Goal: Task Accomplishment & Management: Use online tool/utility

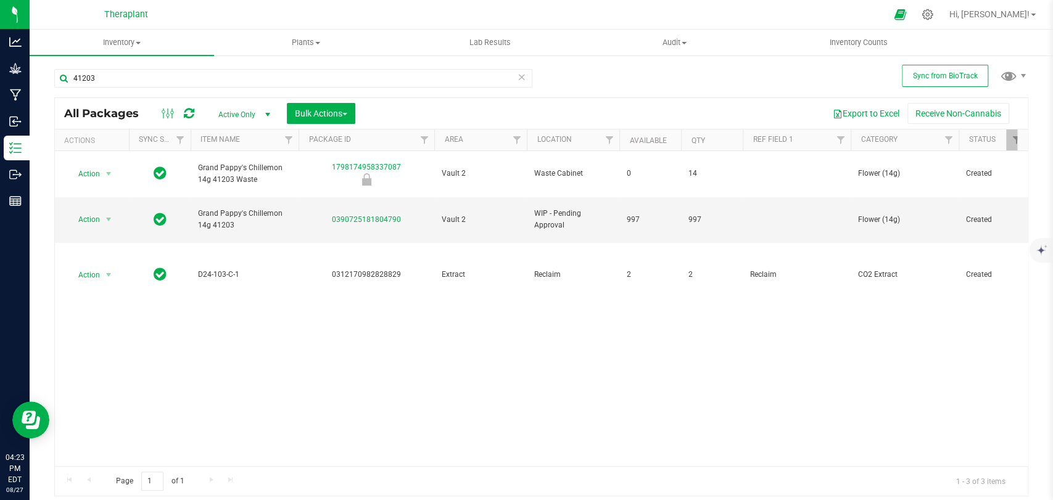
type input "41203"
click at [518, 79] on icon at bounding box center [521, 76] width 9 height 15
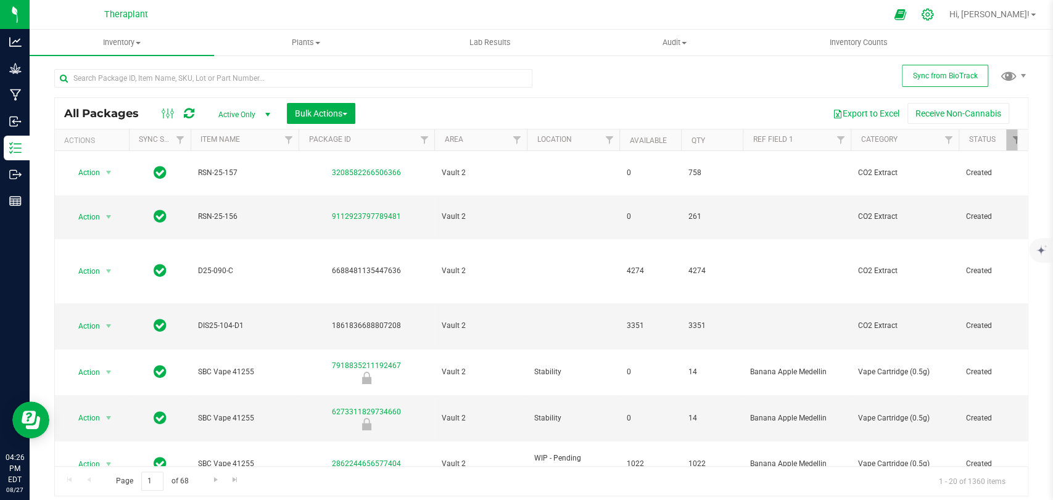
click at [933, 18] on icon at bounding box center [927, 15] width 12 height 12
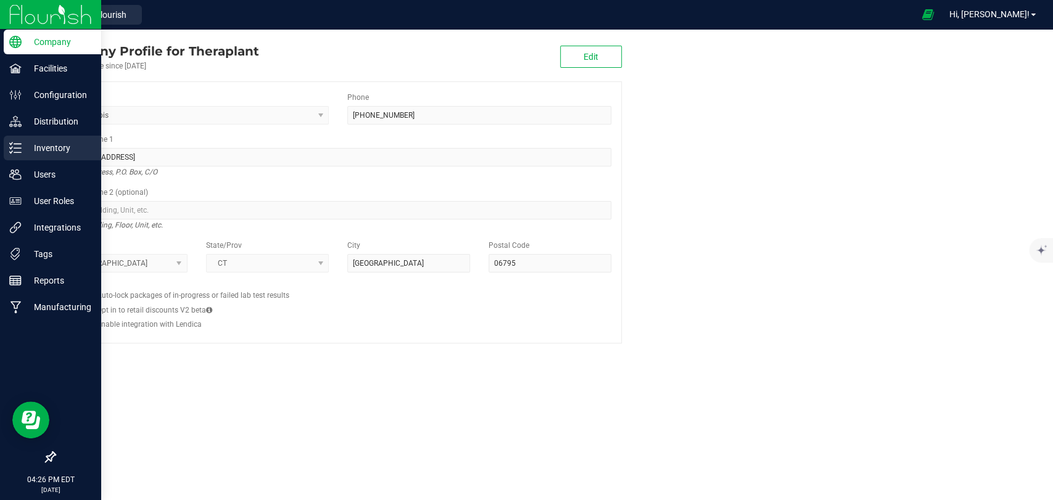
click at [27, 147] on p "Inventory" at bounding box center [59, 148] width 74 height 15
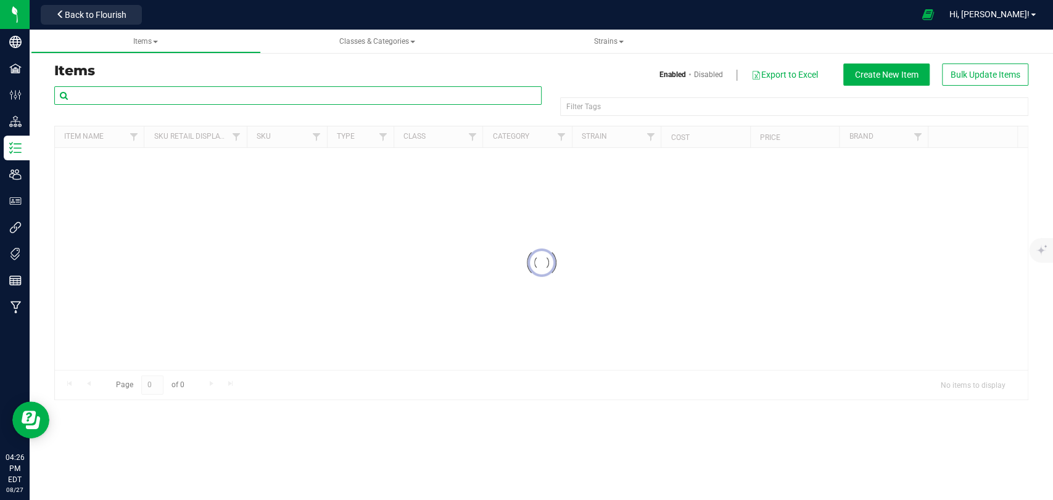
click at [221, 94] on input "text" at bounding box center [297, 95] width 487 height 19
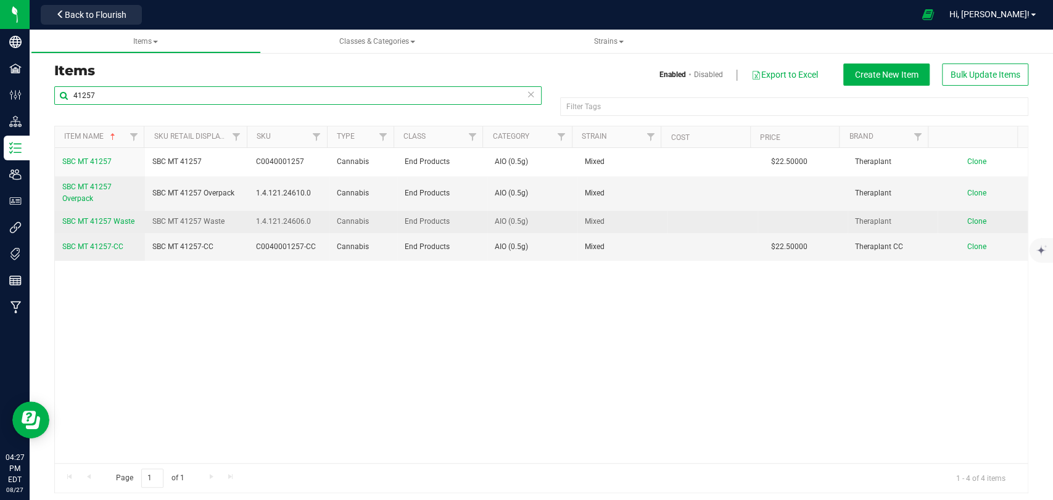
type input "41257"
click at [125, 225] on span "SBC MT 41257 Waste" at bounding box center [98, 221] width 72 height 9
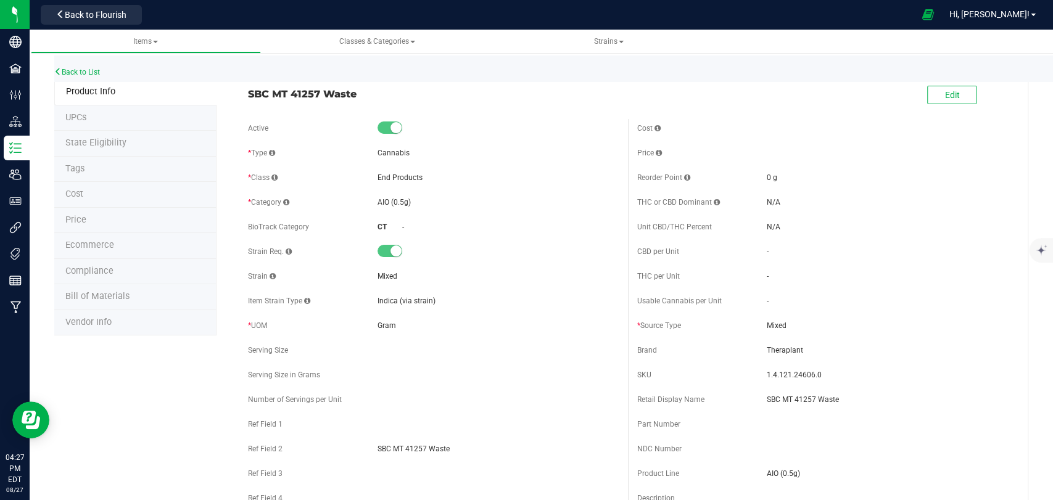
click at [976, 91] on span at bounding box center [994, 95] width 37 height 25
click at [963, 91] on button "Edit" at bounding box center [951, 95] width 49 height 19
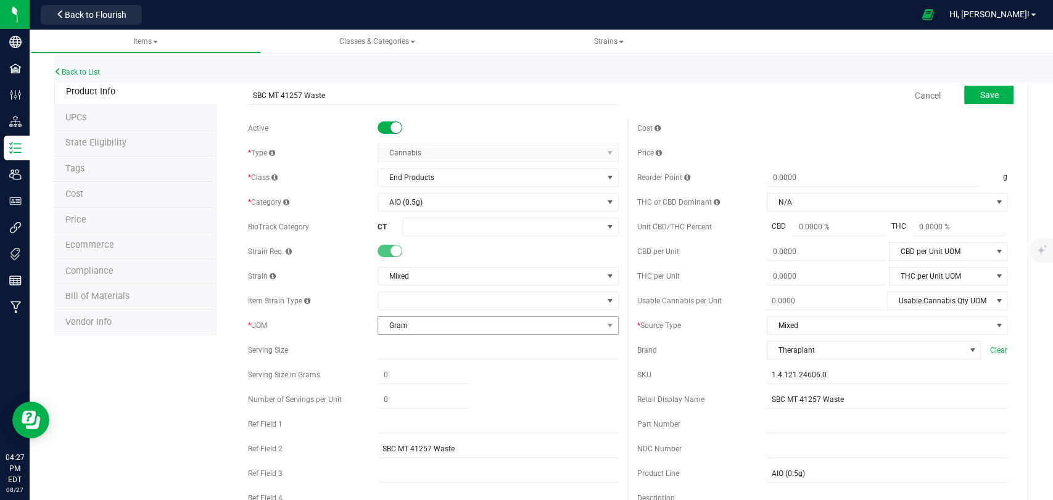
click at [434, 317] on span "Gram" at bounding box center [490, 325] width 224 height 17
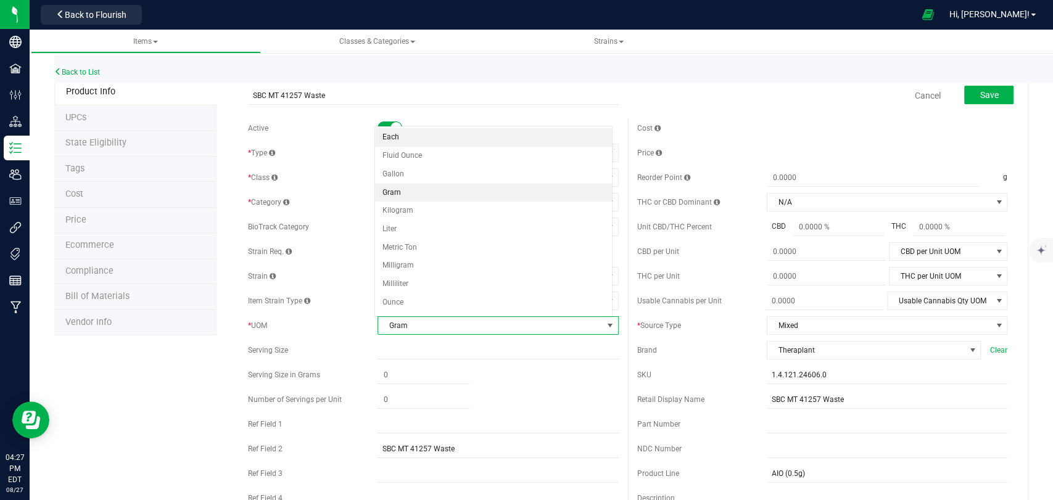
click at [400, 141] on li "Each" at bounding box center [493, 137] width 237 height 19
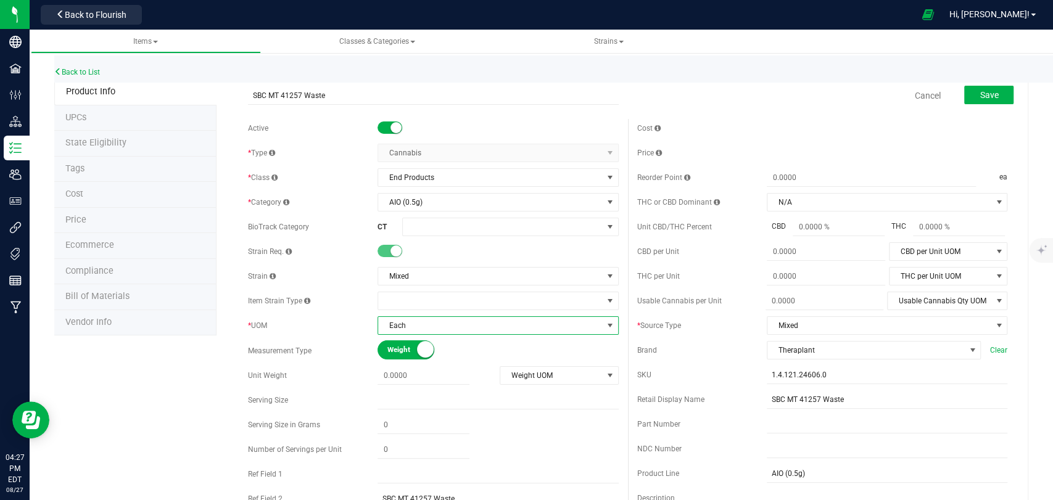
click at [429, 389] on div "Active * Type Cannabis Select type Cannabis Non-Inventory Raw Materials Supplie…" at bounding box center [433, 353] width 389 height 469
click at [429, 379] on span at bounding box center [423, 376] width 92 height 18
type input "0.5"
click at [504, 381] on span "Weight UOM" at bounding box center [551, 375] width 102 height 17
type input "0.5000"
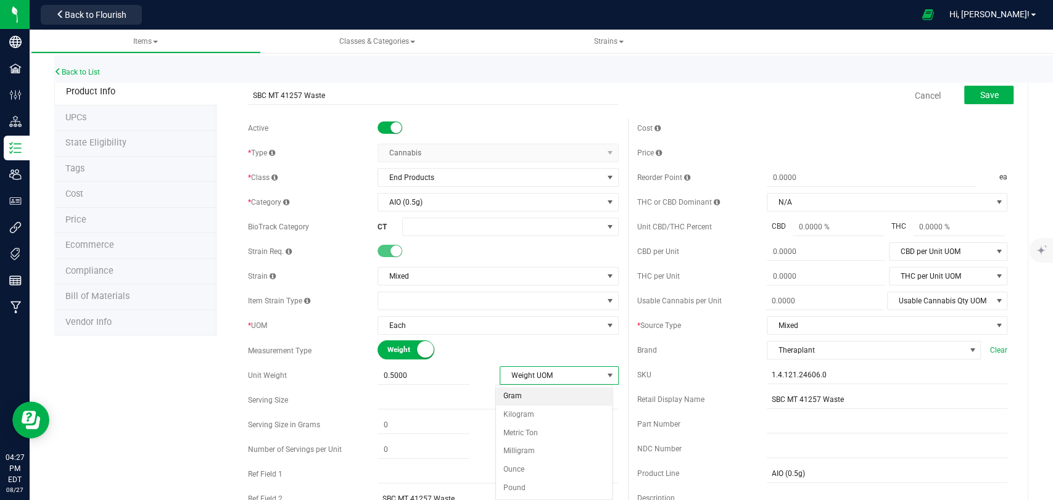
click at [508, 392] on li "Gram" at bounding box center [554, 396] width 116 height 19
click at [979, 96] on span "Save" at bounding box center [988, 95] width 19 height 10
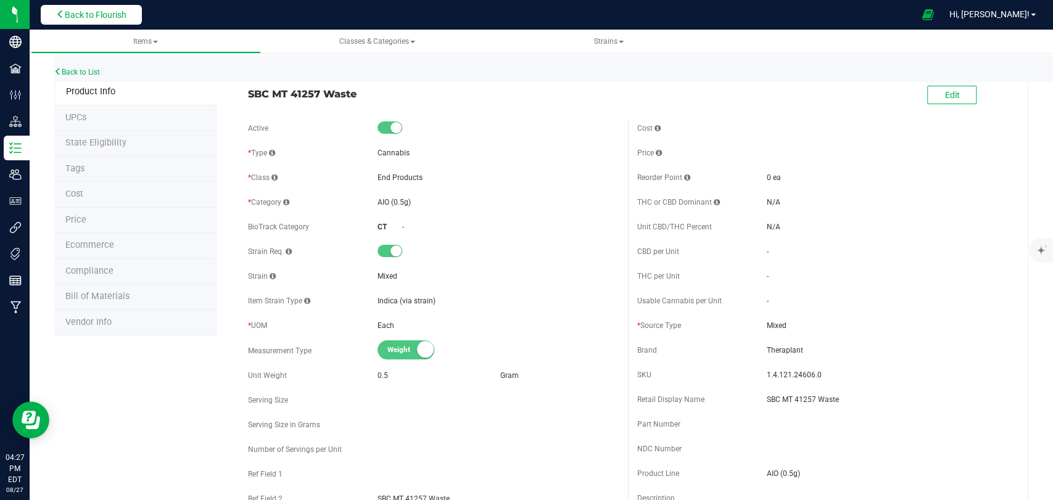
click at [67, 14] on span "Back to Flourish" at bounding box center [96, 15] width 62 height 10
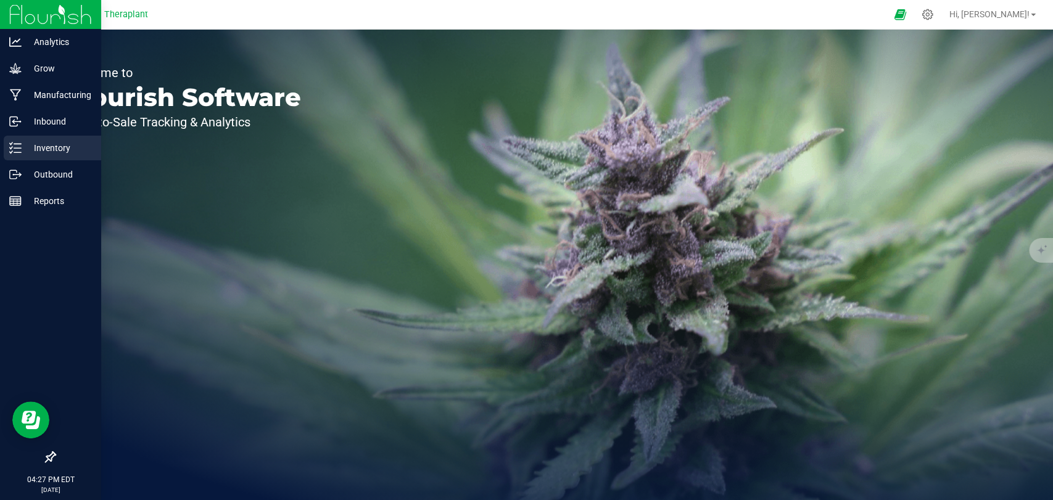
click at [17, 142] on icon at bounding box center [15, 148] width 12 height 12
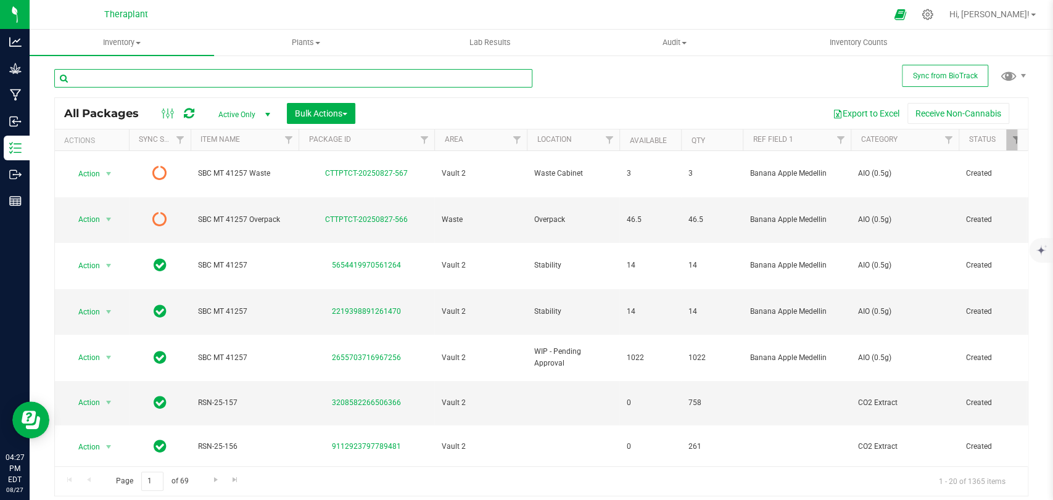
click at [239, 78] on input "text" at bounding box center [293, 78] width 478 height 19
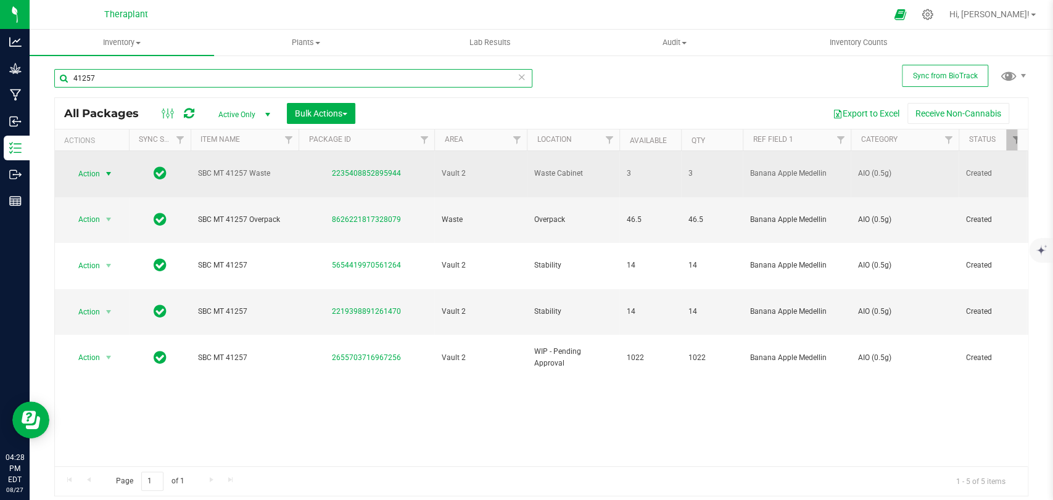
type input "41257"
click at [91, 175] on span "Action" at bounding box center [83, 173] width 33 height 17
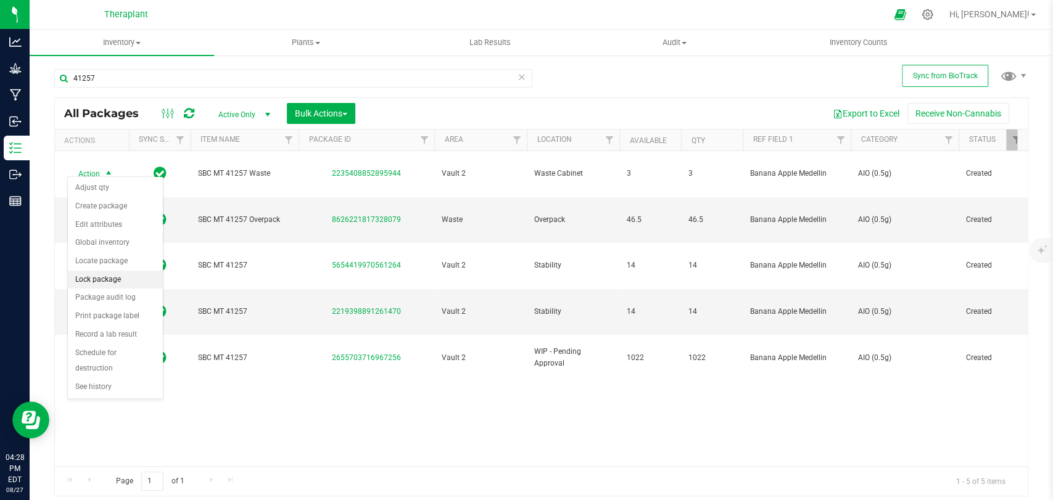
click at [86, 278] on li "Lock package" at bounding box center [115, 280] width 95 height 19
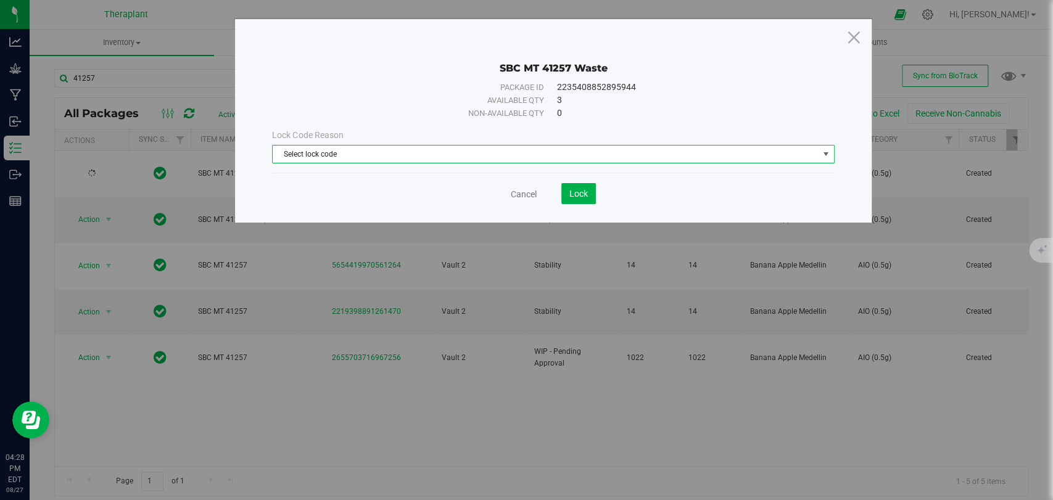
click at [410, 152] on span "Select lock code" at bounding box center [545, 154] width 545 height 17
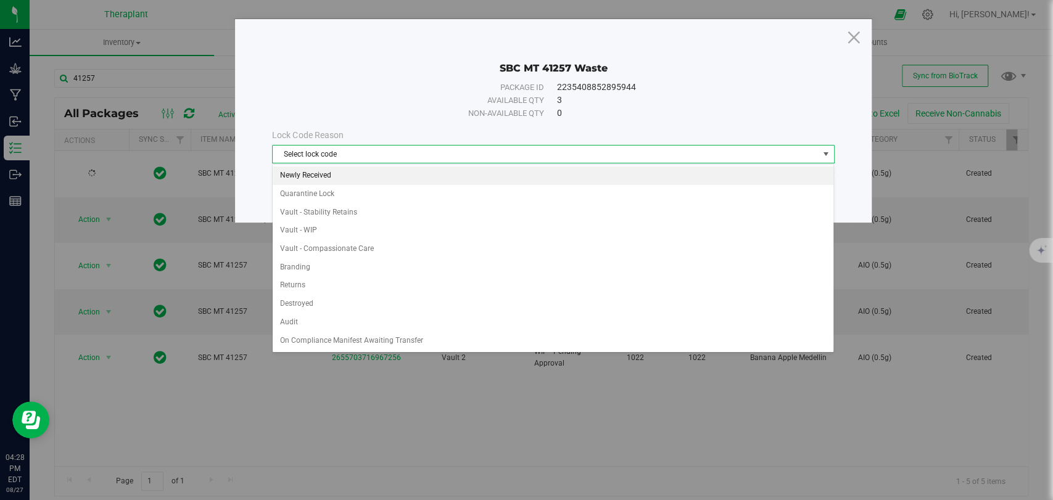
click at [328, 172] on li "Newly Received" at bounding box center [553, 176] width 561 height 19
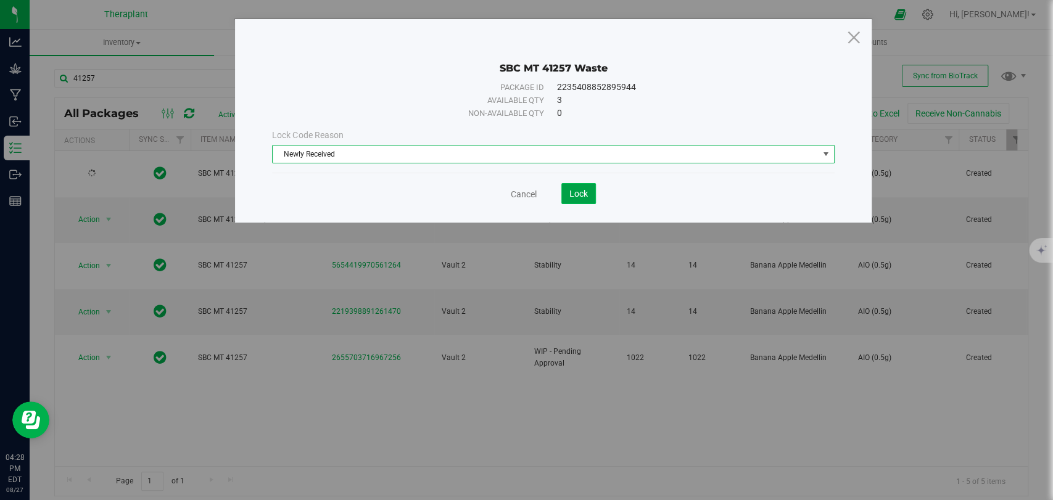
click at [595, 195] on button "Lock" at bounding box center [578, 193] width 35 height 21
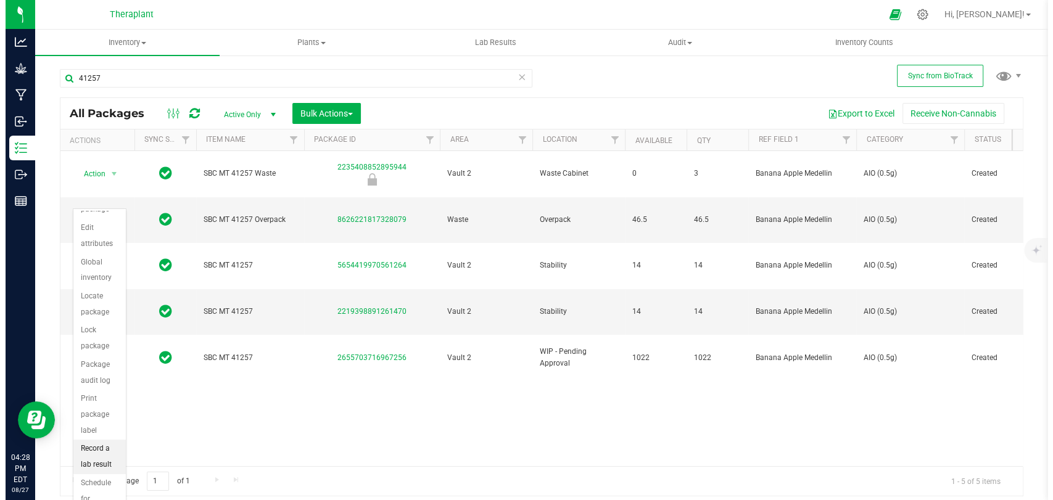
scroll to position [68, 0]
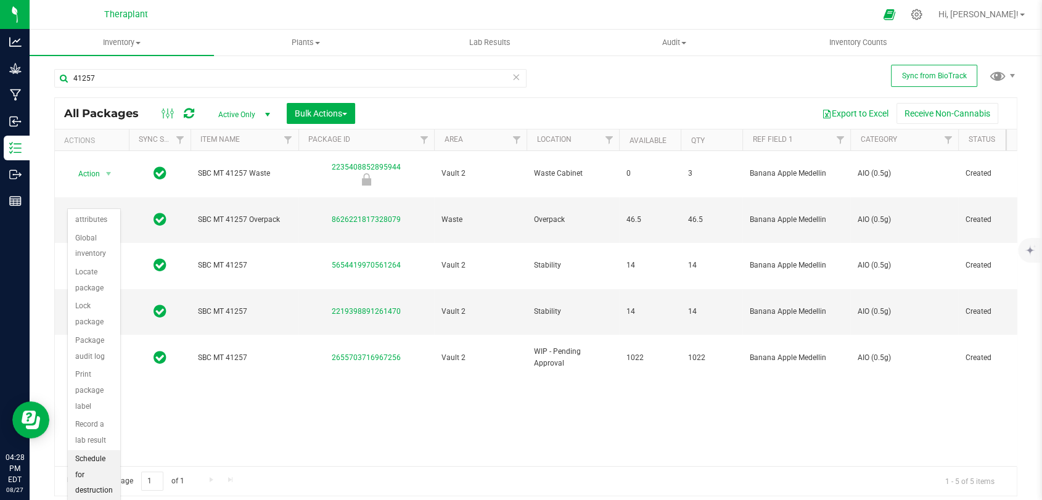
click at [92, 460] on li "Schedule for destruction" at bounding box center [94, 475] width 52 height 50
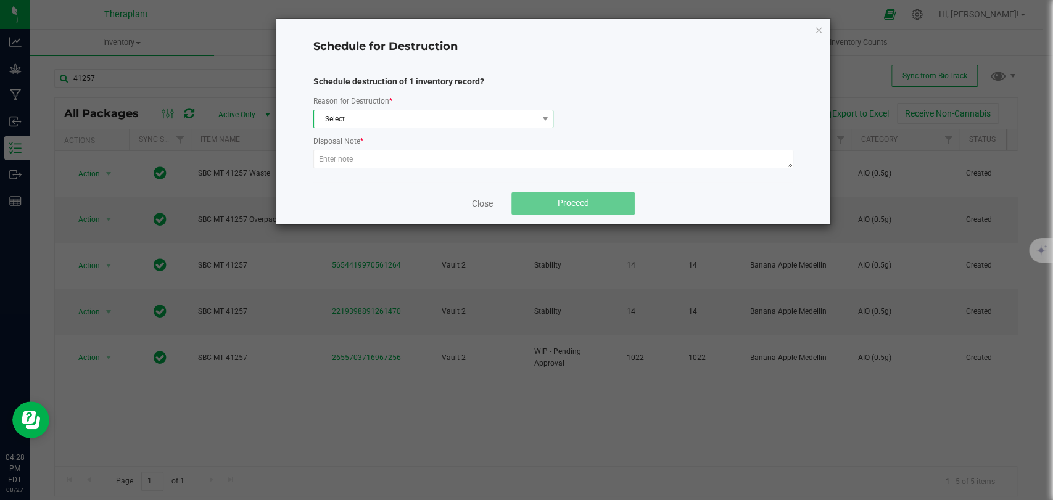
click at [397, 120] on span "Select" at bounding box center [425, 118] width 223 height 17
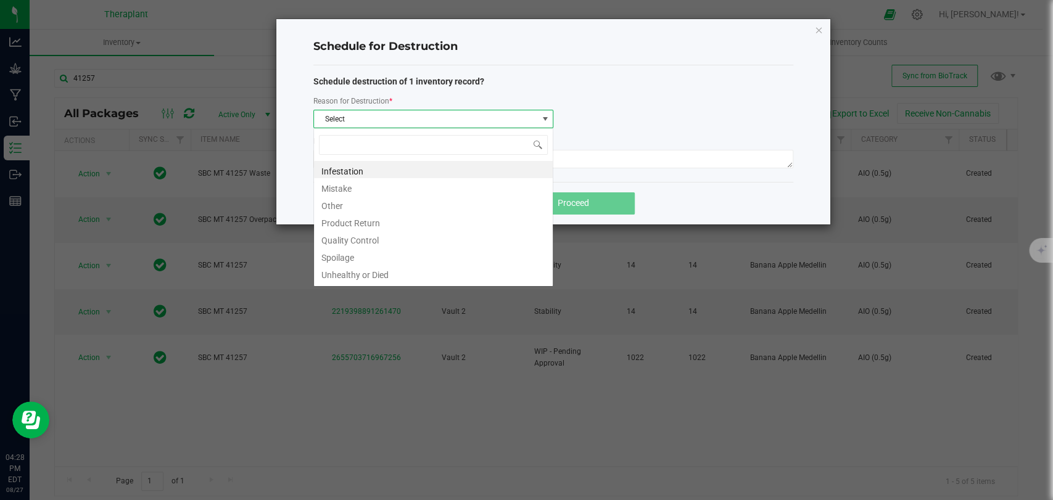
scroll to position [18, 240]
click at [332, 205] on li "Other" at bounding box center [433, 204] width 239 height 17
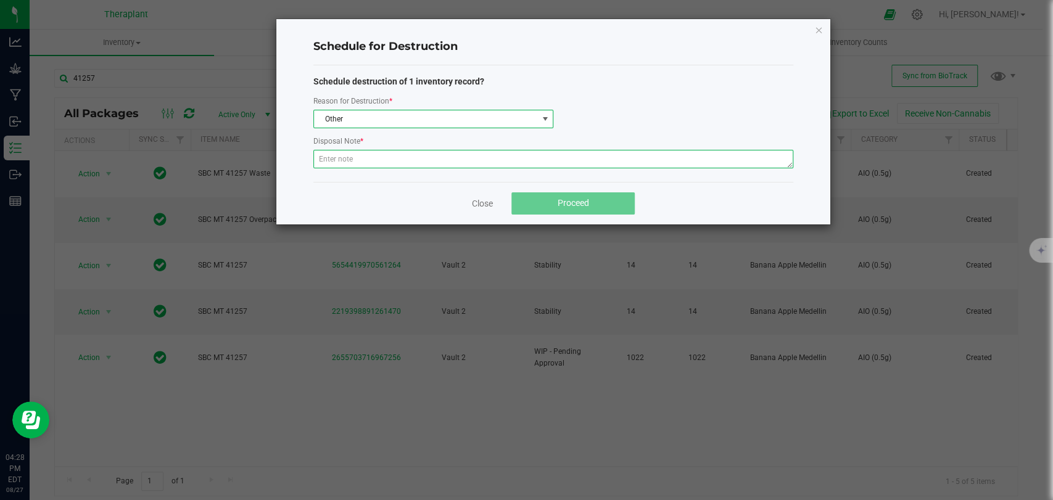
click at [356, 162] on textarea at bounding box center [553, 159] width 480 height 19
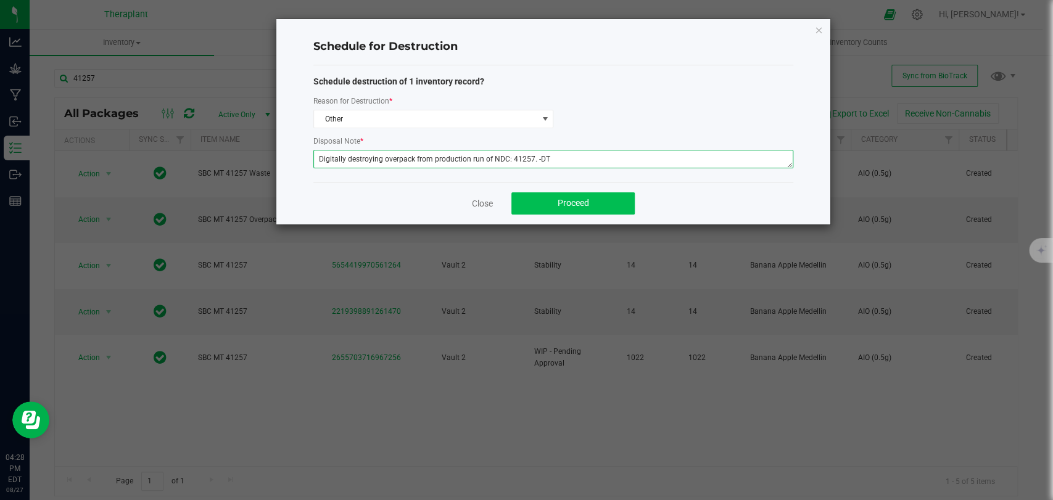
type textarea "Digitally destroying overpack from production run of NDC: 41257. -DT"
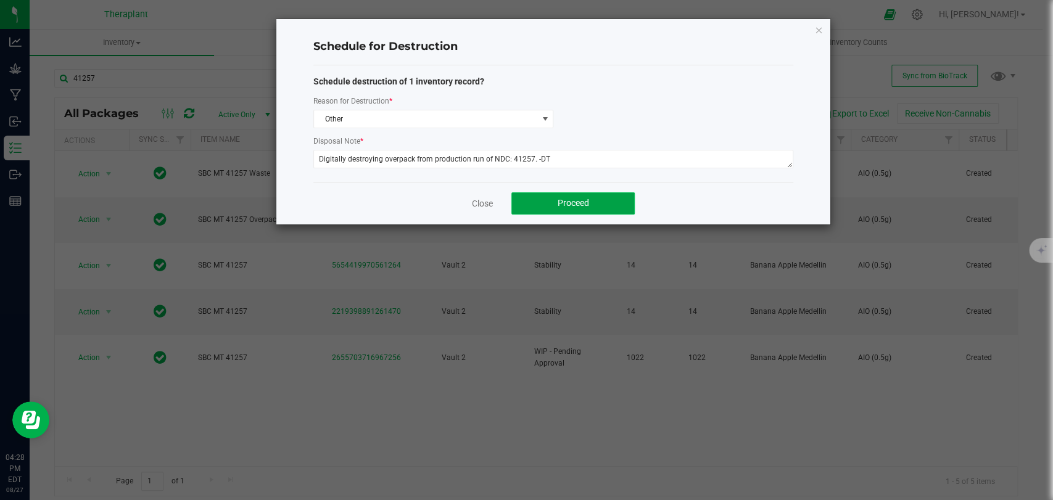
click at [532, 200] on button "Proceed" at bounding box center [572, 203] width 123 height 22
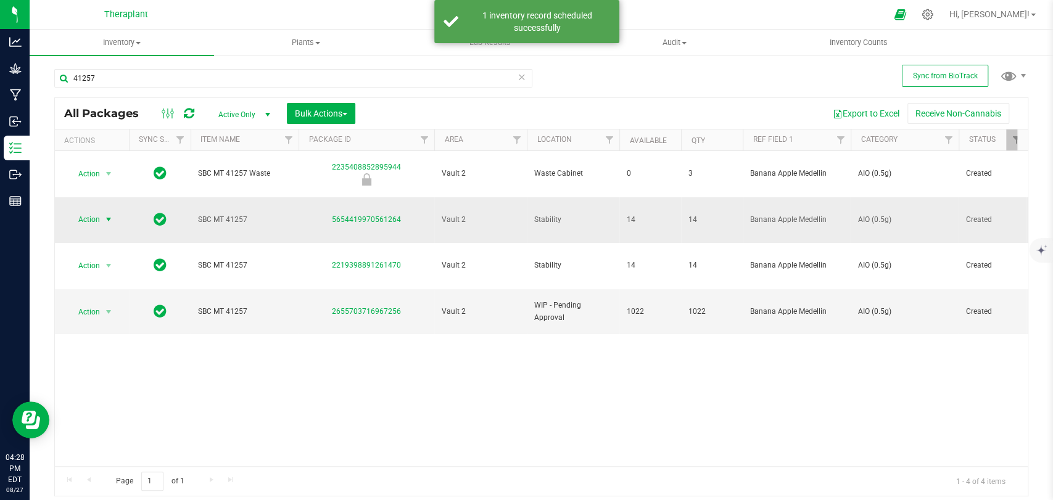
click at [106, 215] on span "select" at bounding box center [109, 220] width 10 height 10
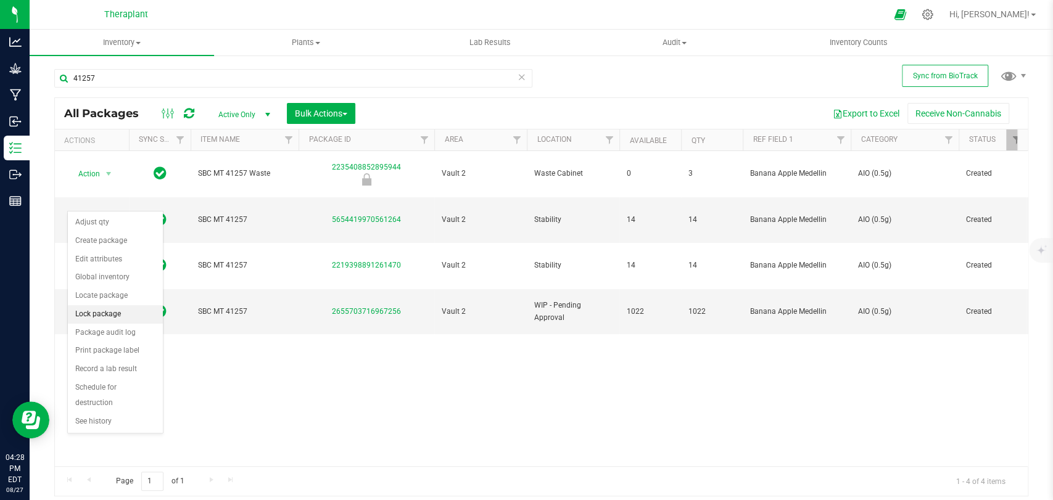
click at [100, 310] on li "Lock package" at bounding box center [115, 314] width 95 height 19
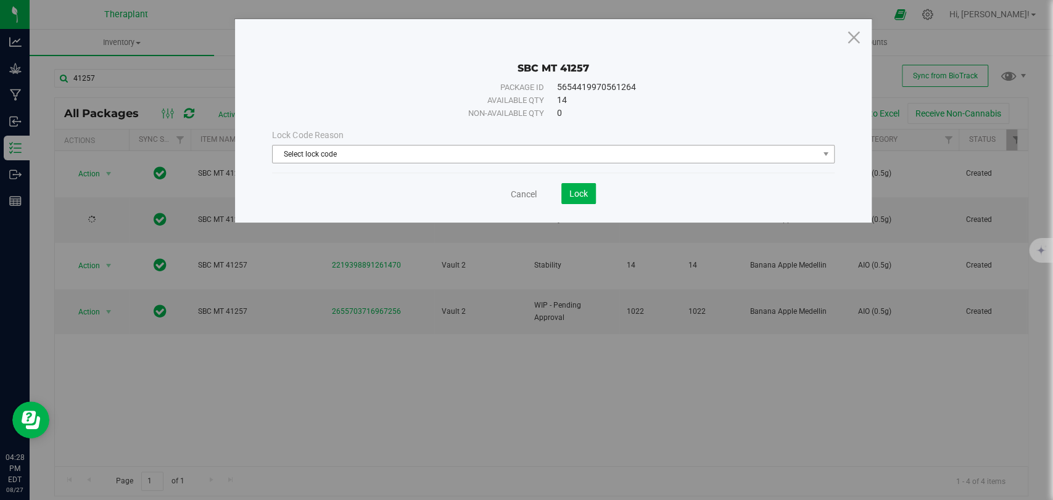
click at [413, 156] on span "Select lock code" at bounding box center [545, 154] width 545 height 17
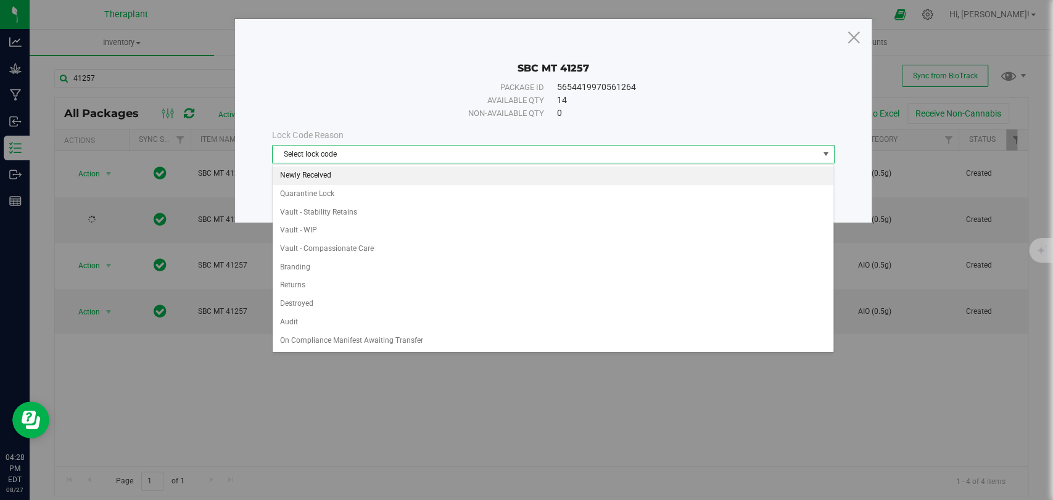
click at [337, 174] on li "Newly Received" at bounding box center [553, 176] width 561 height 19
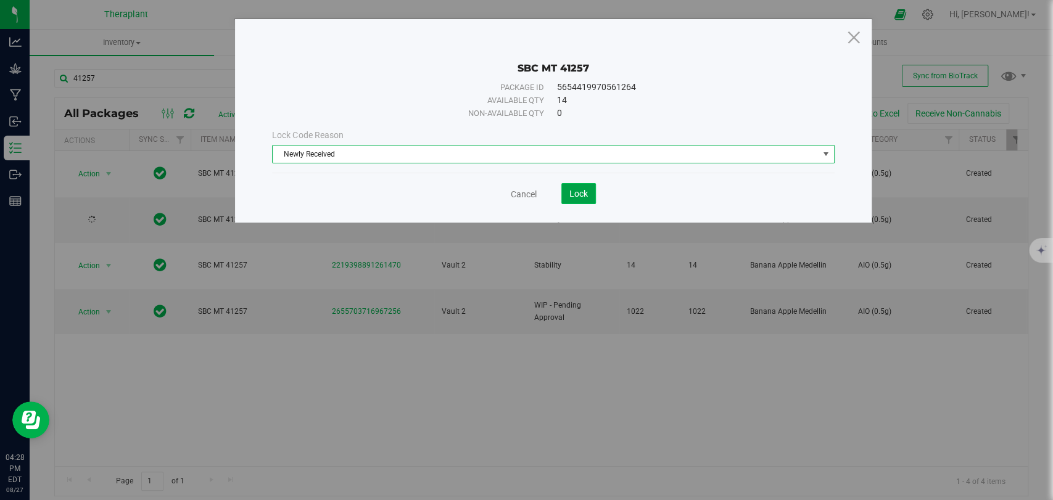
click at [577, 189] on span "Lock" at bounding box center [578, 194] width 19 height 10
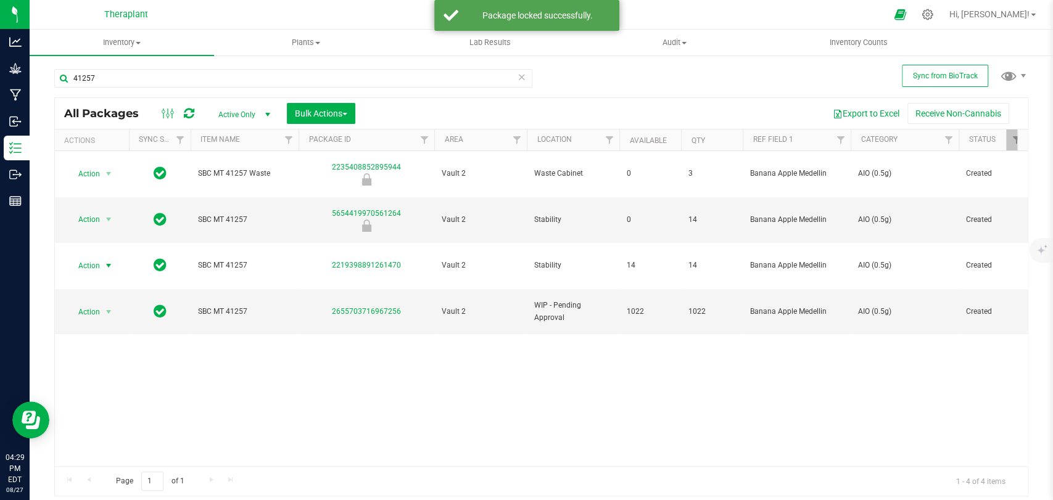
click at [98, 257] on span "Action" at bounding box center [83, 265] width 33 height 17
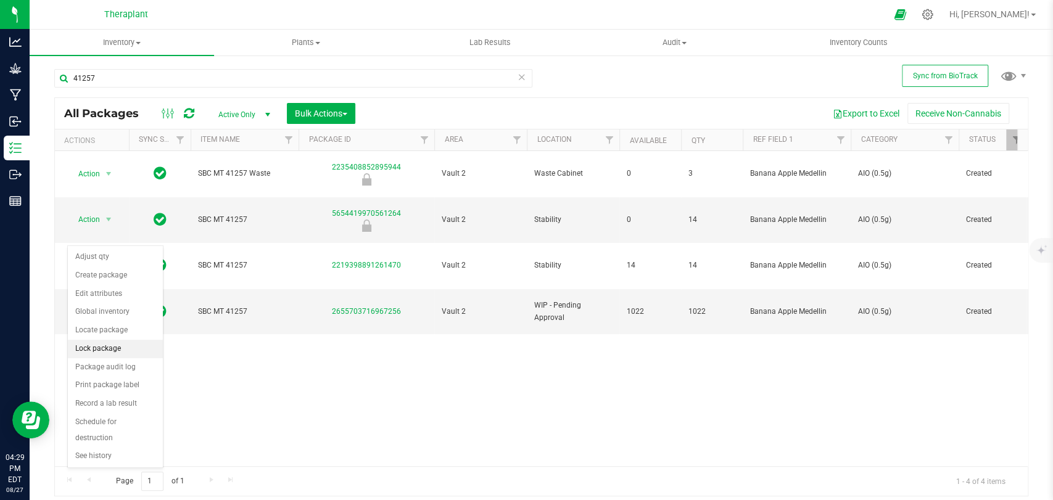
click at [94, 347] on li "Lock package" at bounding box center [115, 349] width 95 height 19
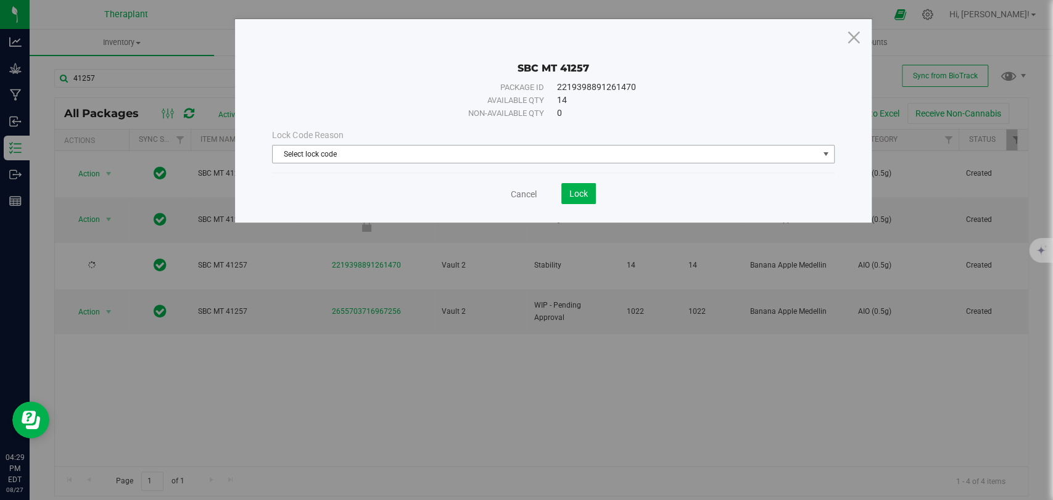
click at [376, 154] on span "Select lock code" at bounding box center [545, 154] width 545 height 17
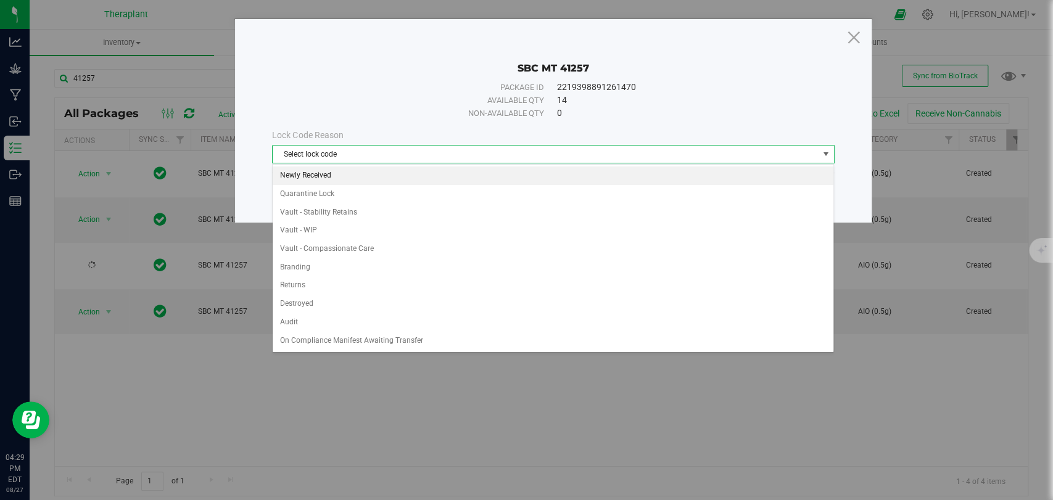
click at [315, 173] on li "Newly Received" at bounding box center [553, 176] width 561 height 19
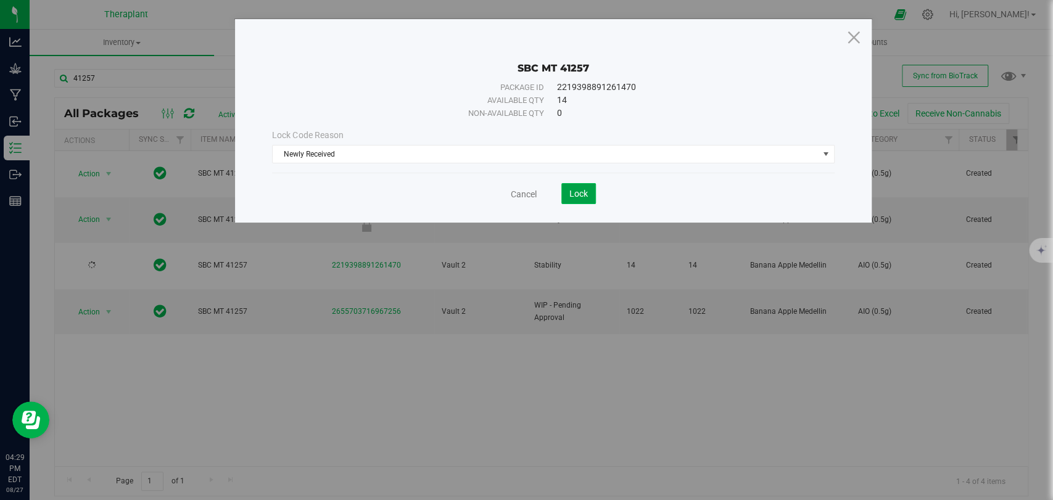
click at [581, 193] on span "Lock" at bounding box center [578, 194] width 19 height 10
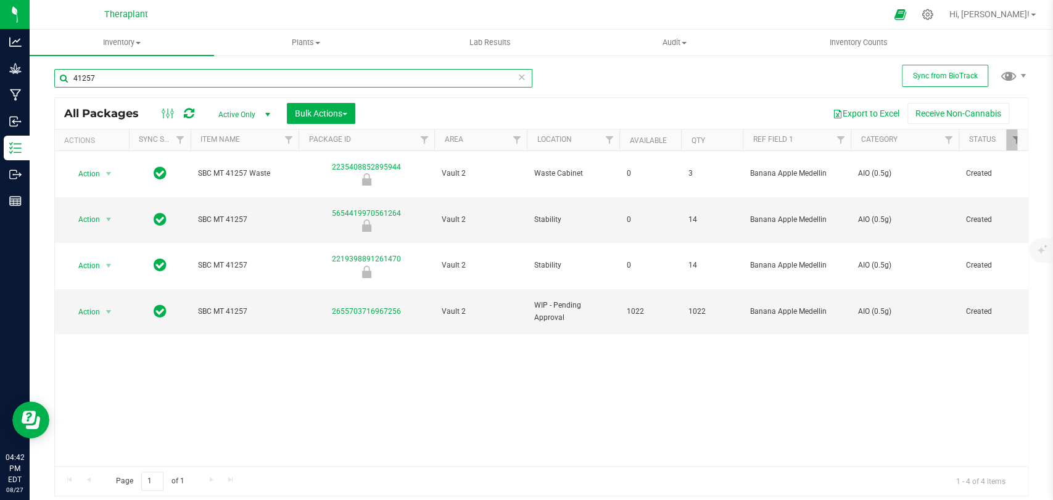
click at [202, 80] on input "41257" at bounding box center [293, 78] width 478 height 19
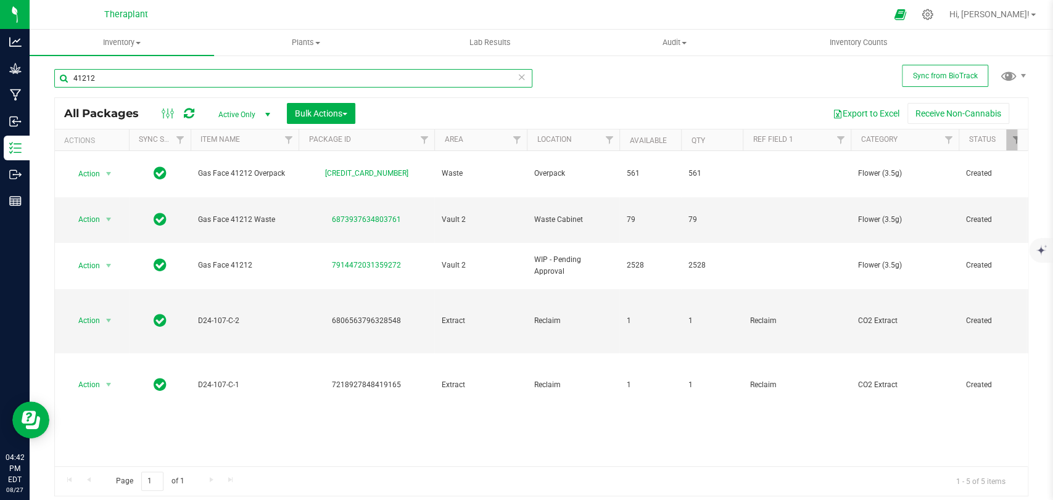
type input "41212"
click at [97, 211] on span "Action" at bounding box center [83, 219] width 33 height 17
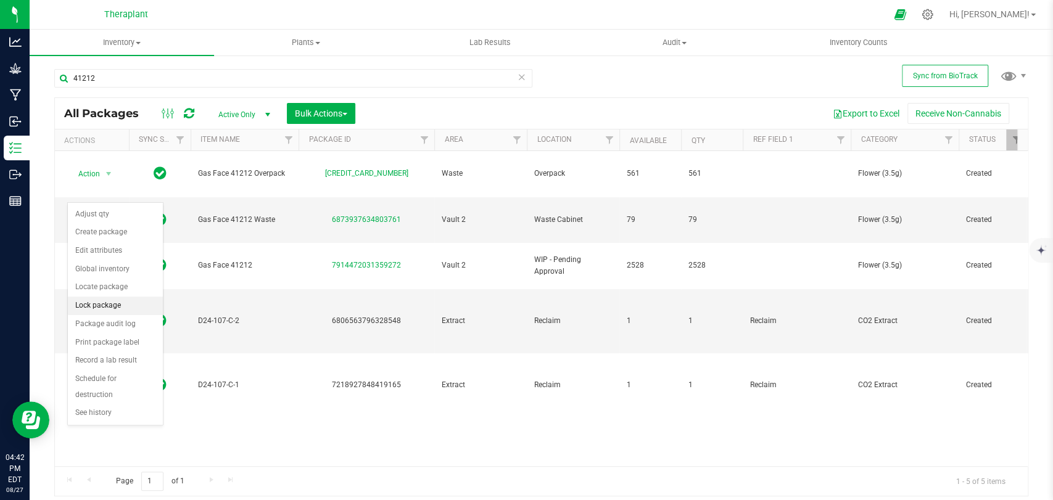
click at [96, 303] on li "Lock package" at bounding box center [115, 306] width 95 height 19
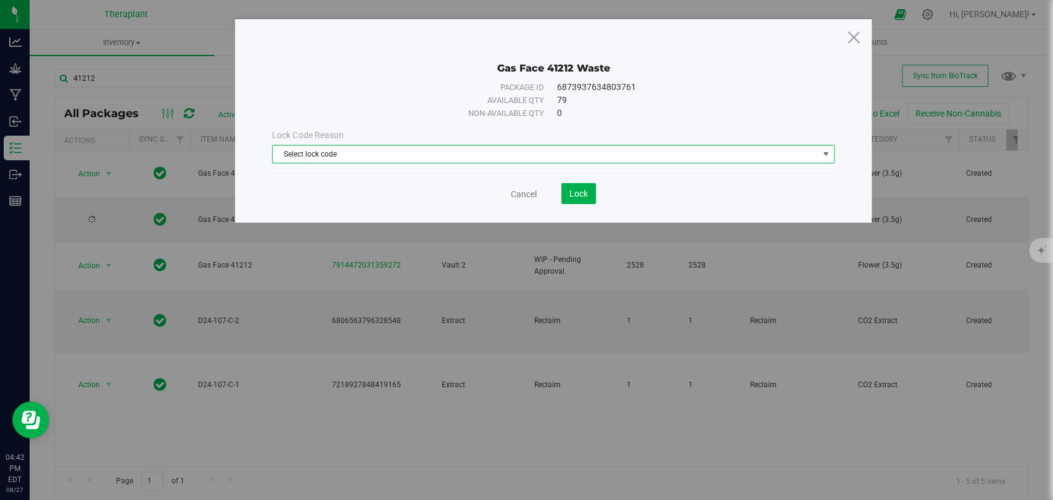
click at [406, 146] on span "Select lock code" at bounding box center [545, 154] width 545 height 17
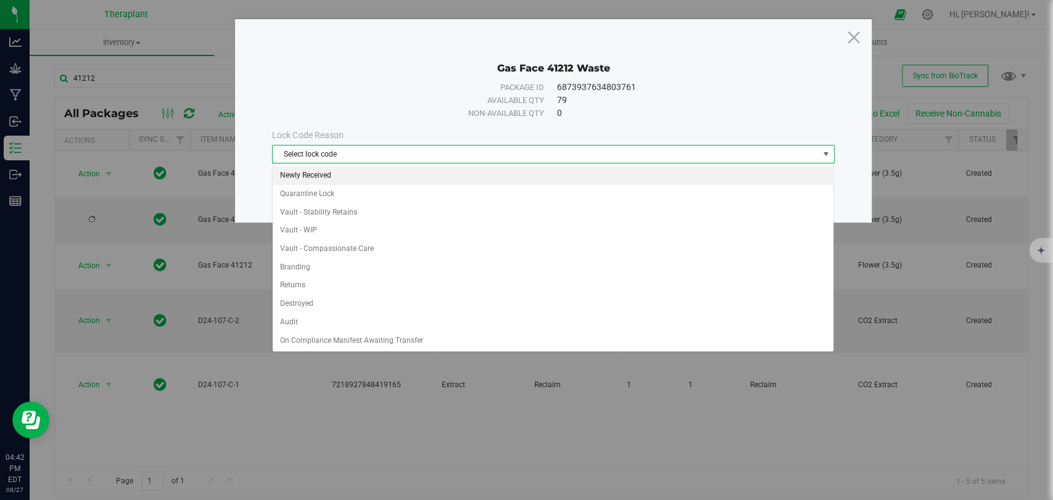
click at [316, 176] on li "Newly Received" at bounding box center [553, 176] width 561 height 19
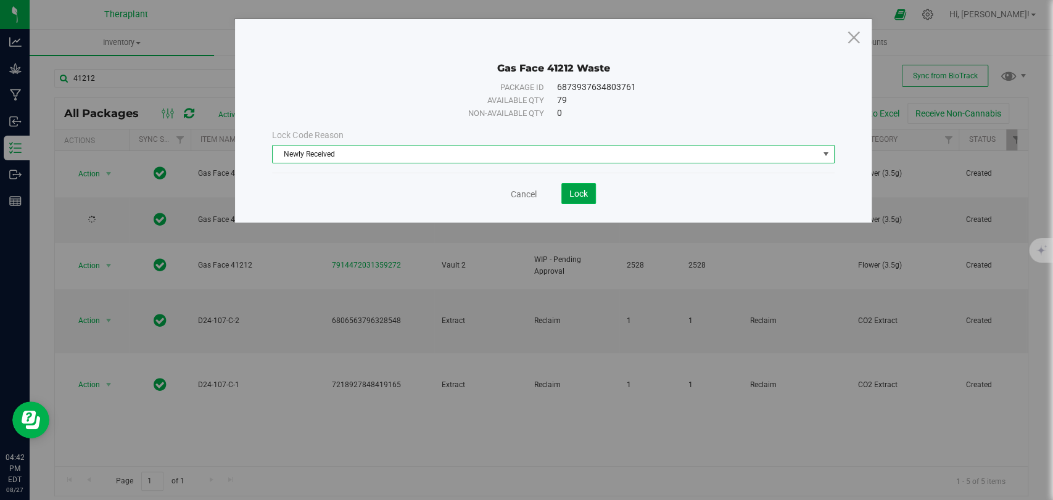
click at [565, 189] on button "Lock" at bounding box center [578, 193] width 35 height 21
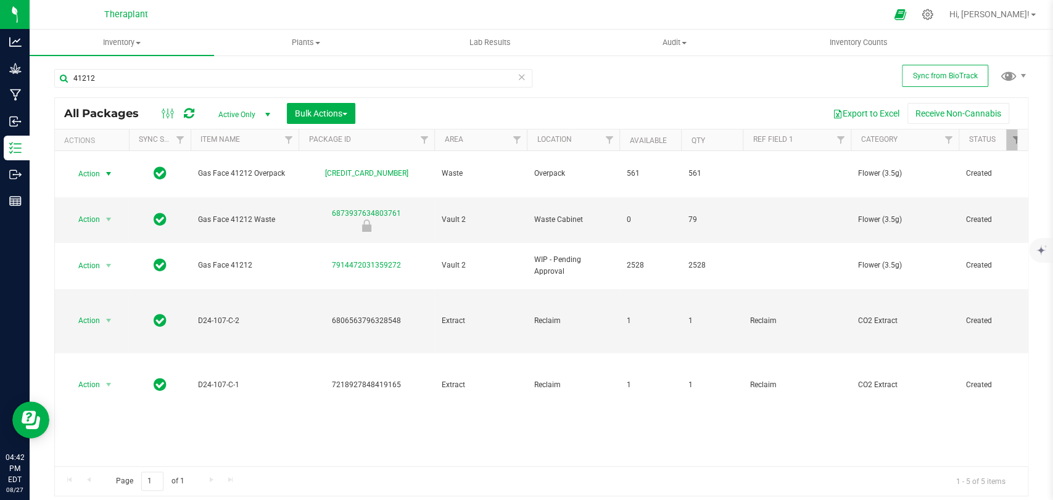
click at [103, 165] on span "select" at bounding box center [108, 173] width 15 height 17
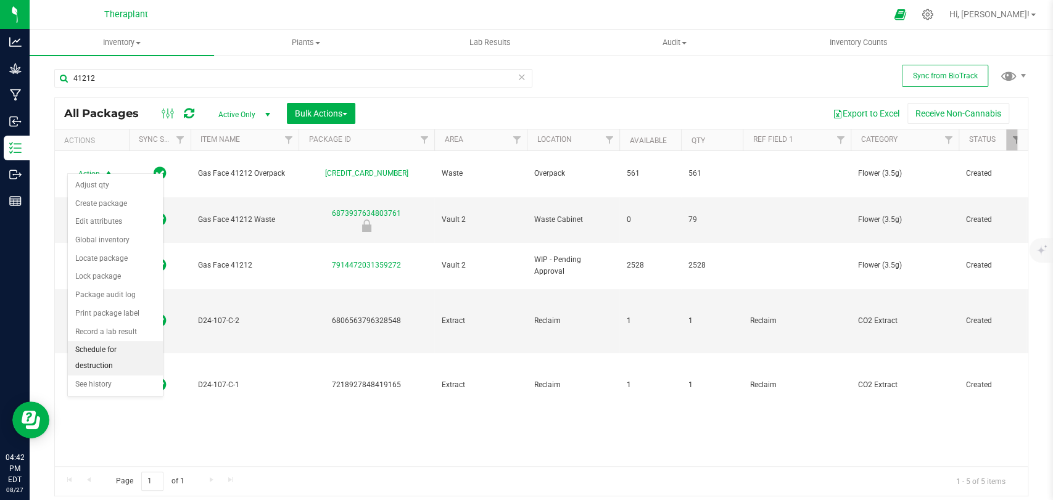
click at [92, 363] on li "Schedule for destruction" at bounding box center [115, 358] width 95 height 34
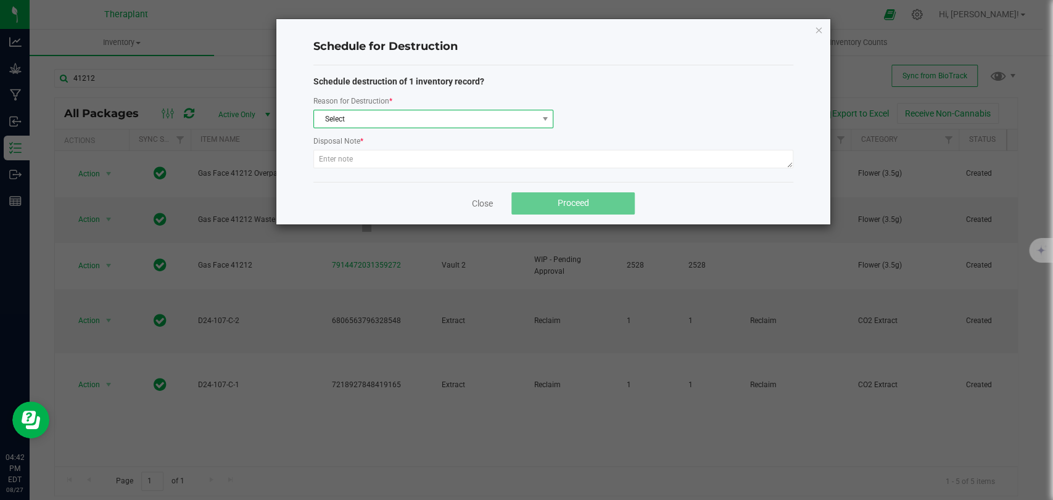
click at [340, 120] on span "Select" at bounding box center [425, 118] width 223 height 17
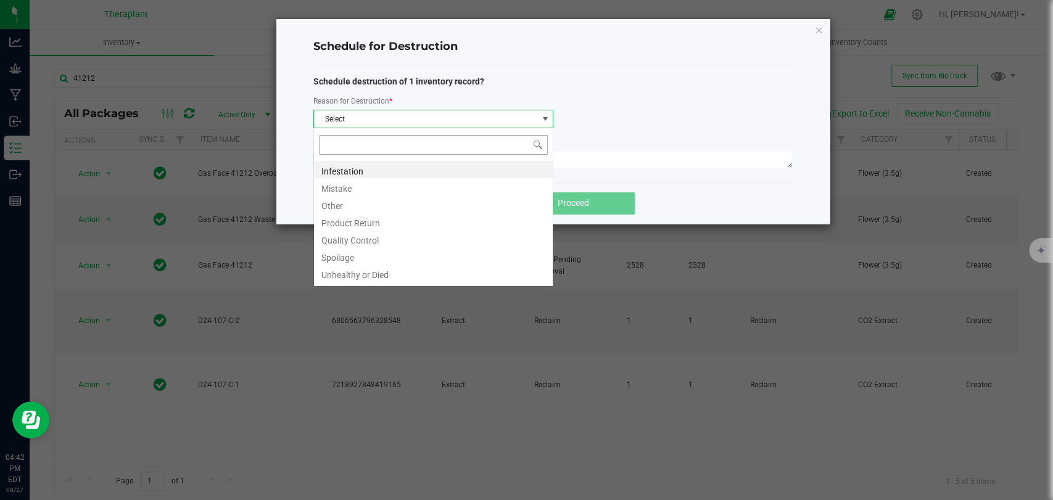
scroll to position [18, 240]
click at [340, 204] on li "Other" at bounding box center [433, 204] width 239 height 17
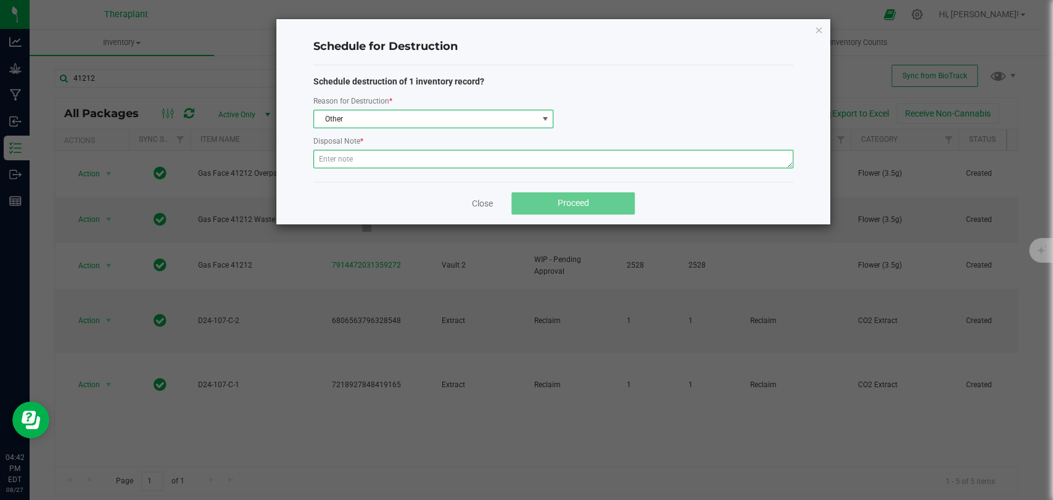
drag, startPoint x: 359, startPoint y: 155, endPoint x: 345, endPoint y: 154, distance: 14.3
click at [352, 155] on textarea at bounding box center [553, 159] width 480 height 19
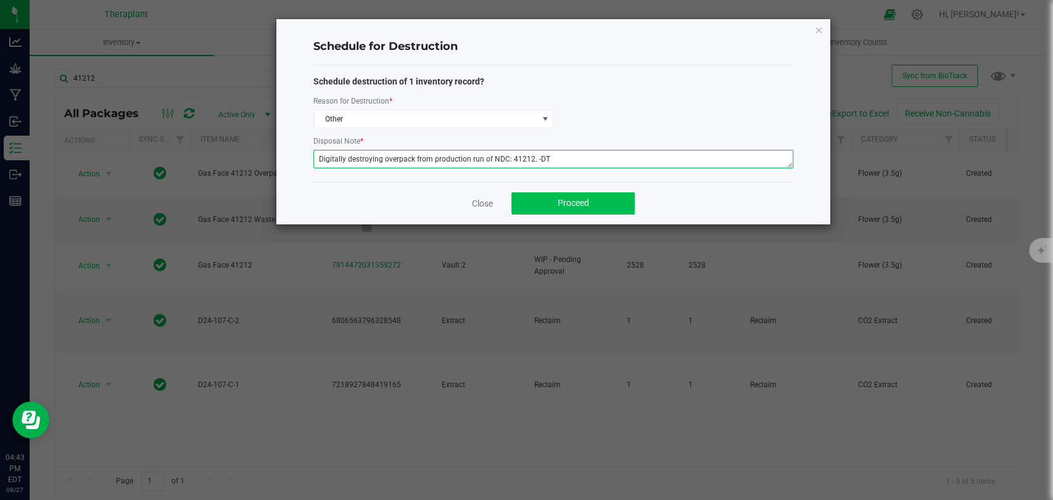
type textarea "Digitally destroying overpack from production run of NDC: 41212. -DT"
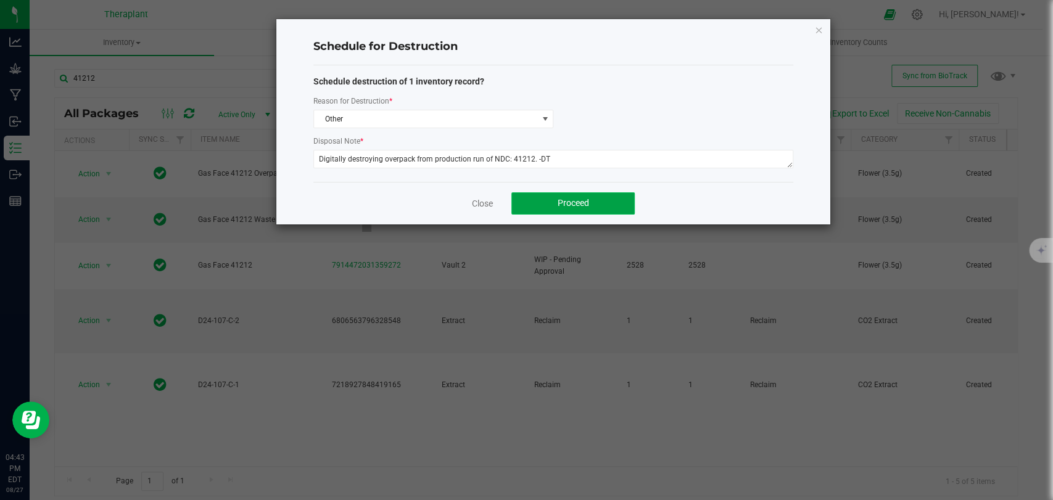
click at [600, 205] on button "Proceed" at bounding box center [572, 203] width 123 height 22
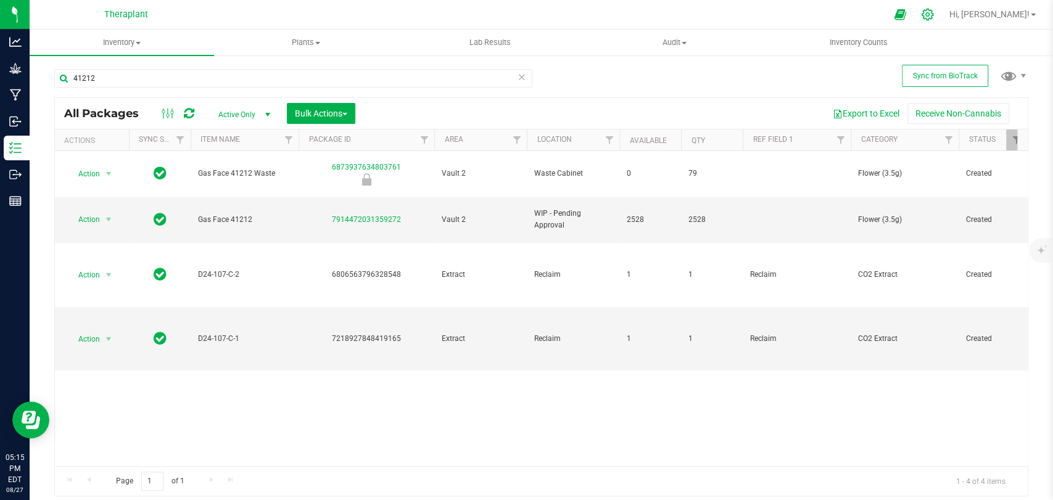
click at [933, 19] on icon at bounding box center [927, 15] width 12 height 12
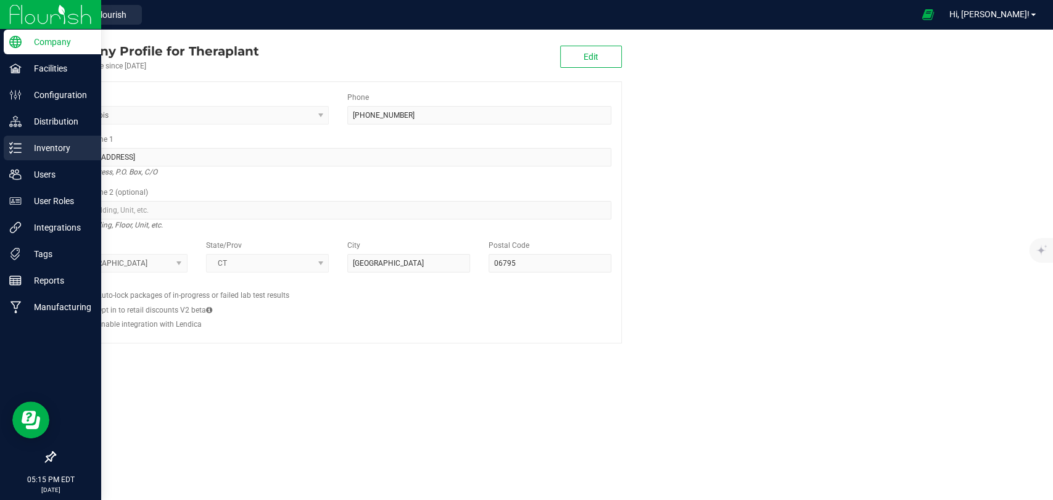
click at [20, 150] on icon at bounding box center [15, 148] width 12 height 12
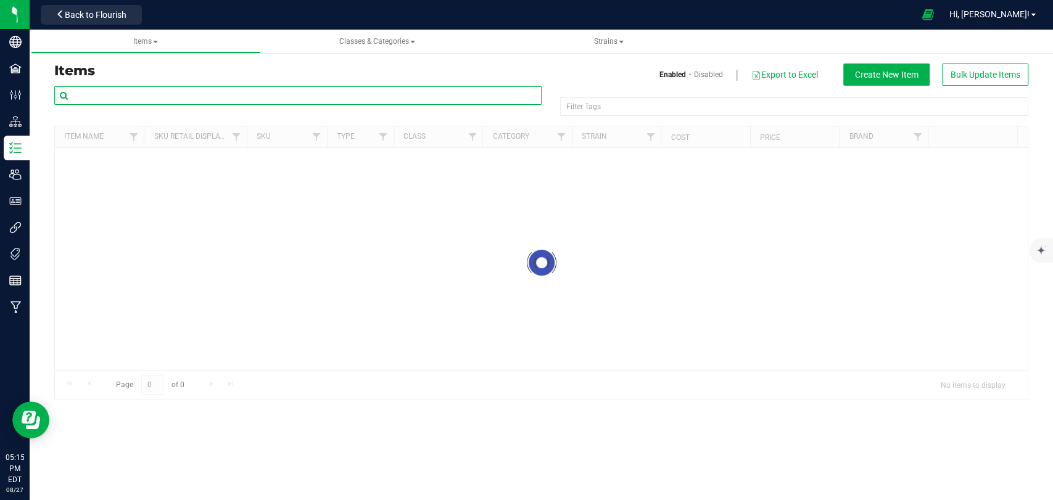
click at [165, 99] on input "text" at bounding box center [297, 95] width 487 height 19
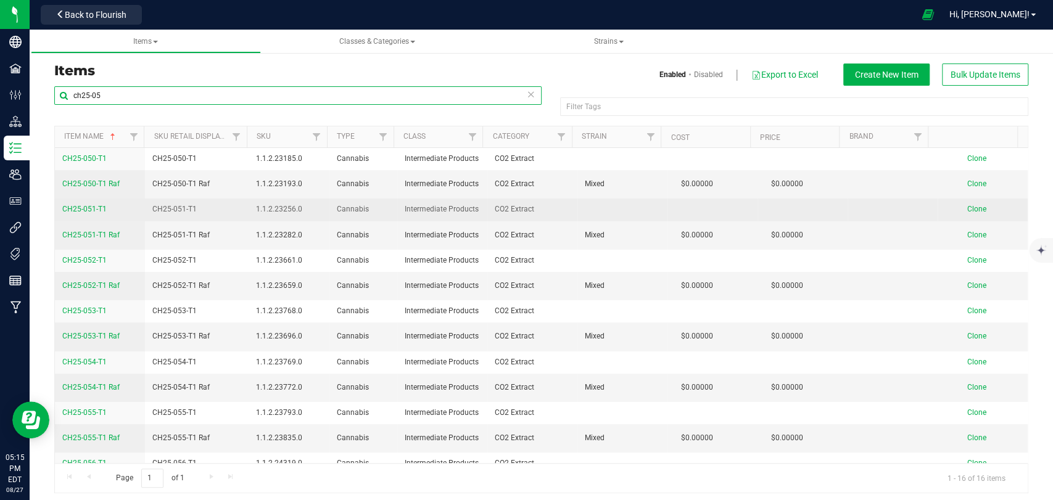
scroll to position [83, 0]
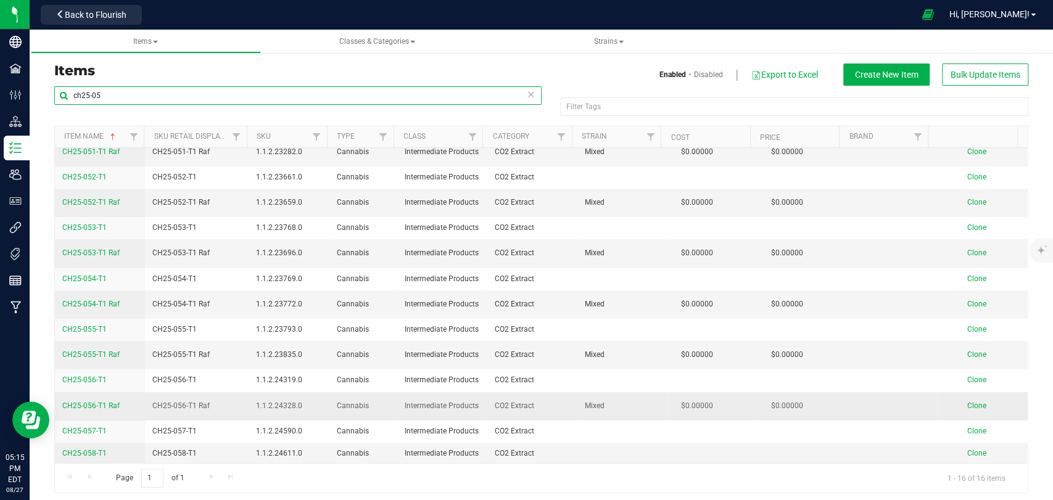
type input "ch25-05"
click at [967, 404] on span "Clone" at bounding box center [976, 406] width 19 height 9
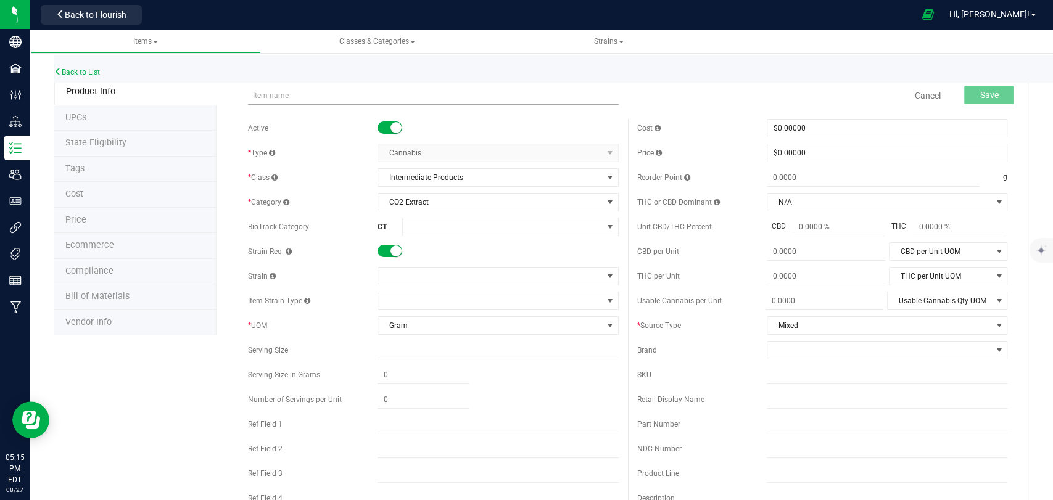
click at [279, 100] on input "text" at bounding box center [433, 95] width 370 height 19
type input "CH25-057-T1 Raf"
click at [434, 277] on span at bounding box center [490, 276] width 224 height 17
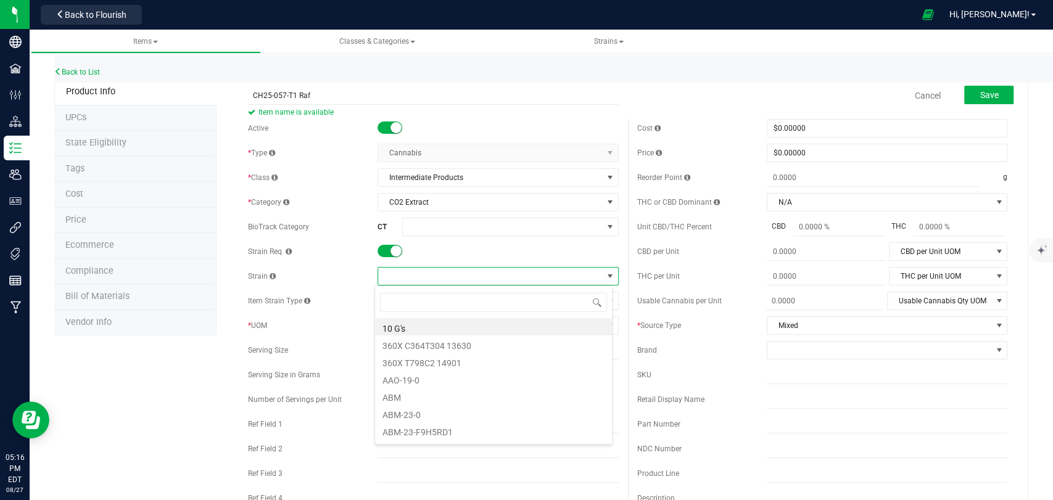
scroll to position [18, 237]
type input "mixed"
click at [412, 332] on li "Mixed" at bounding box center [493, 326] width 237 height 17
click at [411, 329] on span "Gram" at bounding box center [490, 325] width 224 height 17
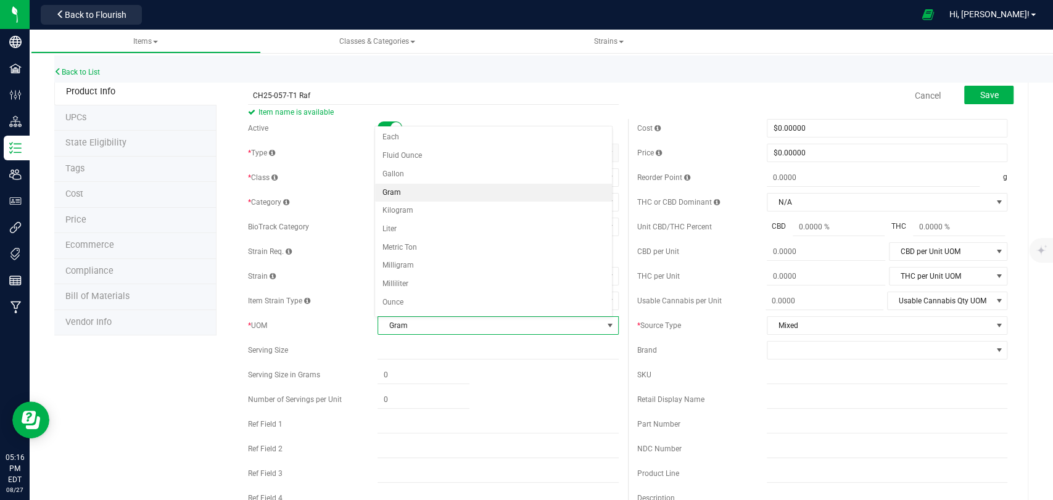
click at [393, 190] on li "Gram" at bounding box center [493, 193] width 237 height 19
click at [988, 92] on button "Save" at bounding box center [988, 95] width 49 height 19
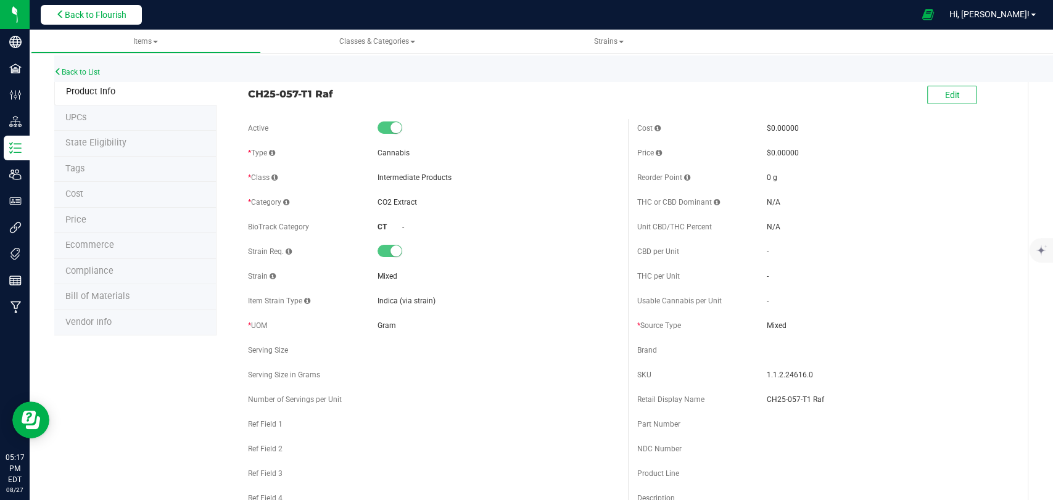
click at [119, 14] on span "Back to Flourish" at bounding box center [96, 15] width 62 height 10
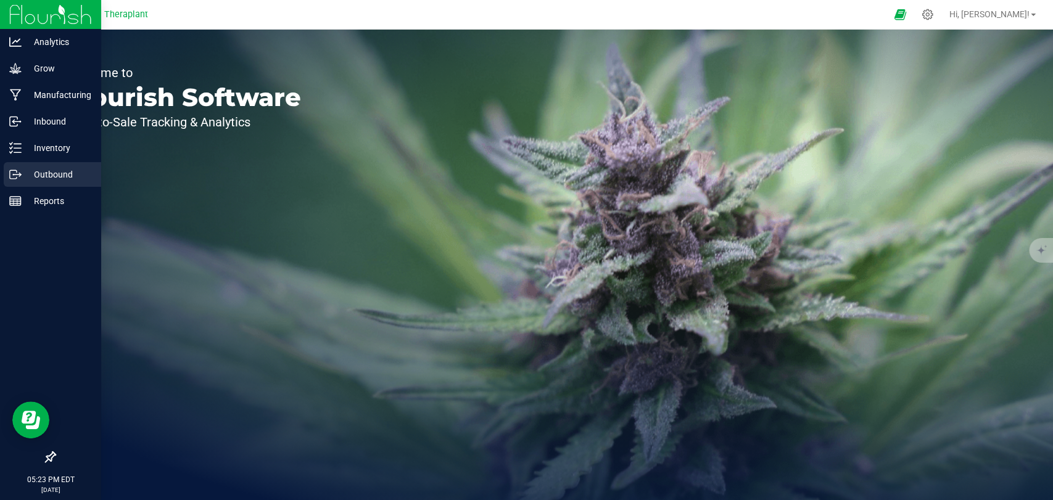
drag, startPoint x: 15, startPoint y: 172, endPoint x: 30, endPoint y: 178, distance: 16.0
click at [15, 172] on icon at bounding box center [15, 174] width 12 height 12
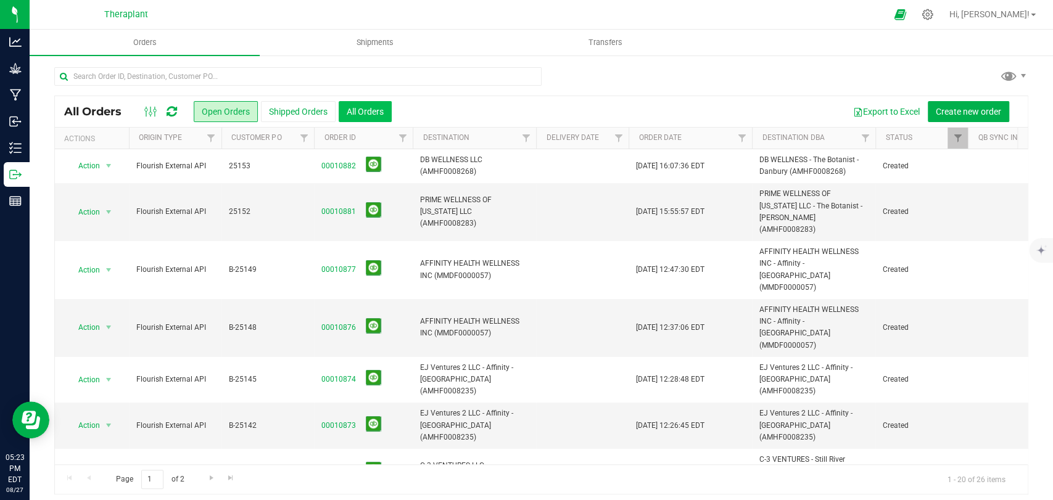
click at [348, 107] on button "All Orders" at bounding box center [365, 111] width 53 height 21
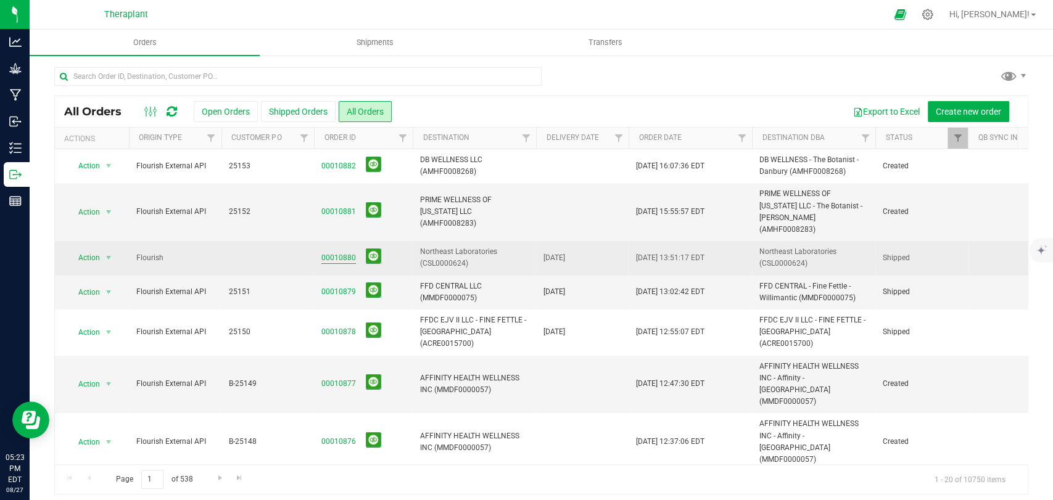
click at [337, 260] on link "00010880" at bounding box center [338, 258] width 35 height 12
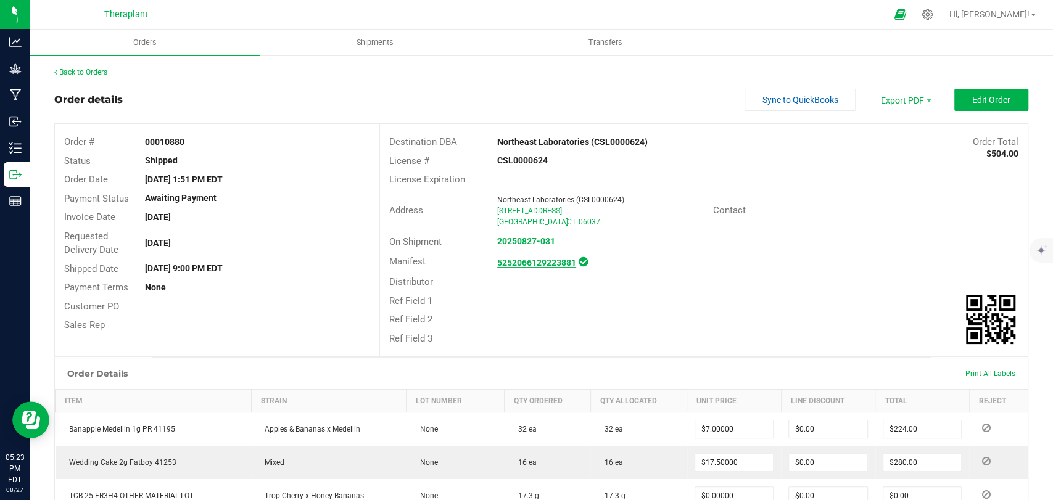
click at [526, 265] on strong "5252066129223881" at bounding box center [536, 263] width 79 height 10
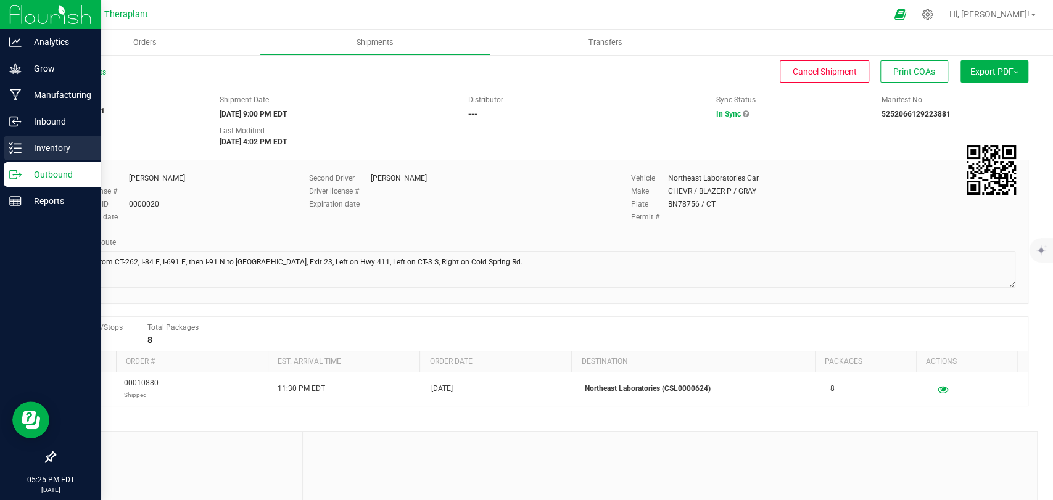
click at [18, 149] on icon at bounding box center [15, 148] width 12 height 12
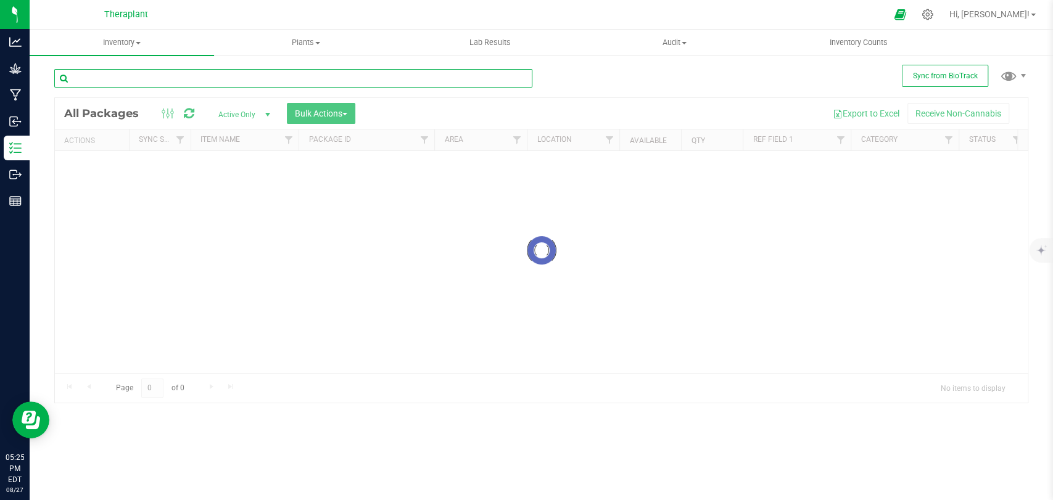
click at [205, 75] on input "text" at bounding box center [293, 78] width 478 height 19
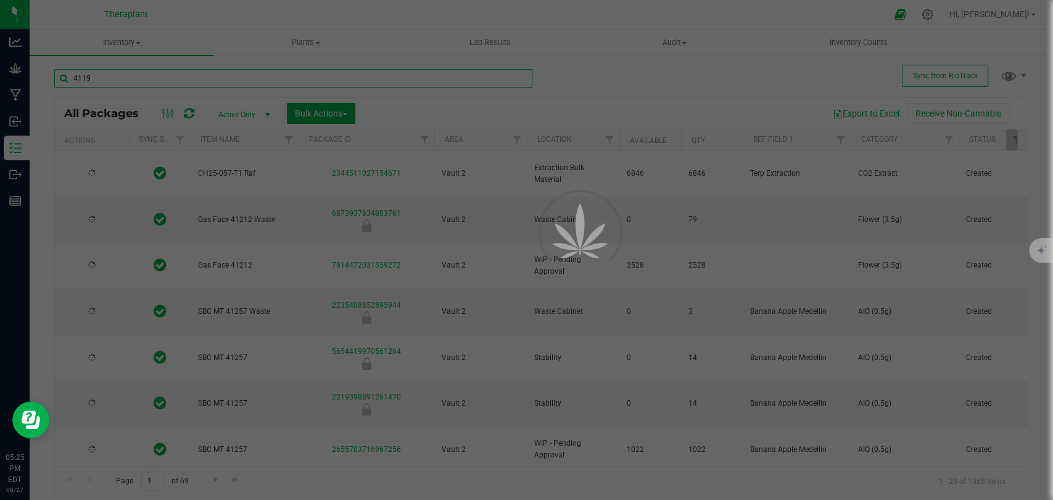
type input "41197"
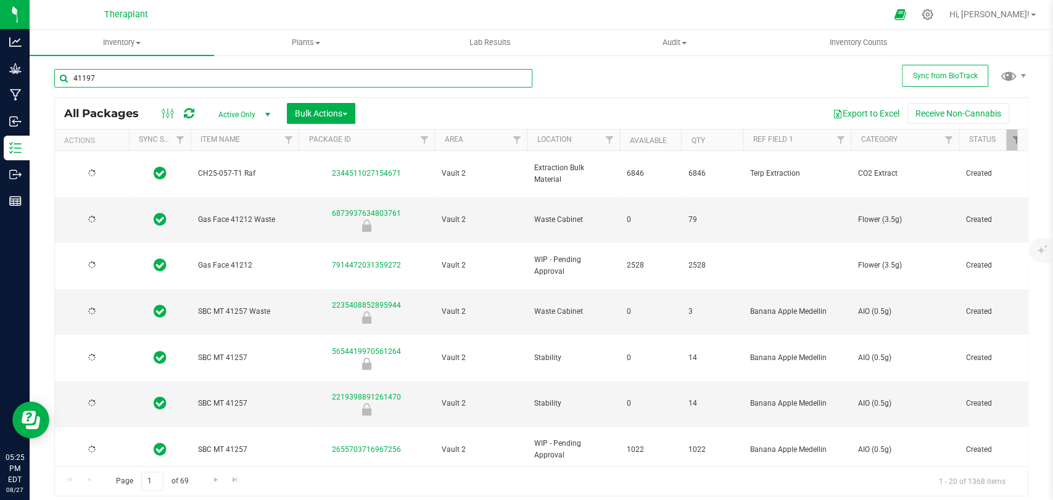
type input "2026-07-22"
type input "2026-08-07"
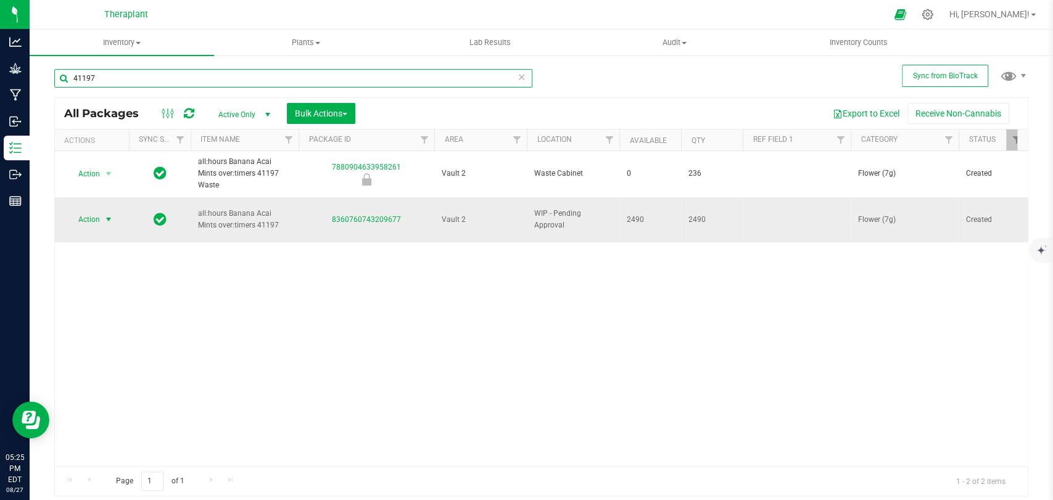
type input "41197"
click at [107, 215] on span "select" at bounding box center [109, 220] width 10 height 10
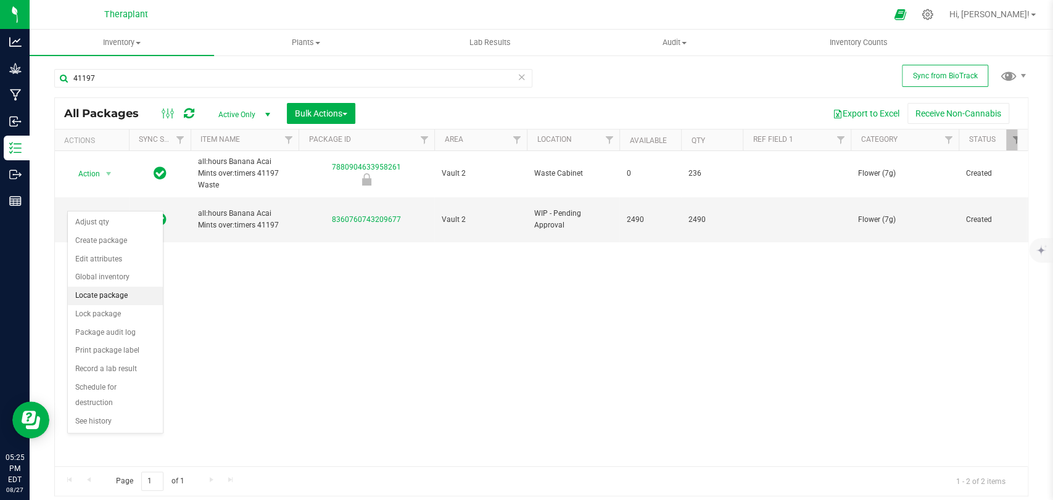
click at [110, 298] on li "Locate package" at bounding box center [115, 296] width 95 height 19
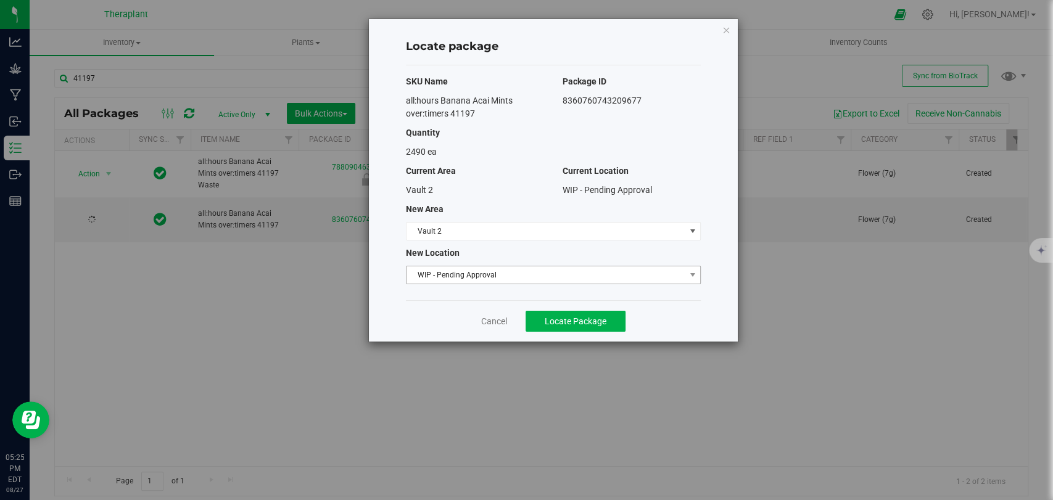
click at [506, 279] on span "WIP - Pending Approval" at bounding box center [545, 274] width 278 height 17
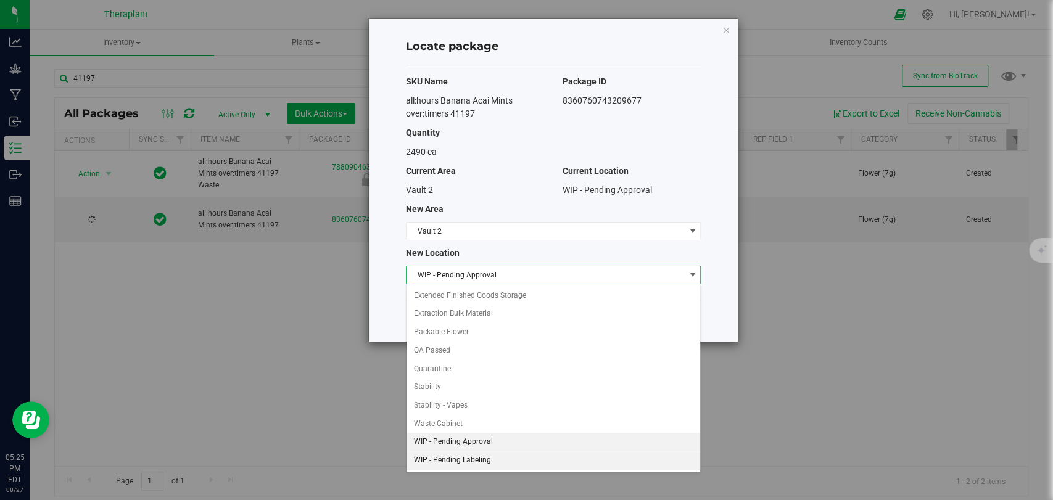
click at [479, 464] on li "WIP - Pending Labeling" at bounding box center [553, 460] width 294 height 19
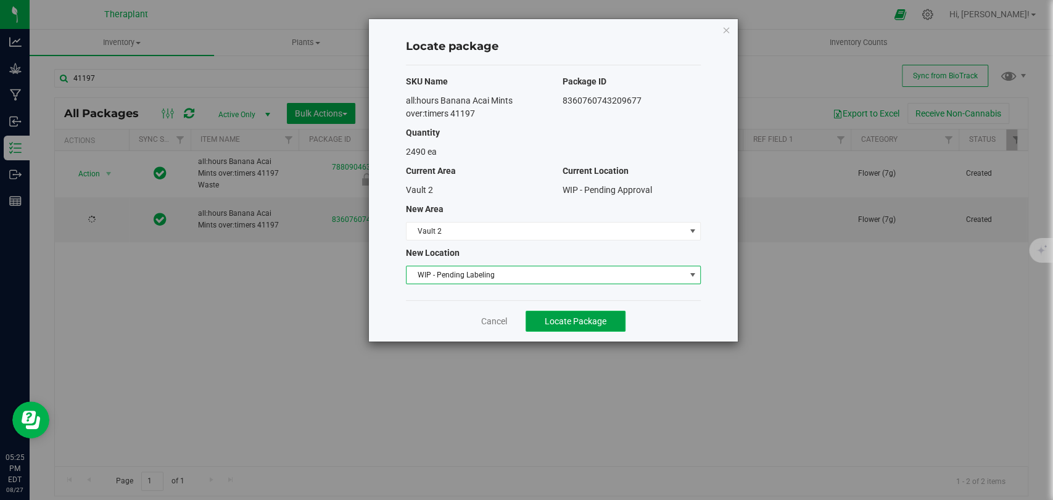
click at [555, 322] on span "Locate Package" at bounding box center [576, 321] width 62 height 10
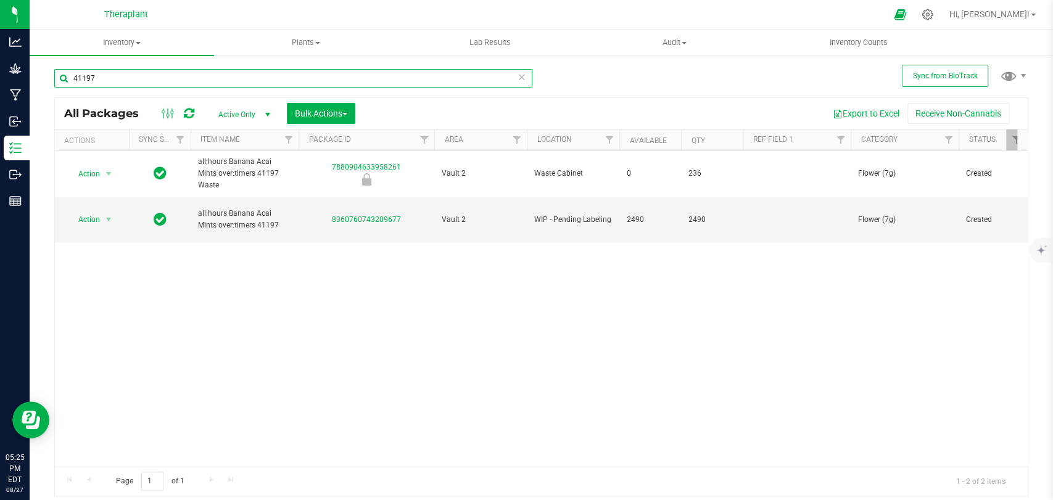
click at [158, 83] on input "41197" at bounding box center [293, 78] width 478 height 19
type input "41214"
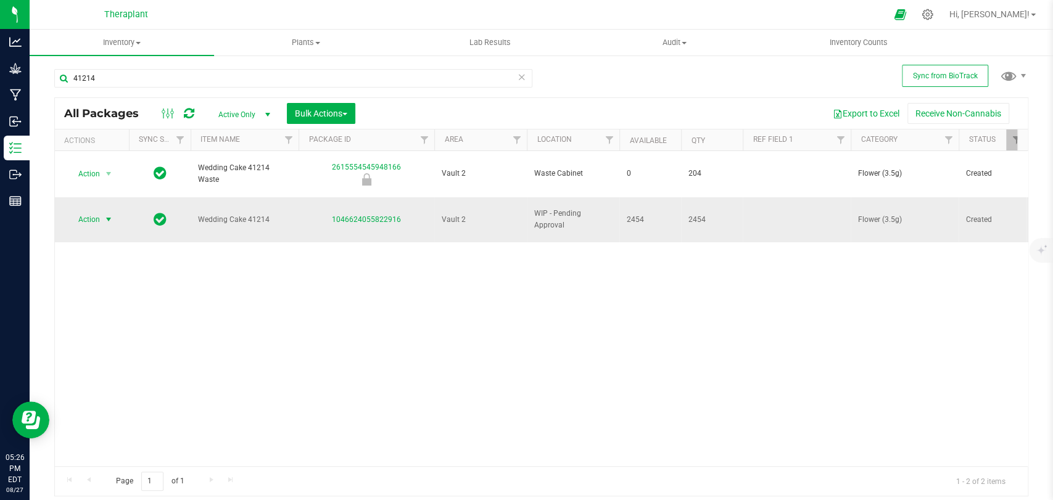
drag, startPoint x: 144, startPoint y: 228, endPoint x: 103, endPoint y: 205, distance: 47.5
click at [103, 211] on span "select" at bounding box center [108, 219] width 15 height 17
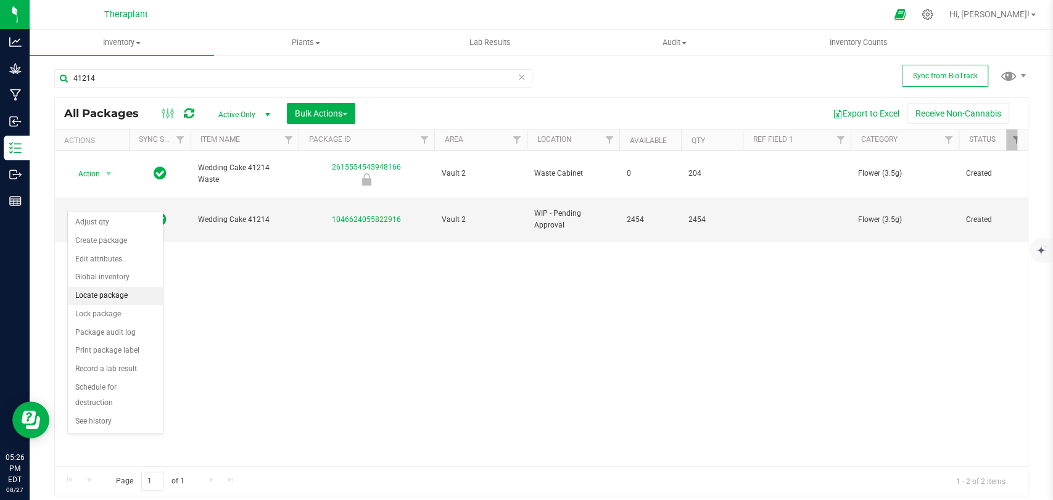
click at [104, 298] on li "Locate package" at bounding box center [115, 296] width 95 height 19
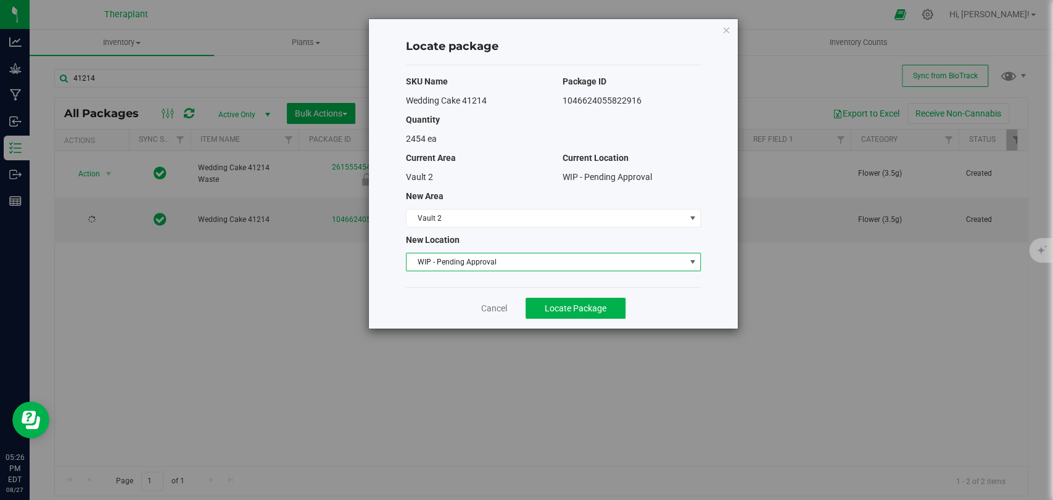
click at [486, 263] on span "WIP - Pending Approval" at bounding box center [545, 261] width 278 height 17
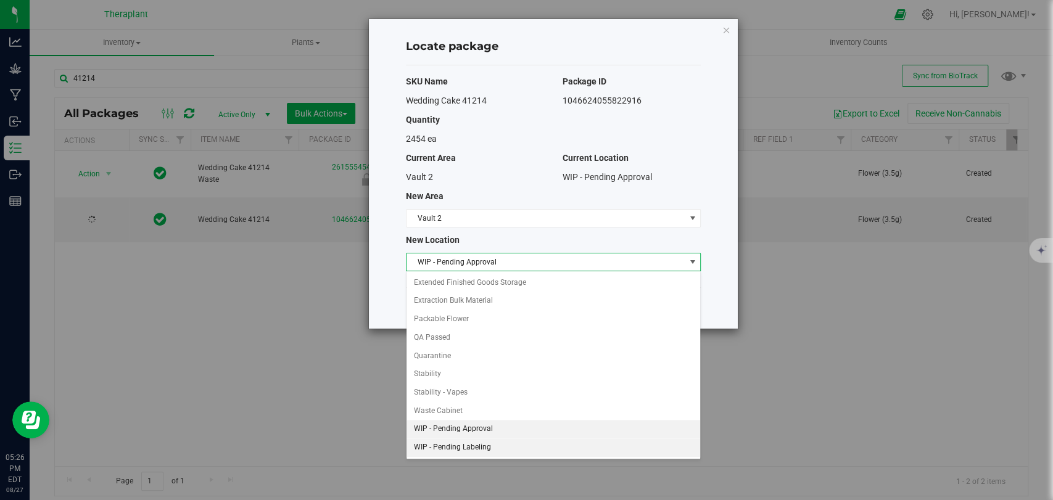
click at [472, 446] on li "WIP - Pending Labeling" at bounding box center [553, 448] width 294 height 19
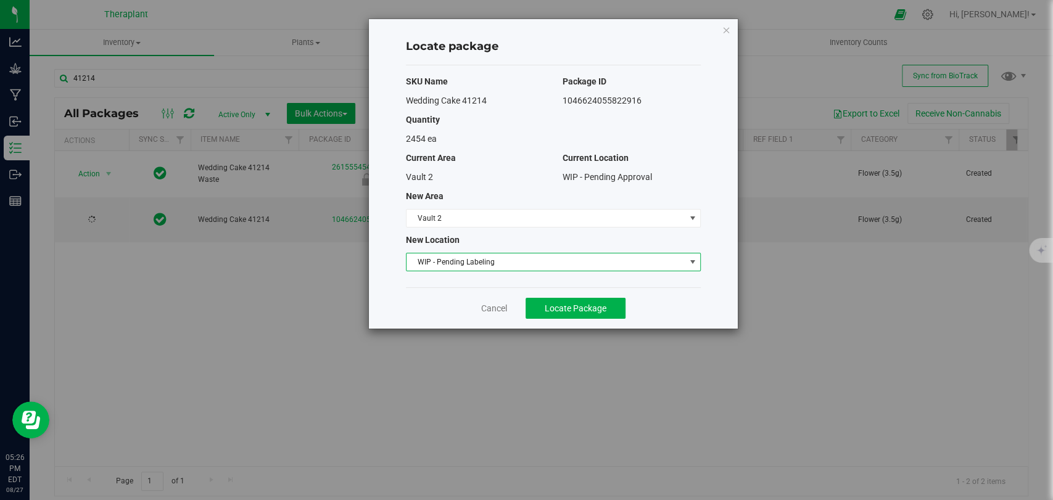
click at [568, 292] on div "Cancel Locate Package" at bounding box center [553, 307] width 295 height 41
click at [566, 307] on span "Locate Package" at bounding box center [576, 308] width 62 height 10
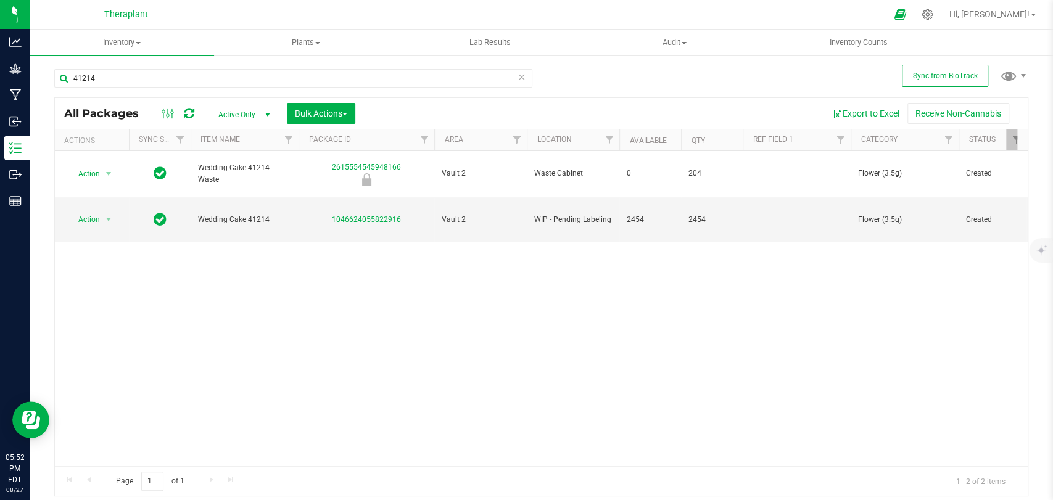
click at [523, 76] on icon at bounding box center [521, 76] width 9 height 15
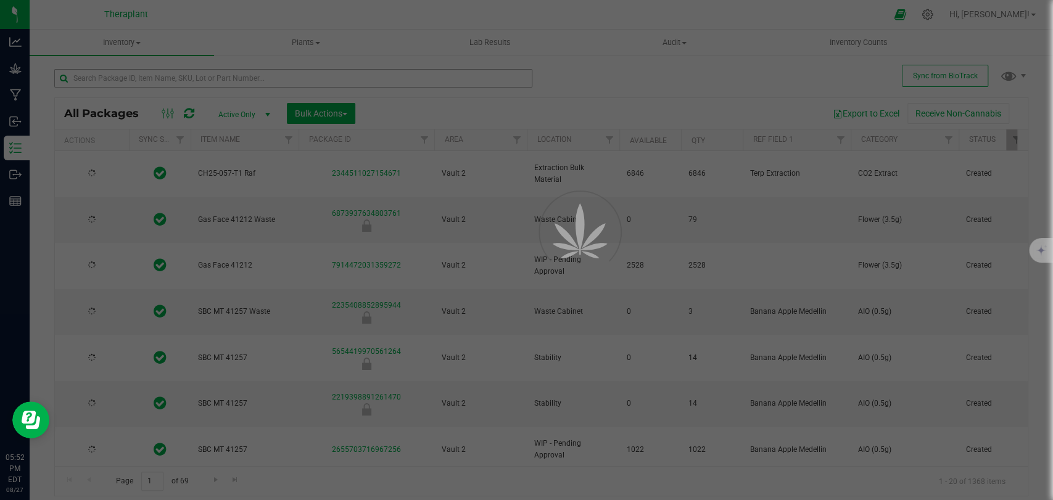
type input "2026-07-22"
type input "2026-08-07"
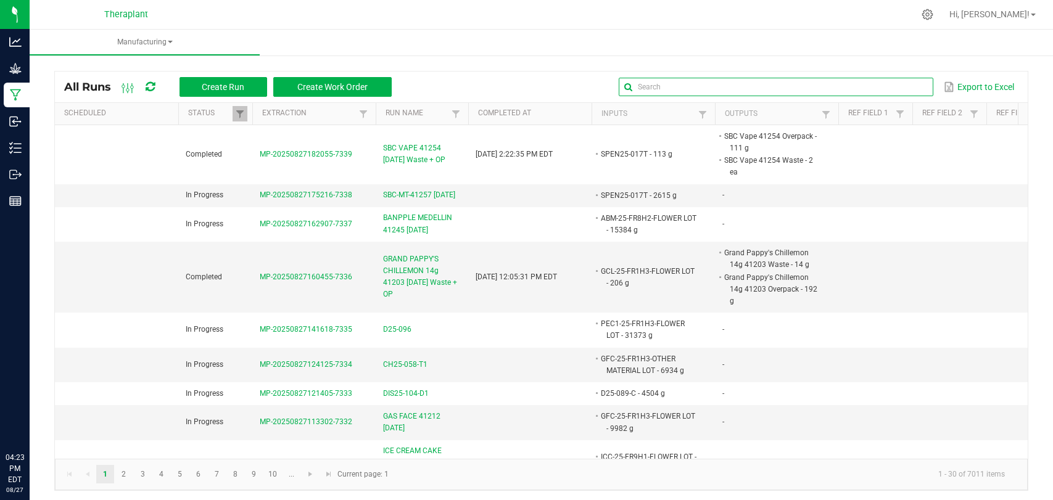
click at [880, 90] on input "text" at bounding box center [776, 87] width 315 height 19
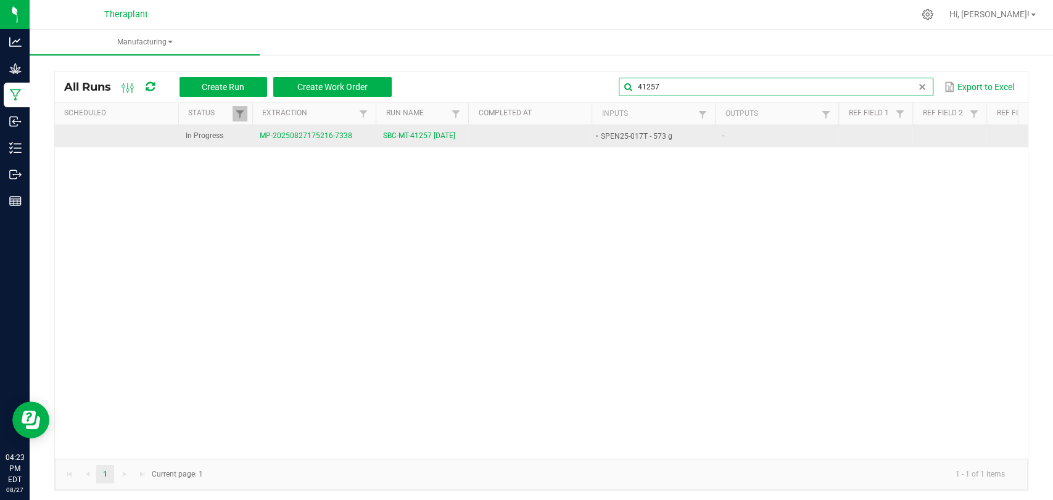
type input "41257"
click at [410, 142] on span "SBC-MT-41257 [DATE]" at bounding box center [419, 136] width 72 height 12
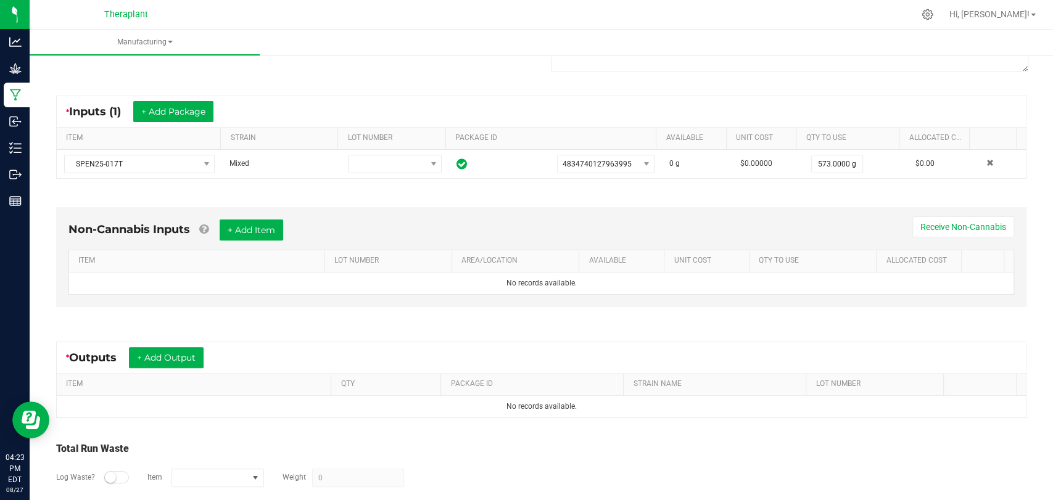
scroll to position [205, 0]
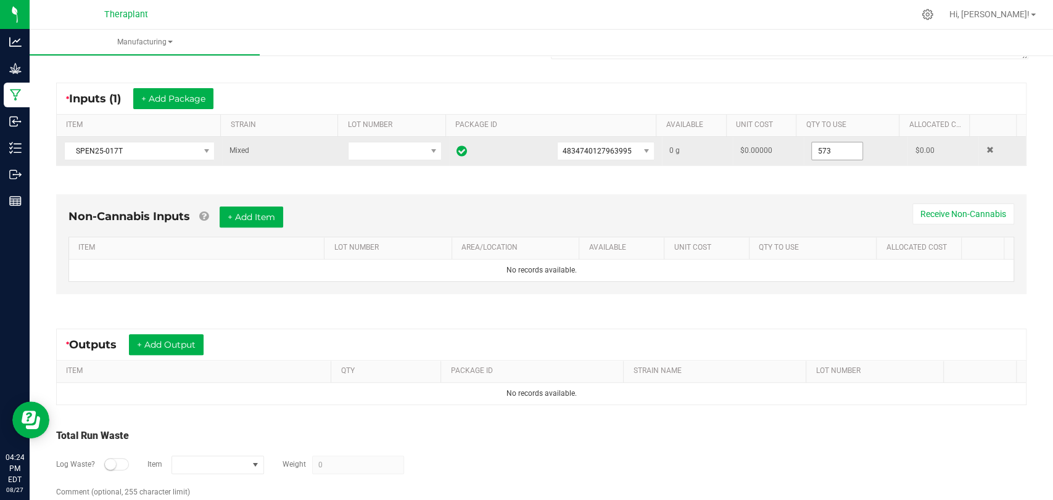
click at [831, 151] on input "573" at bounding box center [837, 150] width 51 height 17
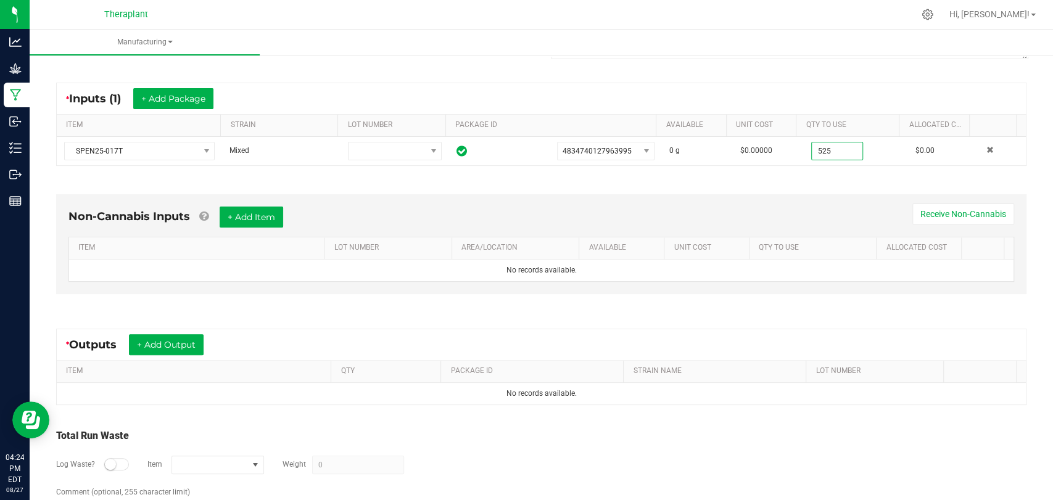
click at [838, 177] on div "Non-Cannabis Inputs + Add Item Receive Non-Cannabis ITEM LOT NUMBER AREA/LOCATI…" at bounding box center [541, 247] width 992 height 141
type input "525.0000 g"
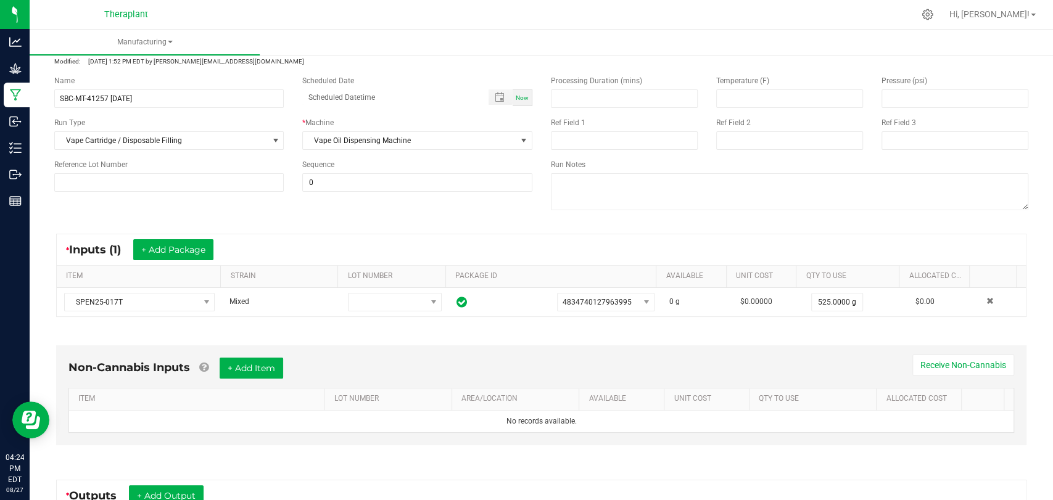
scroll to position [0, 0]
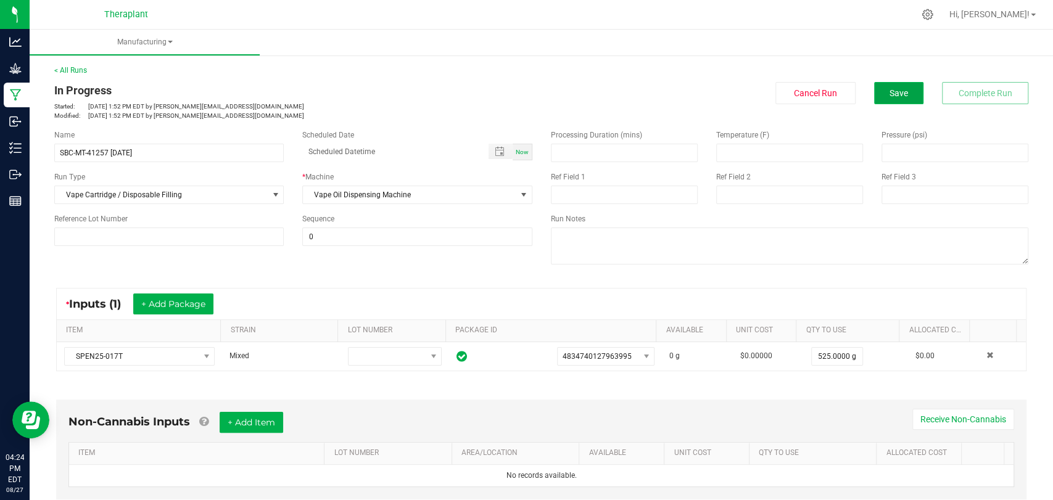
click at [887, 99] on button "Save" at bounding box center [898, 93] width 49 height 22
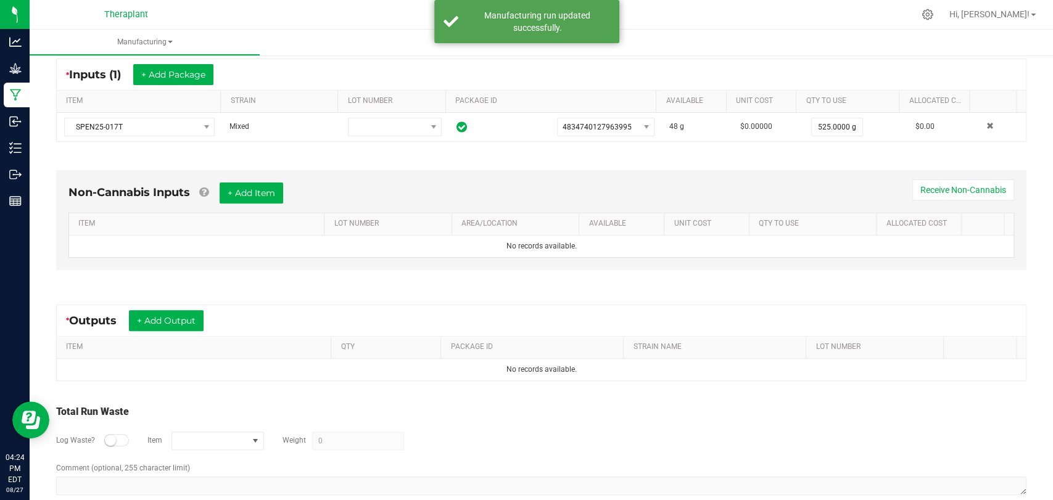
scroll to position [249, 0]
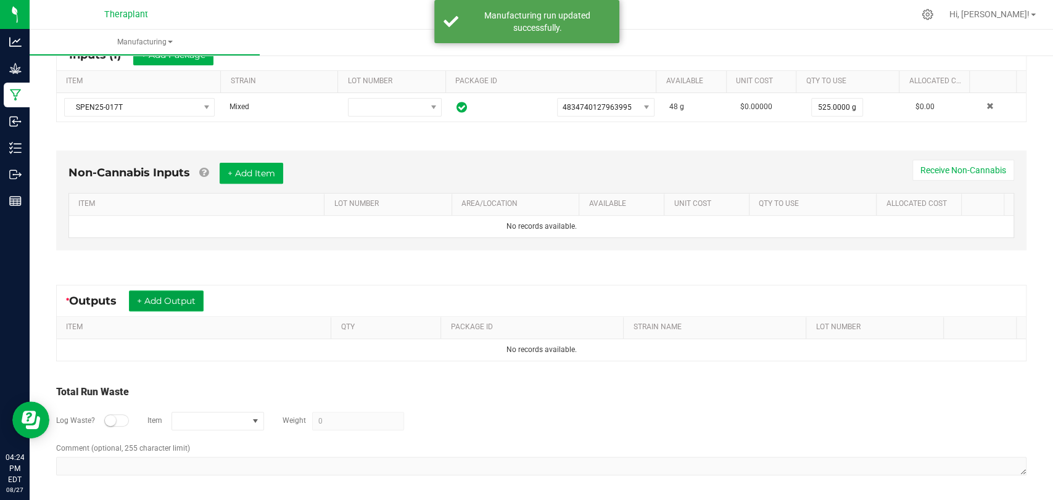
click at [190, 292] on button "+ Add Output" at bounding box center [166, 301] width 75 height 21
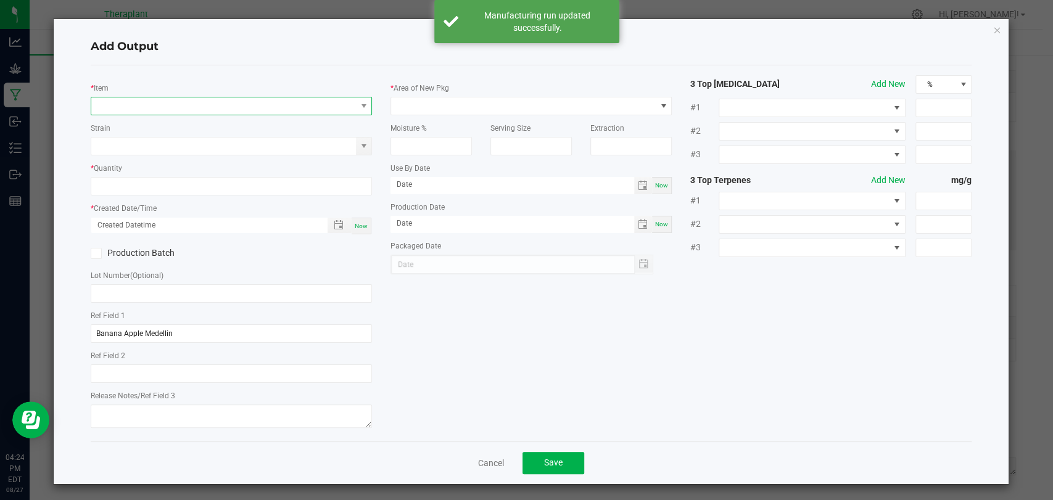
click at [244, 104] on span "NO DATA FOUND" at bounding box center [223, 105] width 265 height 17
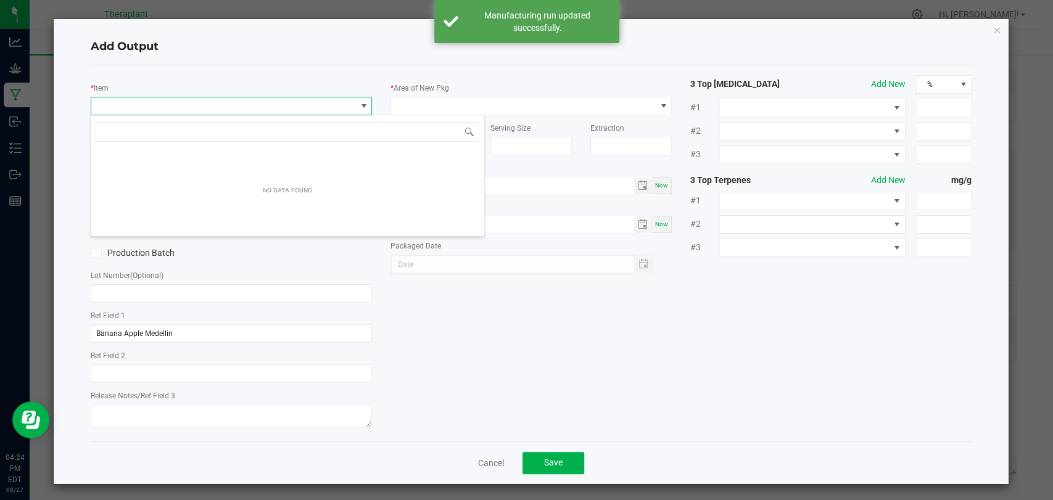
scroll to position [18, 278]
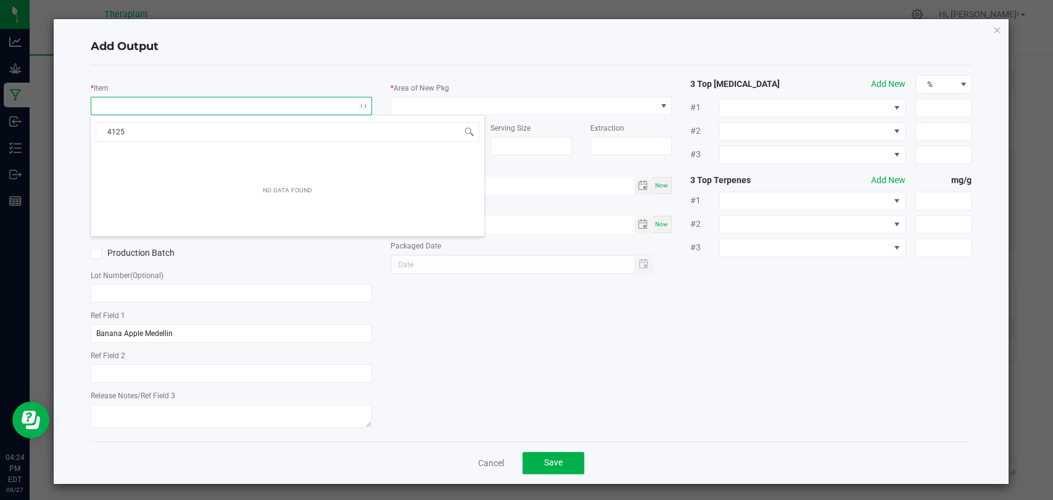
type input "41257"
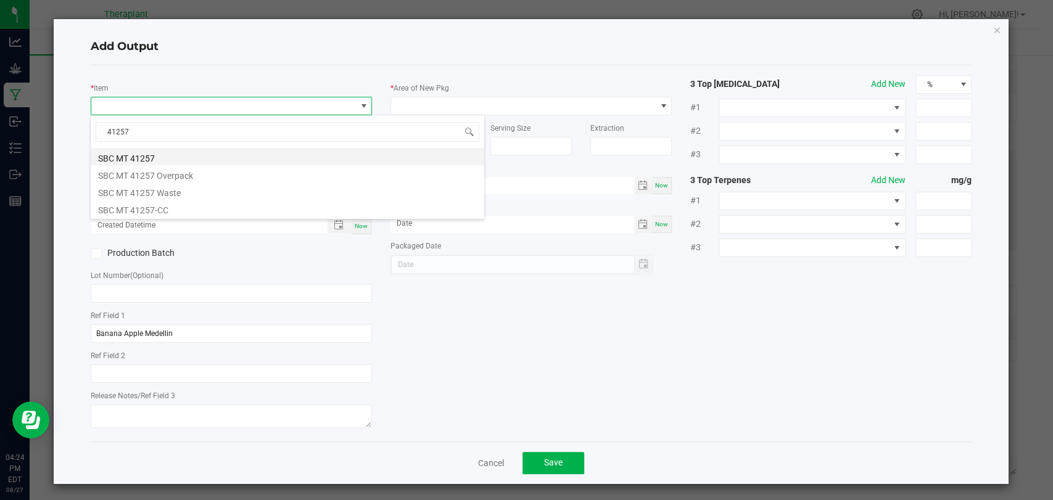
click at [154, 159] on li "SBC MT 41257" at bounding box center [288, 156] width 394 height 17
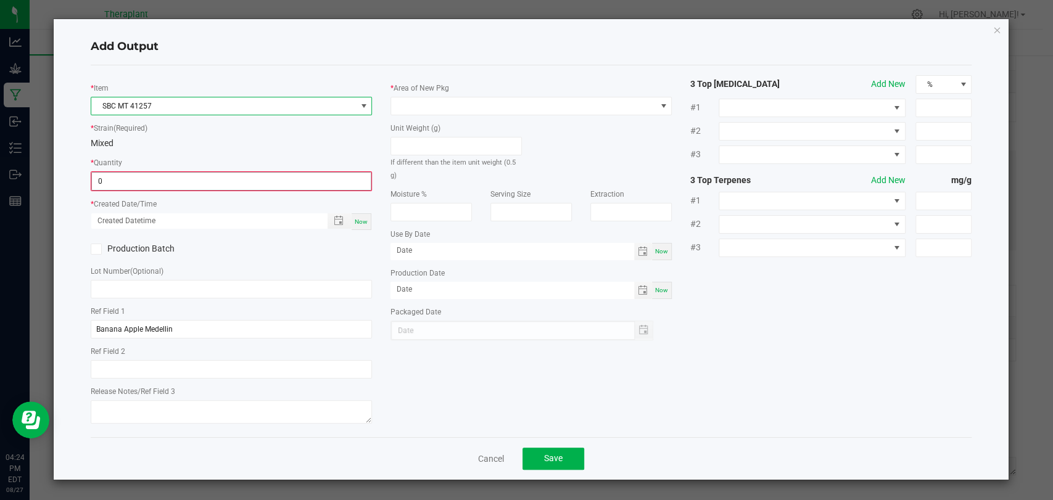
click at [152, 175] on input "0" at bounding box center [231, 181] width 279 height 17
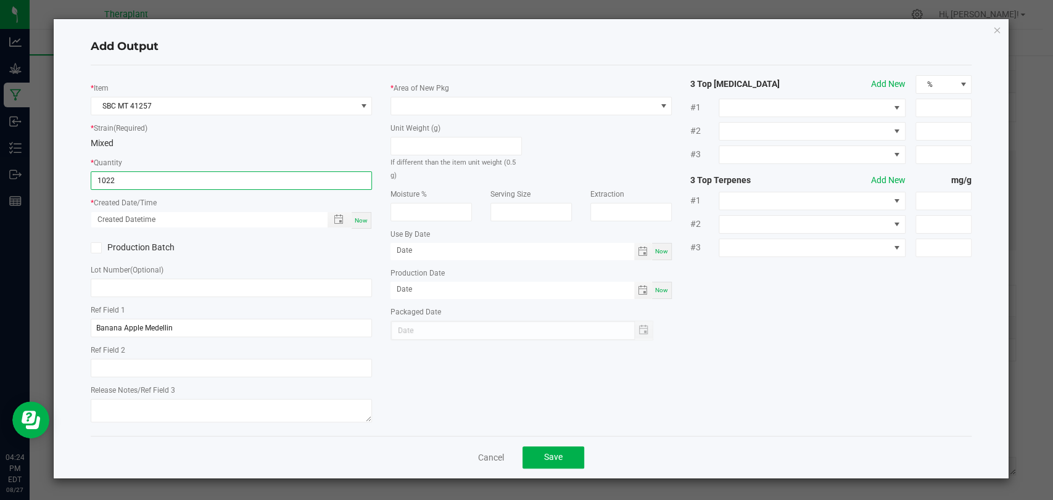
click at [368, 220] on div "Now" at bounding box center [362, 220] width 20 height 17
type input "1022 ea"
type input "[DATE] 4:24 PM"
type input "[DATE]"
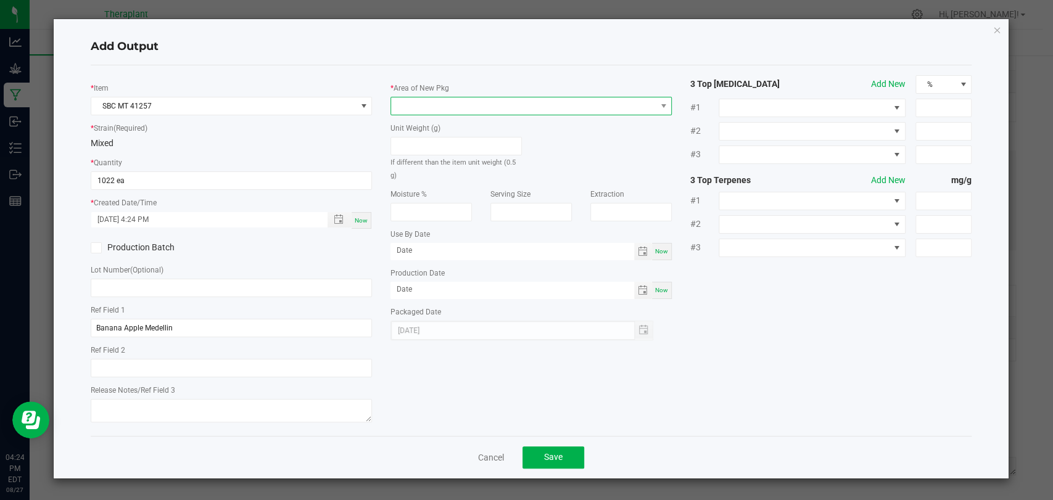
click at [409, 105] on span at bounding box center [523, 105] width 265 height 17
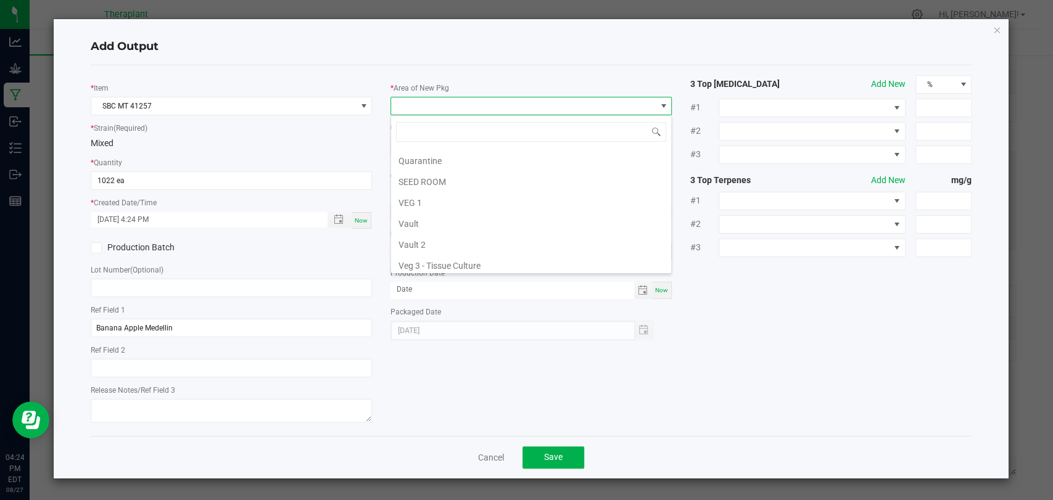
scroll to position [231, 0]
click at [421, 215] on li "Vault 2" at bounding box center [531, 221] width 280 height 21
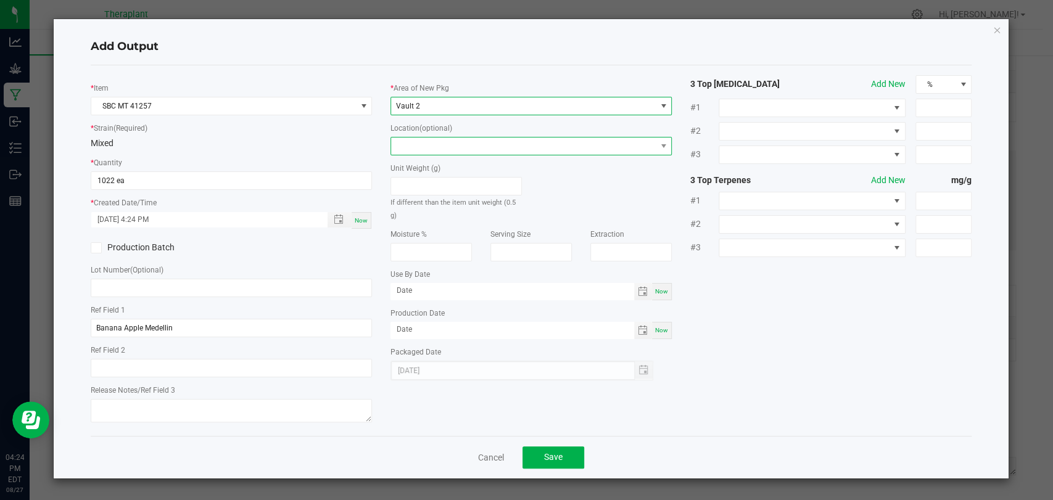
click at [432, 152] on span at bounding box center [523, 146] width 265 height 17
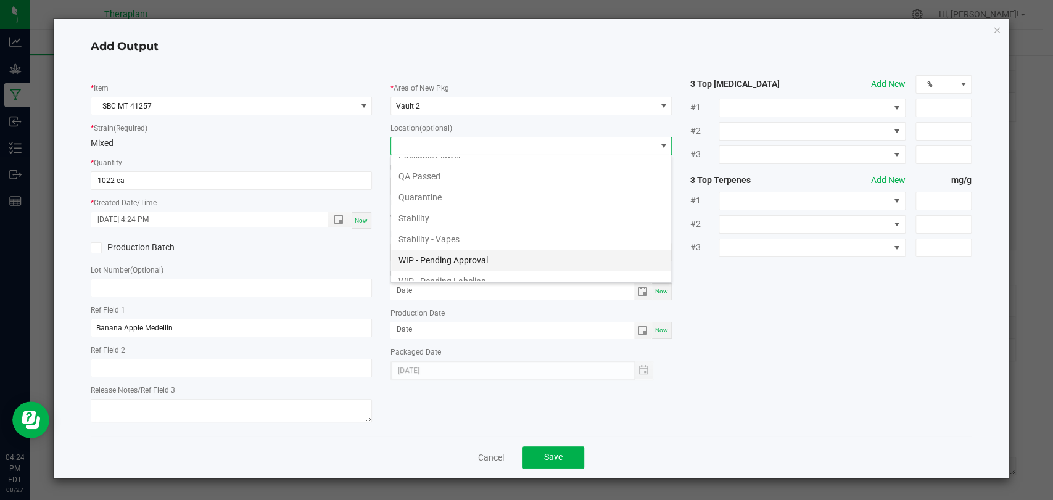
scroll to position [84, 0]
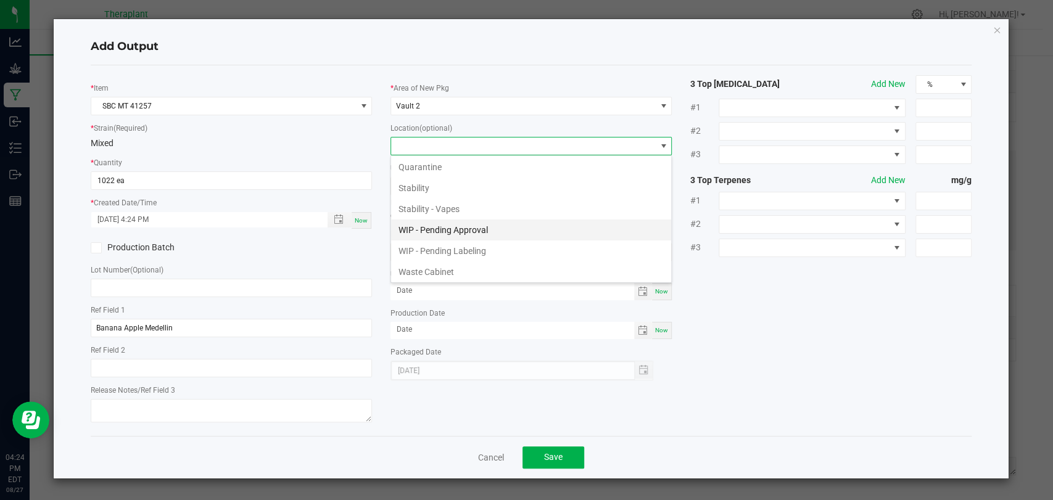
click at [432, 231] on li "WIP - Pending Approval" at bounding box center [531, 230] width 280 height 21
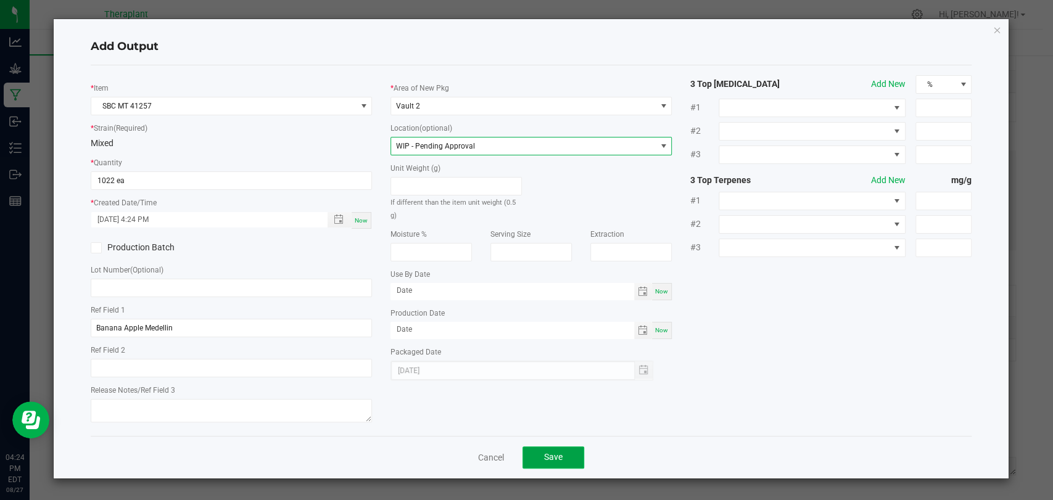
click at [553, 455] on span "Save" at bounding box center [553, 457] width 19 height 10
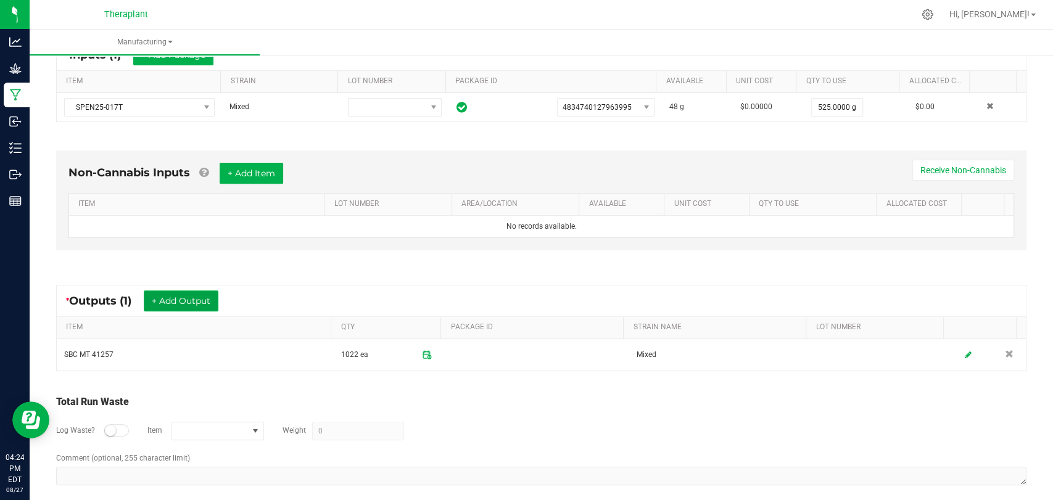
click at [215, 308] on button "+ Add Output" at bounding box center [181, 301] width 75 height 21
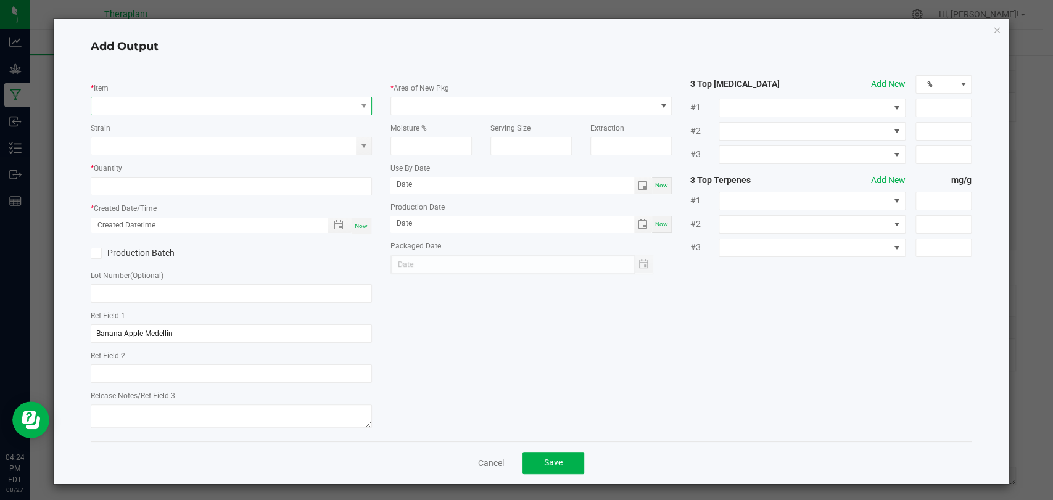
click at [236, 108] on span "NO DATA FOUND" at bounding box center [223, 105] width 265 height 17
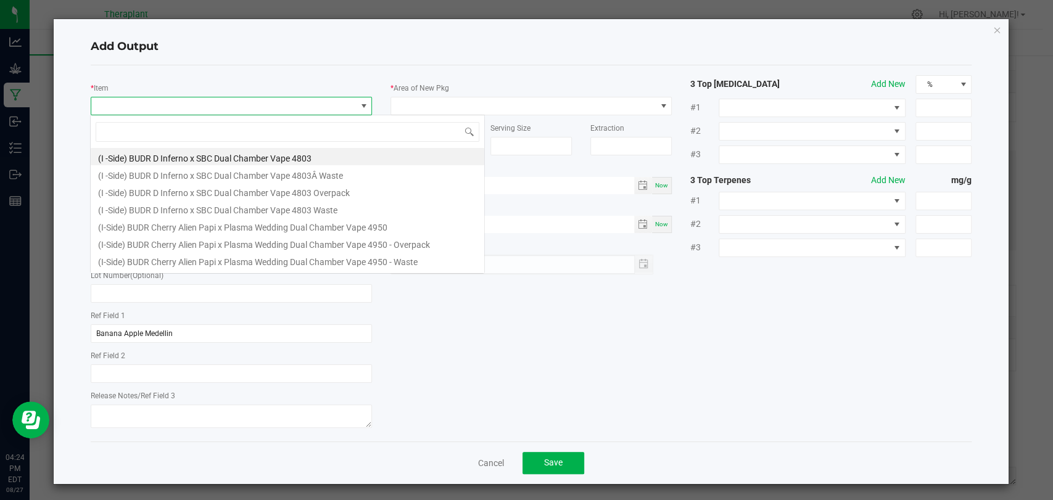
scroll to position [18, 278]
type input "41257"
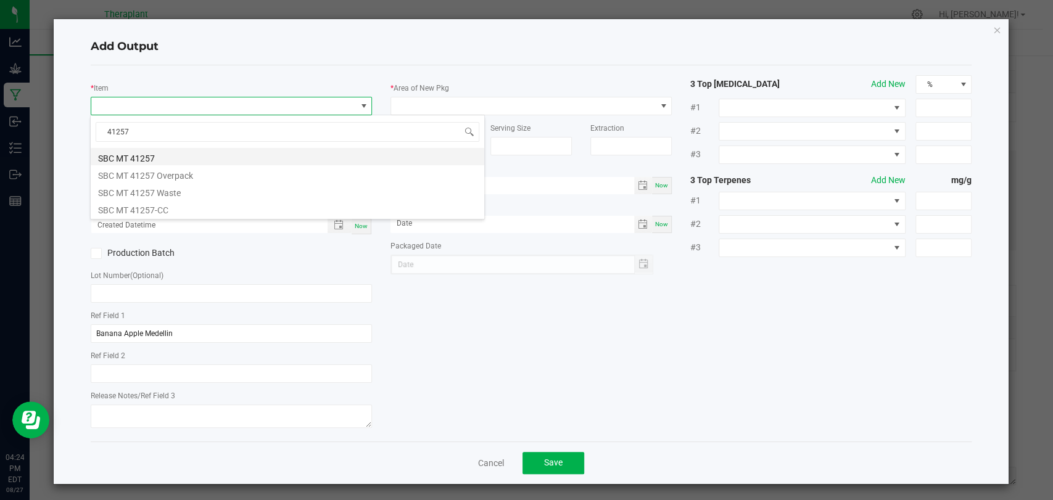
click at [180, 154] on li "SBC MT 41257" at bounding box center [288, 156] width 394 height 17
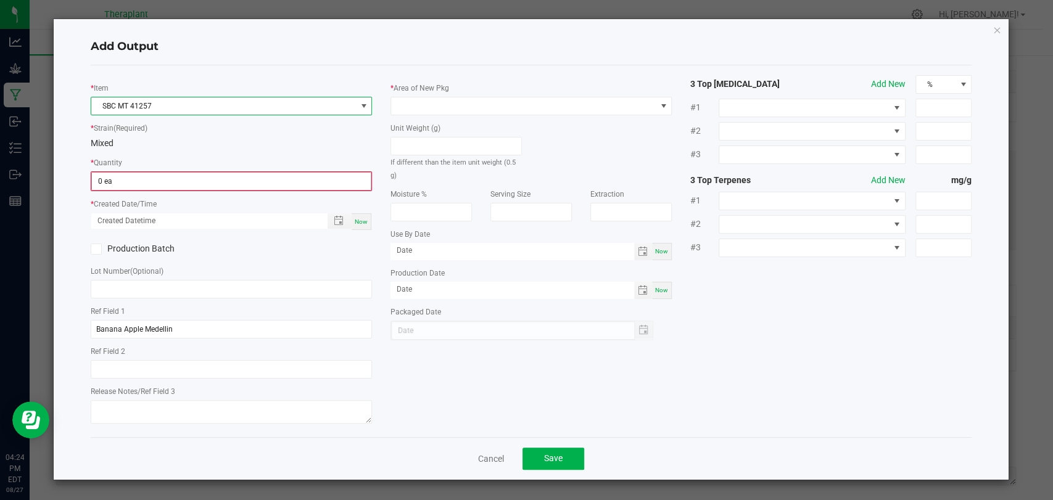
click at [171, 176] on input "0 ea" at bounding box center [231, 181] width 279 height 17
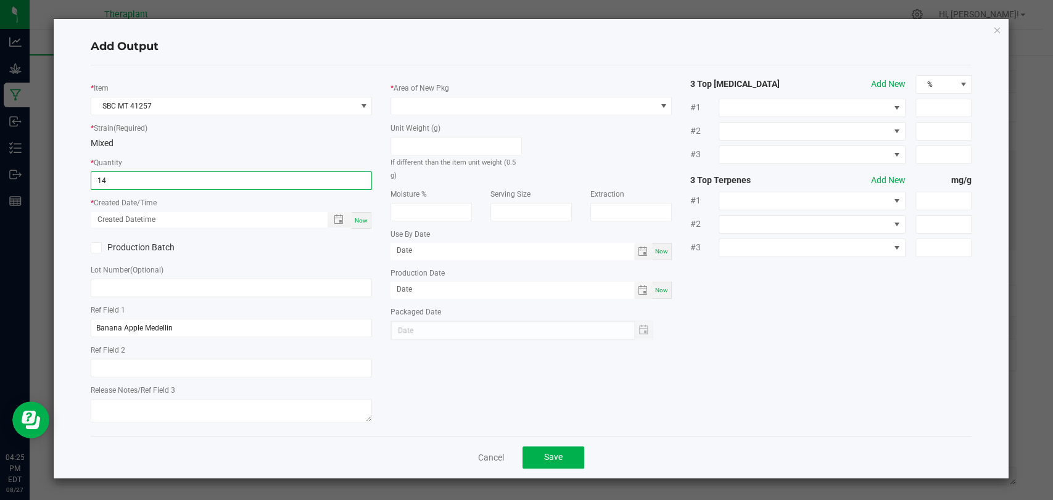
type input "14 ea"
click at [361, 218] on span "Now" at bounding box center [361, 220] width 13 height 7
type input "[DATE] 4:25 PM"
type input "[DATE]"
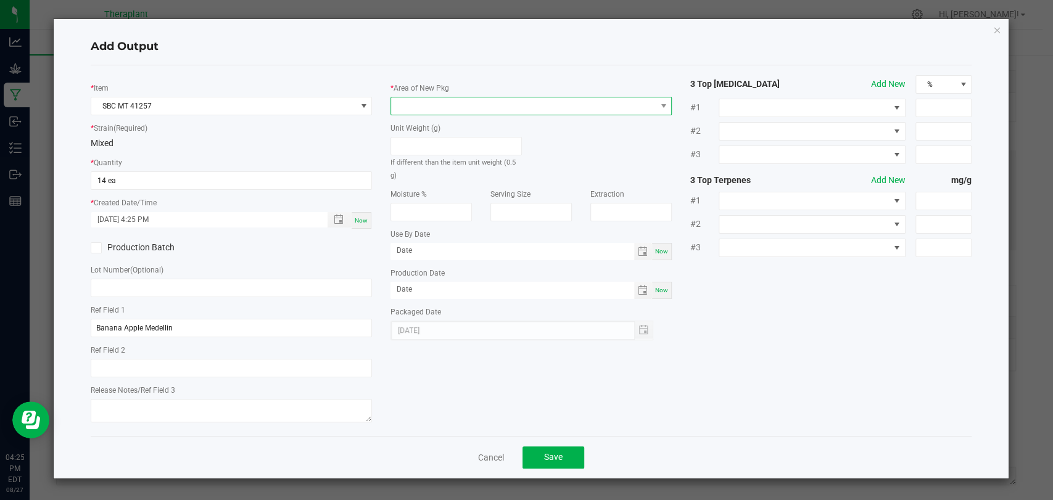
click at [434, 106] on span at bounding box center [523, 105] width 265 height 17
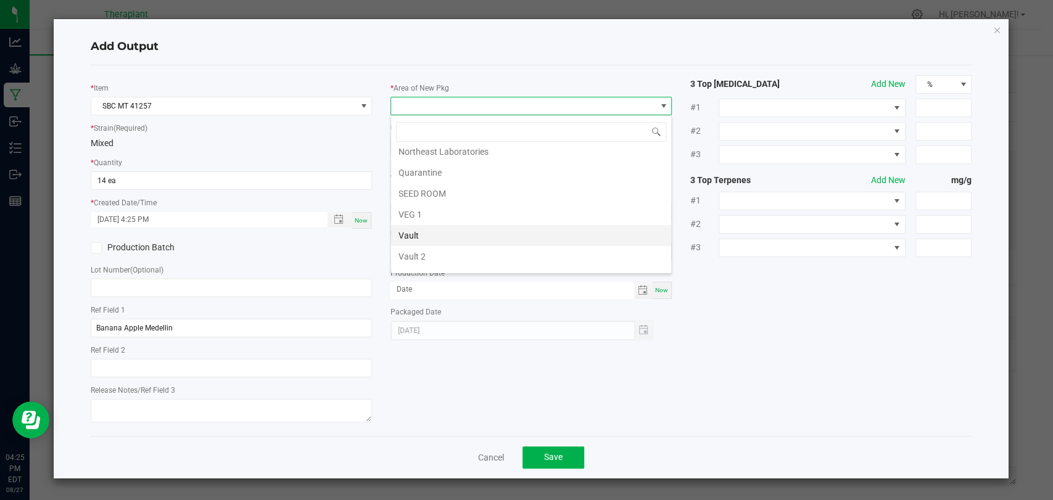
scroll to position [231, 0]
click at [426, 213] on li "Vault 2" at bounding box center [531, 221] width 280 height 21
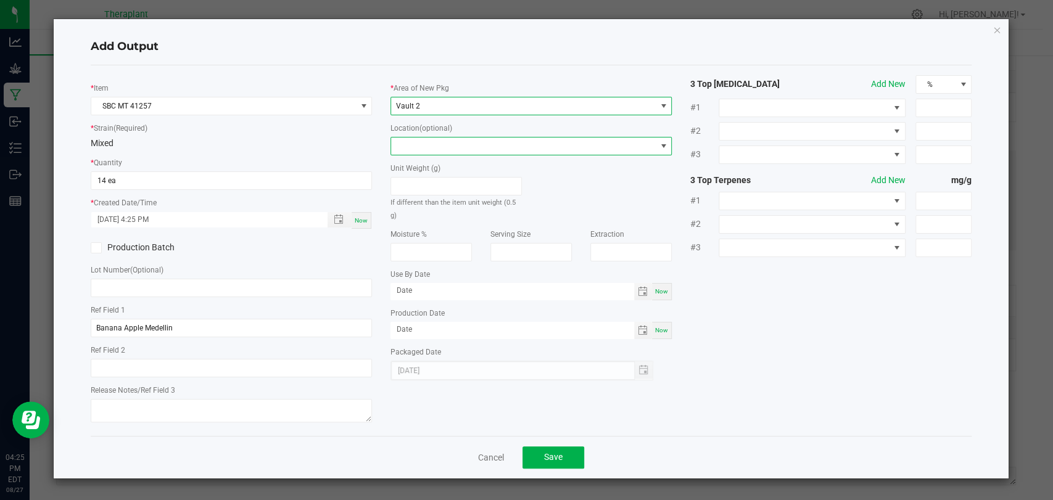
click at [426, 144] on span at bounding box center [523, 146] width 265 height 17
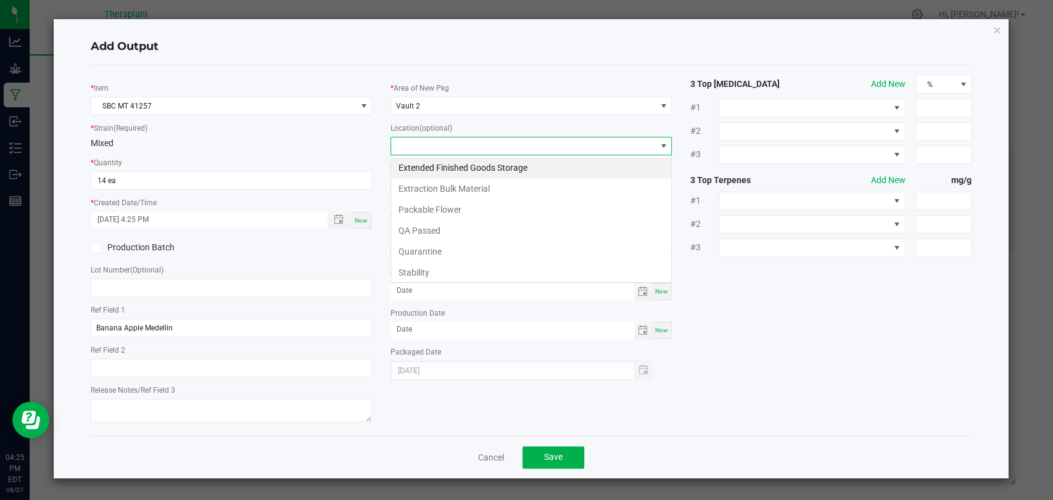
scroll to position [18, 281]
click at [423, 268] on li "Stability" at bounding box center [531, 272] width 280 height 21
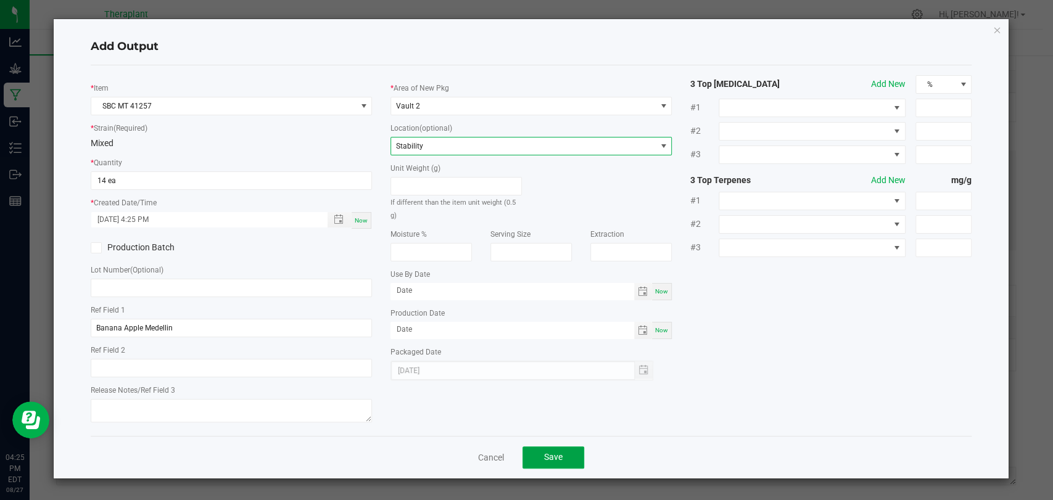
click at [556, 452] on span "Save" at bounding box center [553, 457] width 19 height 10
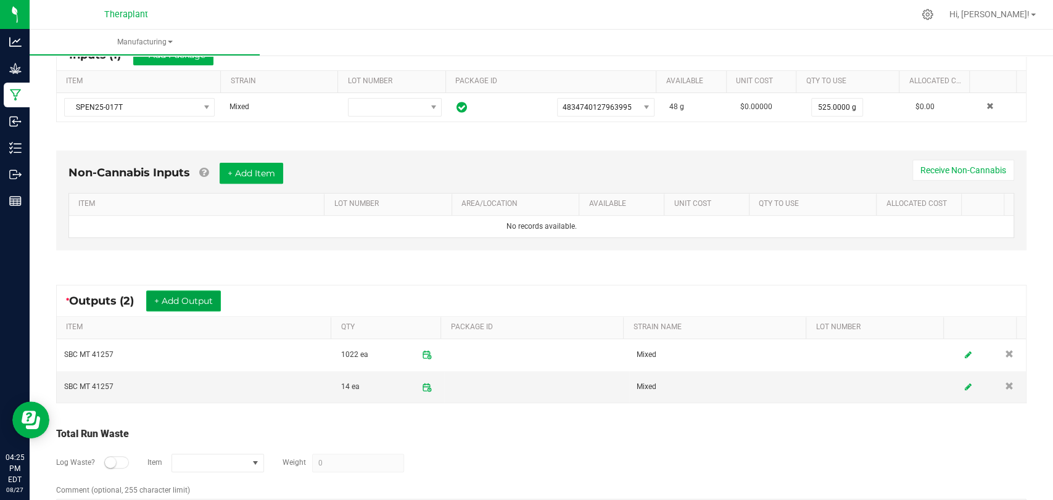
click at [183, 297] on button "+ Add Output" at bounding box center [183, 301] width 75 height 21
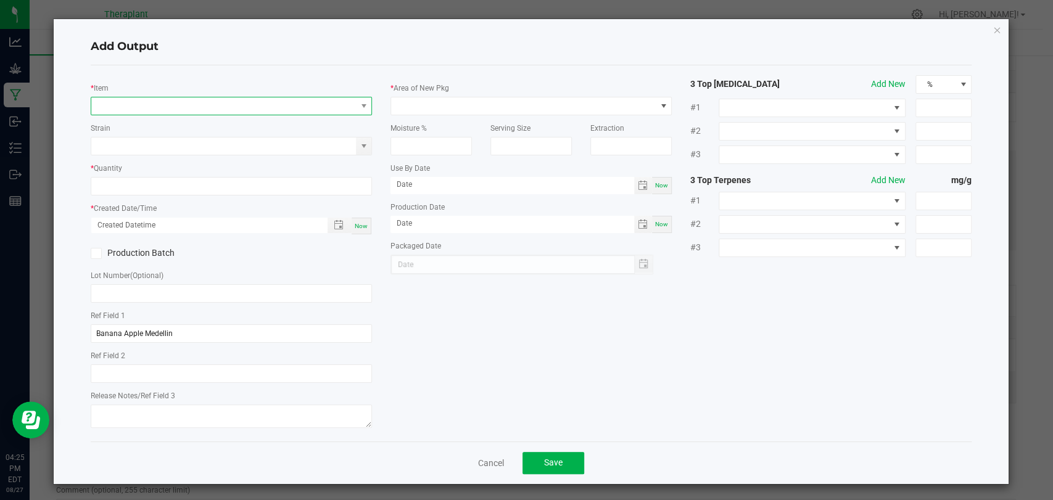
click at [175, 110] on span "NO DATA FOUND" at bounding box center [223, 105] width 265 height 17
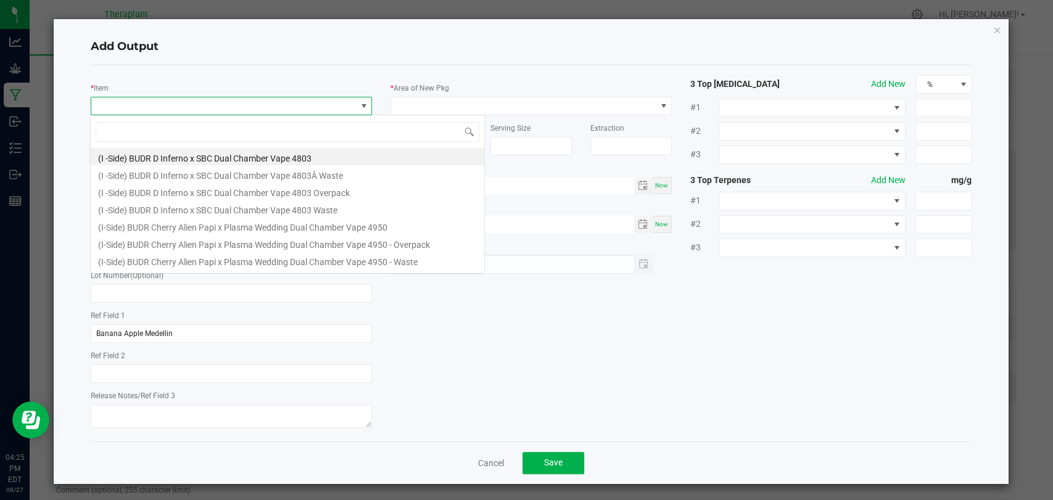
scroll to position [18, 278]
type input "41257"
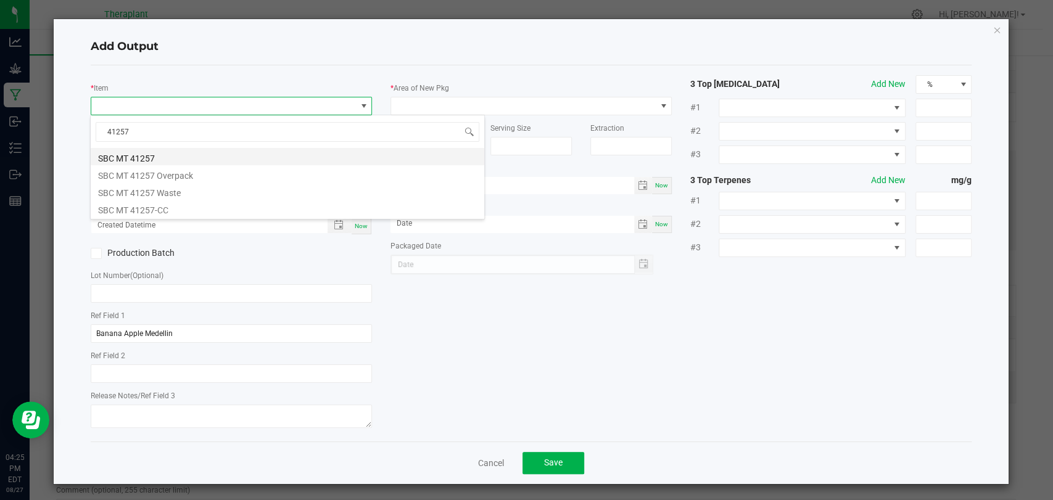
click at [157, 159] on li "SBC MT 41257" at bounding box center [288, 156] width 394 height 17
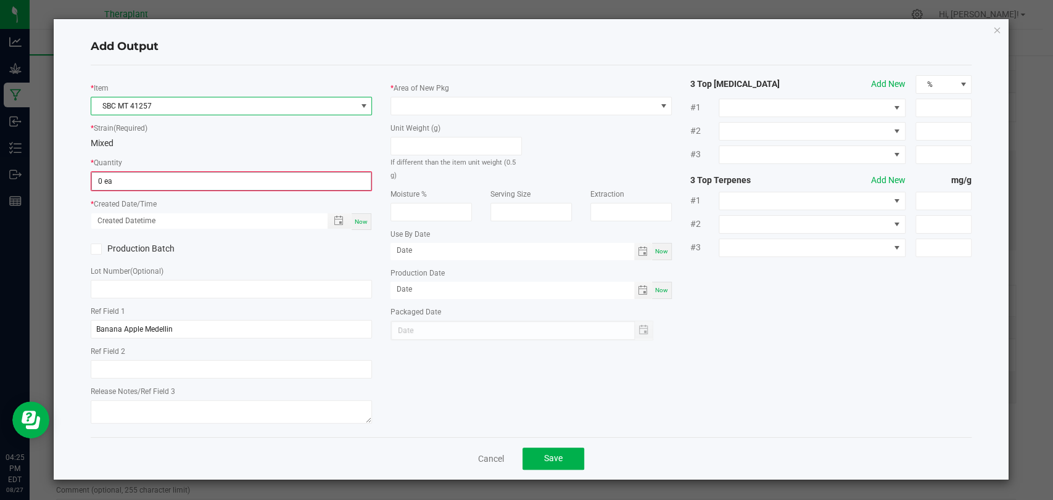
click at [154, 177] on input "0 ea" at bounding box center [231, 181] width 279 height 17
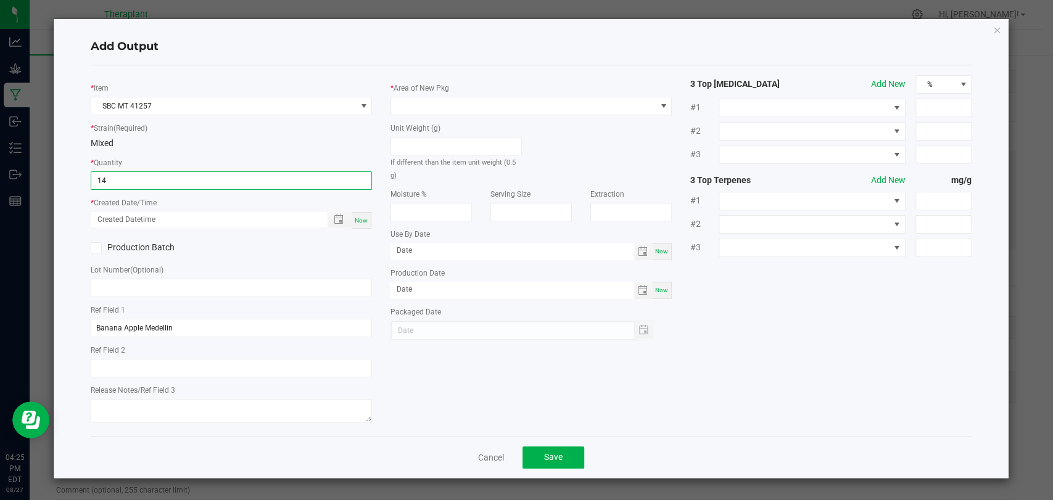
type input "14 ea"
click at [364, 223] on div "Now" at bounding box center [362, 220] width 20 height 17
type input "[DATE] 4:25 PM"
type input "[DATE]"
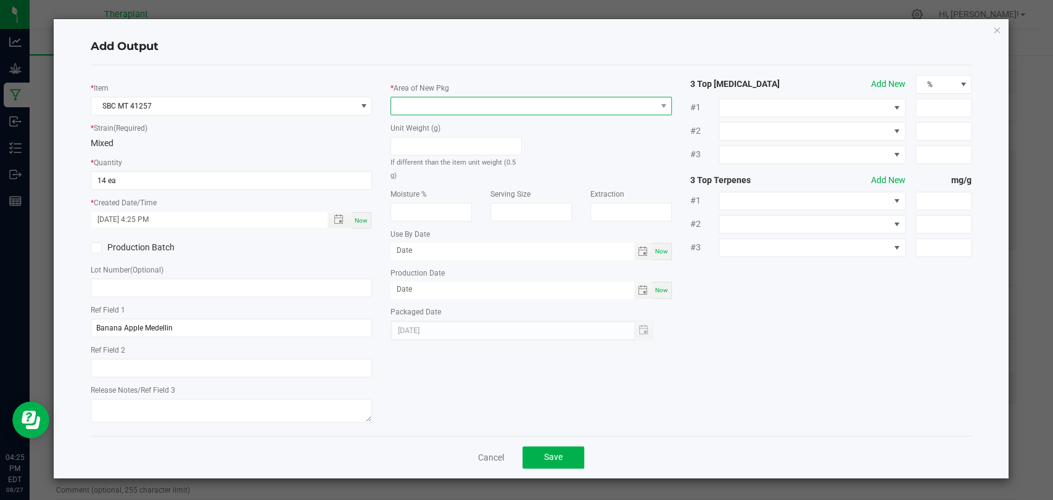
click at [443, 100] on span at bounding box center [523, 105] width 265 height 17
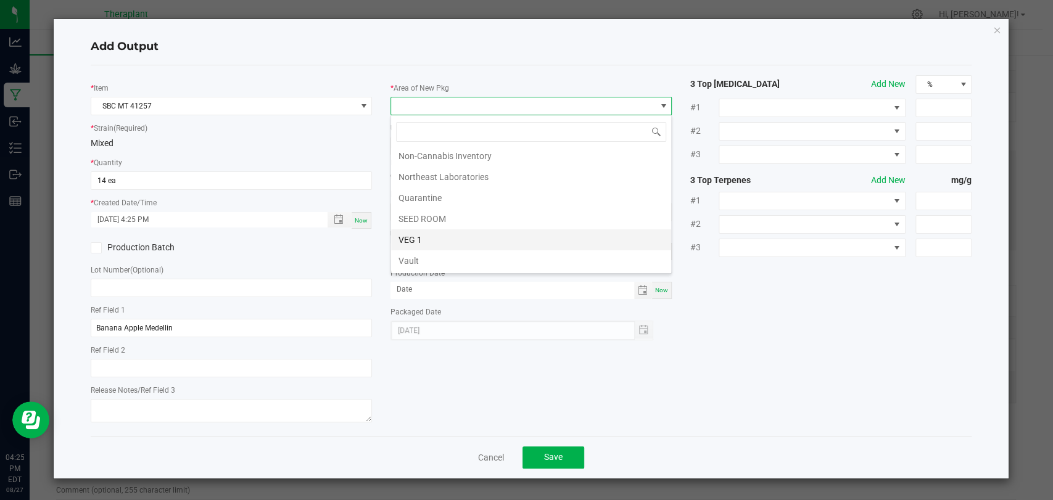
scroll to position [231, 0]
click at [416, 220] on li "Vault 2" at bounding box center [531, 221] width 280 height 21
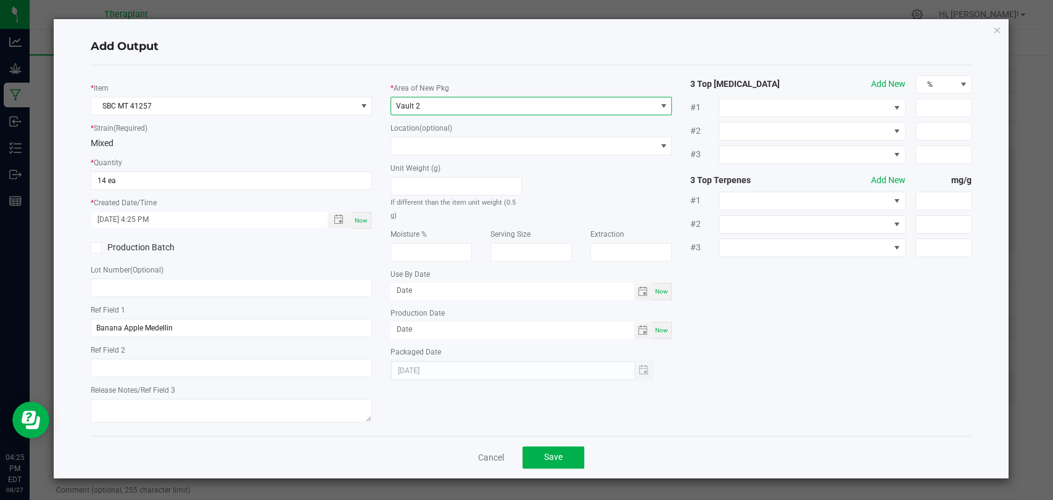
click at [422, 134] on div "Location (optional)" at bounding box center [530, 139] width 281 height 34
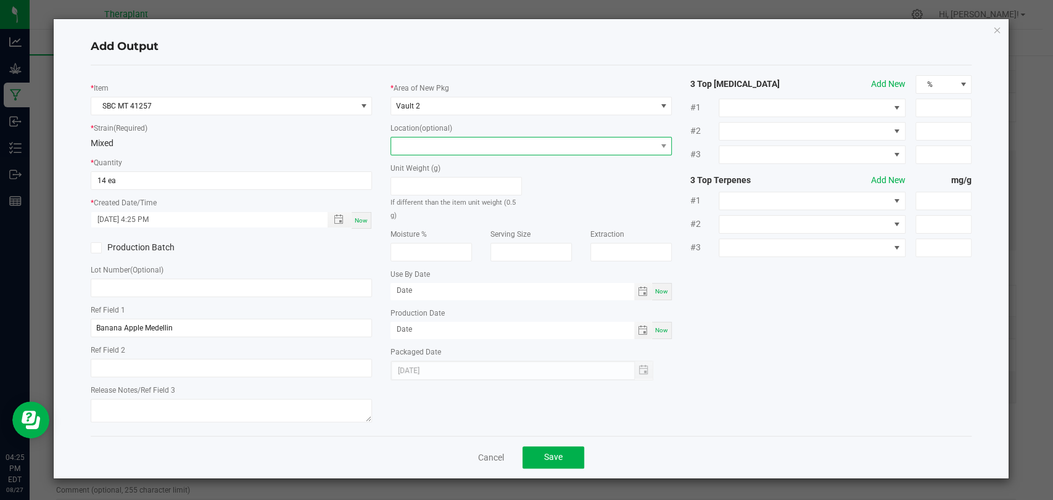
click at [422, 142] on span at bounding box center [523, 146] width 265 height 17
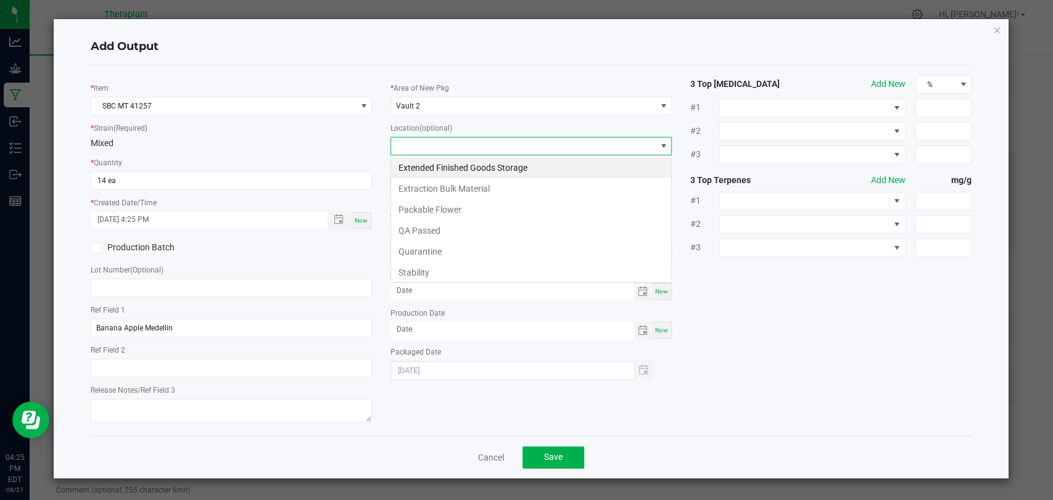
scroll to position [18, 281]
click at [414, 268] on li "Stability" at bounding box center [531, 272] width 280 height 21
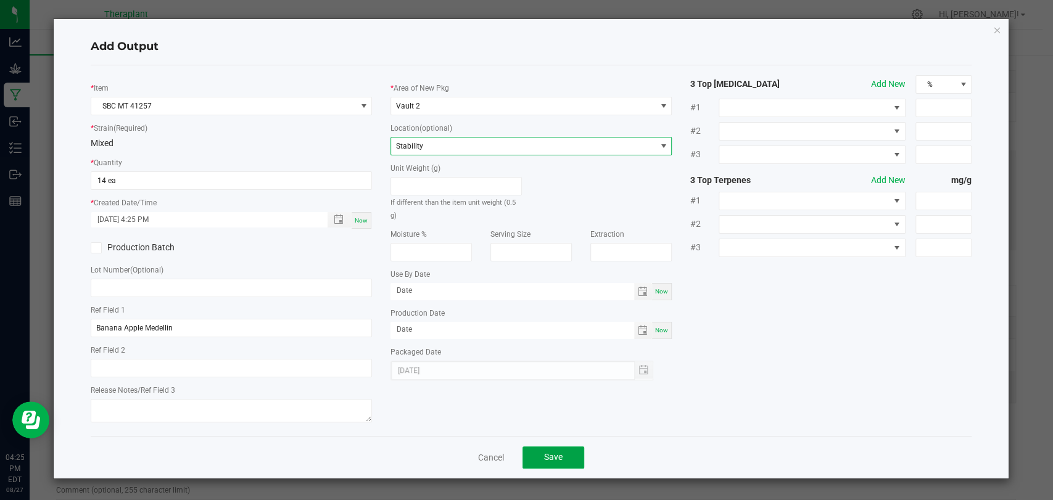
click at [540, 457] on button "Save" at bounding box center [553, 458] width 62 height 22
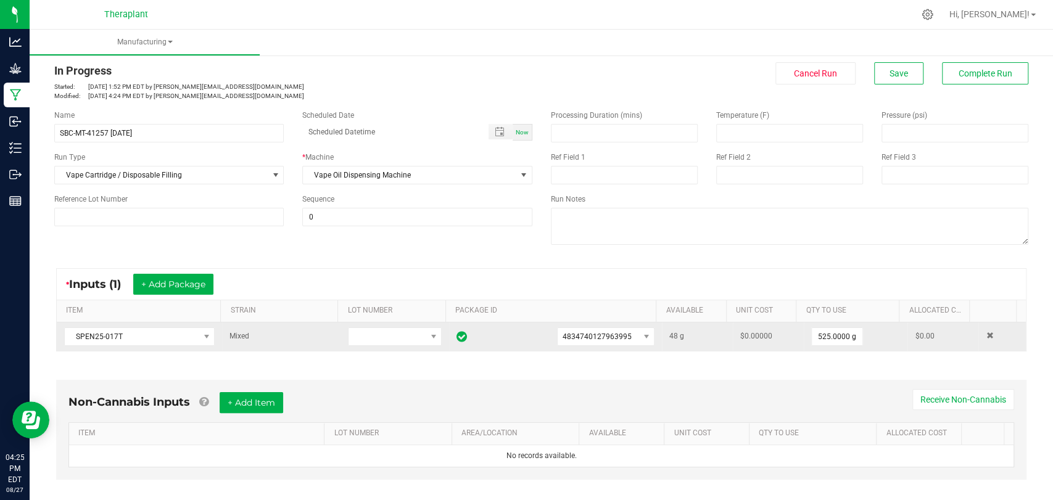
scroll to position [0, 0]
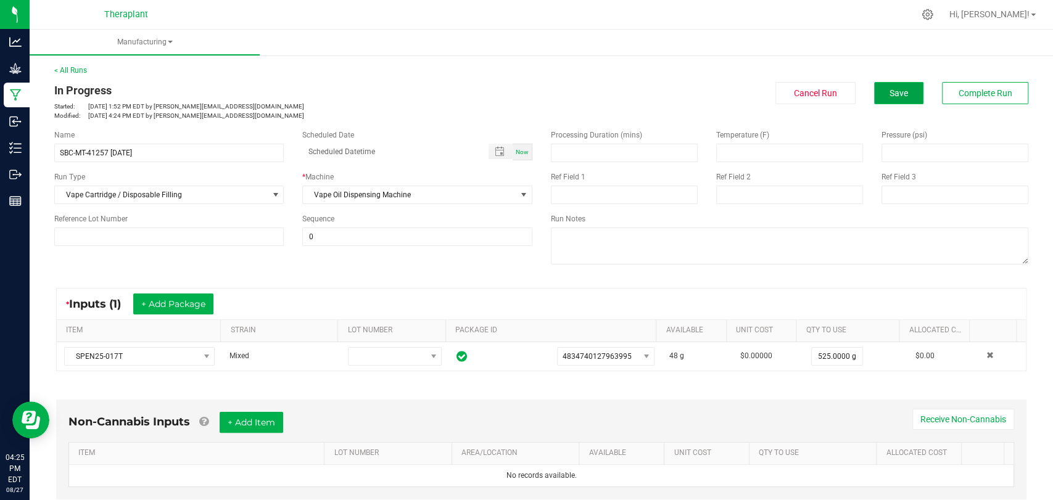
click at [889, 96] on span "Save" at bounding box center [898, 93] width 19 height 10
drag, startPoint x: 175, startPoint y: 160, endPoint x: 166, endPoint y: 162, distance: 9.4
click at [166, 162] on div "Name SBC-MT-41257 [DATE] Scheduled Date Now Run Type Vape Cartridge / Disposabl…" at bounding box center [293, 187] width 497 height 135
click at [74, 152] on input "SBC-MT-41257 [DATE]" at bounding box center [168, 153] width 229 height 19
click at [88, 153] on input "SBC MT-41257 [DATE]" at bounding box center [168, 153] width 229 height 19
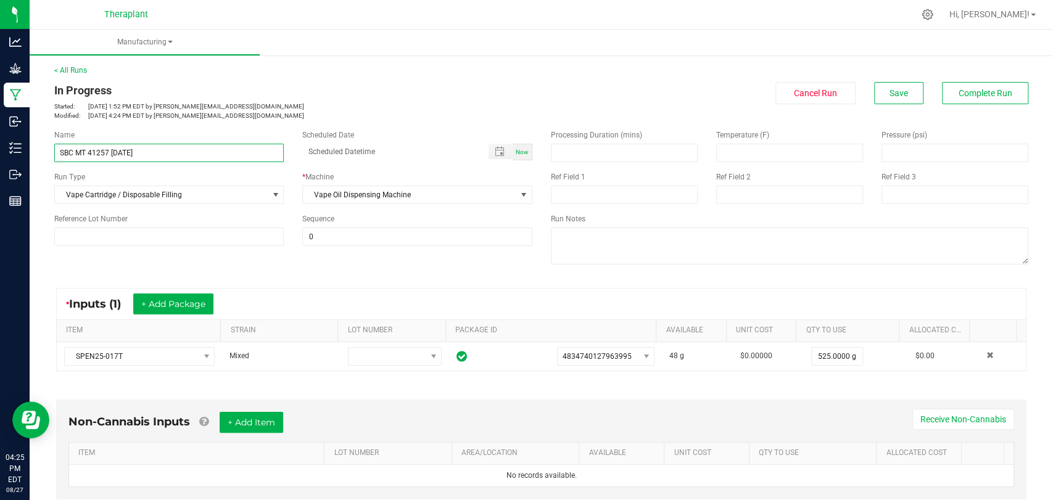
click at [175, 154] on input "SBC MT 41257 [DATE]" at bounding box center [168, 153] width 229 height 19
drag, startPoint x: 175, startPoint y: 154, endPoint x: 113, endPoint y: 156, distance: 61.7
click at [113, 156] on input "SBC MT 41257 [DATE]" at bounding box center [168, 153] width 229 height 19
click at [143, 152] on input "SBC MT 41257 [DATE]" at bounding box center [168, 153] width 229 height 19
drag, startPoint x: 144, startPoint y: 152, endPoint x: 59, endPoint y: 162, distance: 86.3
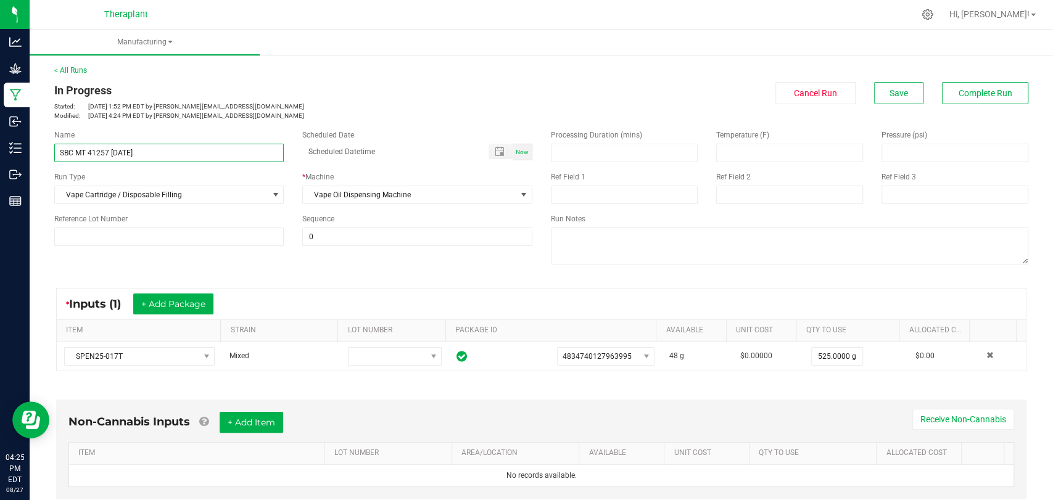
click at [59, 162] on div "Name SBC MT 41257 [DATE] Scheduled Date Now Run Type Vape Cartridge / Disposabl…" at bounding box center [293, 187] width 497 height 135
type input "SBC MT 41257 [DATE]"
drag, startPoint x: 293, startPoint y: 100, endPoint x: 294, endPoint y: 91, distance: 8.7
click at [294, 99] on div "In Progress Started: [DATE] 1:52 PM EDT by [PERSON_NAME][EMAIL_ADDRESS][DOMAIN_…" at bounding box center [293, 101] width 478 height 38
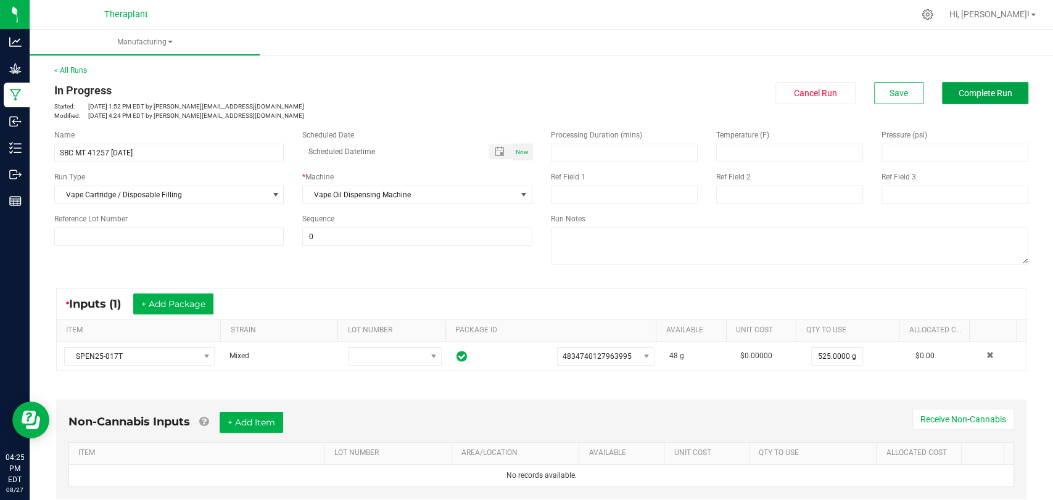
click at [945, 84] on button "Complete Run" at bounding box center [985, 93] width 86 height 22
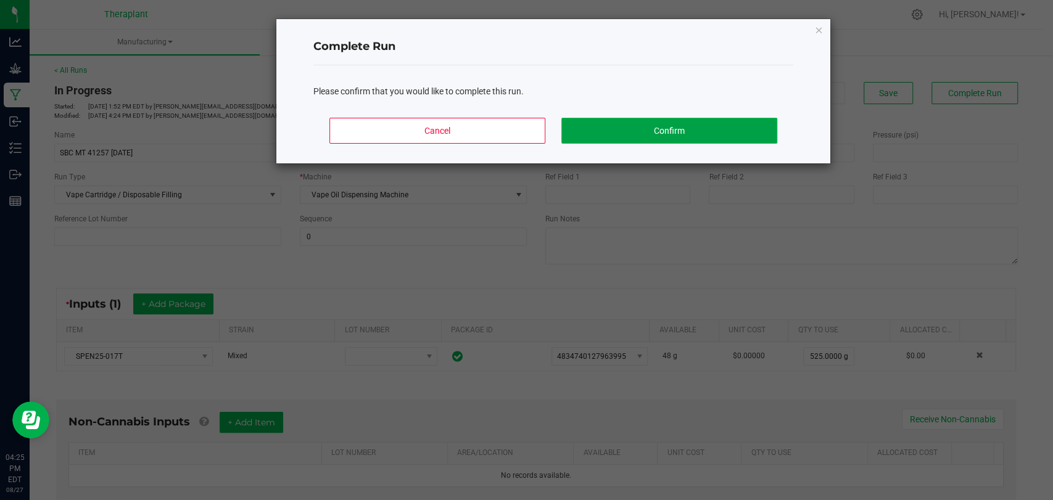
click at [709, 139] on button "Confirm" at bounding box center [669, 131] width 216 height 26
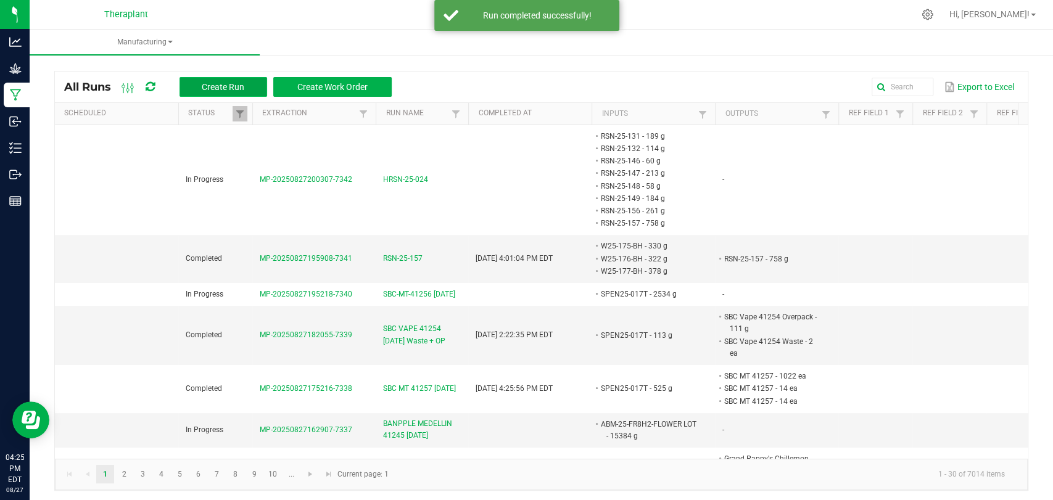
click at [245, 94] on button "Create Run" at bounding box center [223, 87] width 88 height 20
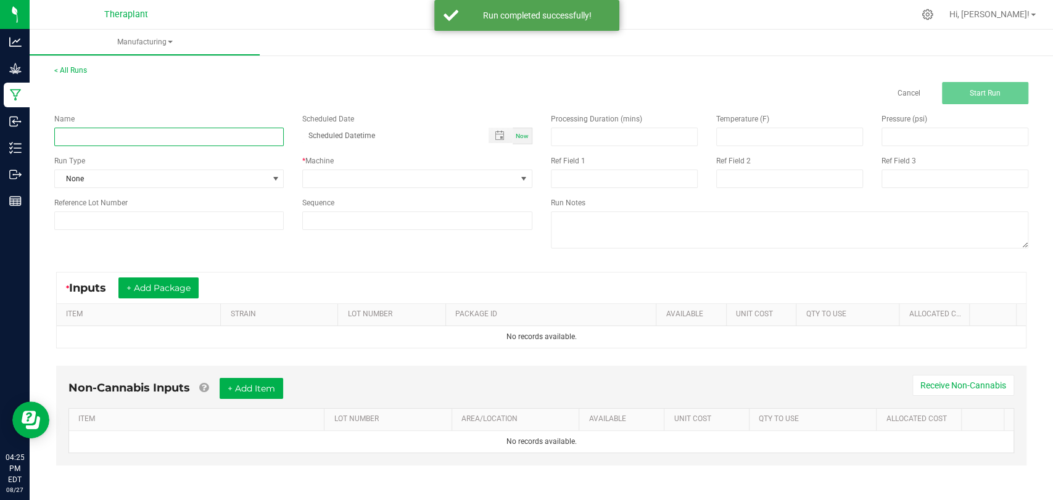
click at [207, 144] on input at bounding box center [168, 137] width 229 height 19
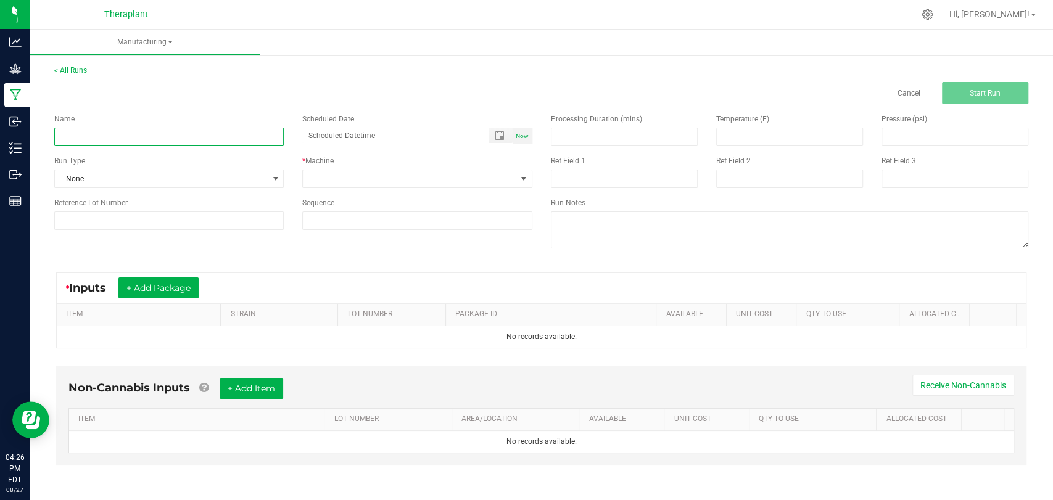
paste input "SBC MT 41257 [DATE]"
type input "SBC MT 41257 [DATE] Waste + OP"
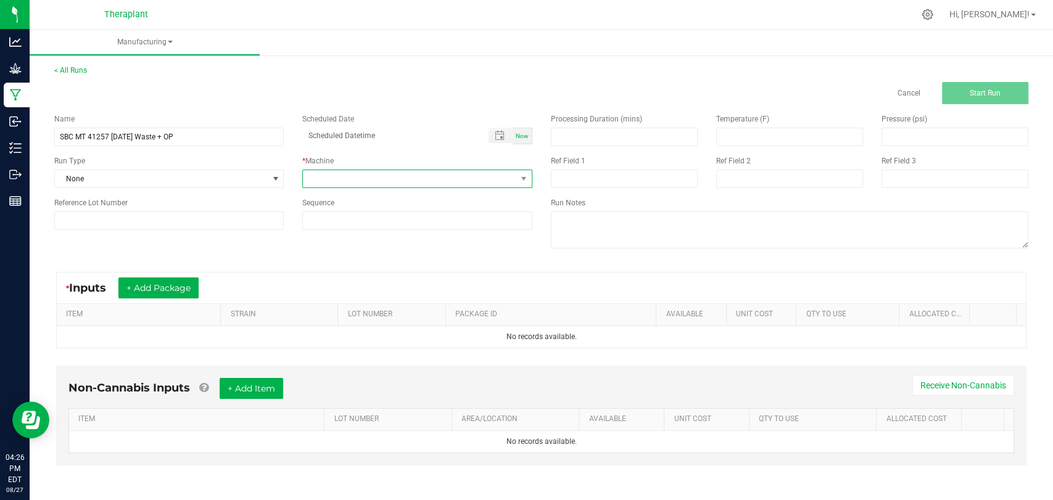
click at [413, 182] on span at bounding box center [409, 178] width 213 height 17
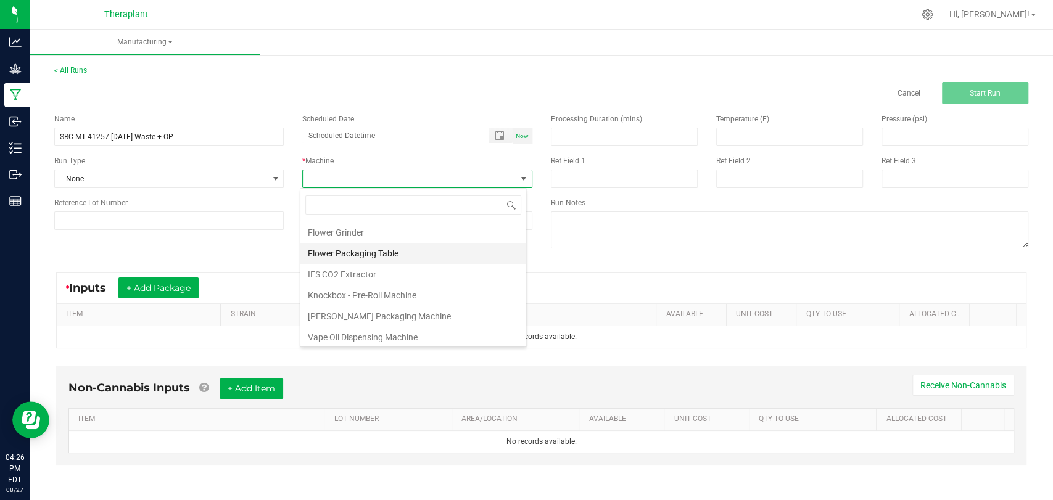
scroll to position [64, 0]
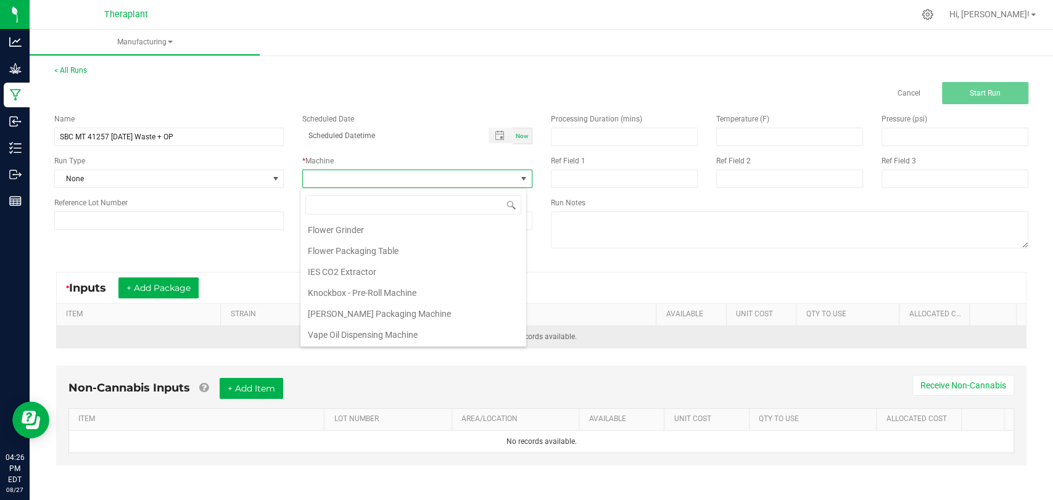
drag, startPoint x: 362, startPoint y: 337, endPoint x: 328, endPoint y: 329, distance: 35.5
click at [362, 339] on li "Vape Oil Dispensing Machine" at bounding box center [413, 334] width 226 height 21
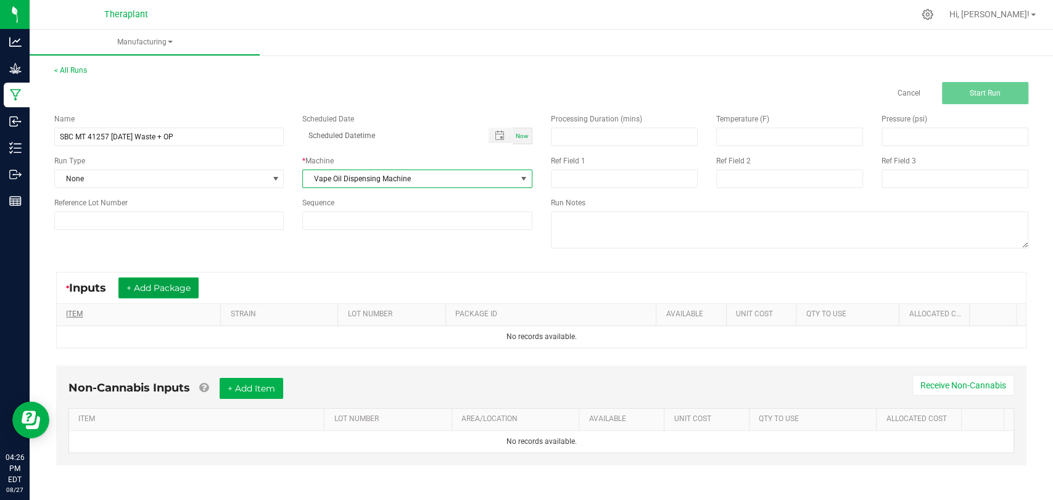
drag, startPoint x: 188, startPoint y: 297, endPoint x: 180, endPoint y: 316, distance: 19.9
click at [188, 297] on button "+ Add Package" at bounding box center [158, 288] width 80 height 21
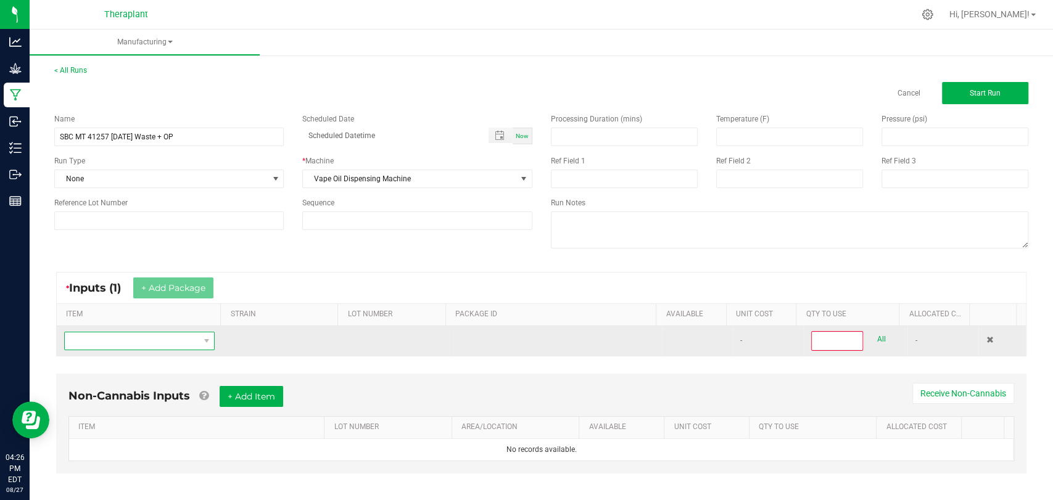
click at [171, 342] on span "NO DATA FOUND" at bounding box center [132, 340] width 134 height 17
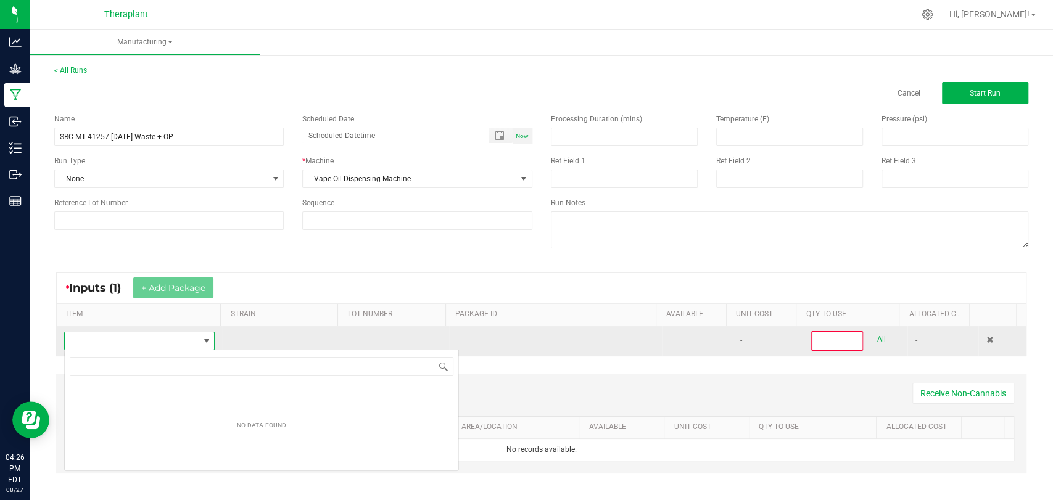
scroll to position [18, 147]
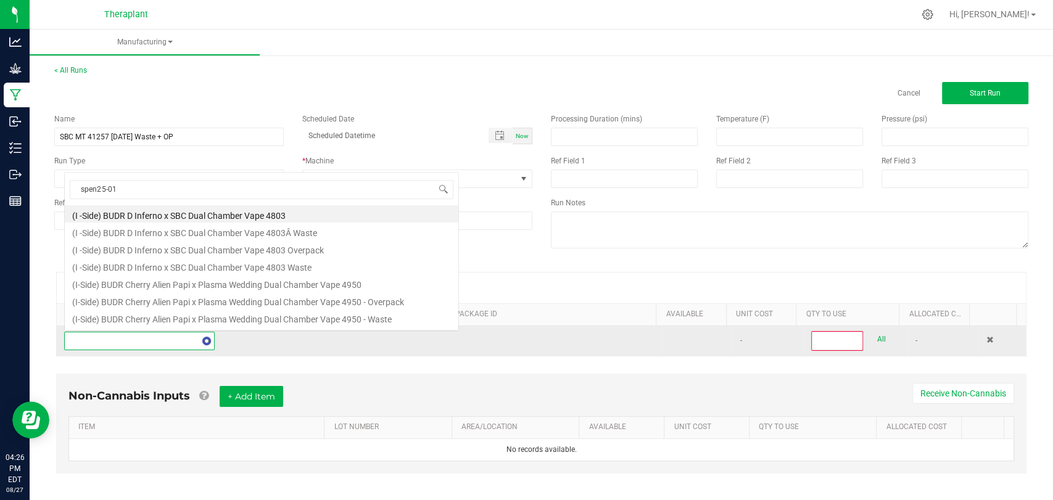
type input "spen25-017"
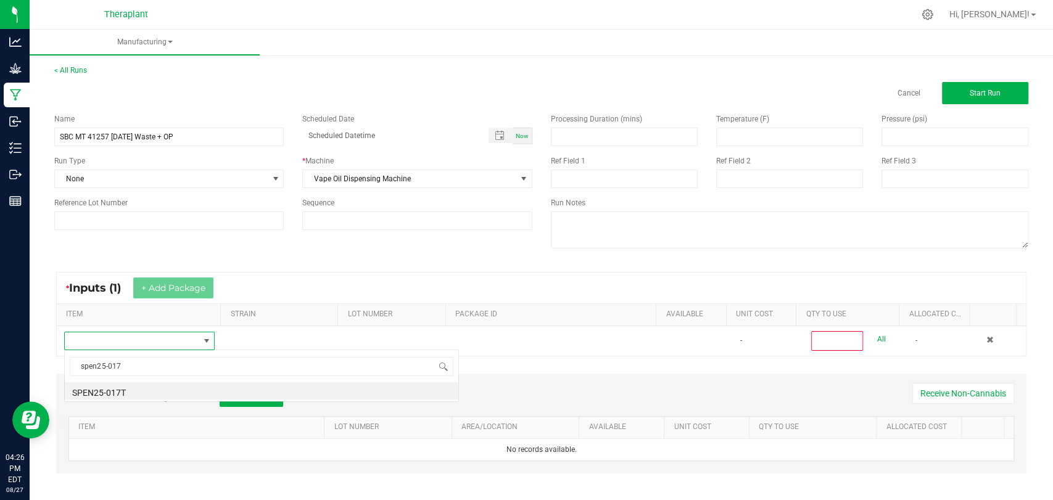
scroll to position [0, 0]
click at [158, 385] on li "SPEN25-017T" at bounding box center [262, 390] width 394 height 17
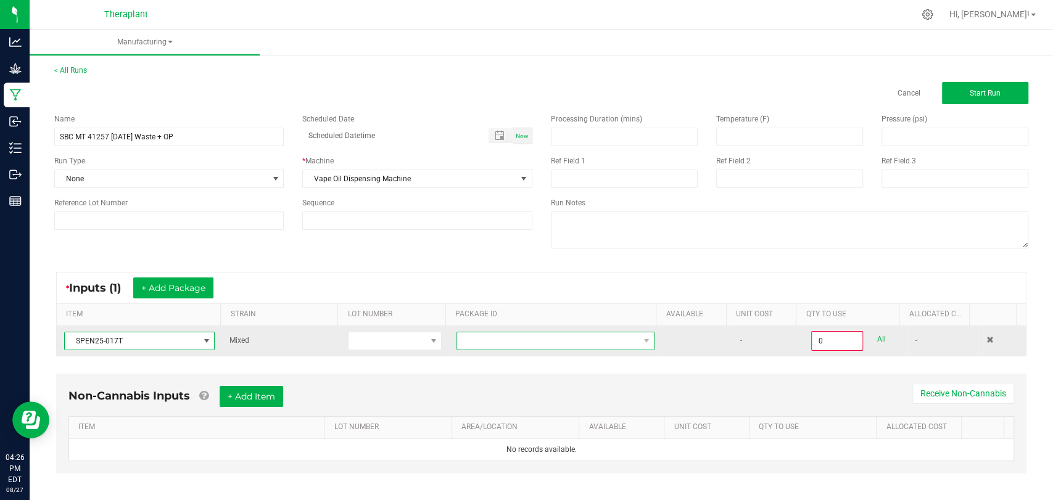
click at [533, 337] on span at bounding box center [547, 340] width 181 height 17
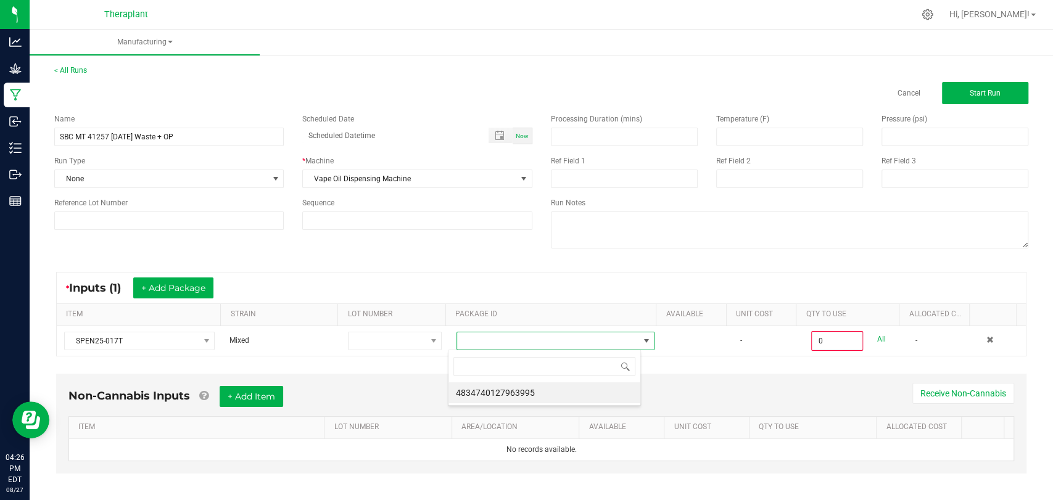
scroll to position [18, 192]
click at [521, 382] on li "4834740127963995" at bounding box center [544, 392] width 192 height 21
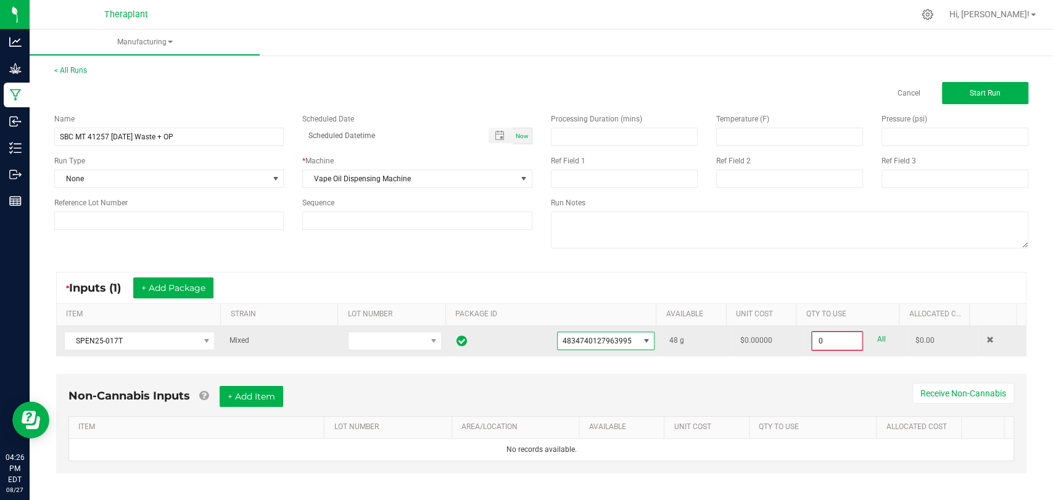
click at [829, 345] on input "0" at bounding box center [836, 340] width 49 height 17
click at [876, 342] on link "All" at bounding box center [880, 339] width 9 height 17
type input "48.0000 g"
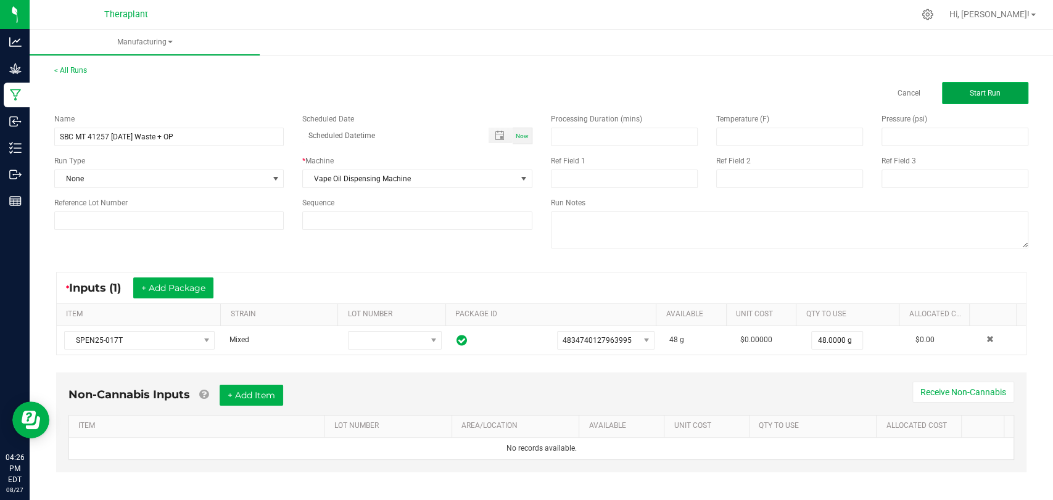
click at [978, 82] on button "Start Run" at bounding box center [985, 93] width 86 height 22
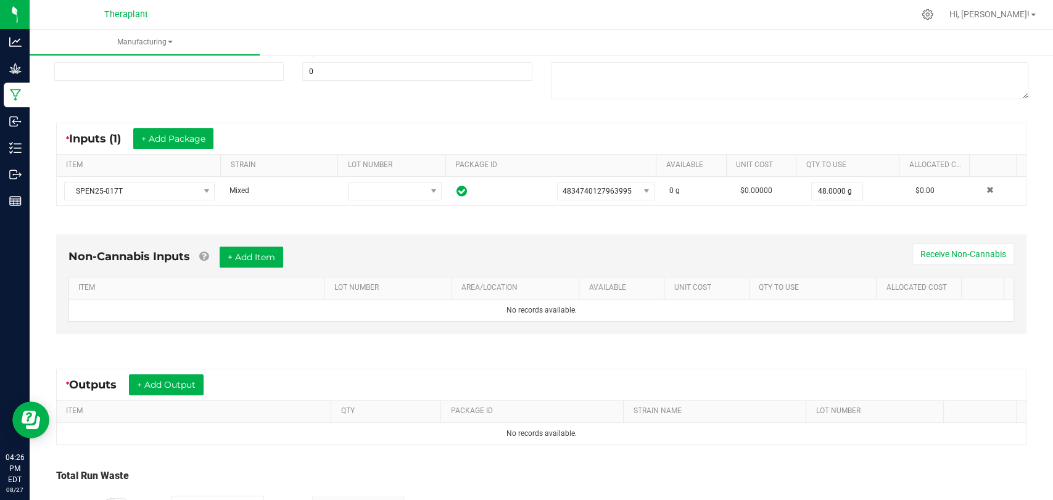
scroll to position [249, 0]
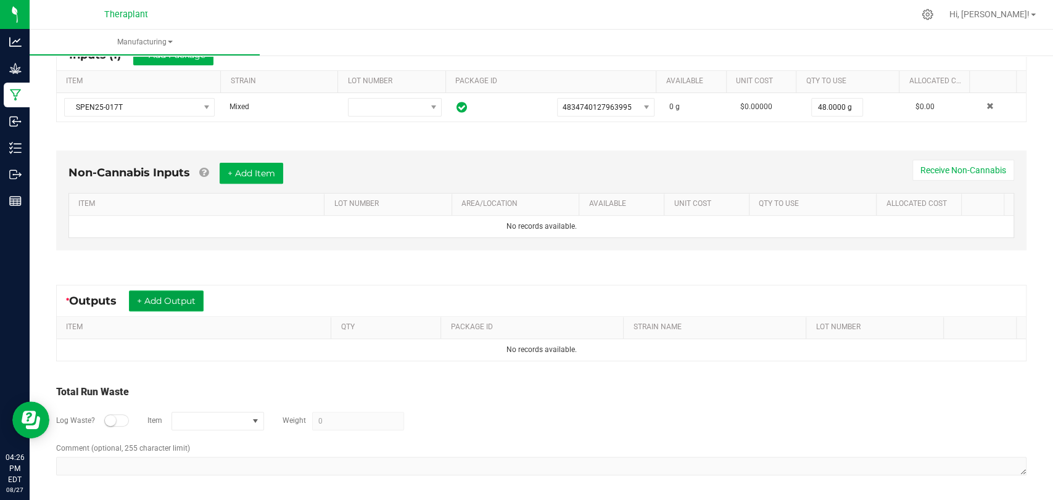
click at [186, 291] on button "+ Add Output" at bounding box center [166, 301] width 75 height 21
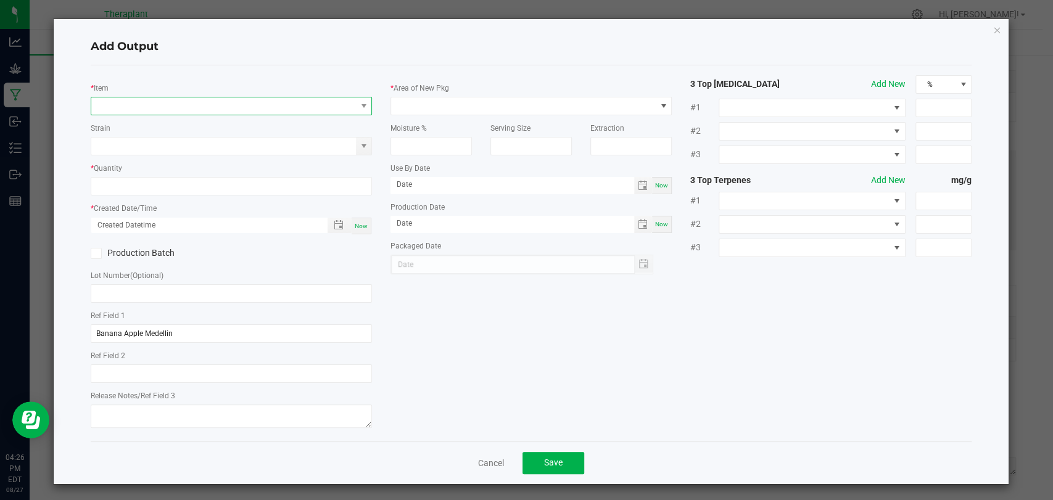
click at [297, 105] on span "NO DATA FOUND" at bounding box center [223, 105] width 265 height 17
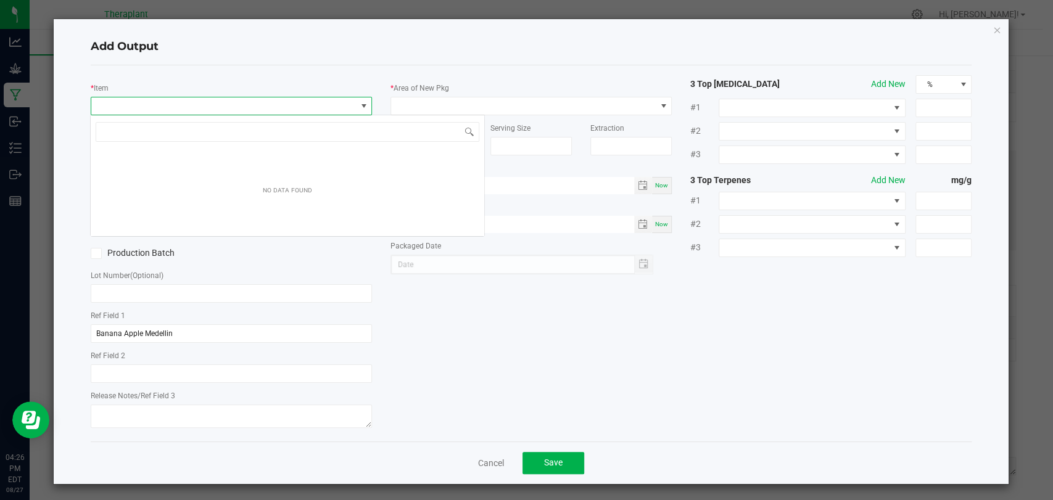
scroll to position [18, 278]
type input "41257"
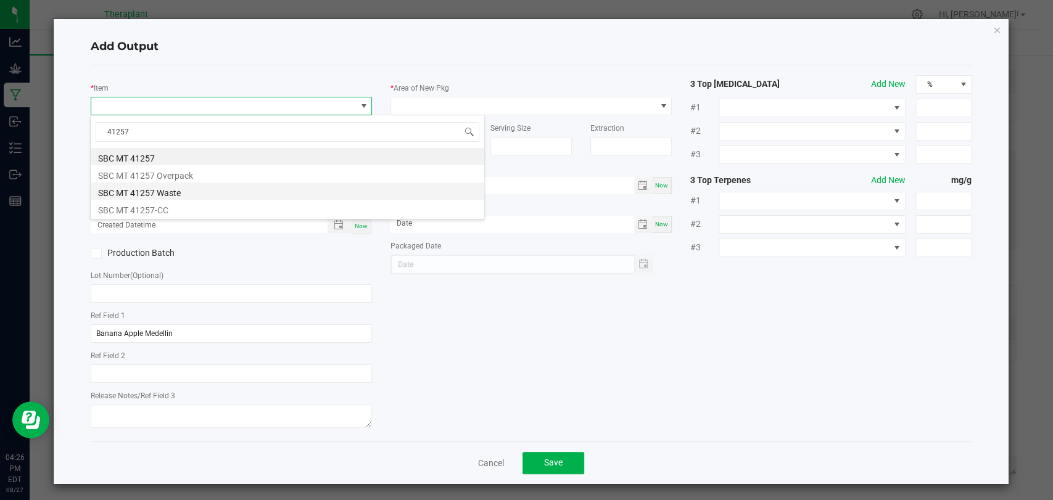
click at [257, 184] on li "SBC MT 41257 Waste" at bounding box center [288, 191] width 394 height 17
type input "0.0000 g"
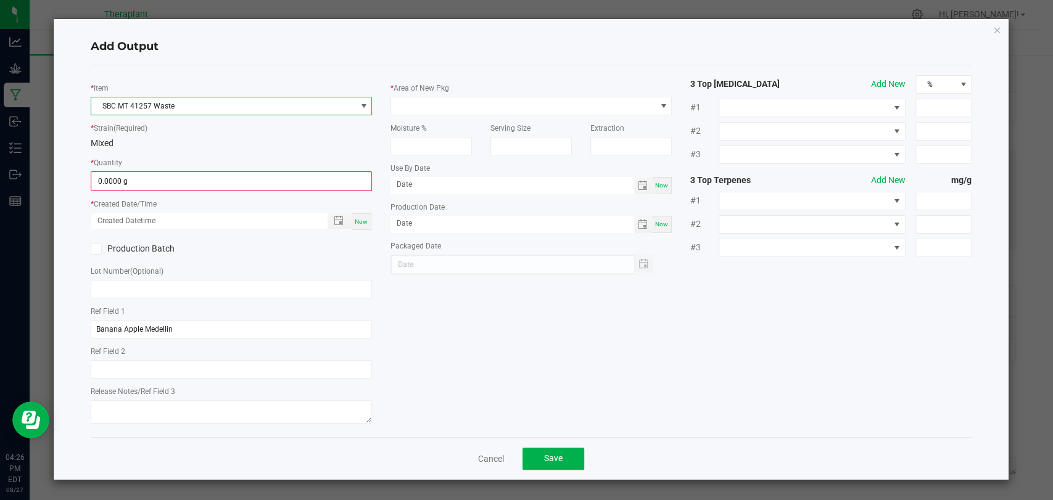
click at [226, 109] on span "SBC MT 41257 Waste" at bounding box center [223, 105] width 265 height 17
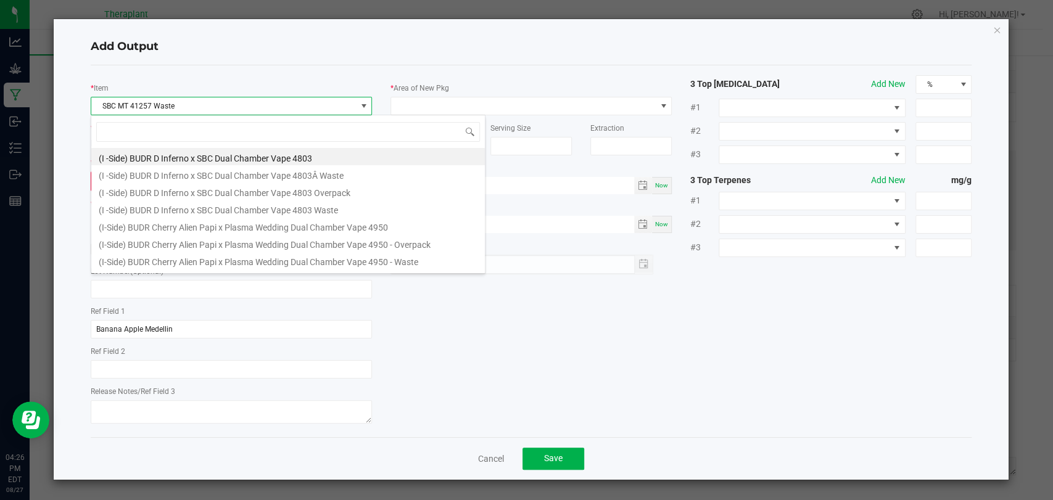
scroll to position [18, 281]
type input "41257"
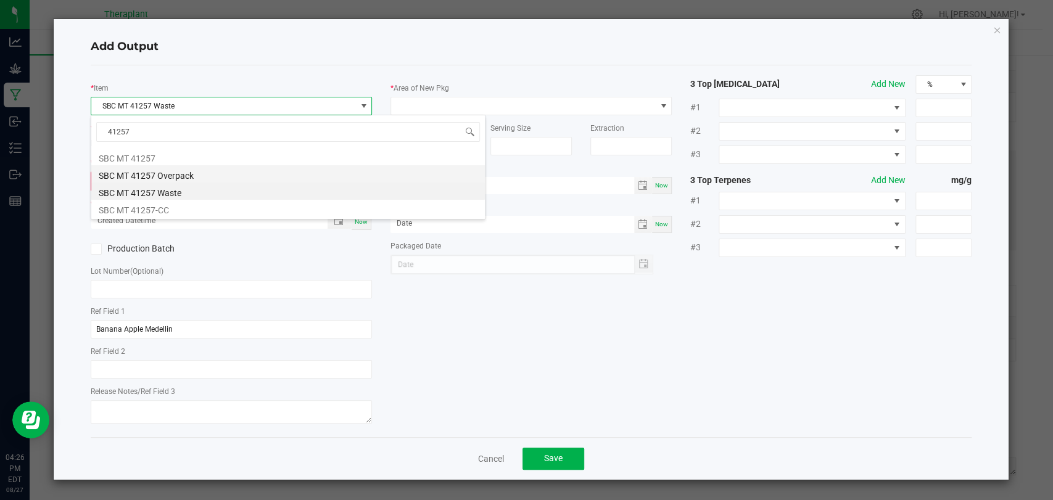
click at [186, 173] on li "SBC MT 41257 Overpack" at bounding box center [288, 173] width 394 height 17
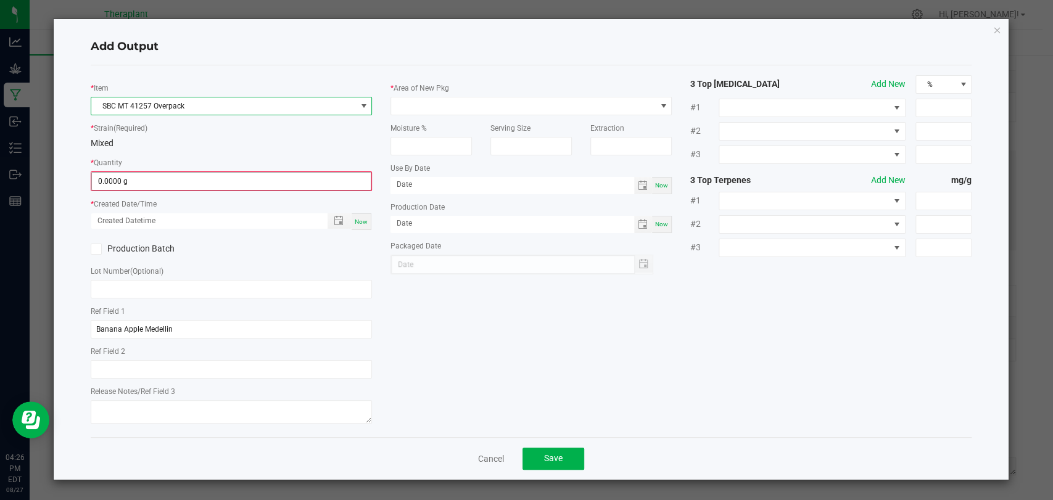
click at [186, 183] on input "0.0000 g" at bounding box center [231, 181] width 279 height 17
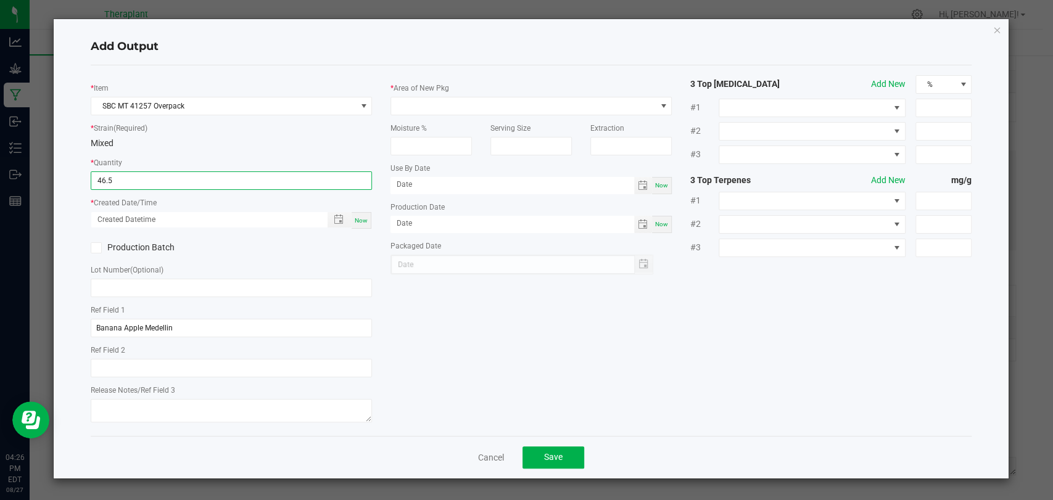
type input "46.5000 g"
click at [360, 214] on div "Now" at bounding box center [362, 220] width 20 height 17
type input "[DATE] 4:26 PM"
type input "[DATE]"
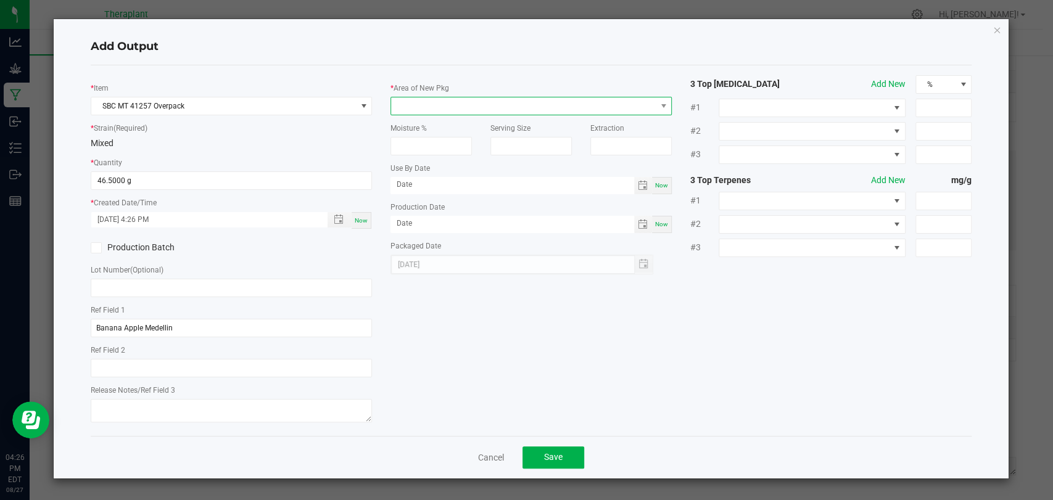
click at [429, 107] on span at bounding box center [523, 105] width 265 height 17
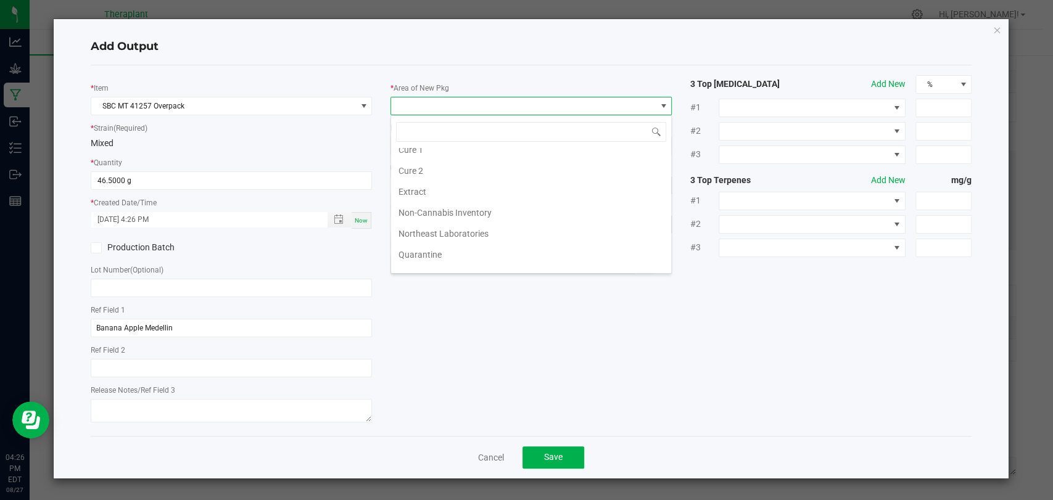
scroll to position [231, 0]
click at [421, 253] on li "Waste" at bounding box center [531, 263] width 280 height 21
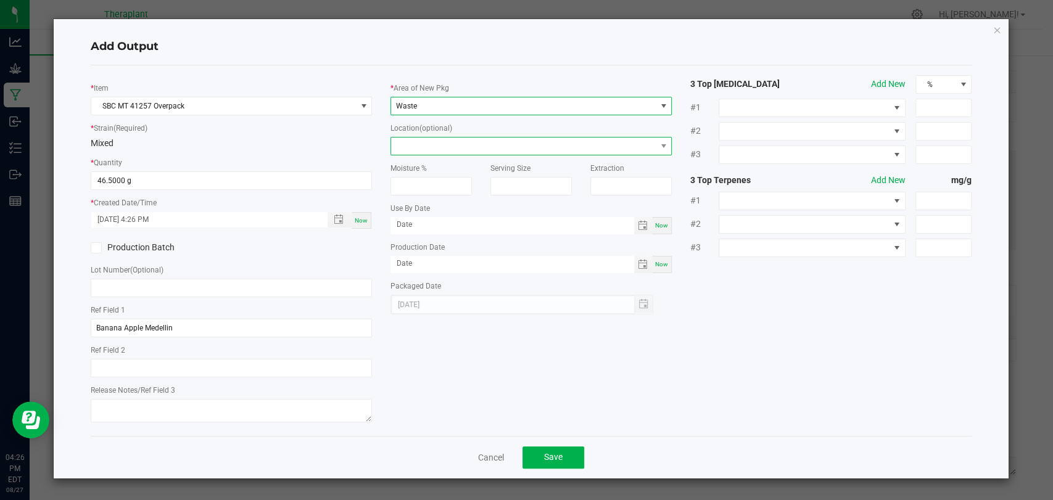
click at [427, 152] on span at bounding box center [523, 146] width 265 height 17
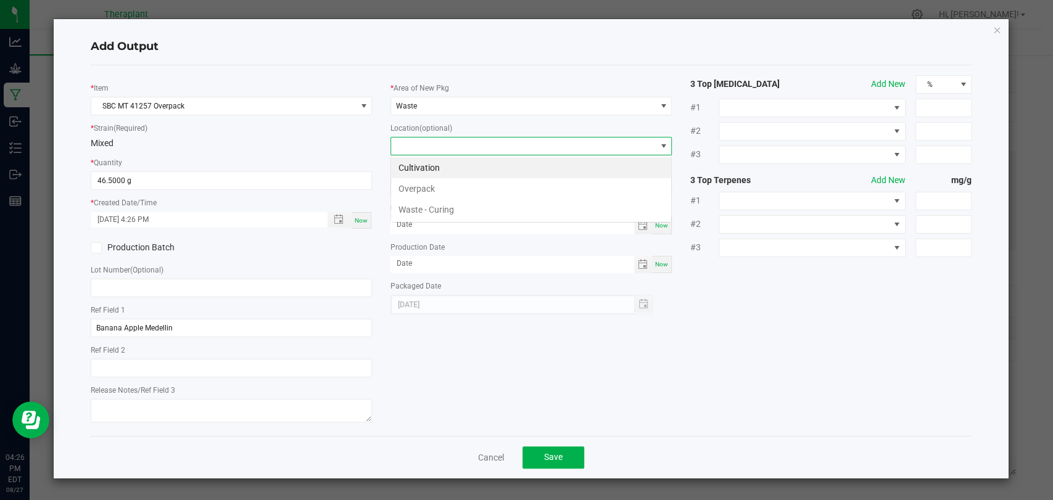
scroll to position [18, 281]
click at [414, 189] on li "Overpack" at bounding box center [531, 188] width 280 height 21
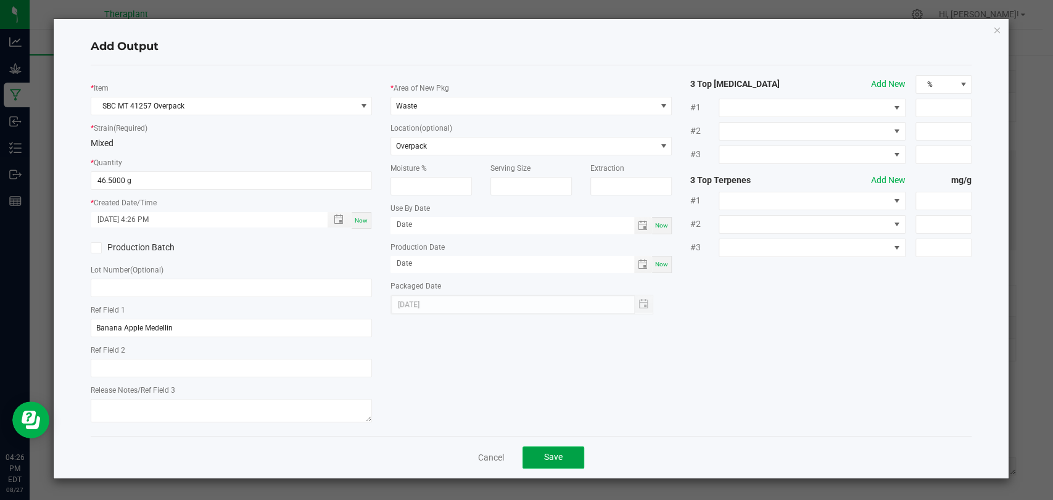
click at [565, 448] on button "Save" at bounding box center [553, 458] width 62 height 22
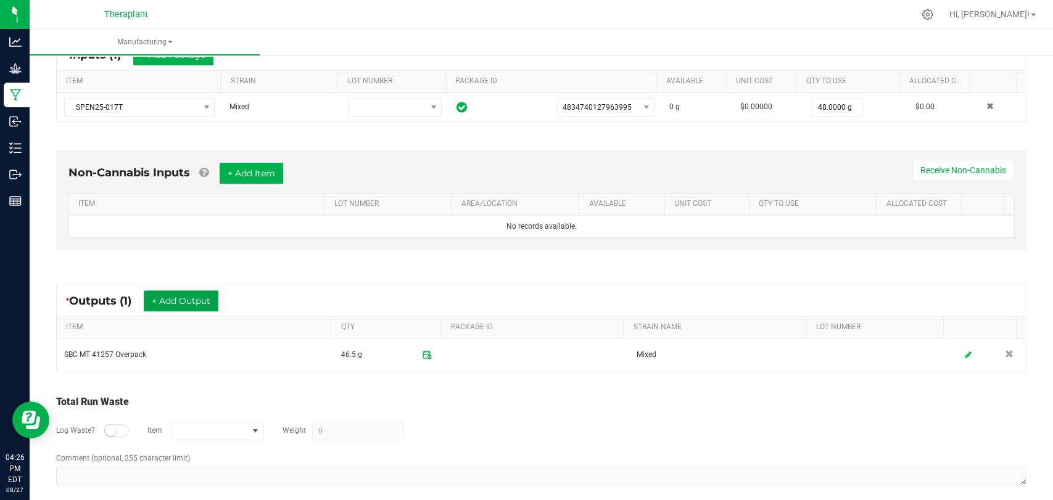
click at [199, 300] on button "+ Add Output" at bounding box center [181, 301] width 75 height 21
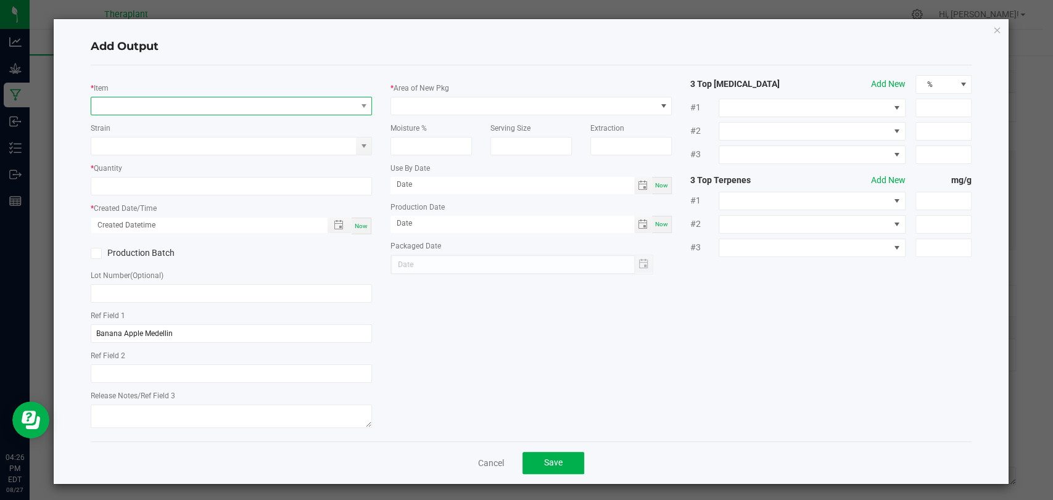
click at [227, 105] on span "NO DATA FOUND" at bounding box center [223, 105] width 265 height 17
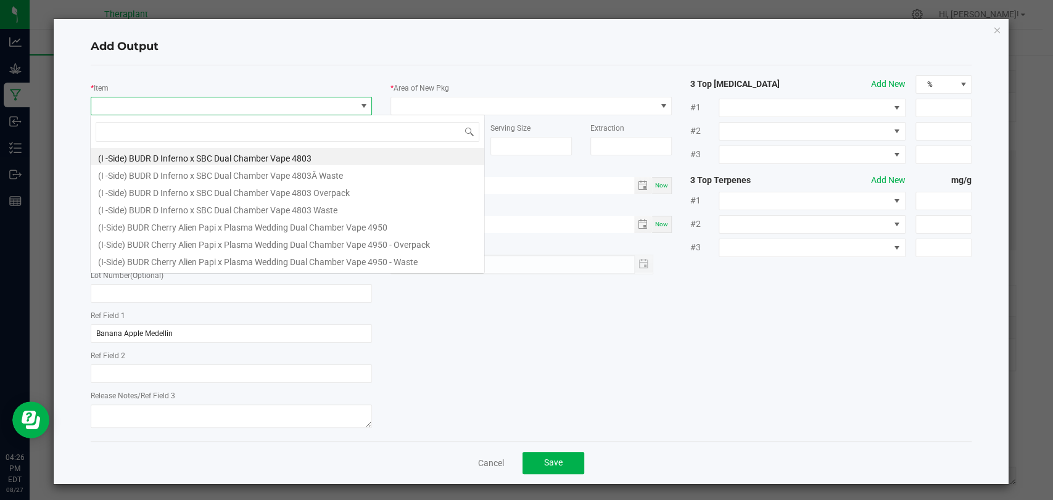
scroll to position [18, 278]
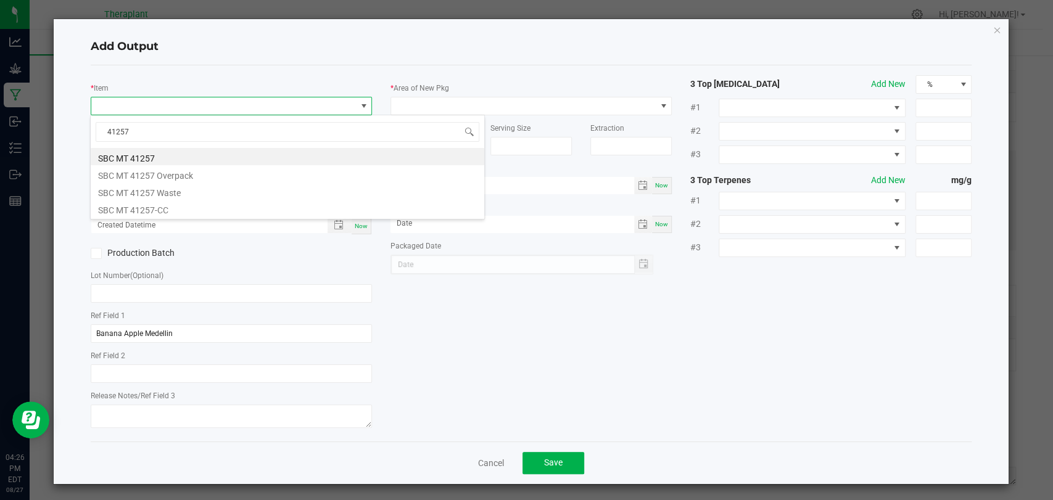
type input "41257"
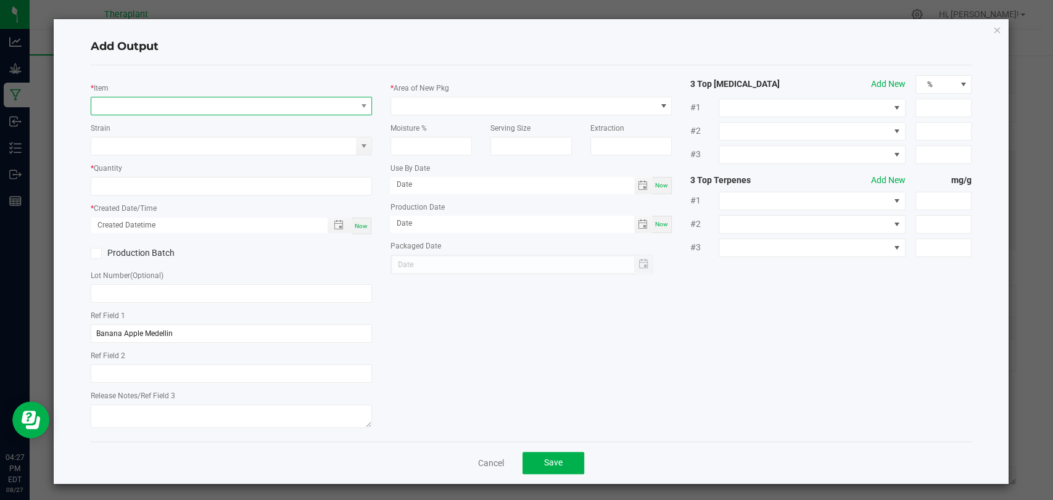
click at [283, 107] on span "NO DATA FOUND" at bounding box center [223, 105] width 265 height 17
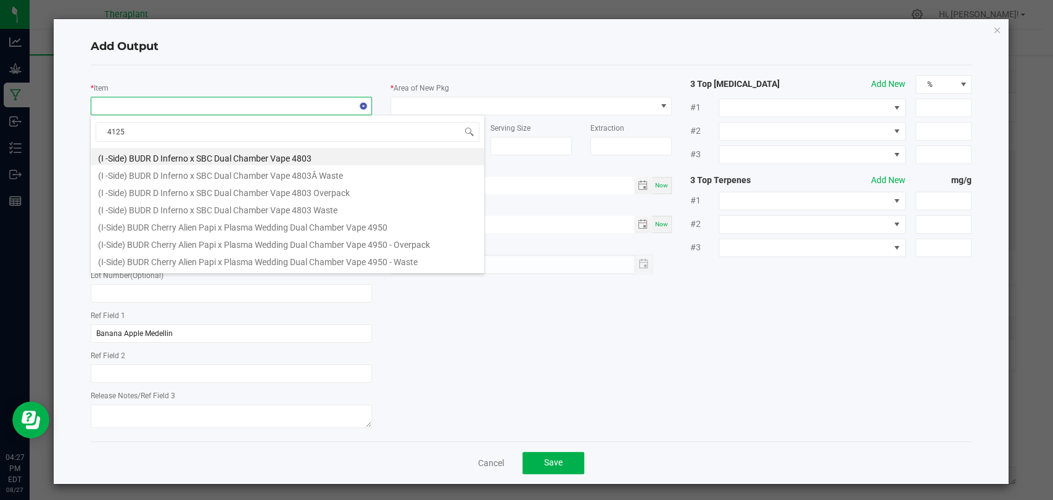
type input "41257"
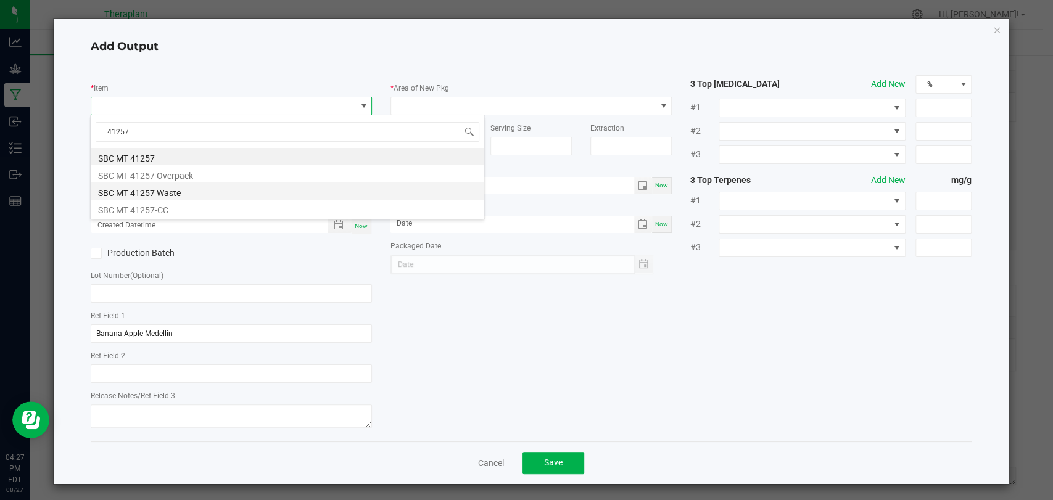
click at [183, 189] on li "SBC MT 41257 Waste" at bounding box center [288, 191] width 394 height 17
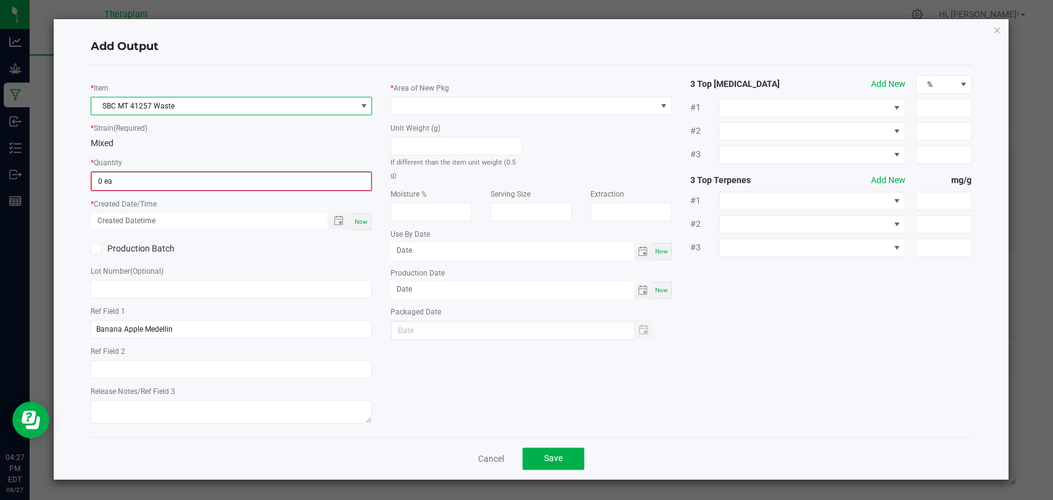
click at [176, 182] on input "0 ea" at bounding box center [231, 181] width 279 height 17
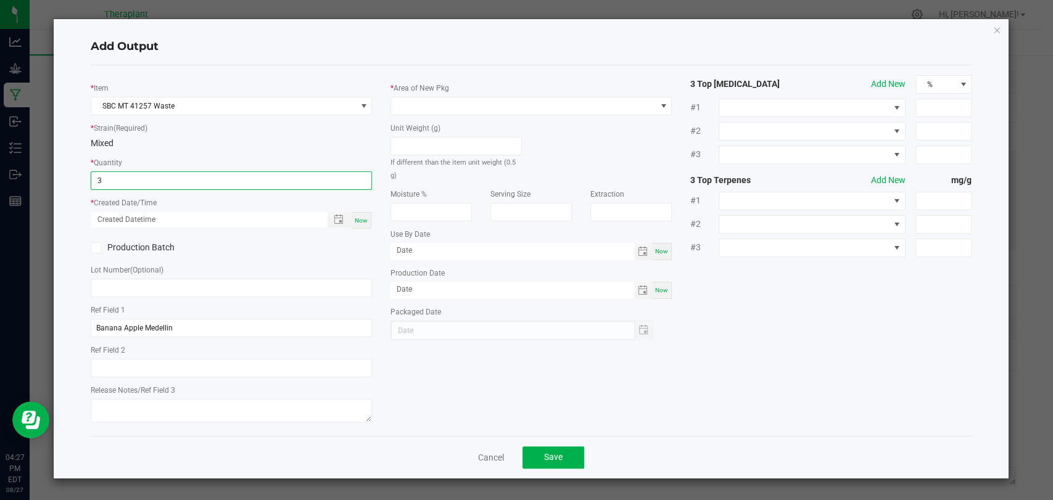
type input "3 ea"
click at [367, 225] on div "Now" at bounding box center [362, 220] width 20 height 17
type input "[DATE] 4:27 PM"
type input "[DATE]"
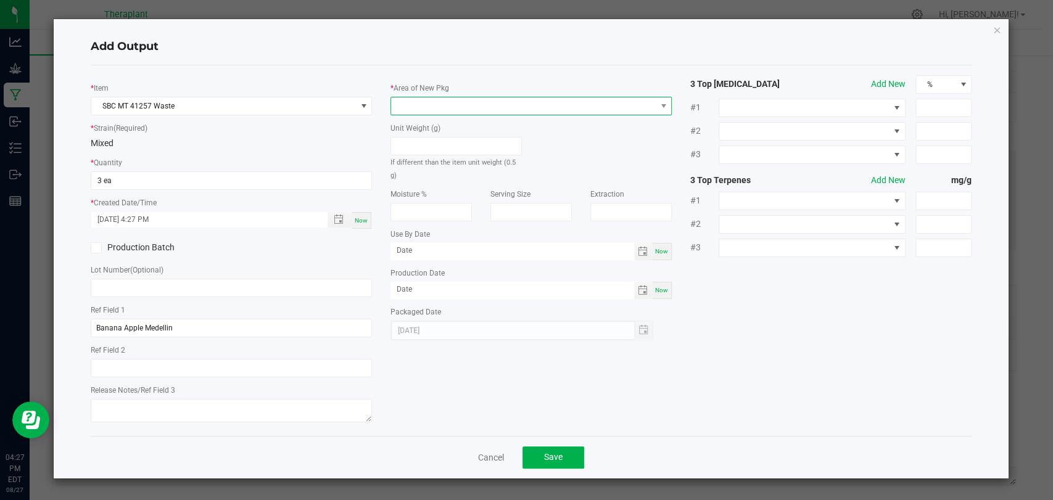
click at [432, 103] on span at bounding box center [523, 105] width 265 height 17
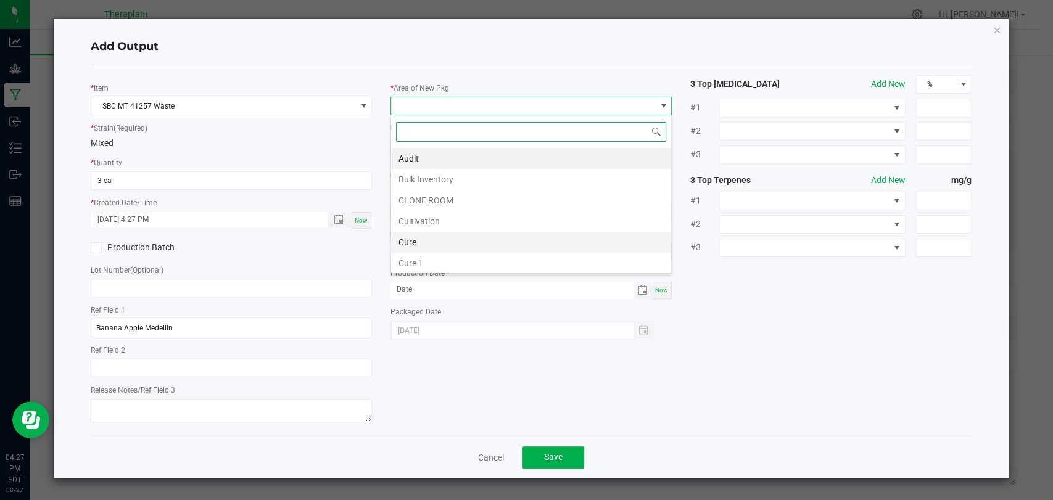
scroll to position [231, 0]
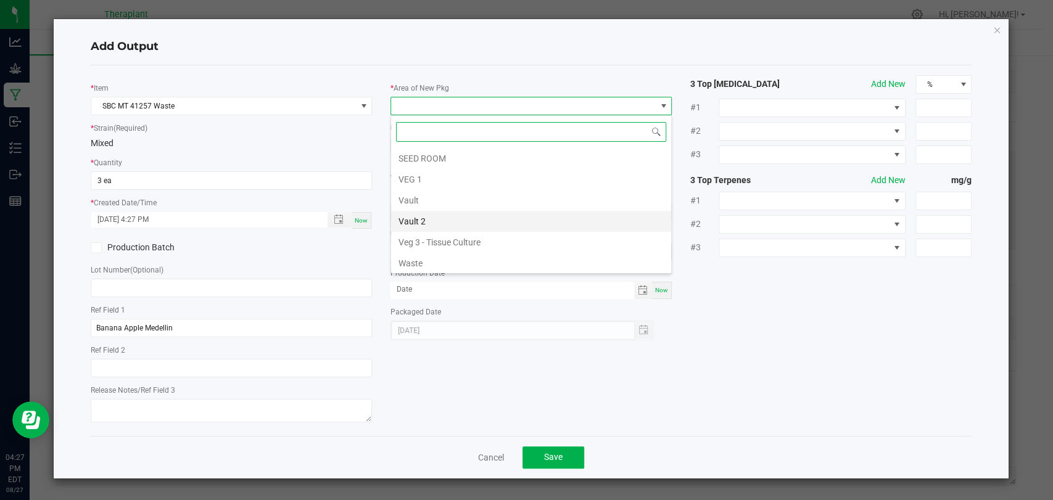
click at [420, 216] on li "Vault 2" at bounding box center [531, 221] width 280 height 21
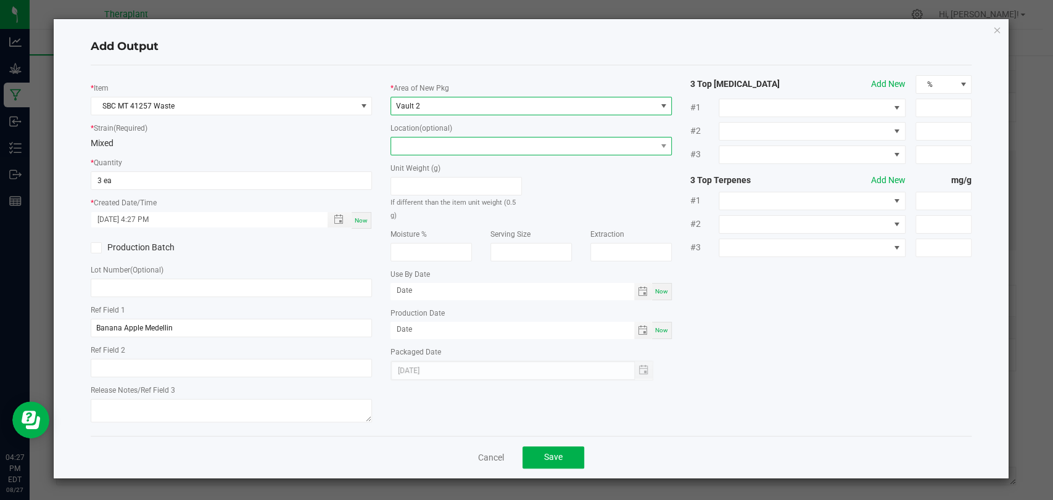
click at [424, 138] on span at bounding box center [523, 146] width 265 height 17
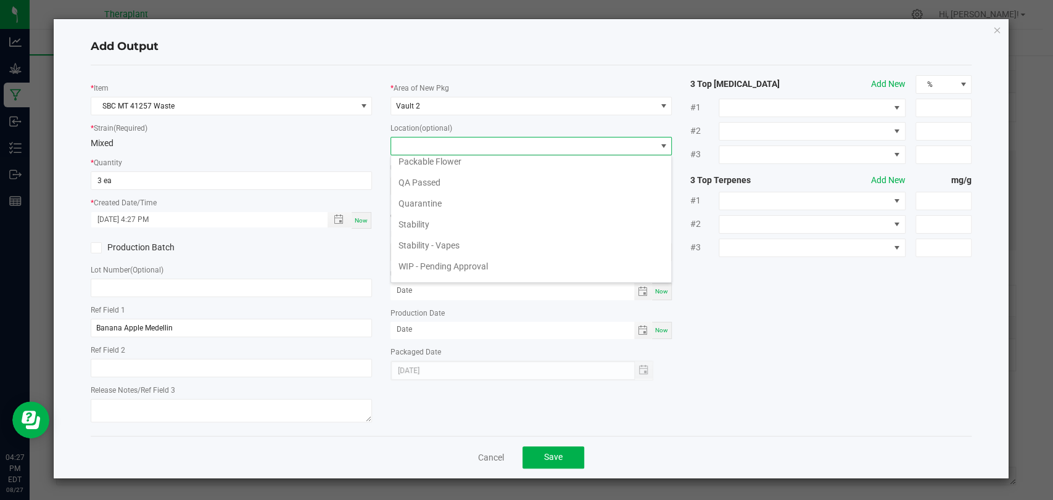
scroll to position [84, 0]
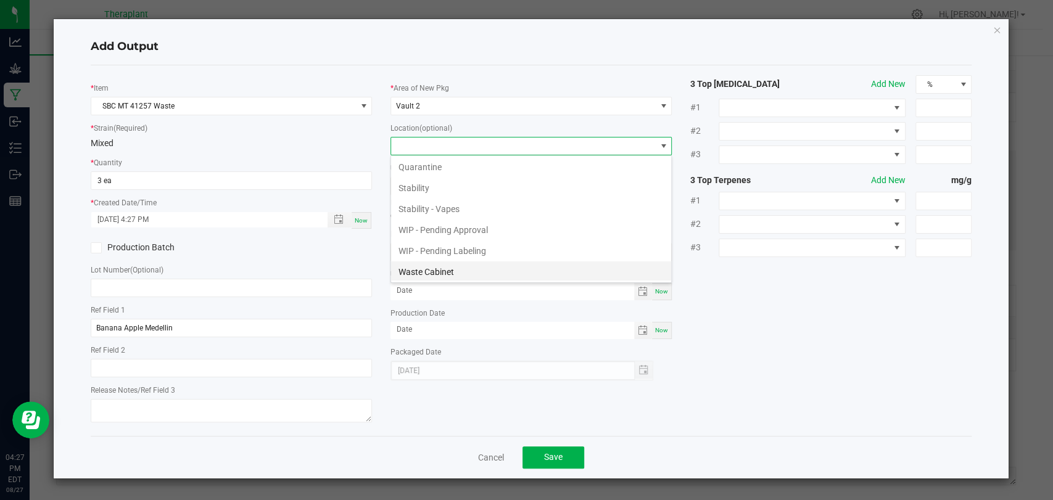
click at [446, 265] on li "Waste Cabinet" at bounding box center [531, 272] width 280 height 21
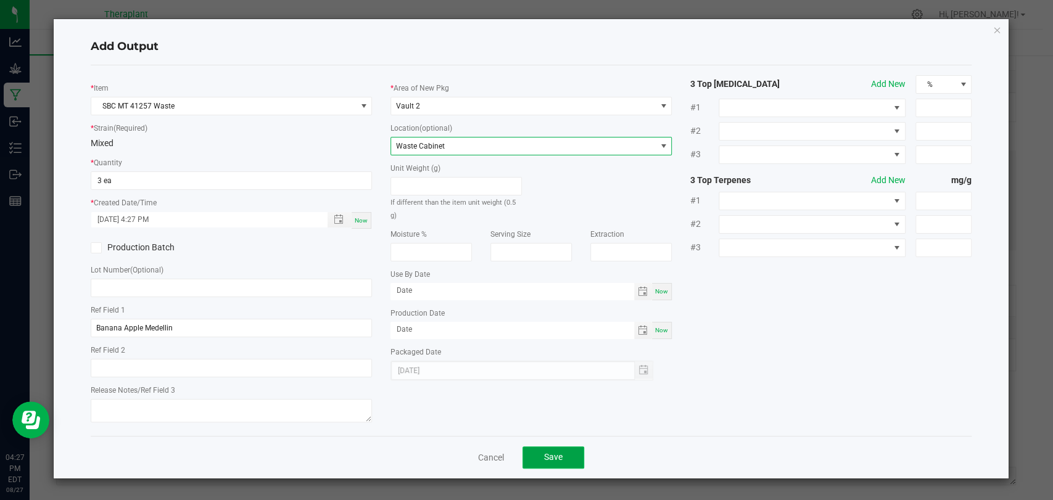
click at [548, 454] on span "Save" at bounding box center [553, 457] width 19 height 10
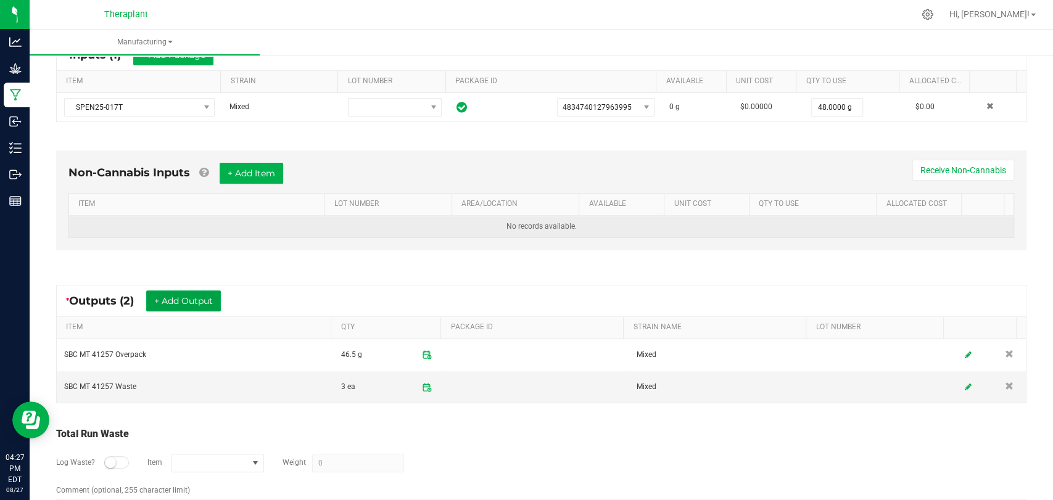
scroll to position [0, 0]
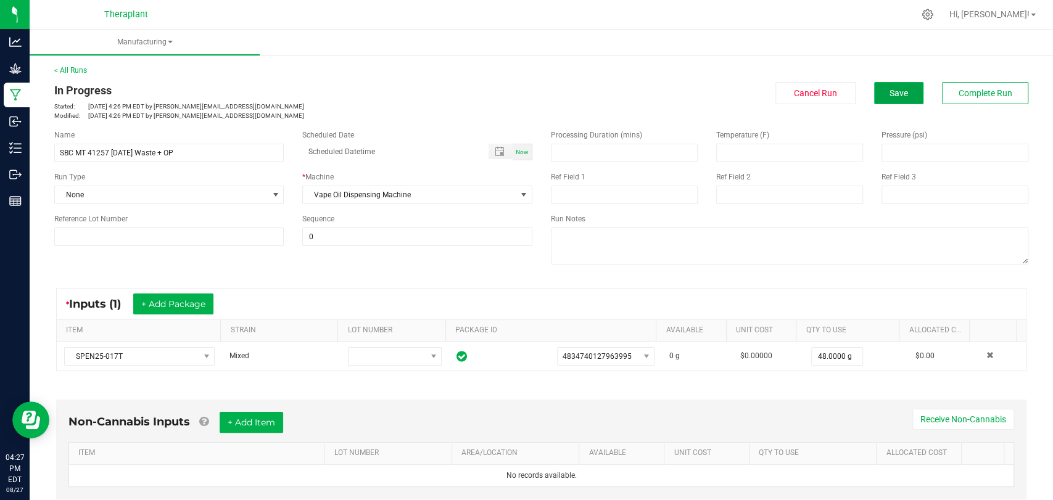
click at [889, 95] on span "Save" at bounding box center [898, 93] width 19 height 10
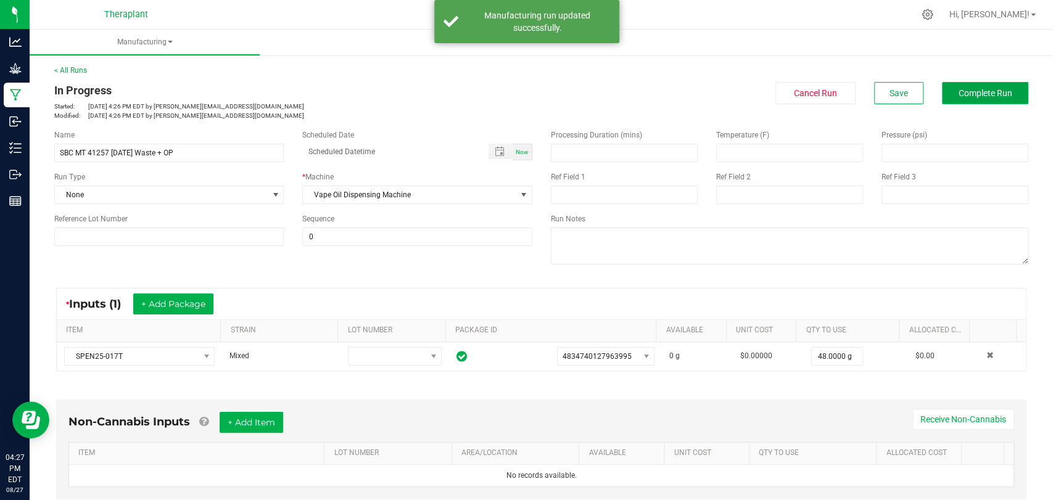
click at [983, 91] on span "Complete Run" at bounding box center [985, 93] width 54 height 10
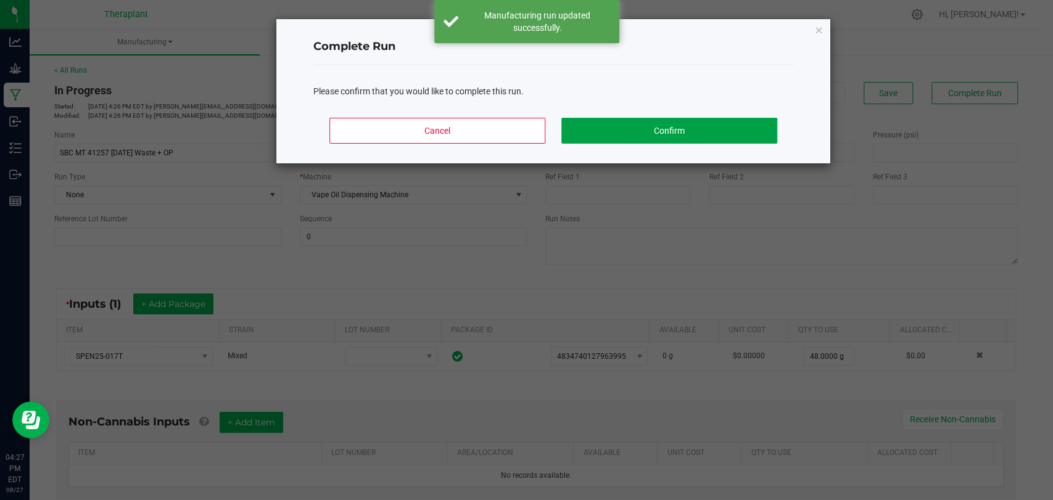
click at [712, 134] on button "Confirm" at bounding box center [669, 131] width 216 height 26
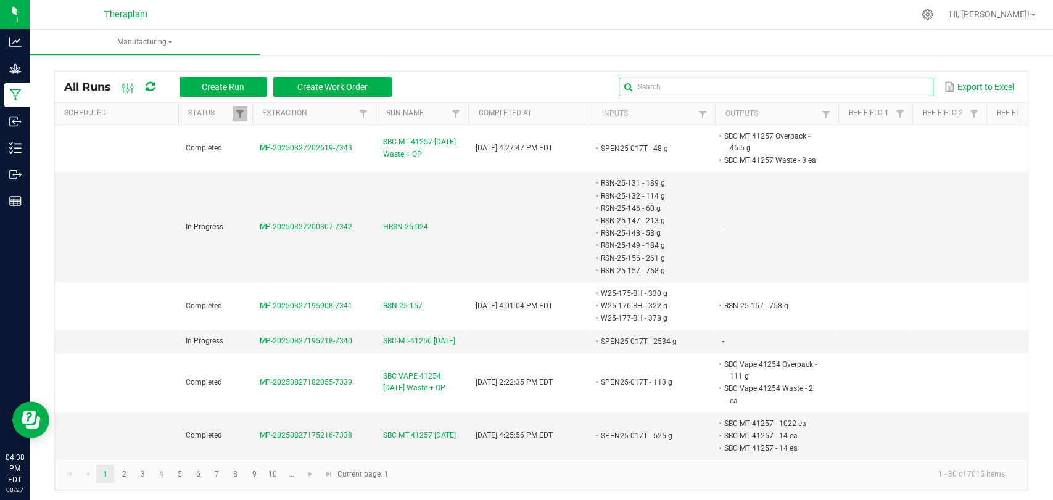
click at [897, 86] on input "text" at bounding box center [776, 87] width 315 height 19
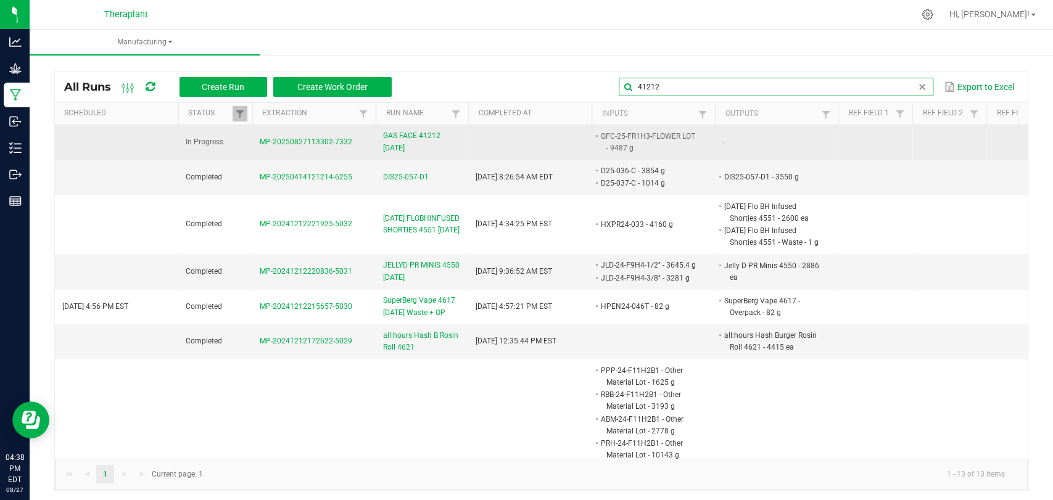
type input "41212"
click at [415, 139] on span "GAS FACE 41212 [DATE]" at bounding box center [422, 141] width 78 height 23
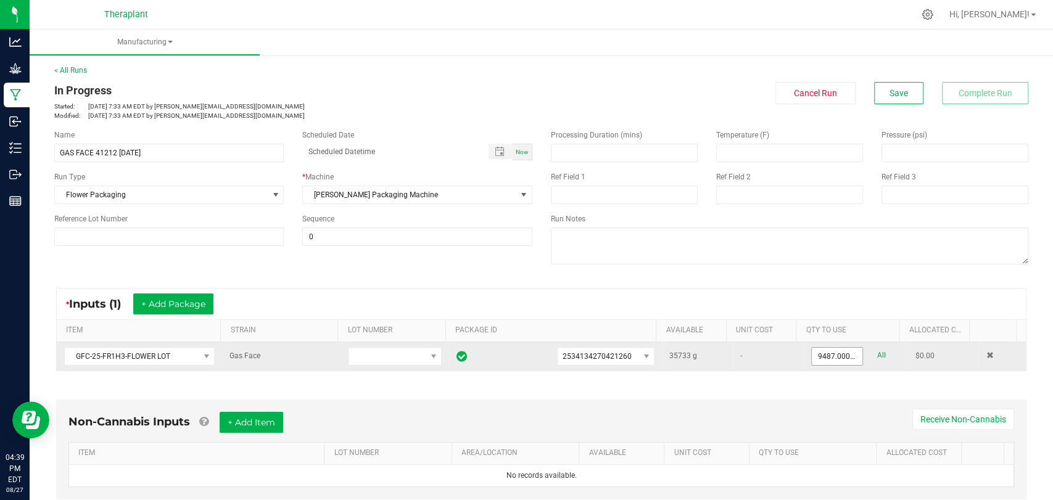
click at [826, 357] on input "9487.0000 g" at bounding box center [837, 356] width 51 height 17
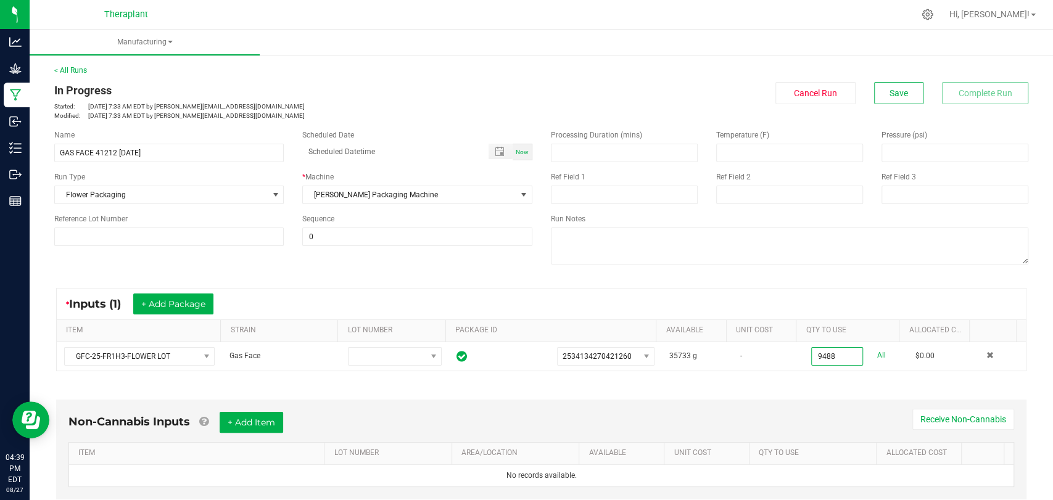
type input "9488.0000 g"
click at [828, 373] on div "* Inputs (1) + Add Package ITEM STRAIN LOT NUMBER PACKAGE ID AVAILABLE Unit Cos…" at bounding box center [541, 329] width 992 height 105
click at [889, 95] on span "Save" at bounding box center [898, 93] width 19 height 10
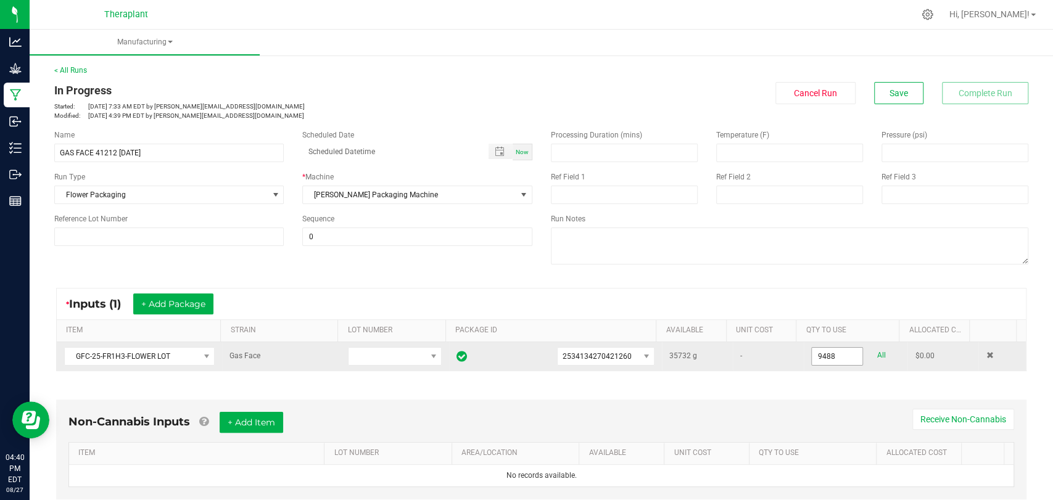
click at [824, 348] on input "9488" at bounding box center [837, 356] width 51 height 17
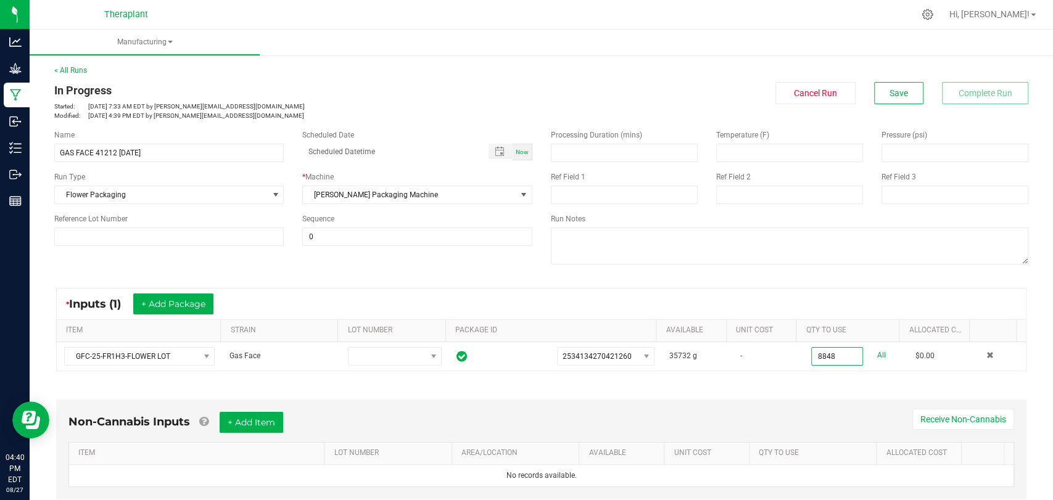
type input "8848.0000 g"
click at [814, 393] on div "Non-Cannabis Inputs + Add Item Receive Non-Cannabis ITEM LOT NUMBER AREA/LOCATI…" at bounding box center [541, 452] width 992 height 141
click at [883, 86] on button "Save" at bounding box center [898, 93] width 49 height 22
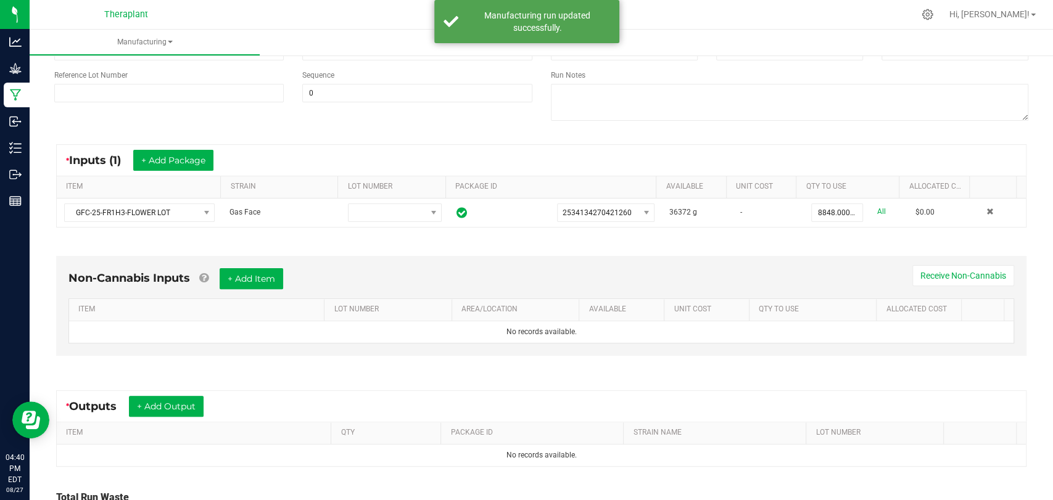
scroll to position [249, 0]
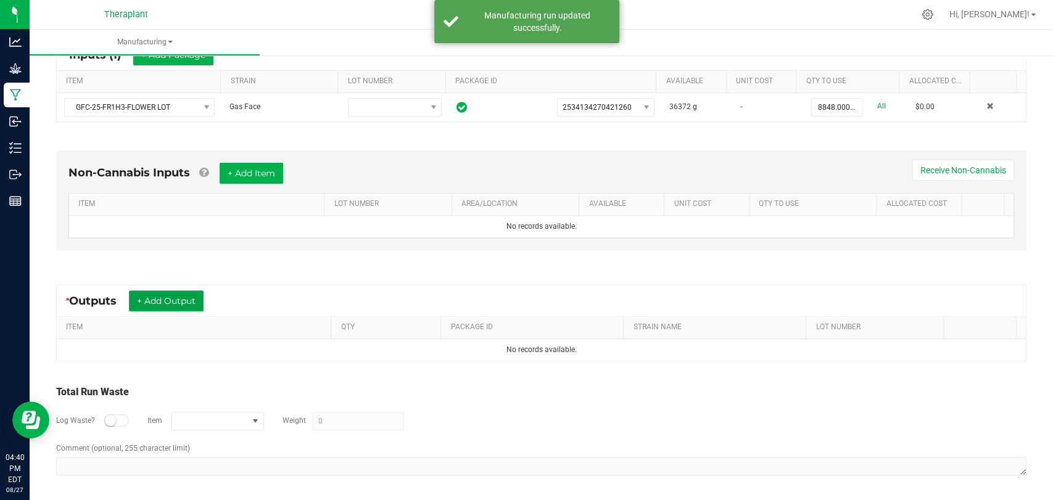
click at [174, 294] on button "+ Add Output" at bounding box center [166, 301] width 75 height 21
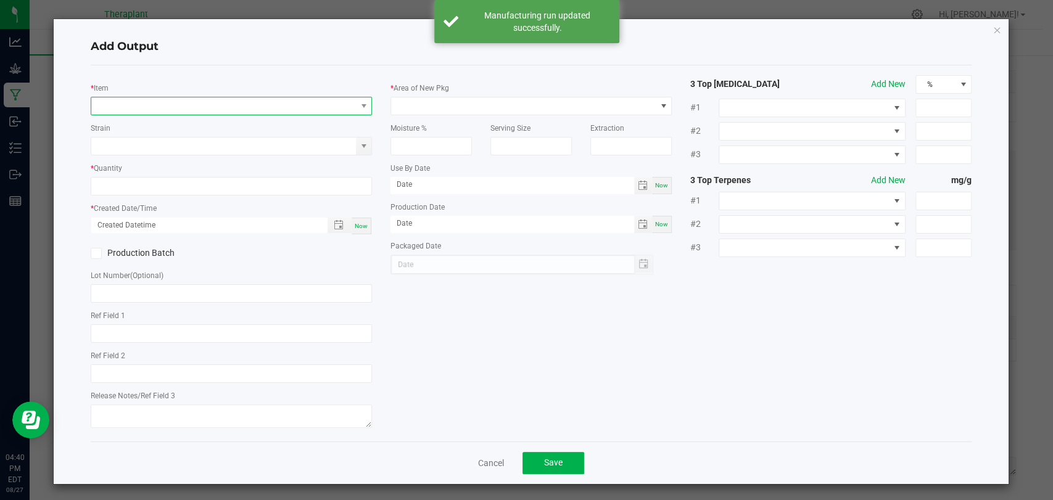
click at [183, 101] on span "NO DATA FOUND" at bounding box center [223, 105] width 265 height 17
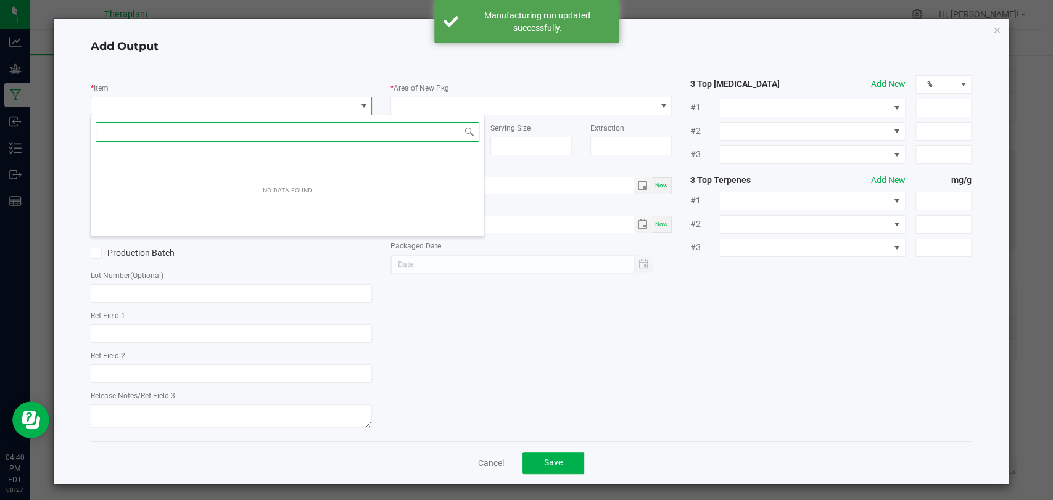
scroll to position [18, 278]
type input "41212"
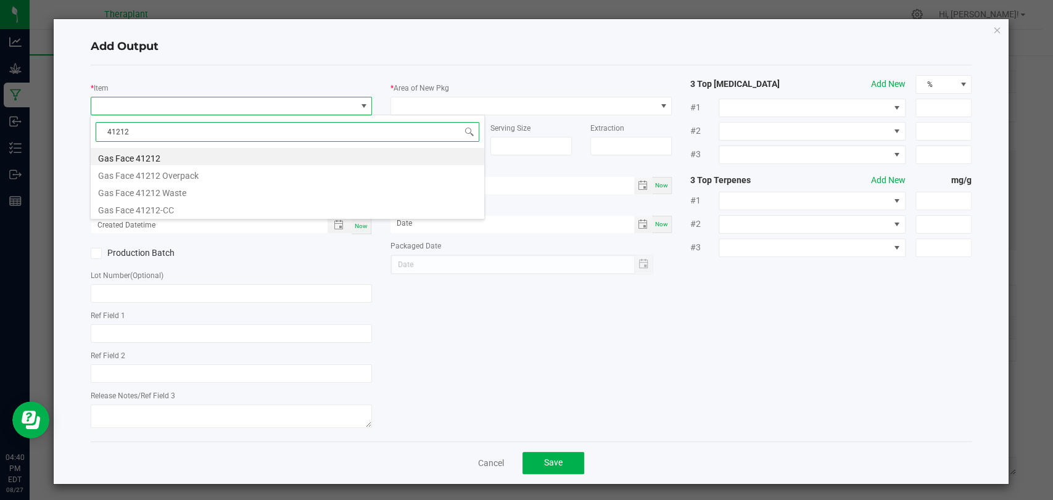
click at [161, 153] on li "Gas Face 41212" at bounding box center [288, 156] width 394 height 17
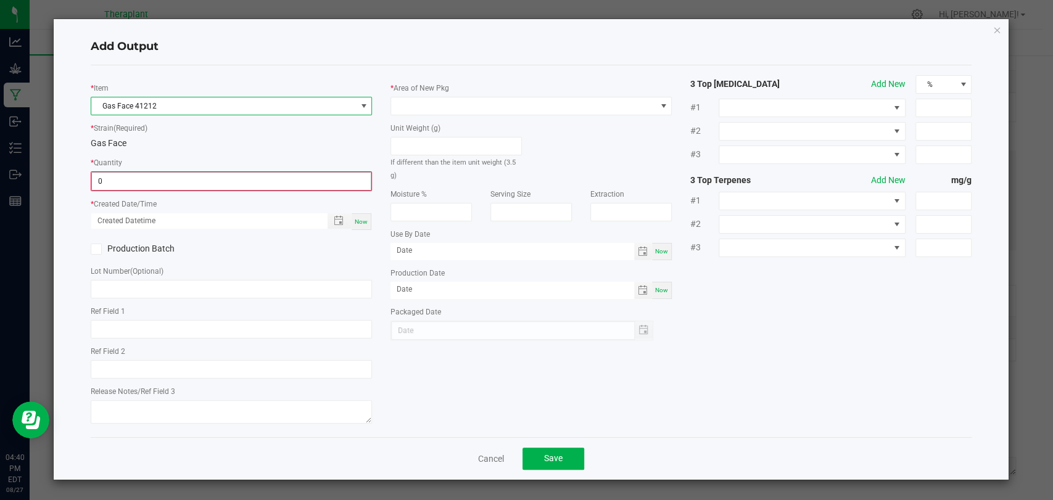
click at [149, 179] on input "0" at bounding box center [231, 181] width 279 height 17
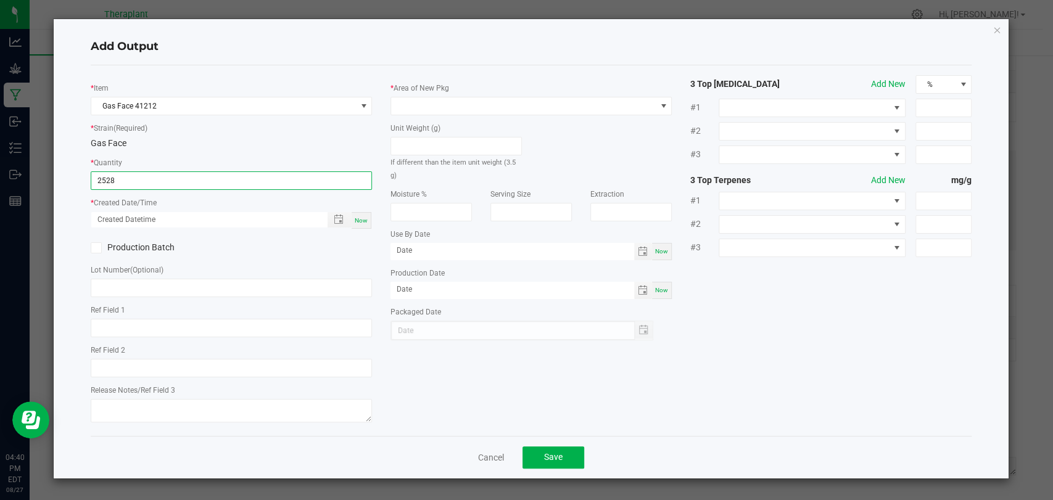
type input "2528 ea"
click at [358, 217] on span "Now" at bounding box center [361, 220] width 13 height 7
type input "[DATE] 4:40 PM"
type input "[DATE]"
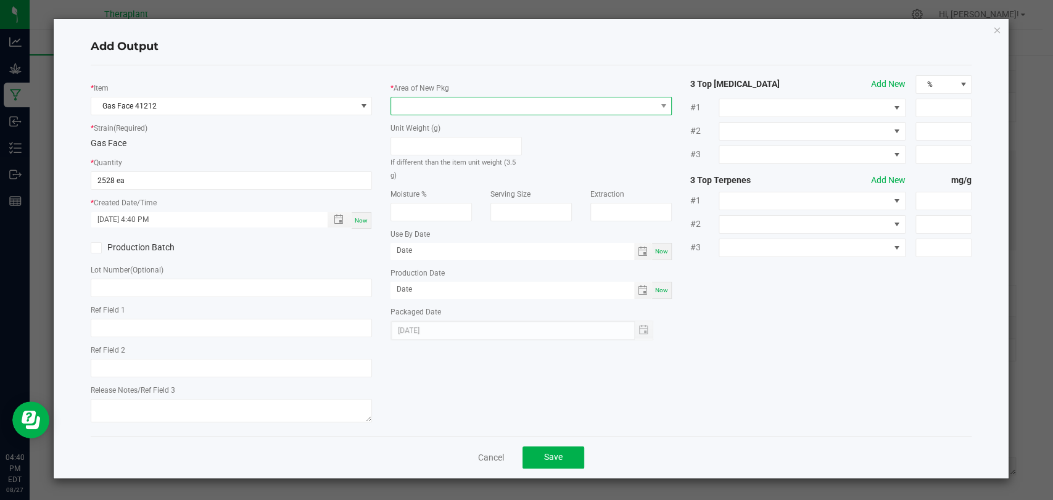
click at [424, 107] on span at bounding box center [523, 105] width 265 height 17
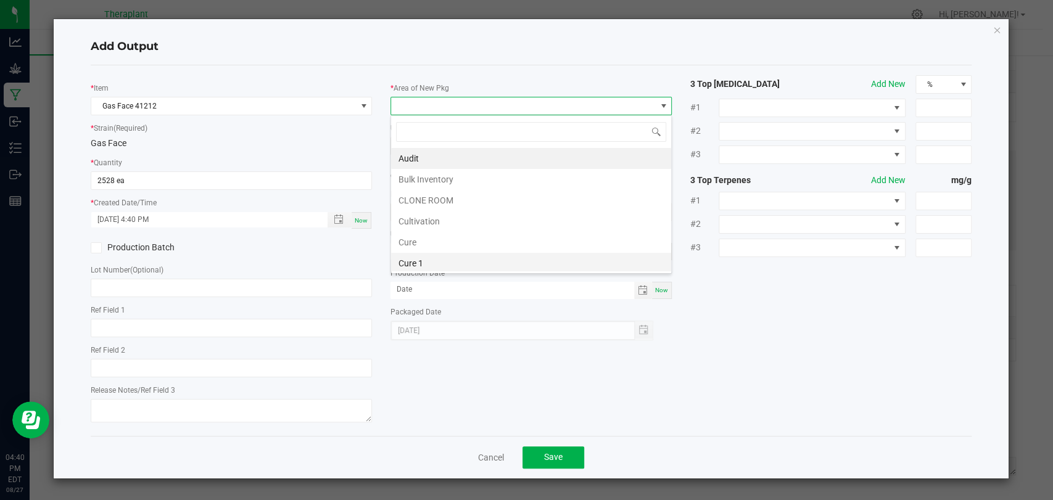
scroll to position [205, 0]
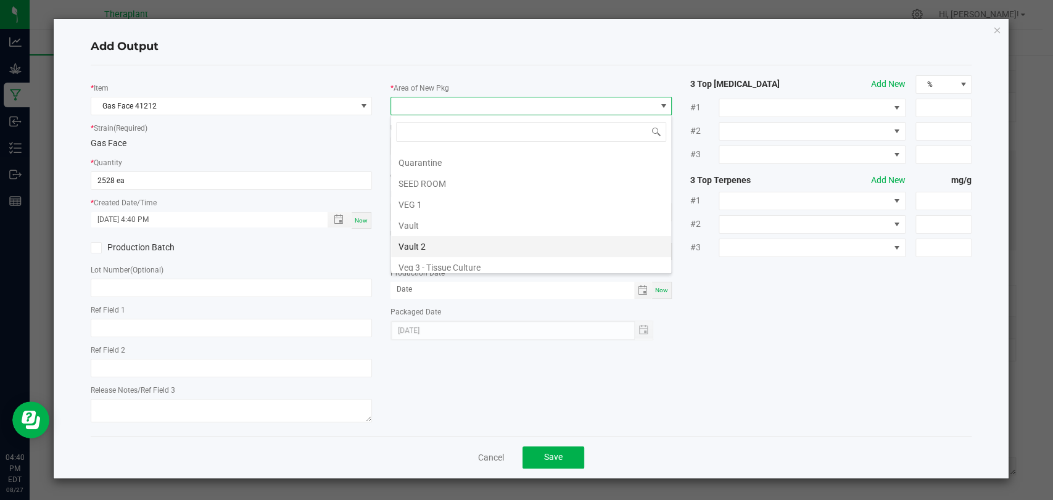
click at [423, 241] on li "Vault 2" at bounding box center [531, 246] width 280 height 21
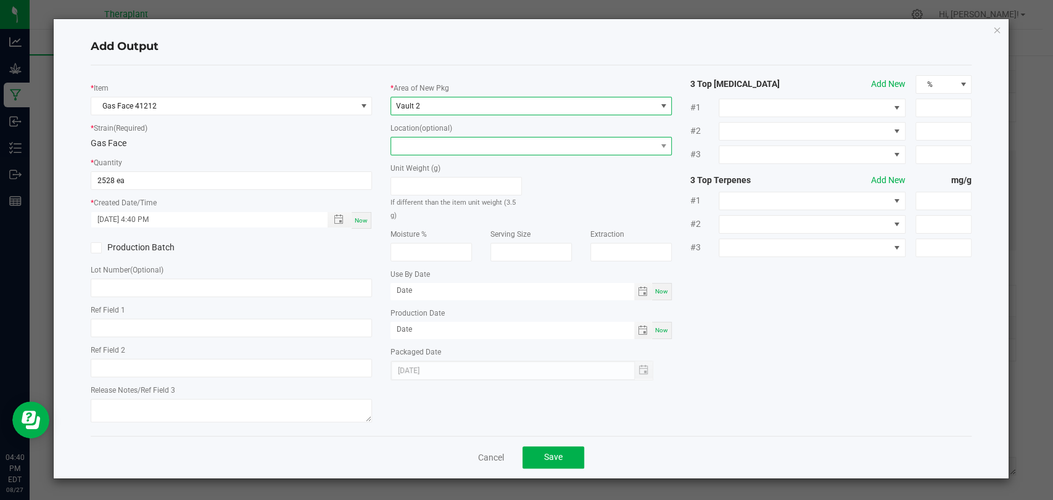
click at [449, 144] on span at bounding box center [523, 146] width 265 height 17
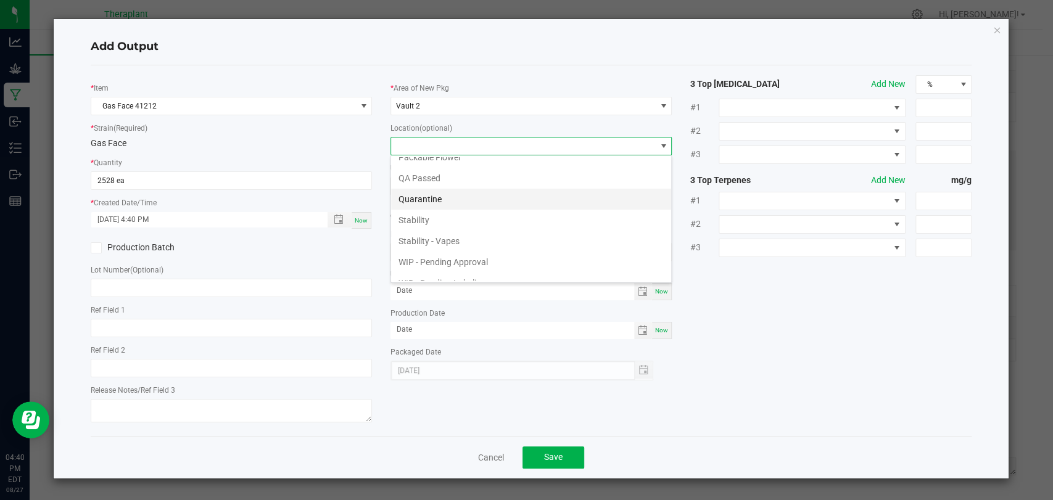
scroll to position [84, 0]
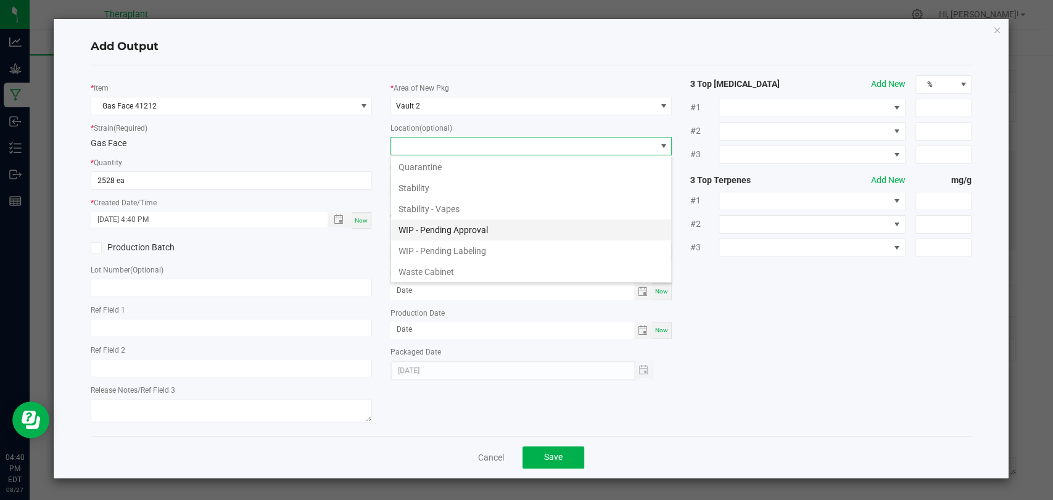
click at [441, 234] on li "WIP - Pending Approval" at bounding box center [531, 230] width 280 height 21
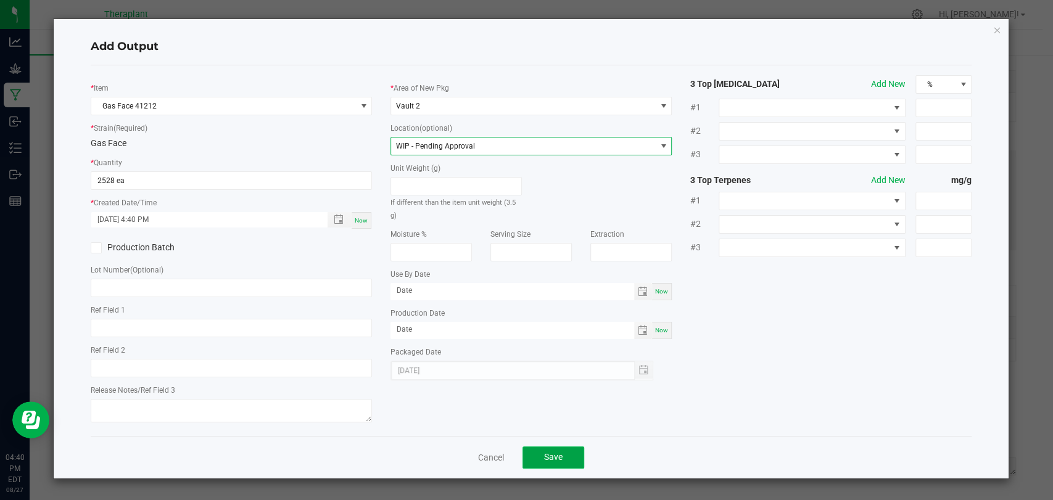
click at [545, 464] on button "Save" at bounding box center [553, 458] width 62 height 22
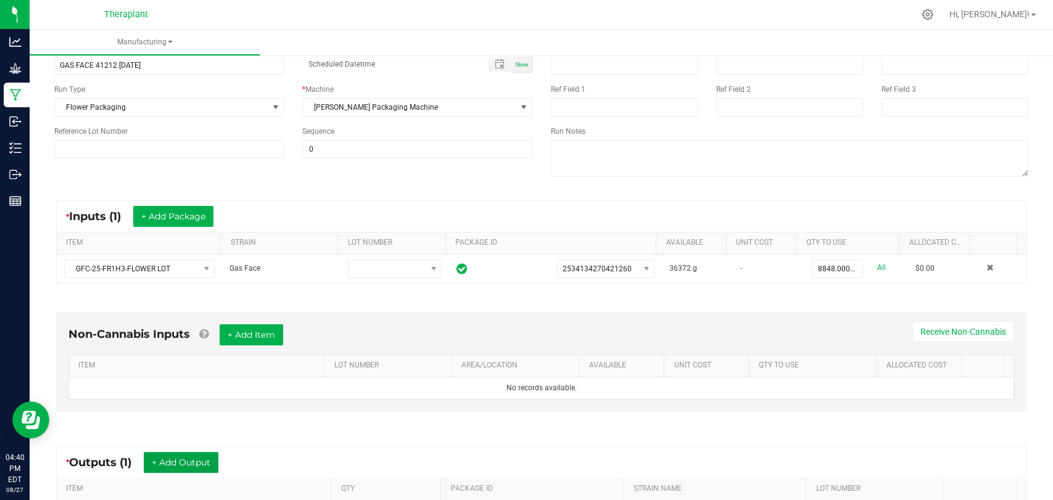
scroll to position [0, 0]
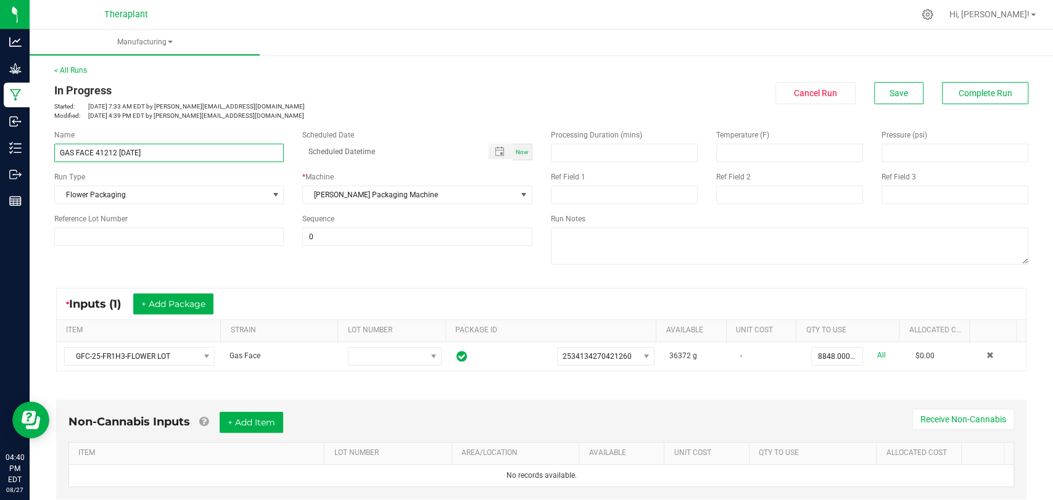
drag, startPoint x: 179, startPoint y: 150, endPoint x: 56, endPoint y: 162, distance: 124.0
click at [56, 162] on div "Name GAS FACE 41212 [DATE] Scheduled Date Now Run Type Flower Packaging * Machi…" at bounding box center [293, 187] width 497 height 135
click at [263, 116] on p "Modified: [DATE] 4:39 PM EDT by [PERSON_NAME][EMAIL_ADDRESS][DOMAIN_NAME]" at bounding box center [293, 115] width 478 height 9
click at [891, 103] on button "Save" at bounding box center [898, 93] width 49 height 22
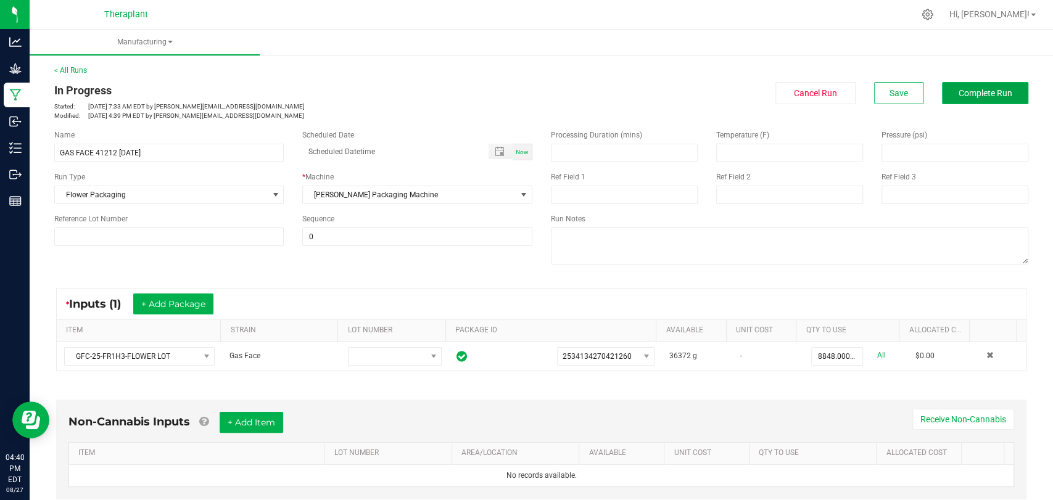
click at [957, 86] on button "Complete Run" at bounding box center [985, 93] width 86 height 22
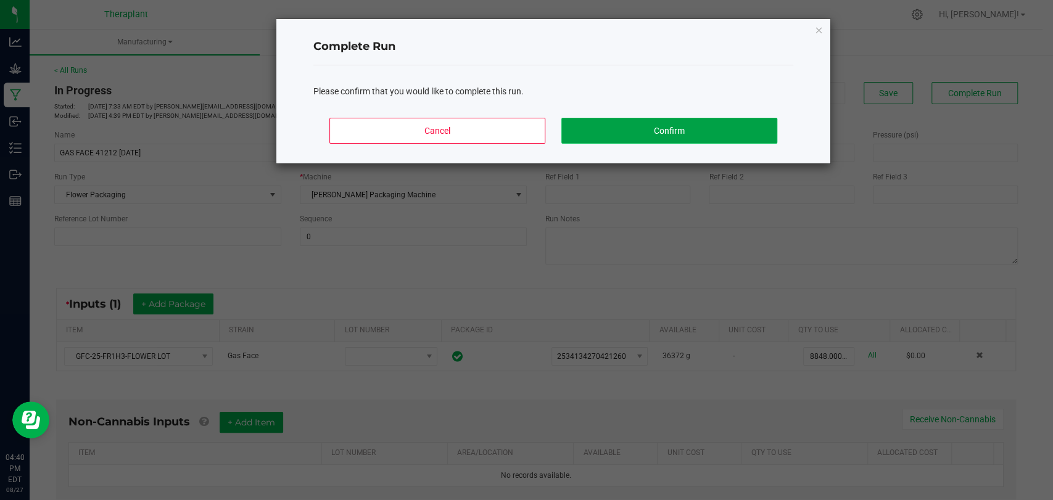
click at [710, 126] on button "Confirm" at bounding box center [669, 131] width 216 height 26
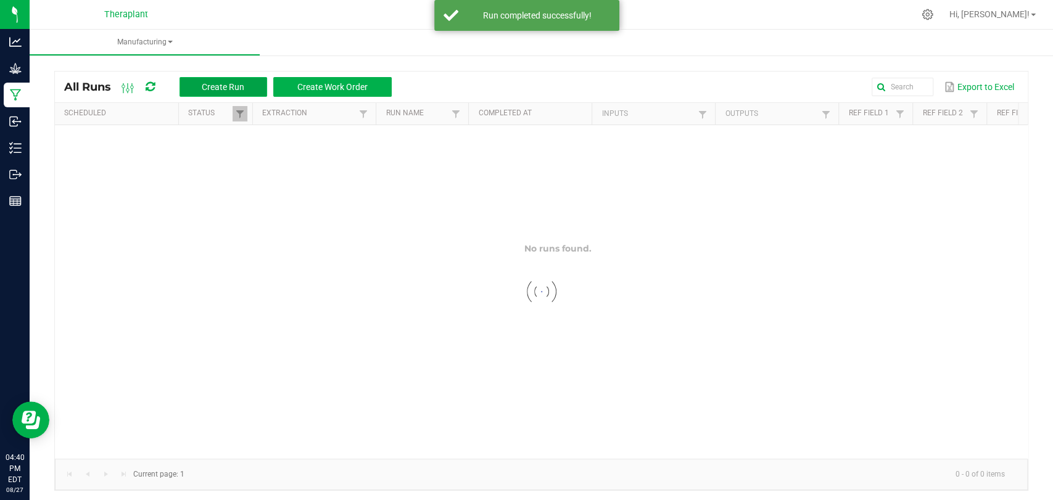
click at [237, 84] on span "Create Run" at bounding box center [223, 87] width 43 height 10
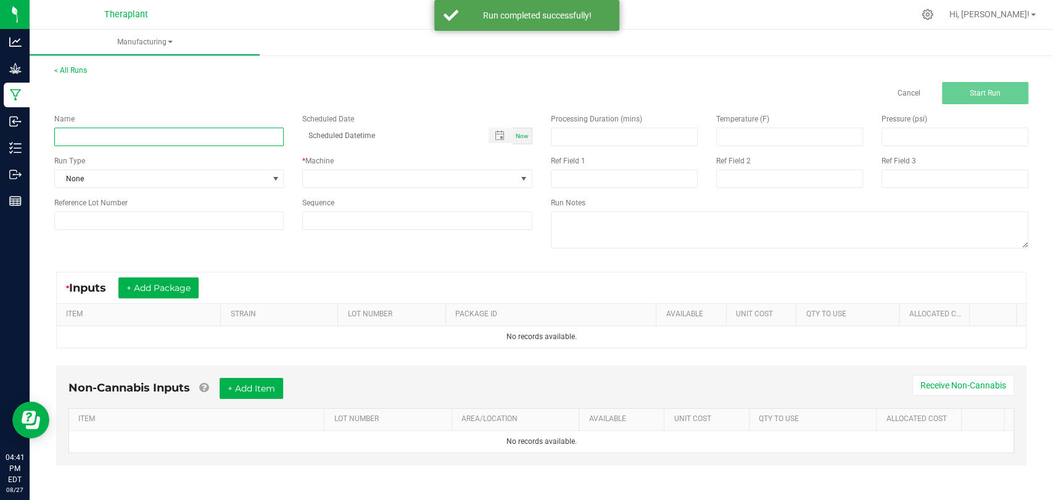
click at [220, 134] on input at bounding box center [168, 137] width 229 height 19
paste input "GAS FACE 41212 [DATE]"
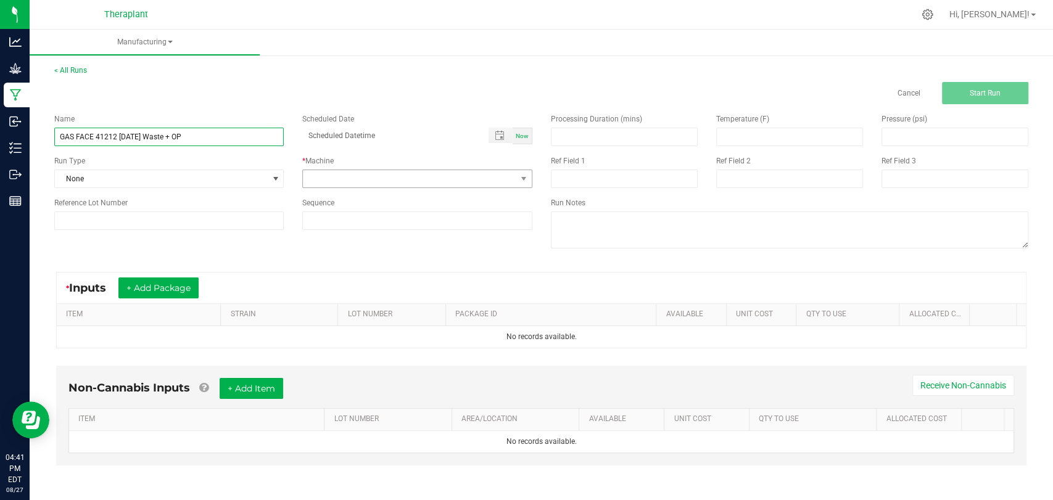
type input "GAS FACE 41212 [DATE] Waste + OP"
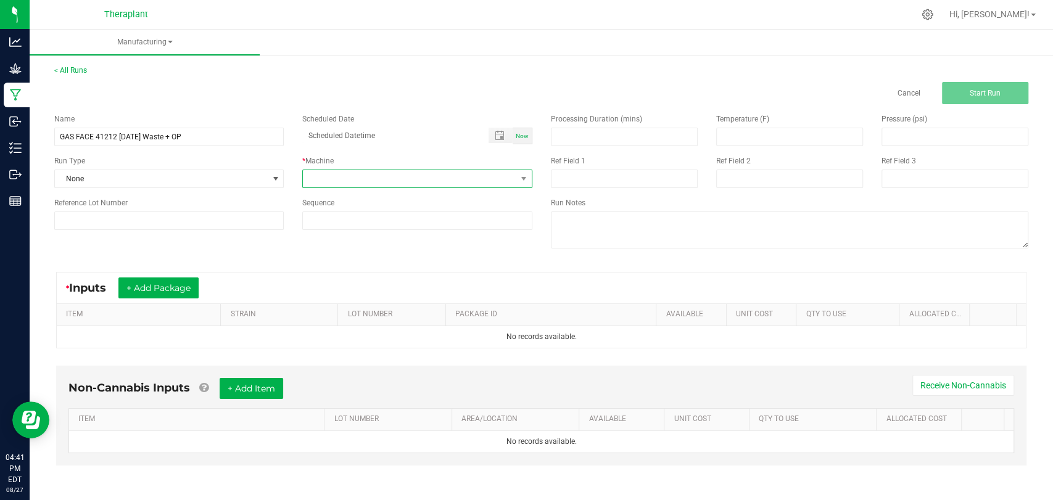
click at [337, 186] on span at bounding box center [409, 178] width 213 height 17
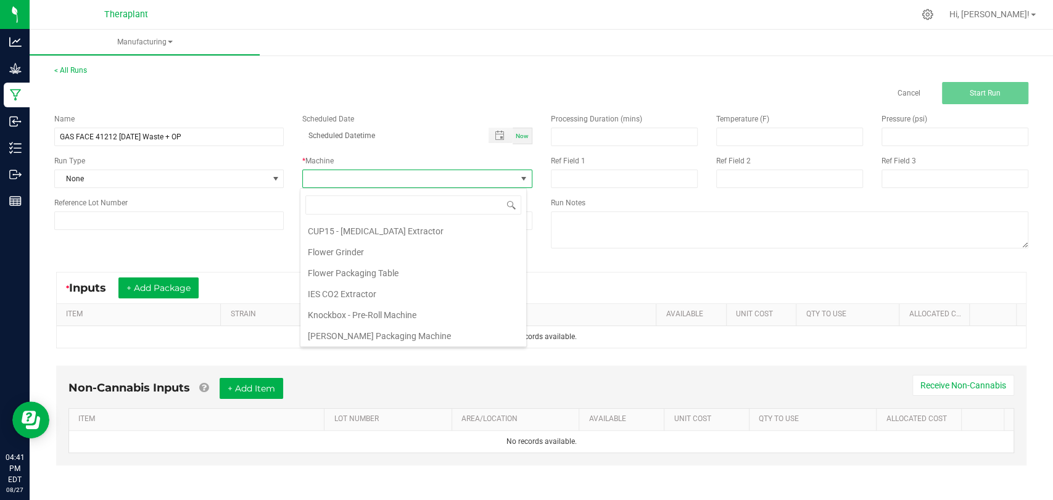
scroll to position [64, 0]
click at [358, 252] on li "Flower Packaging Table" at bounding box center [413, 251] width 226 height 21
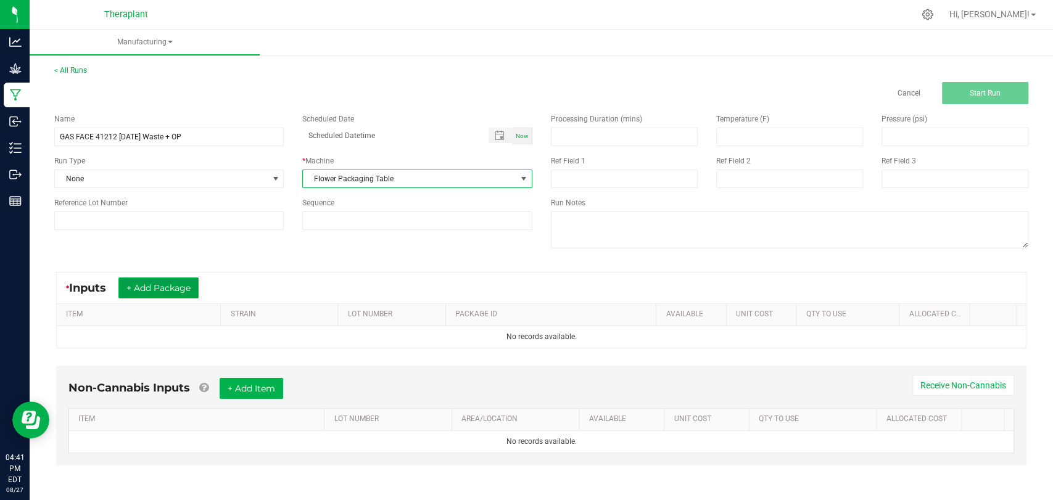
click at [145, 292] on button "+ Add Package" at bounding box center [158, 288] width 80 height 21
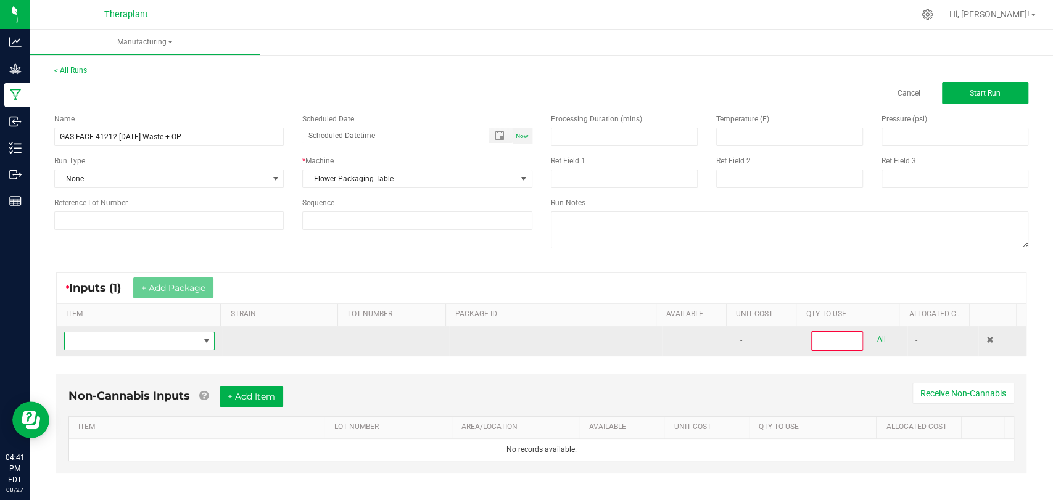
click at [143, 334] on span "NO DATA FOUND" at bounding box center [132, 340] width 134 height 17
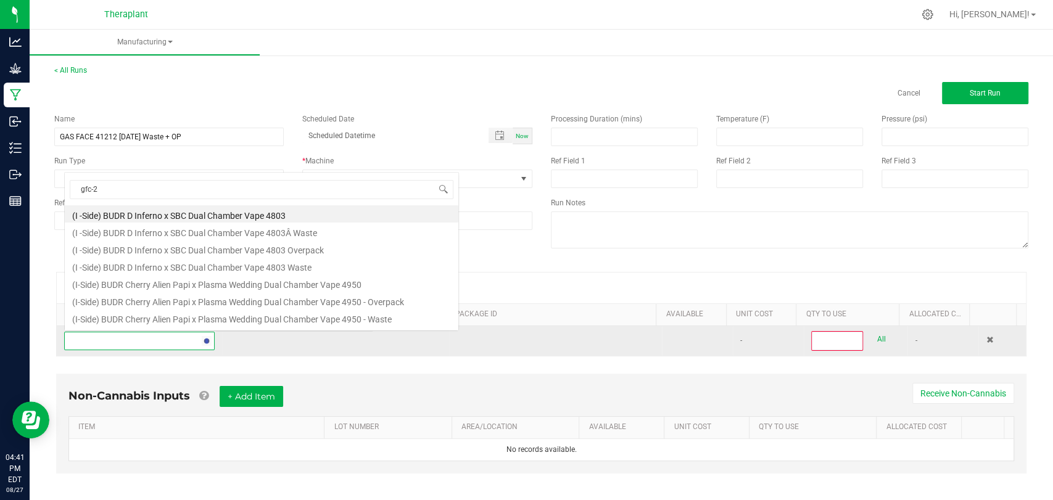
scroll to position [18, 145]
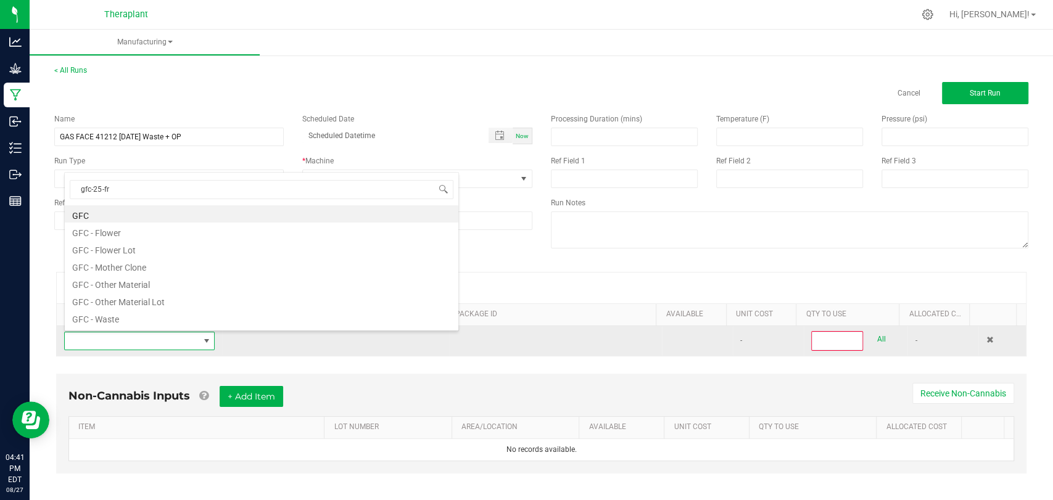
type input "gfc-25-fr1"
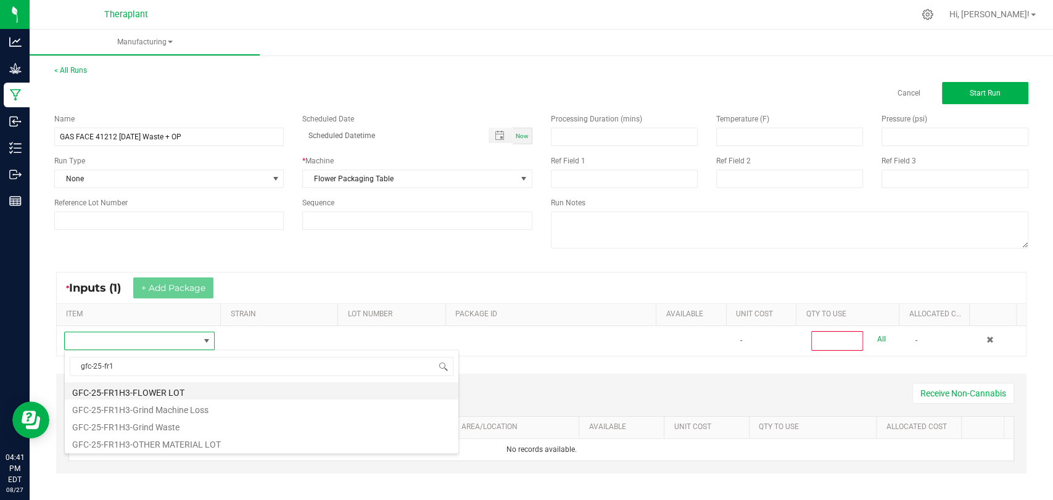
click at [138, 389] on li "GFC-25-FR1H3-FLOWER LOT" at bounding box center [262, 390] width 394 height 17
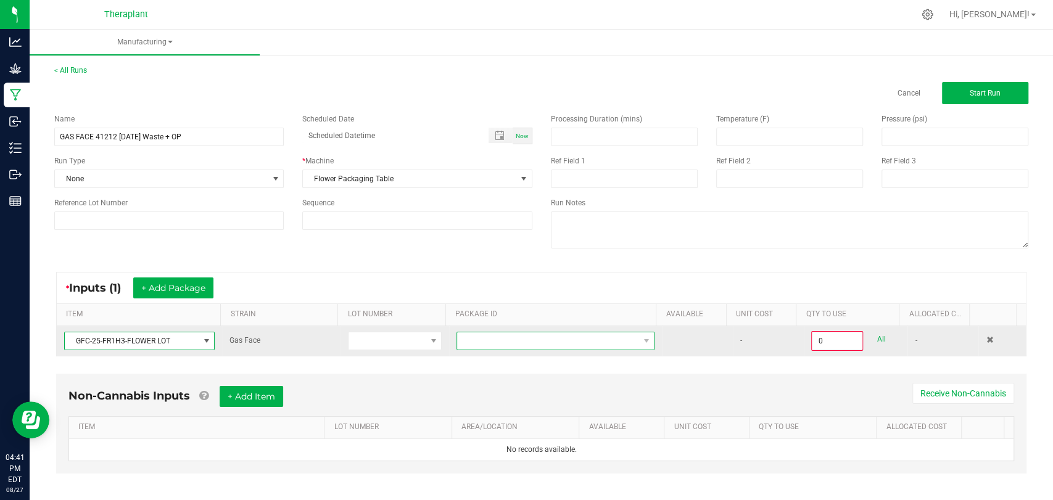
click at [508, 333] on span at bounding box center [547, 340] width 181 height 17
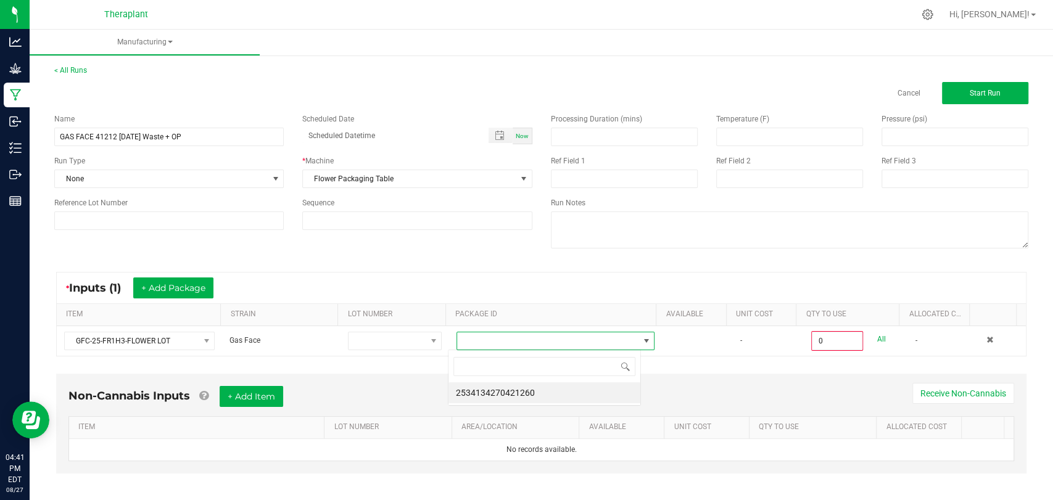
scroll to position [18, 192]
click at [510, 382] on li "2534134270421260" at bounding box center [544, 392] width 192 height 21
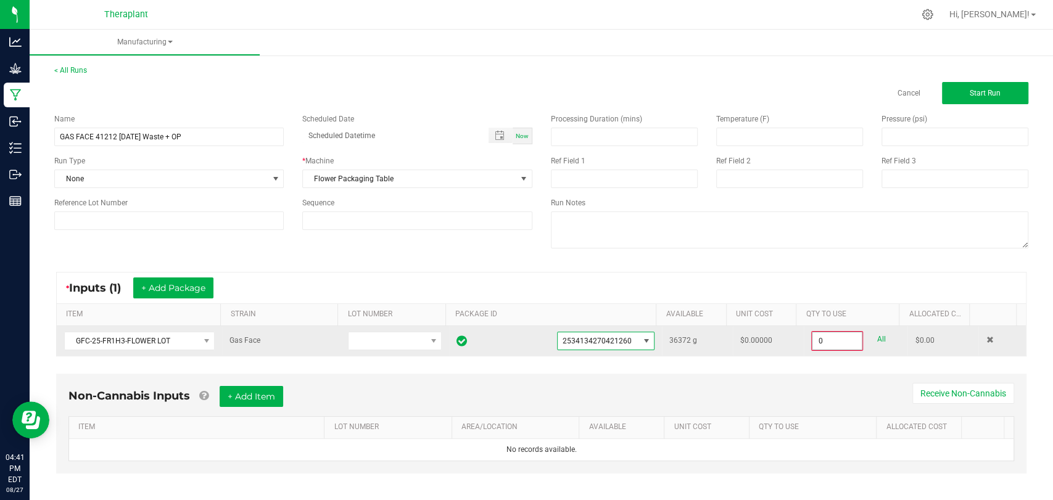
click at [812, 340] on input "0" at bounding box center [836, 340] width 49 height 17
type input "640.0000 g"
click at [804, 352] on td "640.0000 g All" at bounding box center [856, 340] width 104 height 28
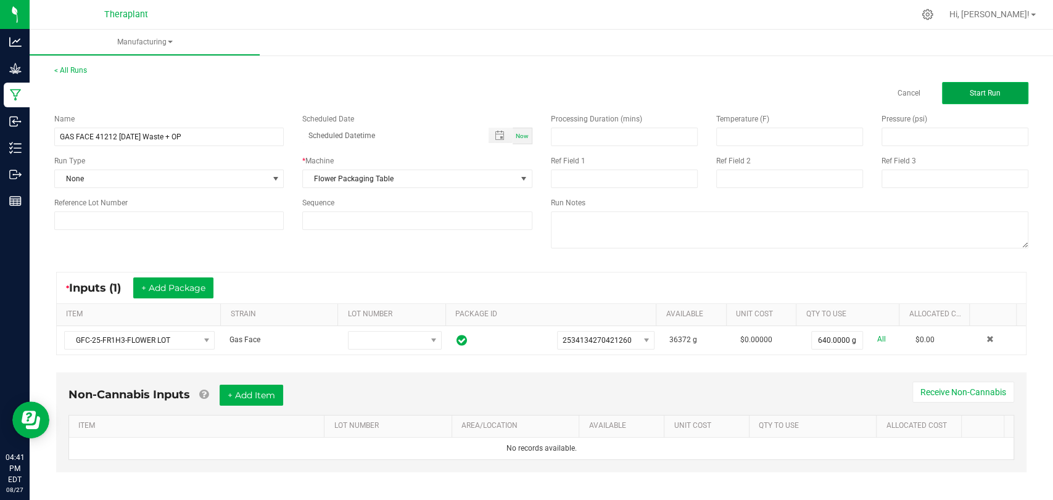
click at [970, 96] on span "Start Run" at bounding box center [985, 93] width 31 height 9
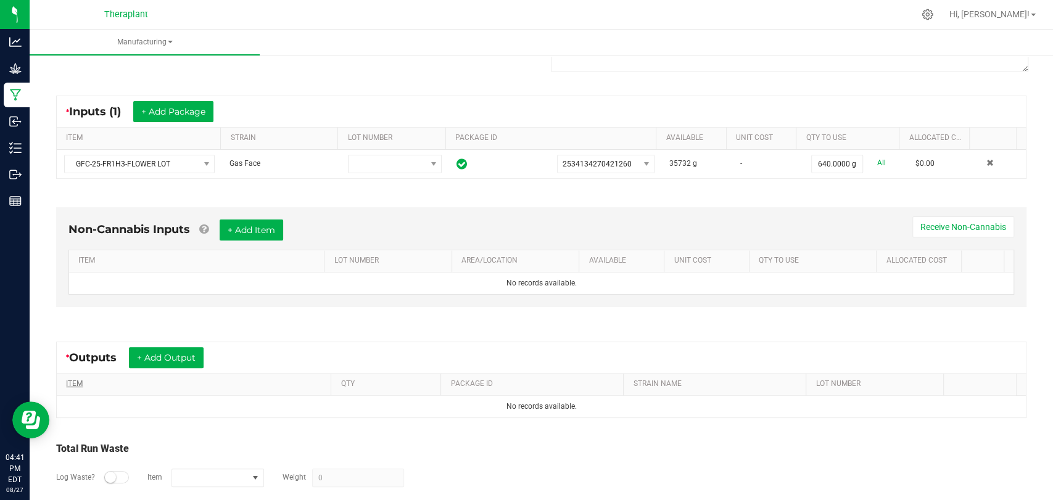
scroll to position [249, 0]
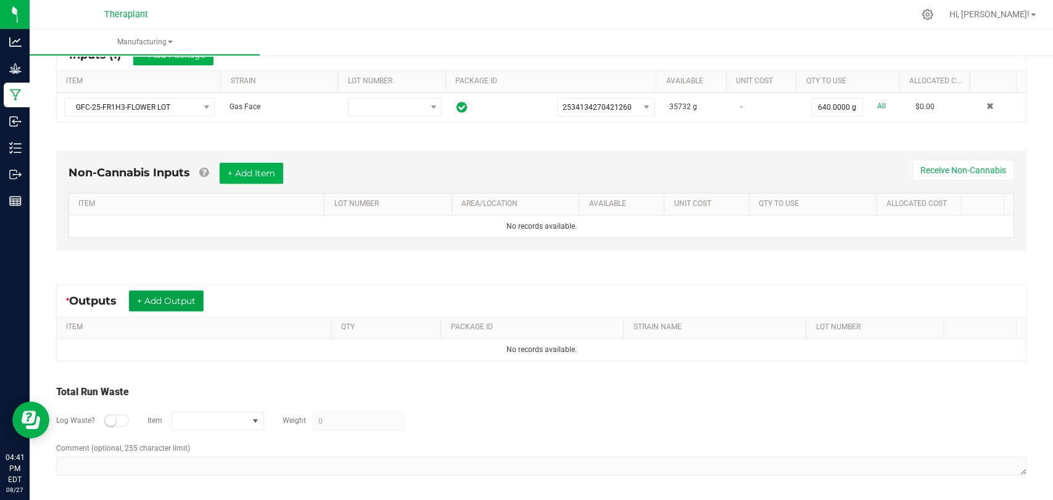
click at [189, 291] on button "+ Add Output" at bounding box center [166, 301] width 75 height 21
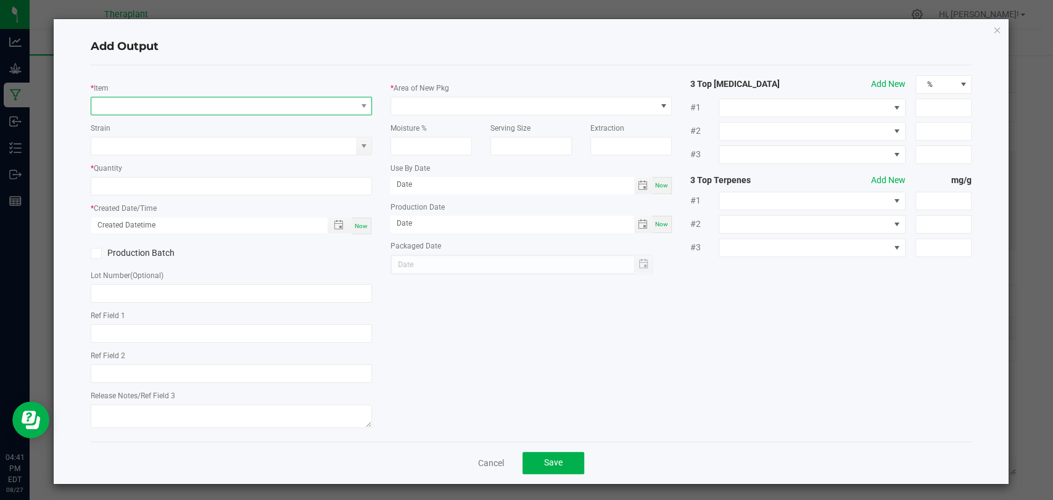
click at [223, 106] on span "NO DATA FOUND" at bounding box center [223, 105] width 265 height 17
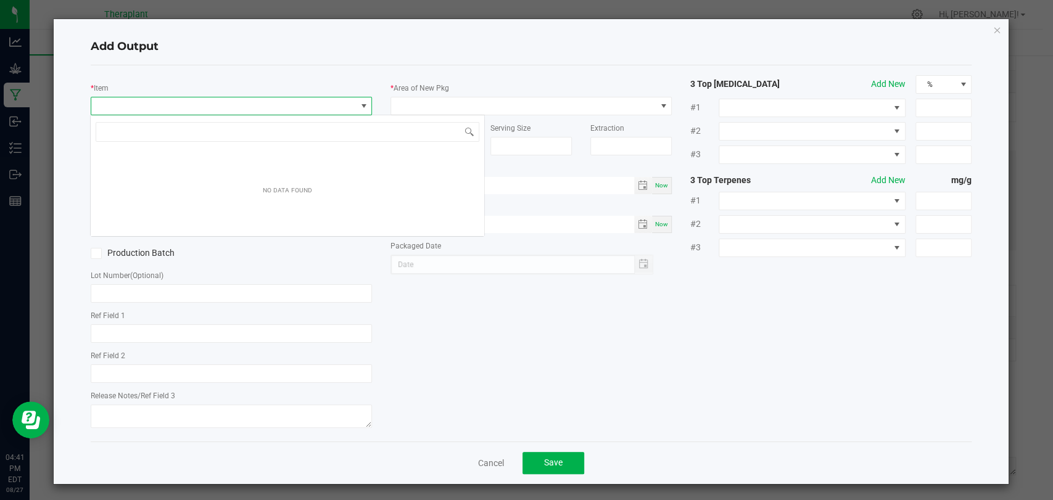
scroll to position [18, 278]
type input "41212"
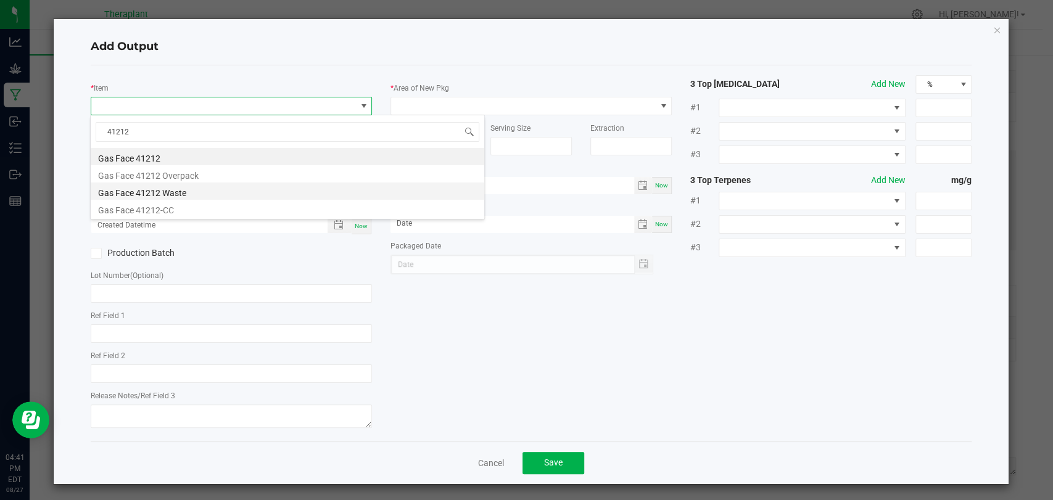
click at [183, 187] on li "Gas Face 41212 Waste" at bounding box center [288, 191] width 394 height 17
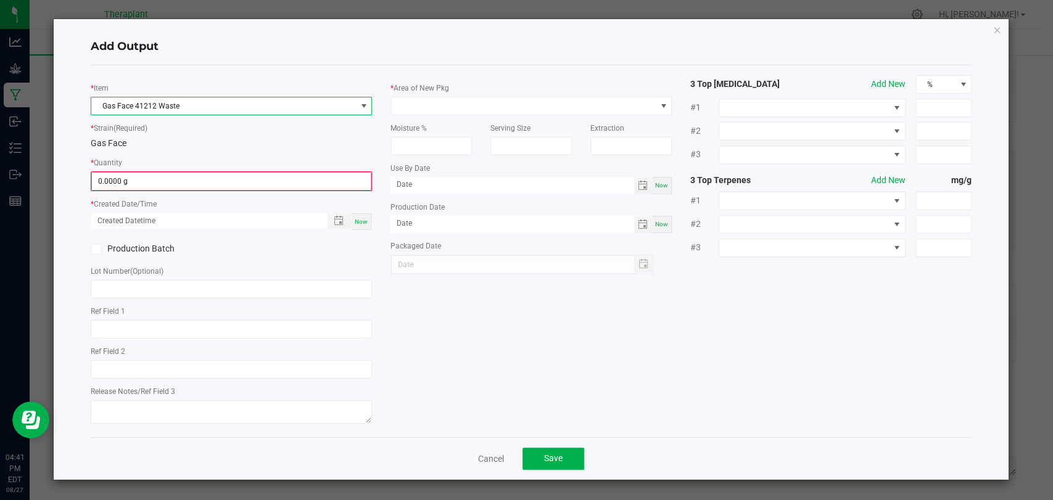
click at [176, 184] on input "0.0000 g" at bounding box center [231, 181] width 279 height 17
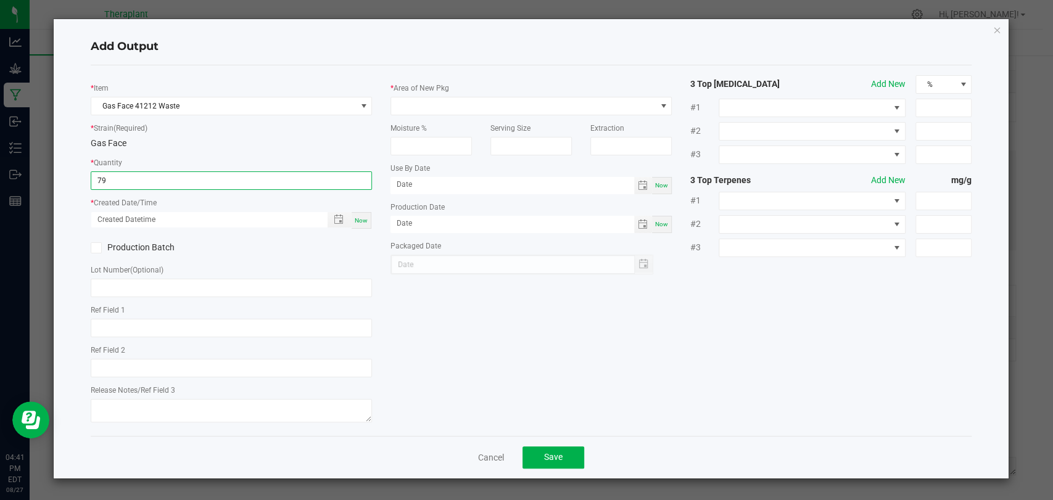
type input "79.0000 g"
click at [363, 217] on span "Now" at bounding box center [361, 220] width 13 height 7
type input "[DATE] 4:41 PM"
type input "[DATE]"
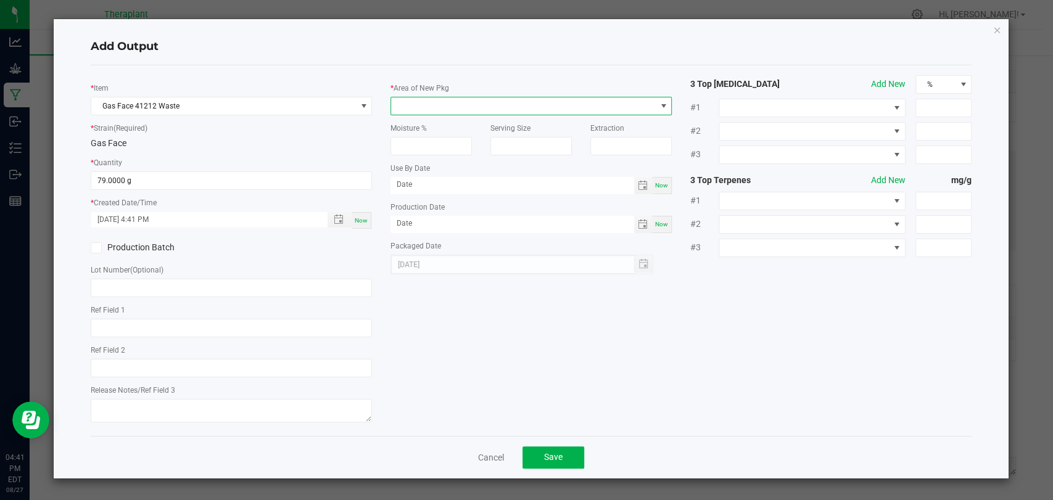
click at [424, 98] on span at bounding box center [523, 105] width 265 height 17
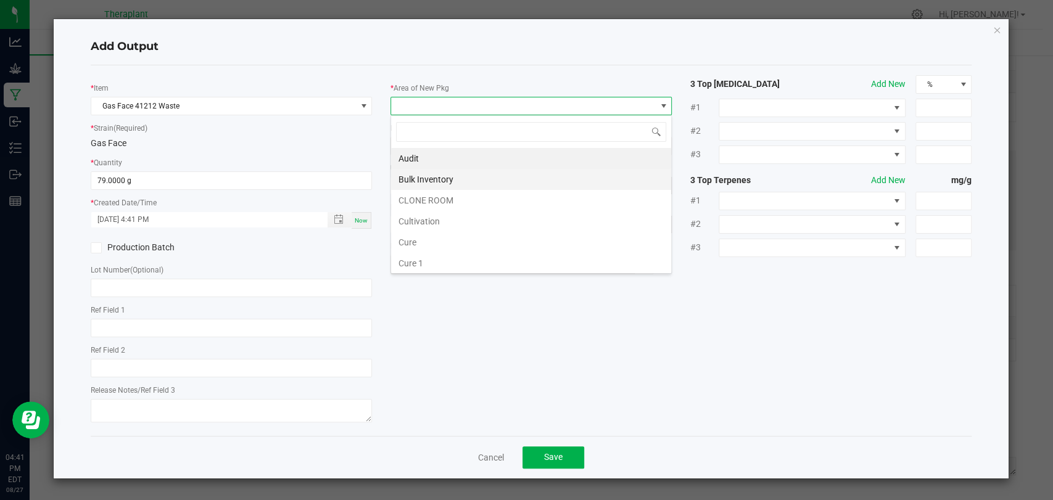
scroll to position [231, 0]
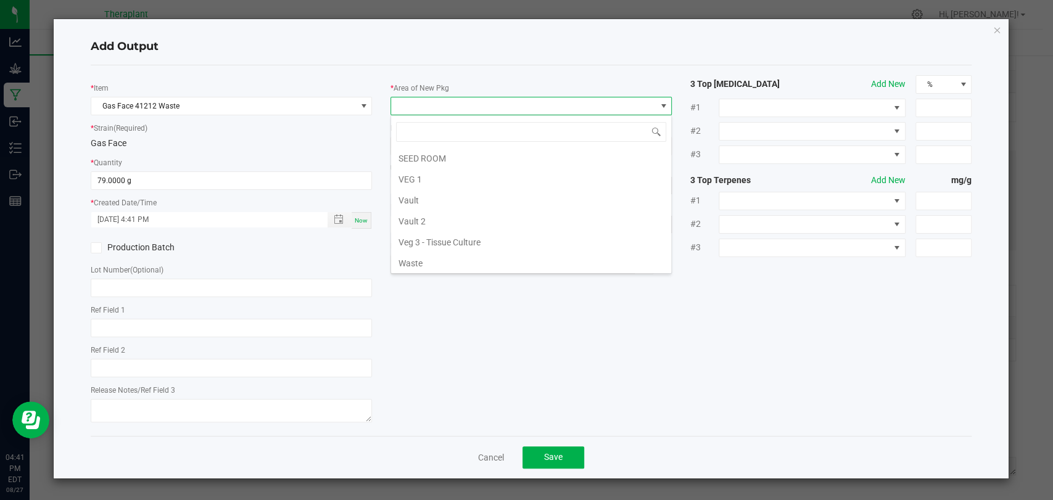
click at [422, 219] on li "Vault 2" at bounding box center [531, 221] width 280 height 21
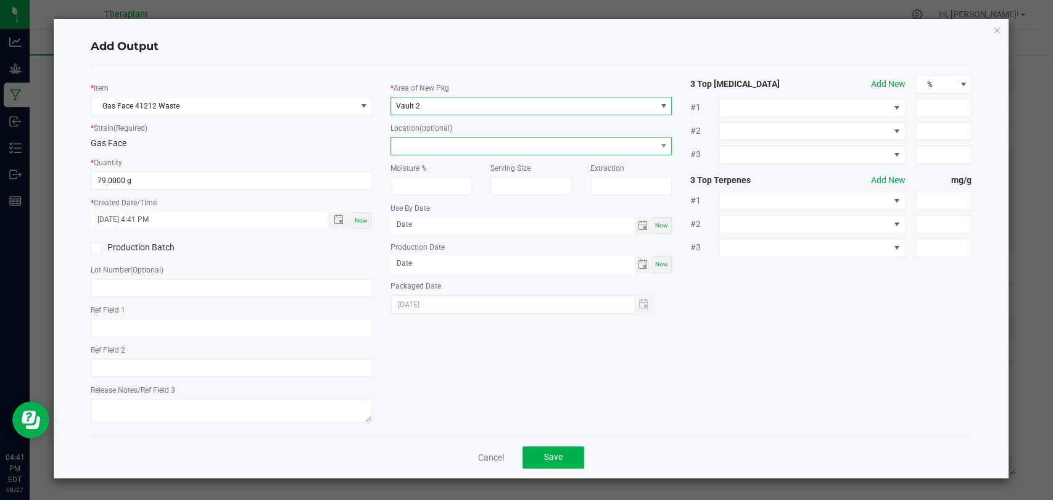
click at [435, 143] on span at bounding box center [523, 146] width 265 height 17
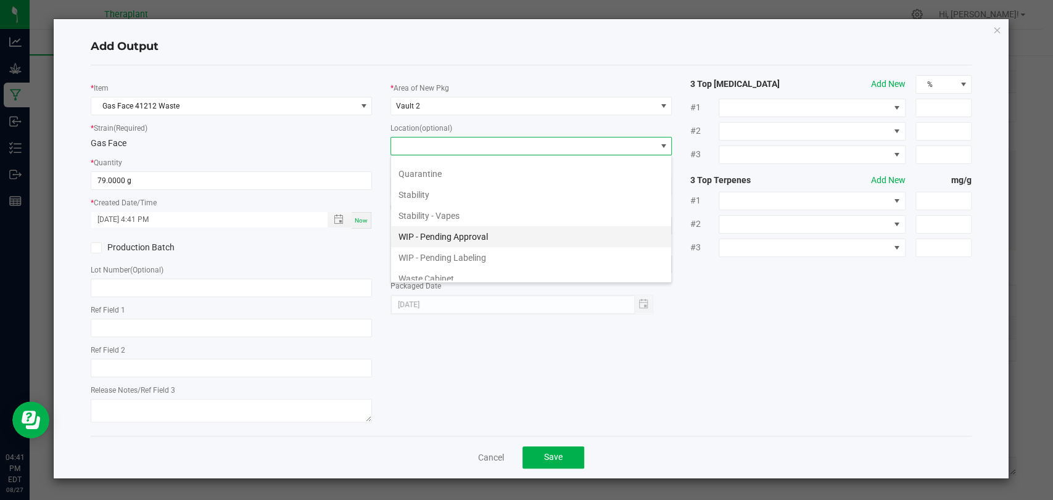
scroll to position [84, 0]
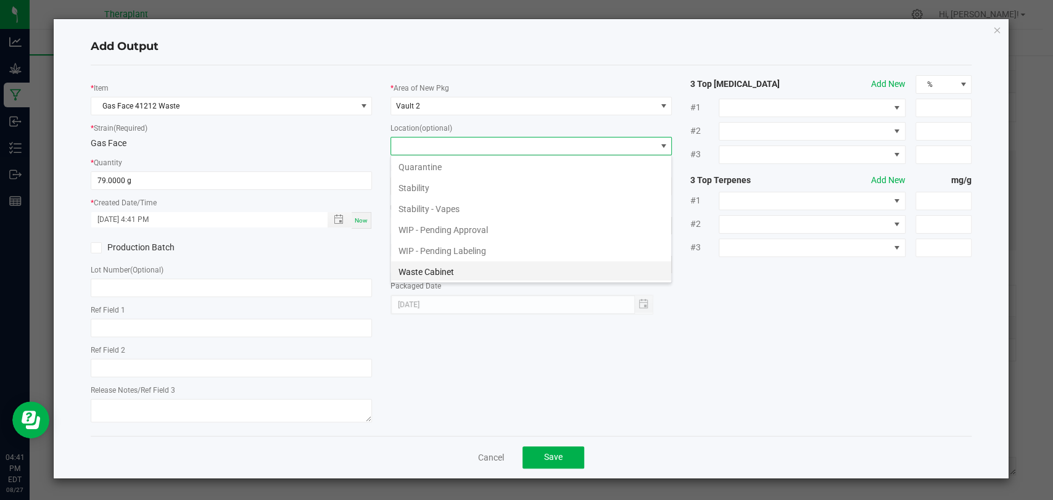
click at [443, 266] on li "Waste Cabinet" at bounding box center [531, 272] width 280 height 21
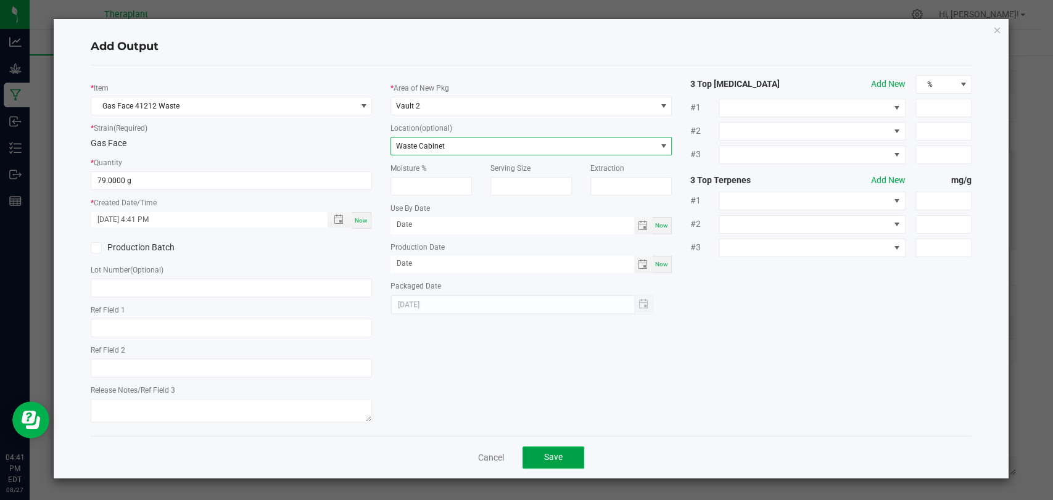
click at [550, 453] on span "Save" at bounding box center [553, 457] width 19 height 10
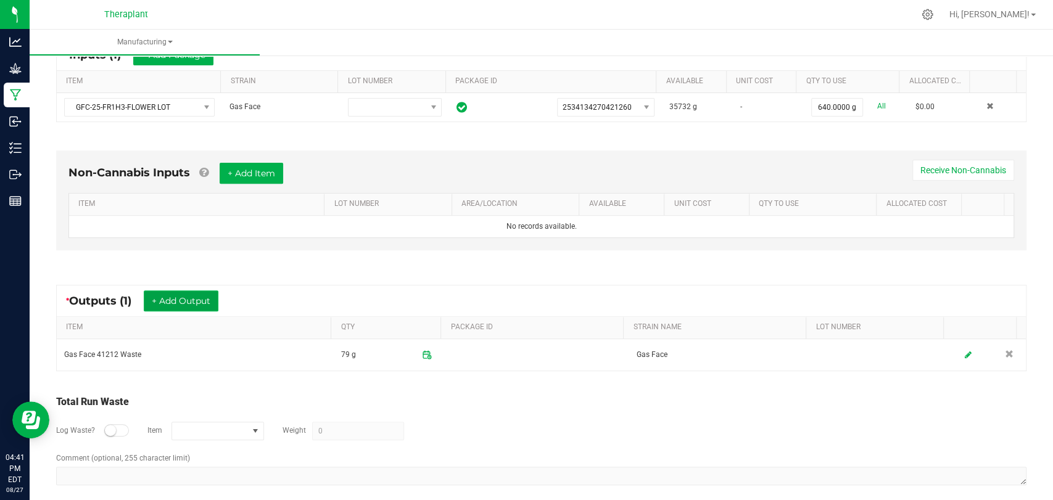
click at [201, 297] on button "+ Add Output" at bounding box center [181, 301] width 75 height 21
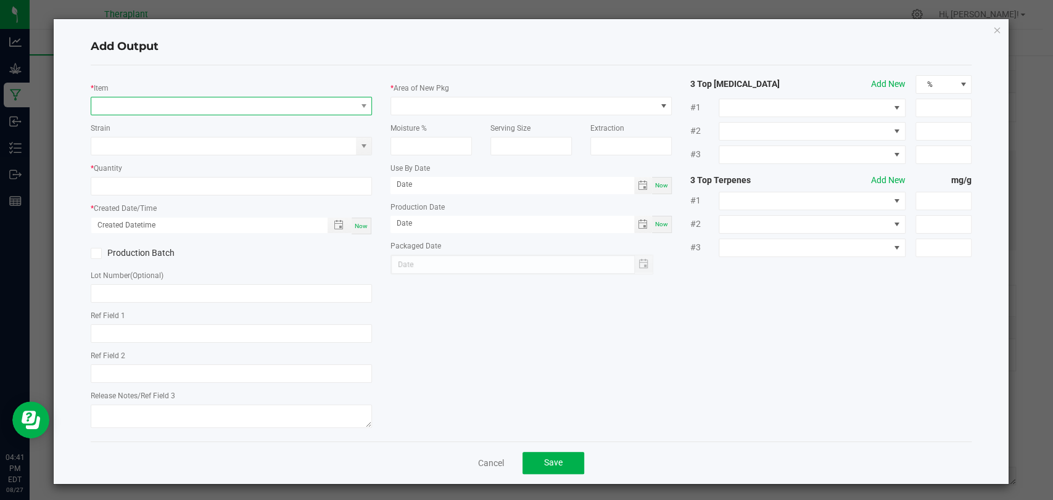
click at [220, 105] on span "NO DATA FOUND" at bounding box center [223, 105] width 265 height 17
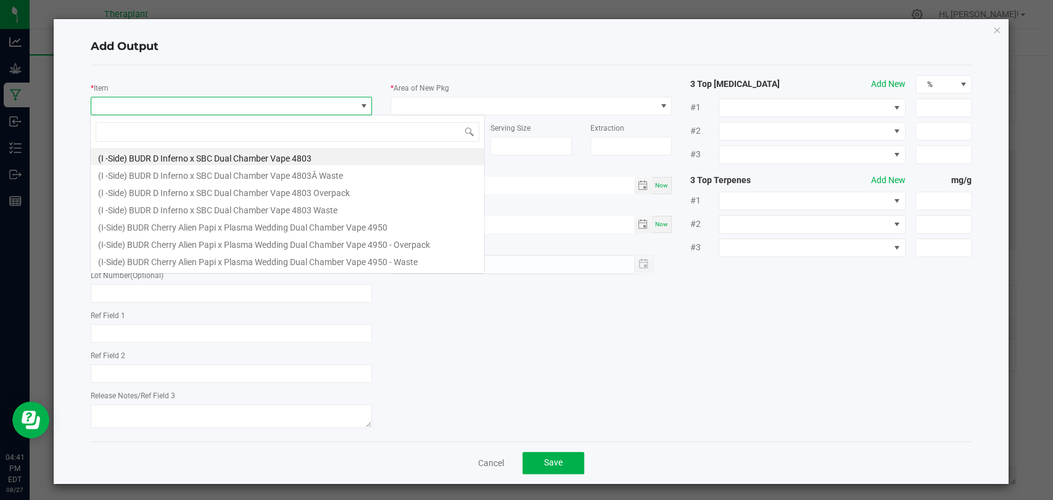
scroll to position [18, 278]
type input "41212"
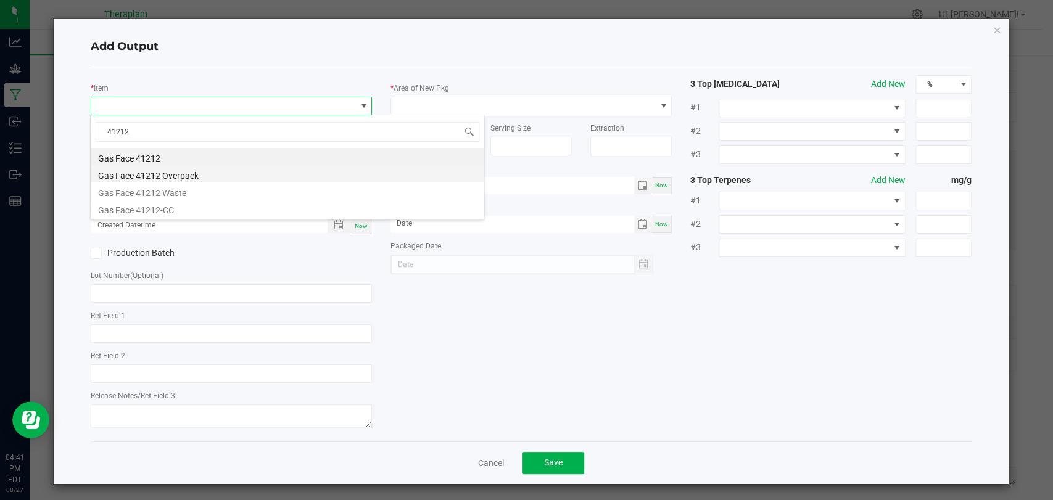
click at [210, 170] on li "Gas Face 41212 Overpack" at bounding box center [288, 173] width 394 height 17
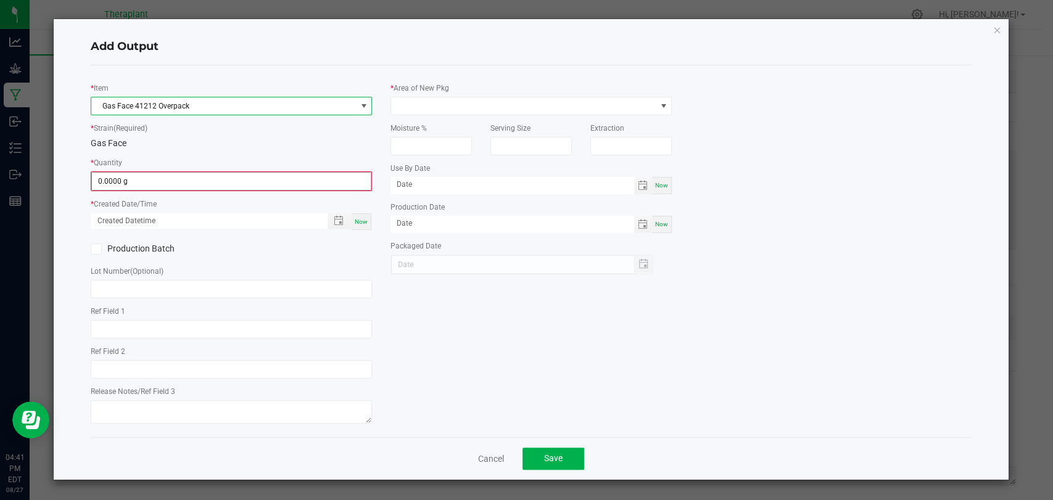
click at [202, 175] on input "0.0000 g" at bounding box center [231, 181] width 279 height 17
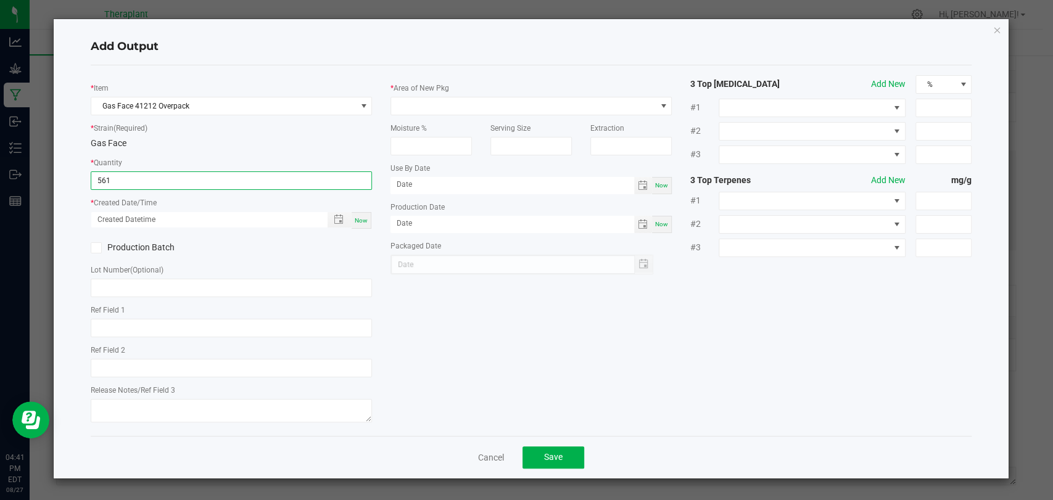
type input "561.0000 g"
click at [366, 217] on span "Now" at bounding box center [361, 220] width 13 height 7
type input "[DATE] 4:41 PM"
type input "[DATE]"
click at [421, 93] on div "* Area of New Pkg" at bounding box center [530, 98] width 281 height 34
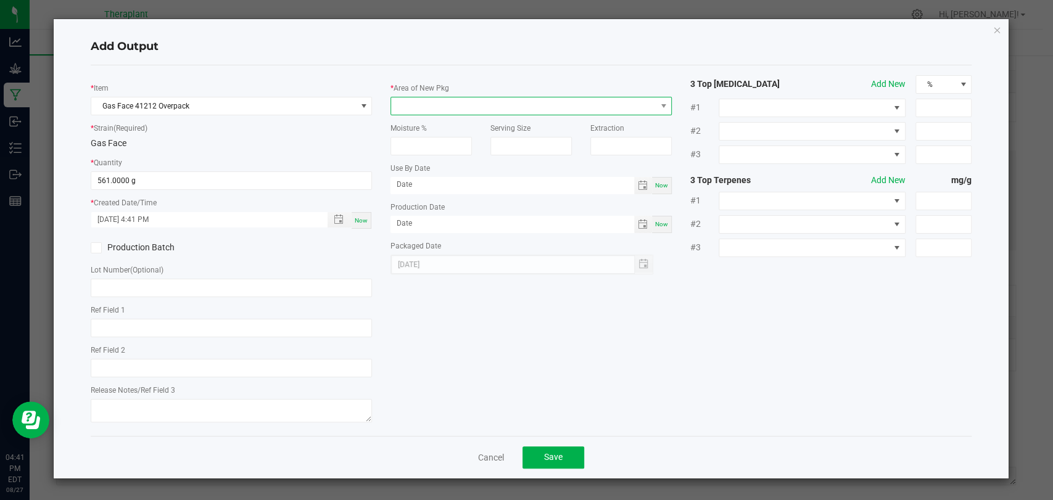
click at [424, 102] on span at bounding box center [523, 105] width 265 height 17
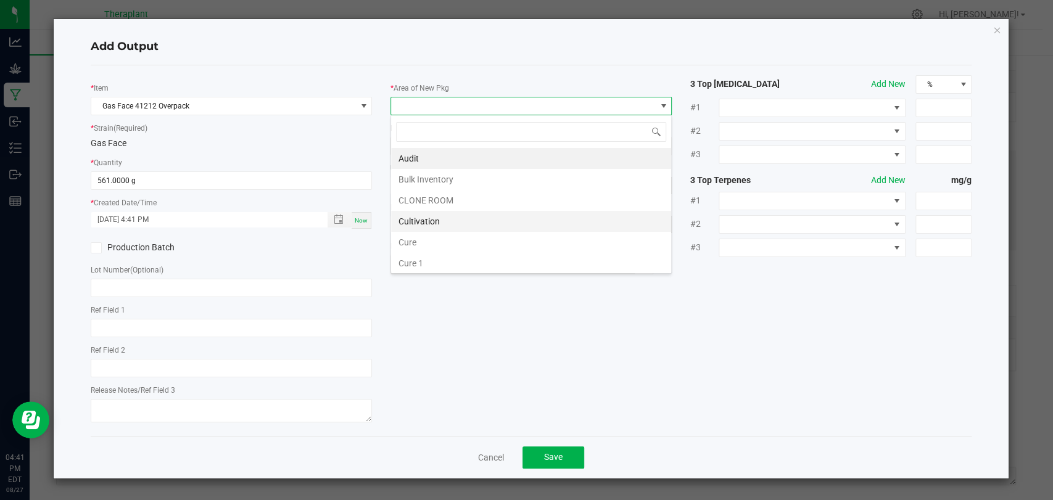
scroll to position [231, 0]
click at [416, 258] on li "Waste" at bounding box center [531, 263] width 280 height 21
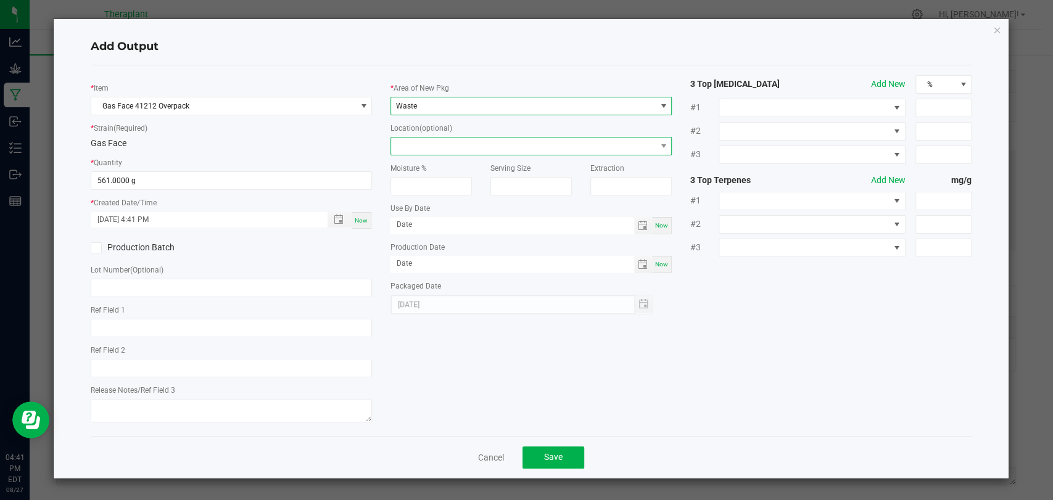
click at [422, 147] on span at bounding box center [523, 146] width 265 height 17
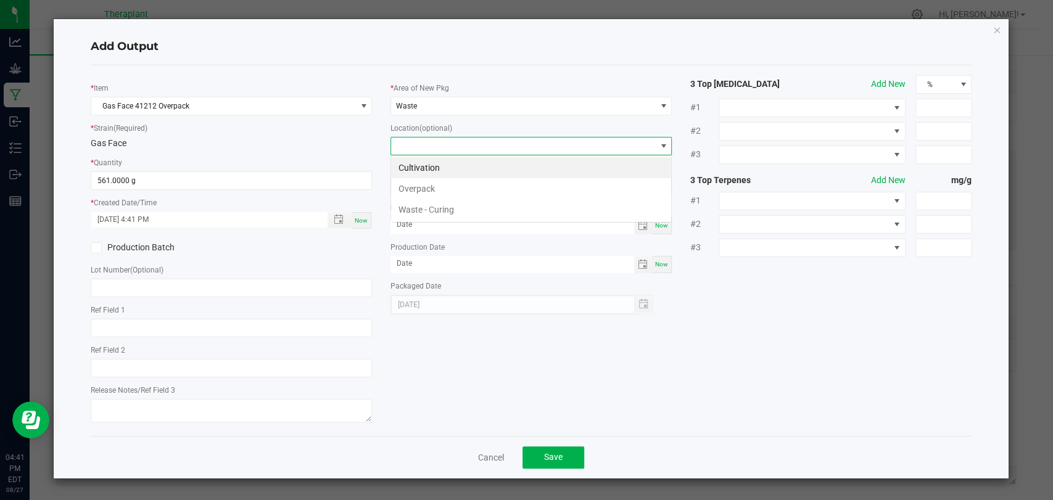
scroll to position [18, 281]
click at [424, 188] on li "Overpack" at bounding box center [531, 188] width 280 height 21
click at [568, 451] on button "Save" at bounding box center [553, 458] width 62 height 22
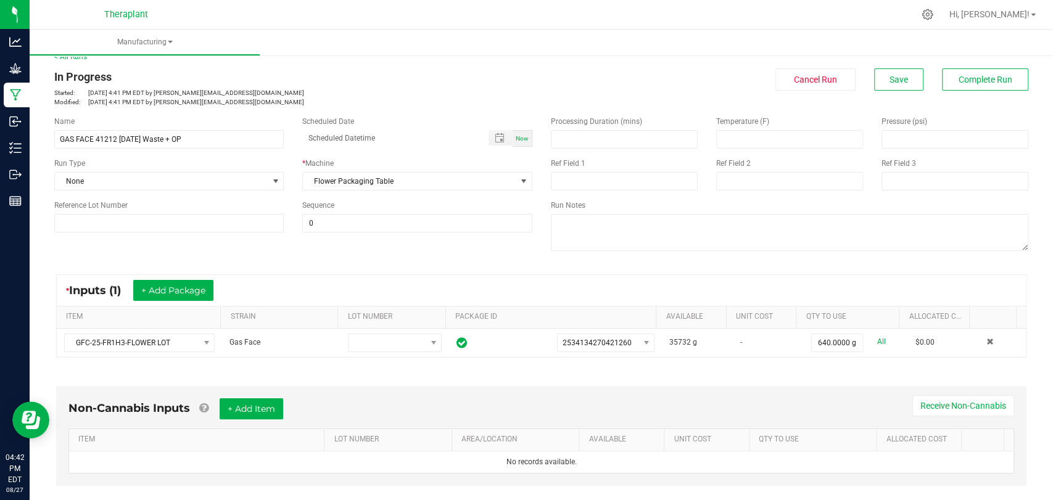
scroll to position [0, 0]
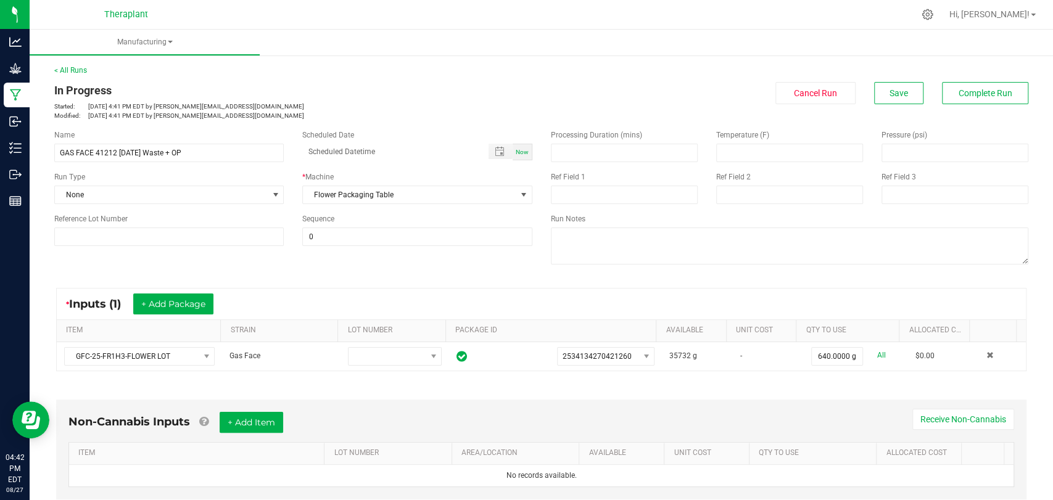
click at [912, 113] on div "In Progress Started: [DATE] 4:41 PM EDT by [PERSON_NAME][EMAIL_ADDRESS][DOMAIN_…" at bounding box center [541, 101] width 992 height 38
click at [897, 98] on button "Save" at bounding box center [898, 93] width 49 height 22
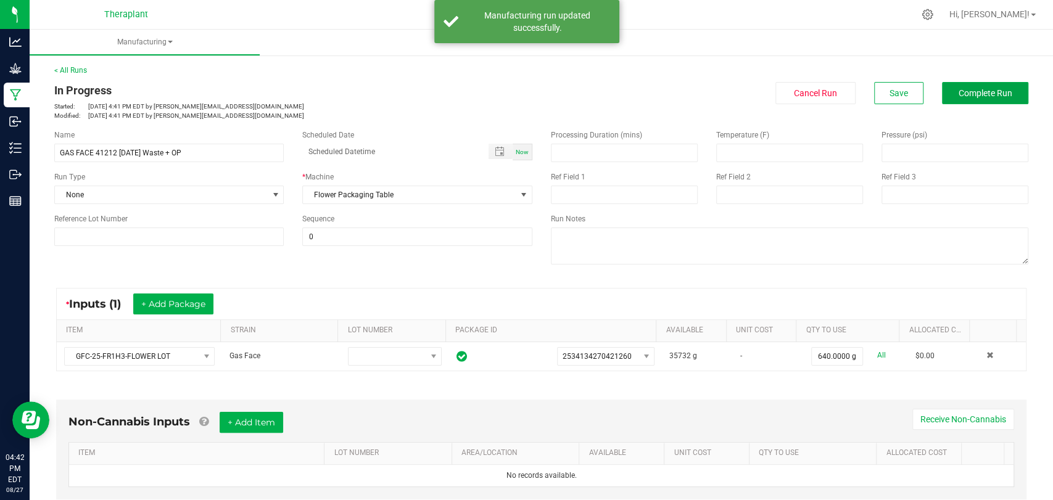
click at [958, 90] on span "Complete Run" at bounding box center [985, 93] width 54 height 10
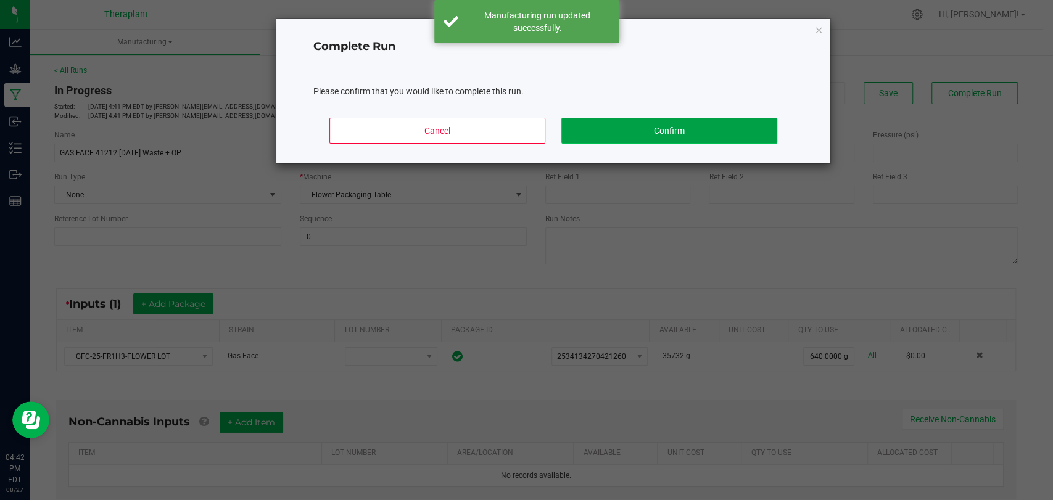
click at [735, 137] on button "Confirm" at bounding box center [669, 131] width 216 height 26
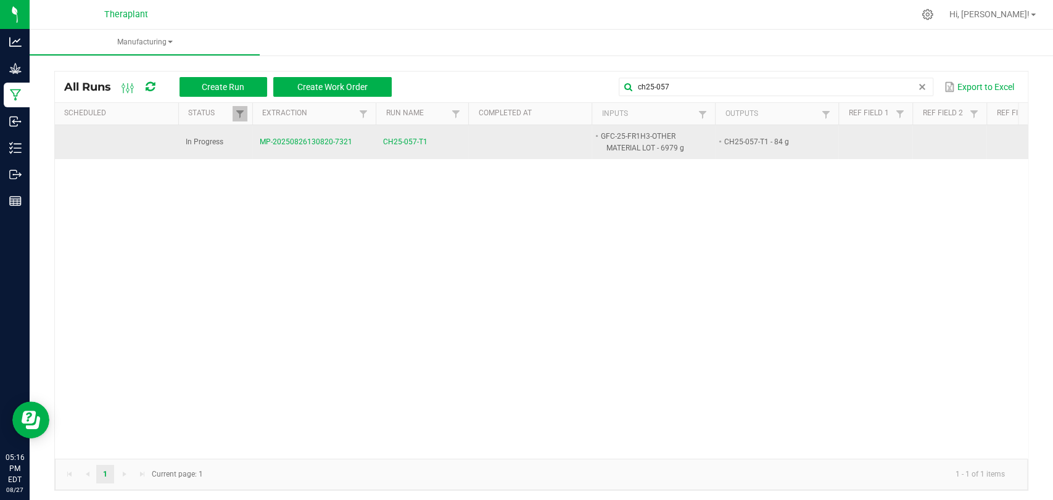
type input "ch25-057"
click at [399, 141] on span "CH25-057-T1" at bounding box center [405, 142] width 44 height 12
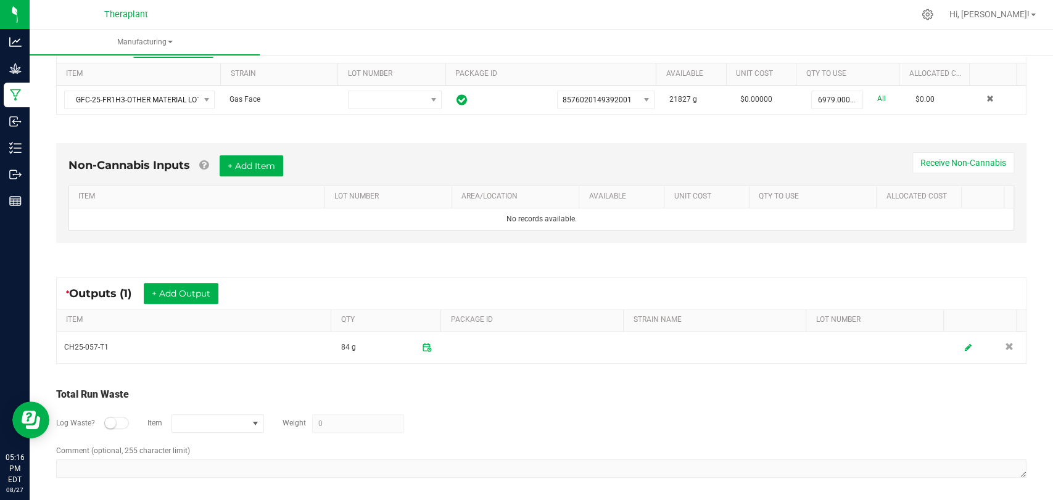
scroll to position [259, 0]
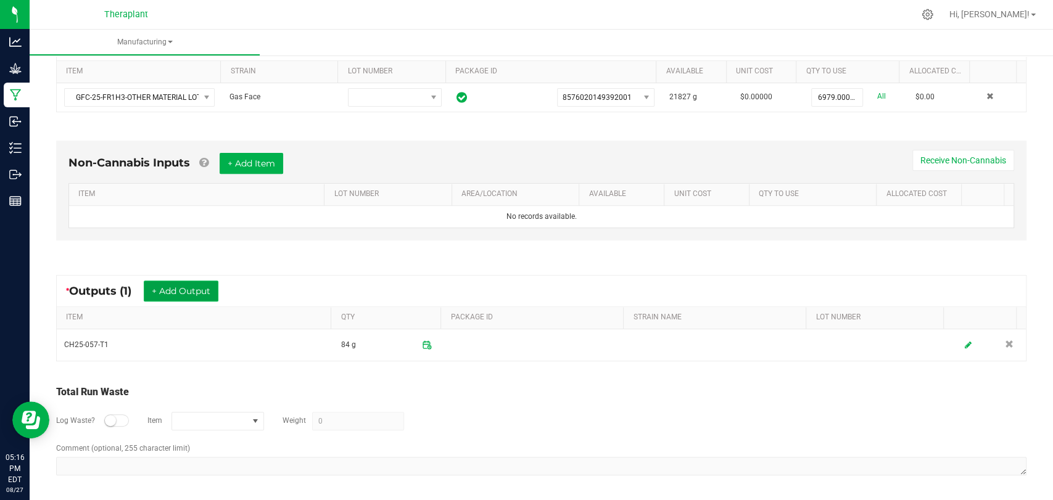
click at [200, 291] on button "+ Add Output" at bounding box center [181, 291] width 75 height 21
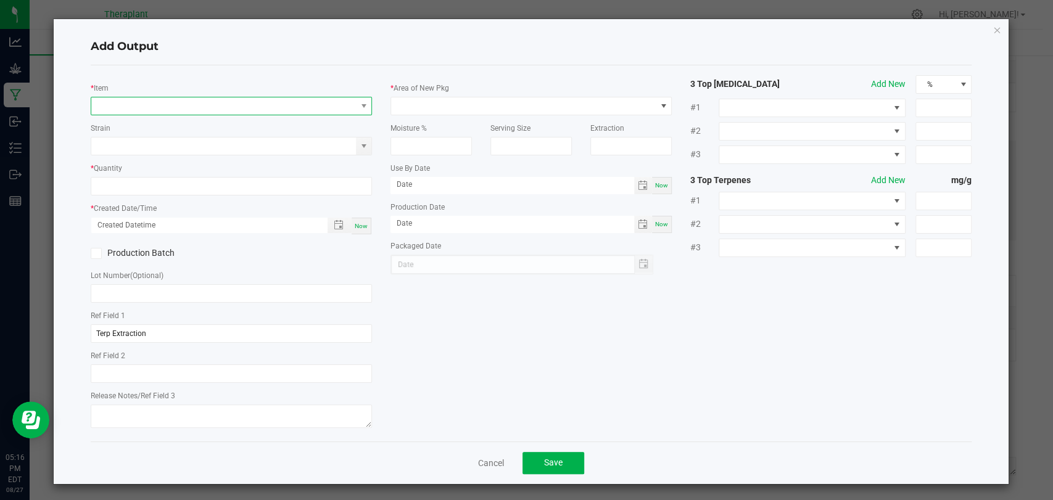
click at [230, 107] on span "NO DATA FOUND" at bounding box center [223, 105] width 265 height 17
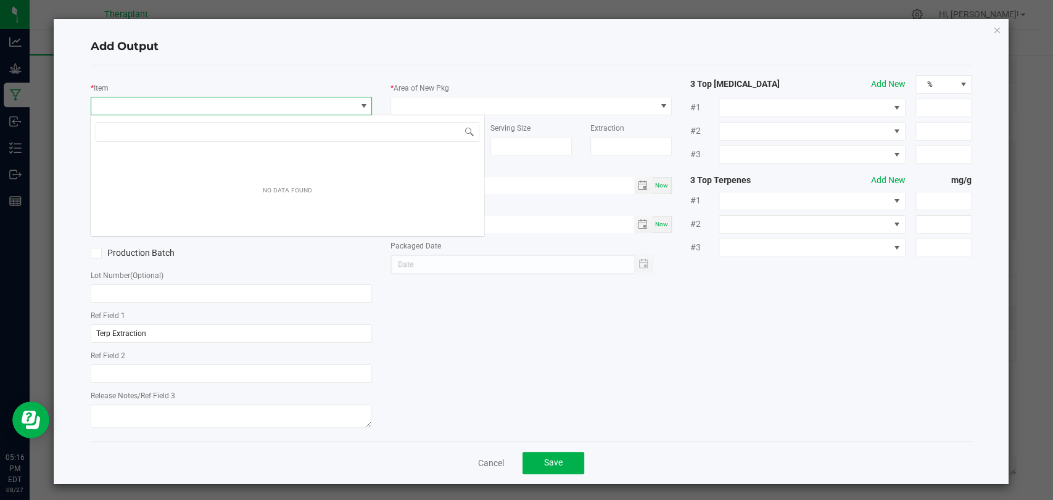
scroll to position [18, 278]
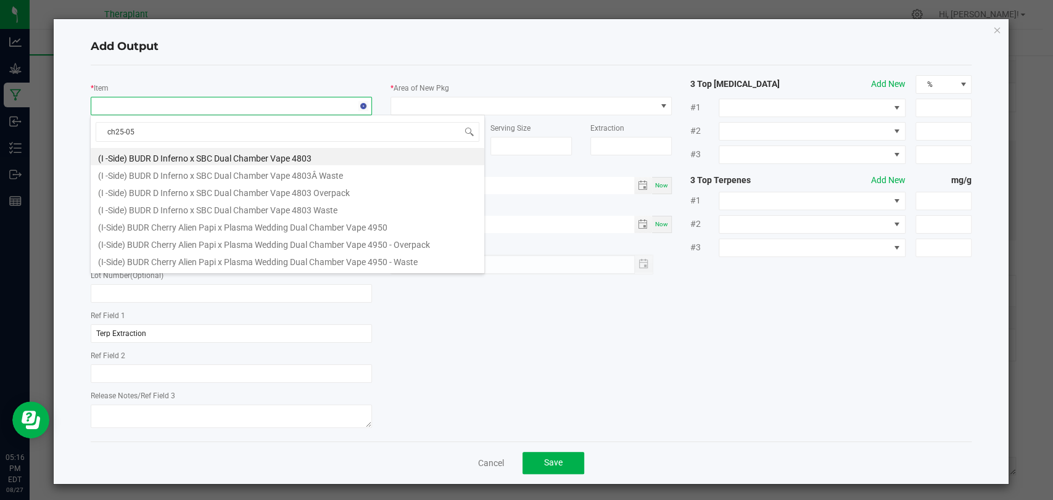
type input "ch25-057"
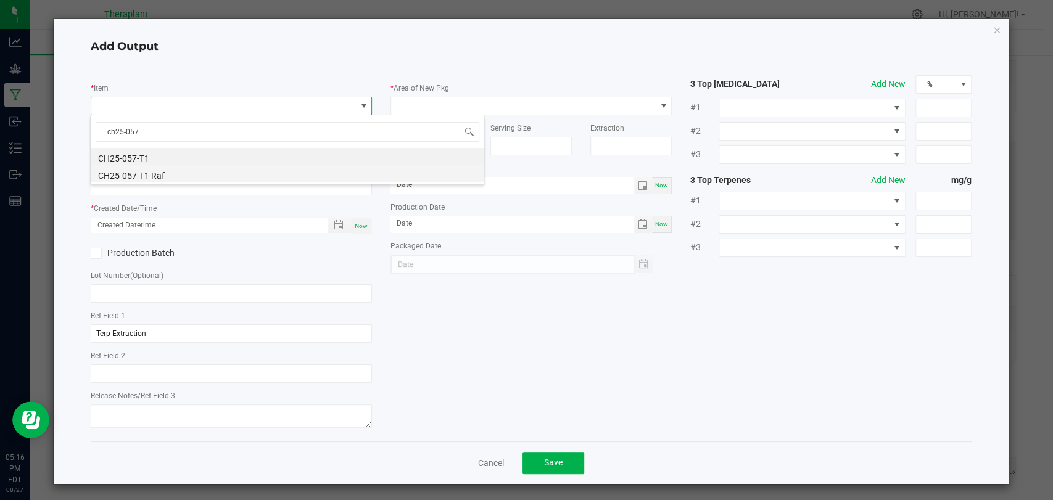
click at [159, 178] on li "CH25-057-T1 Raf" at bounding box center [288, 173] width 394 height 17
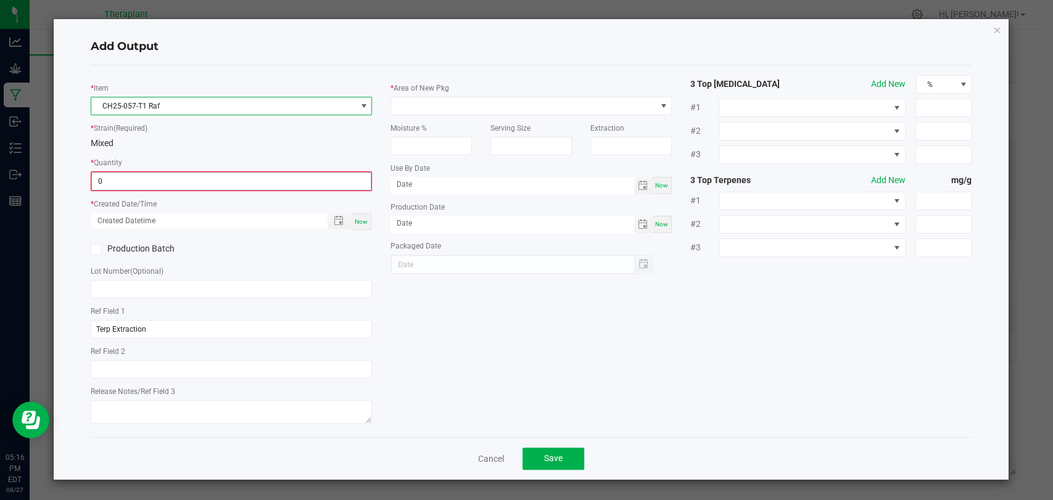
click at [159, 186] on input "0" at bounding box center [231, 181] width 279 height 17
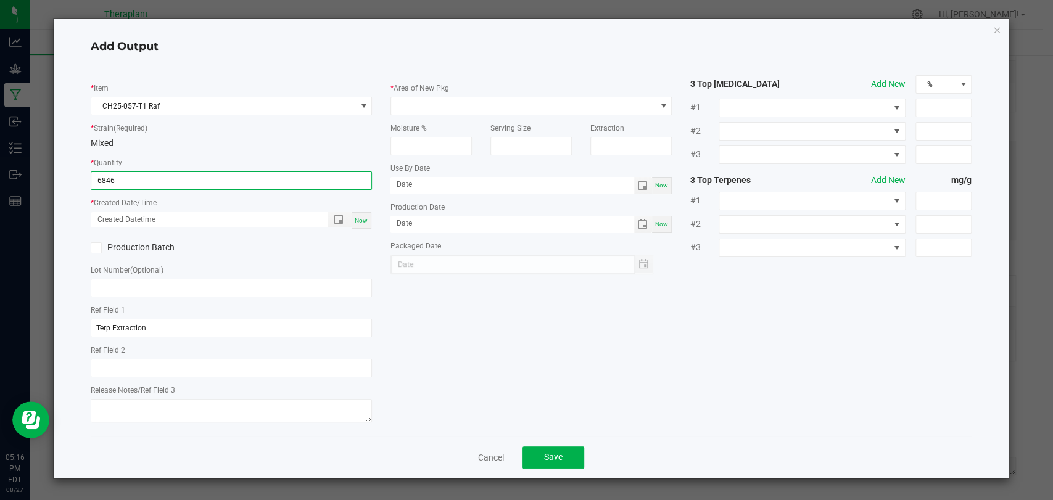
type input "6846.0000 g"
click at [364, 222] on span "Now" at bounding box center [361, 220] width 13 height 7
type input "08/27/2025 5:16 PM"
type input "[DATE]"
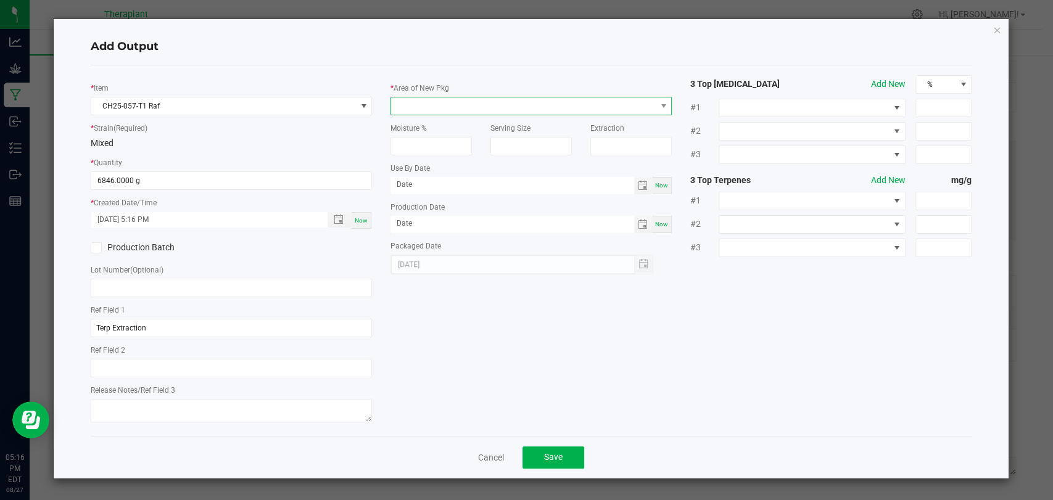
click at [465, 105] on span at bounding box center [523, 105] width 265 height 17
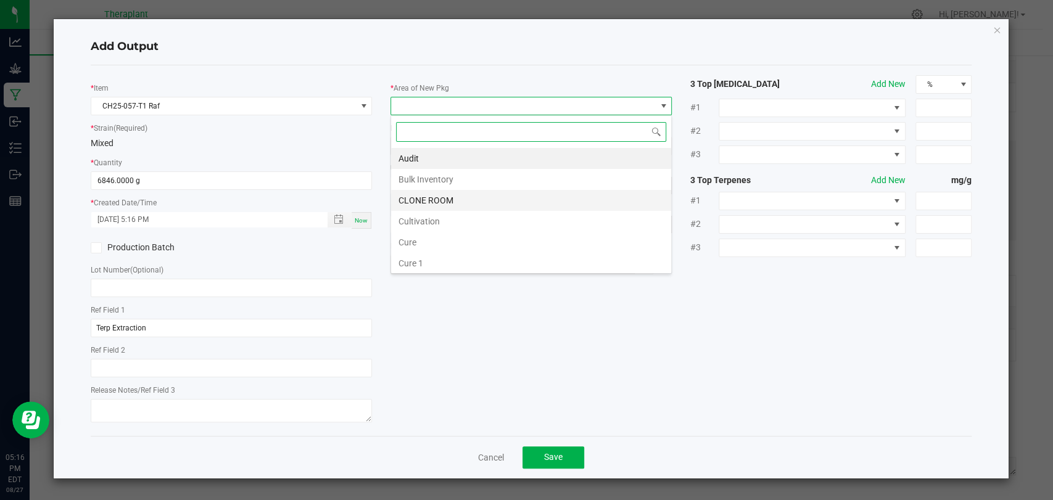
scroll to position [231, 0]
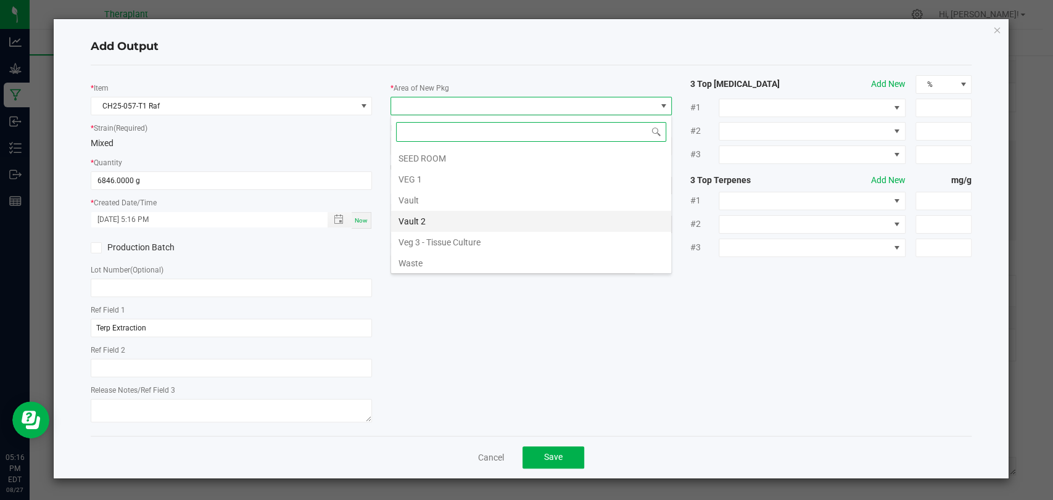
click at [427, 215] on li "Vault 2" at bounding box center [531, 221] width 280 height 21
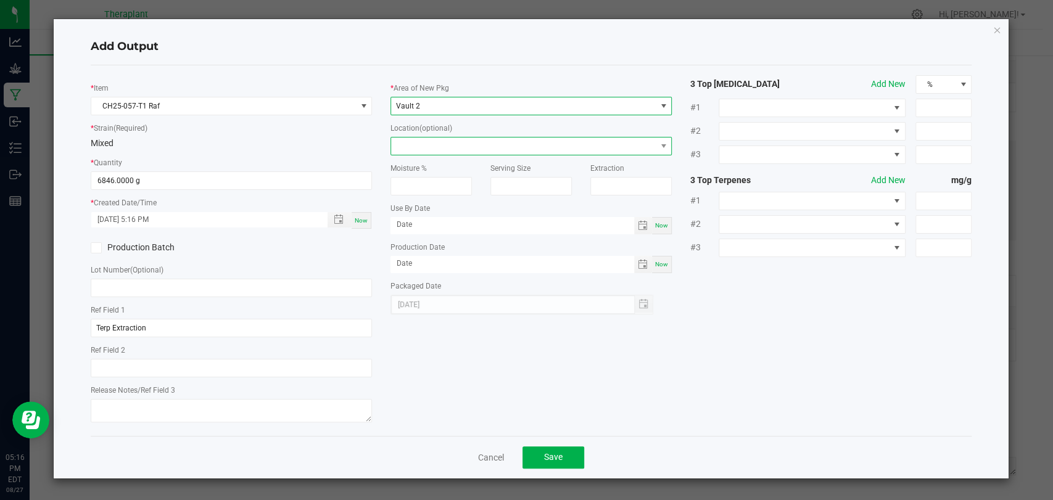
click at [439, 142] on span at bounding box center [523, 146] width 265 height 17
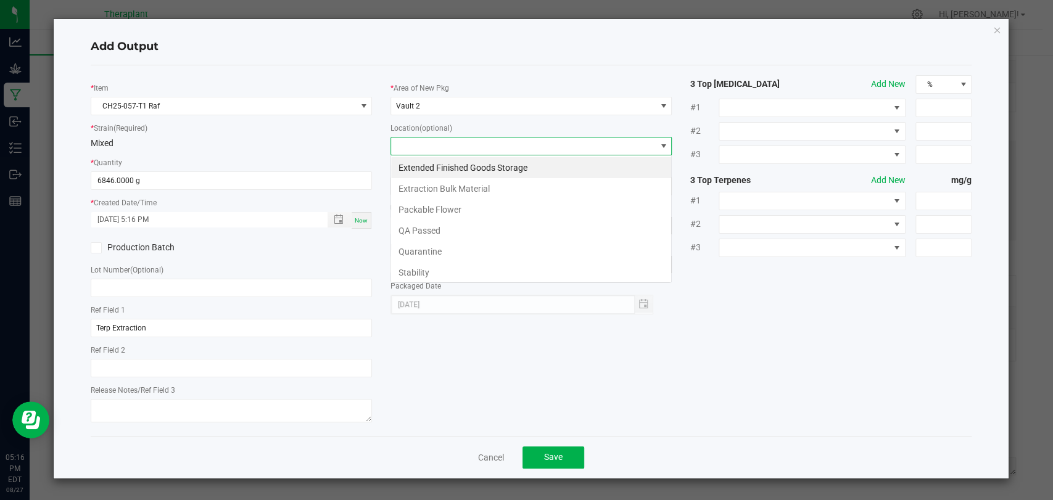
scroll to position [18, 281]
click at [443, 185] on li "Extraction Bulk Material" at bounding box center [531, 188] width 280 height 21
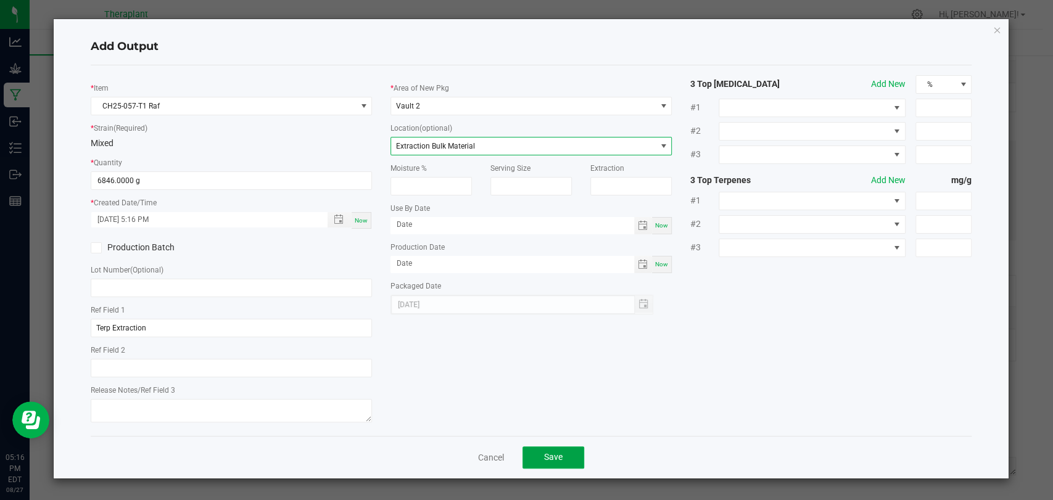
click at [555, 453] on span "Save" at bounding box center [553, 457] width 19 height 10
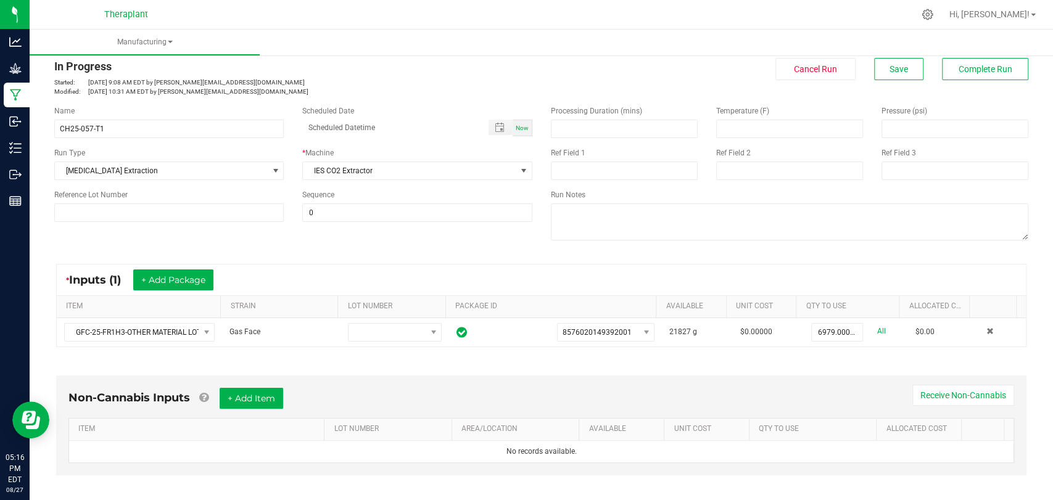
scroll to position [0, 0]
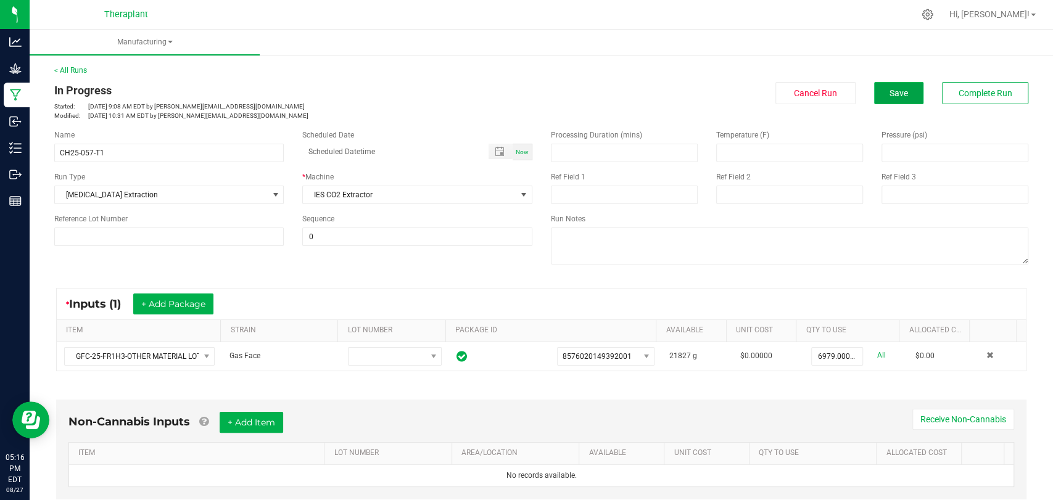
click at [892, 88] on span "Save" at bounding box center [898, 93] width 19 height 10
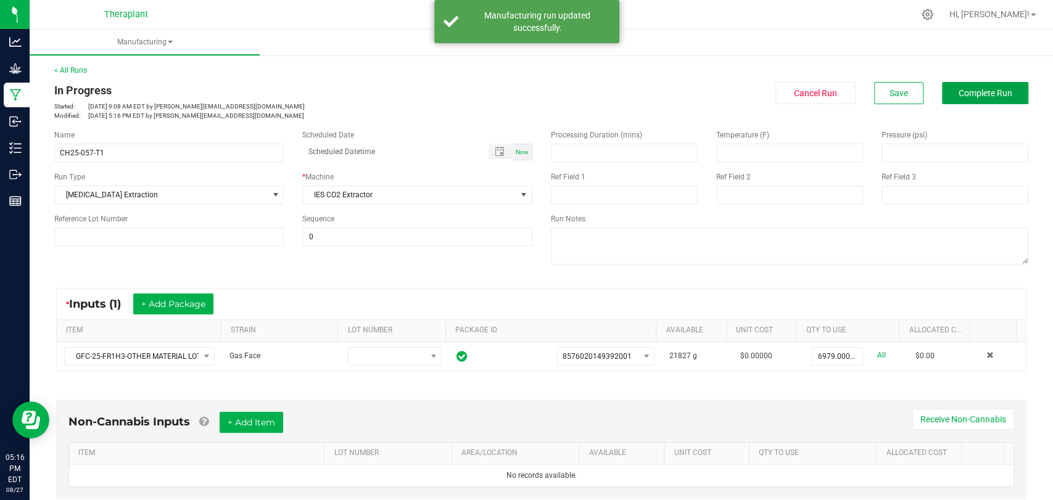
click at [958, 90] on span "Complete Run" at bounding box center [985, 93] width 54 height 10
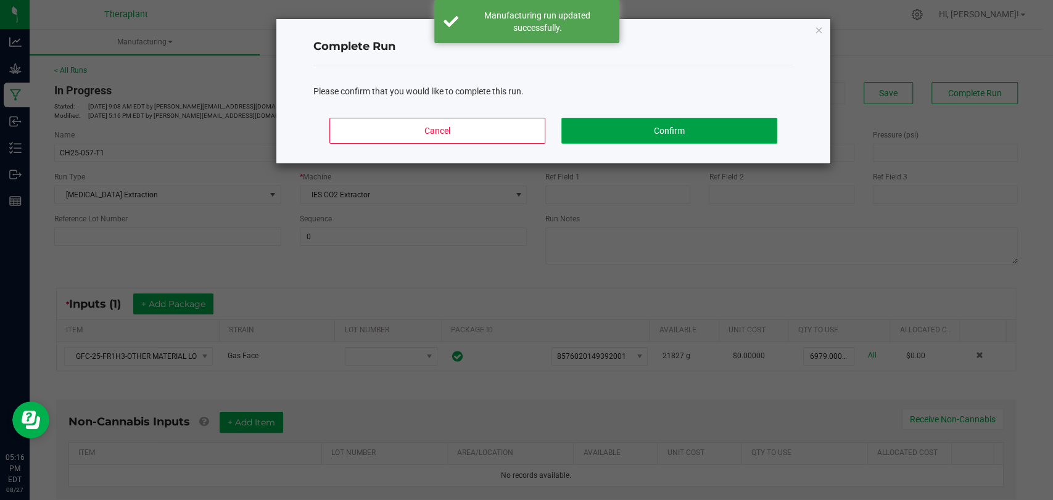
click at [710, 136] on button "Confirm" at bounding box center [669, 131] width 216 height 26
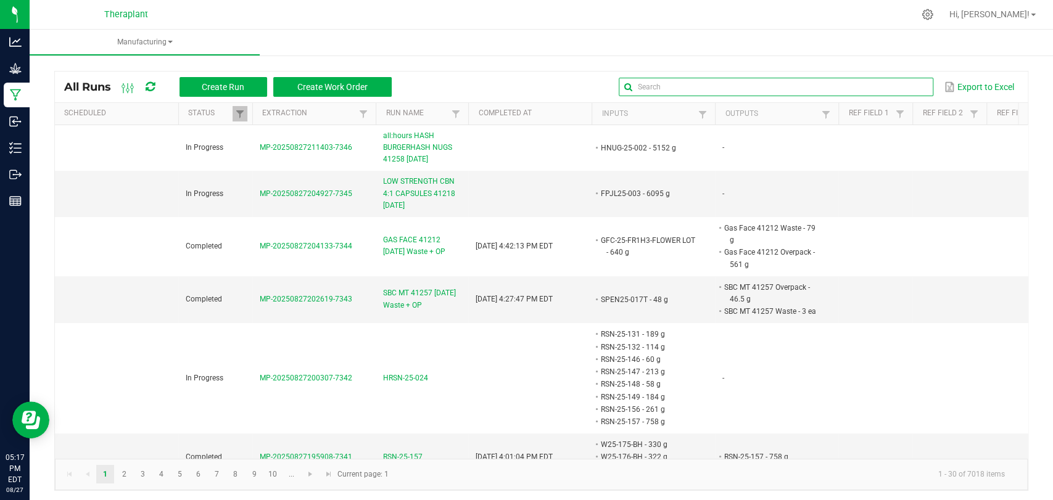
click at [883, 82] on input "text" at bounding box center [776, 87] width 315 height 19
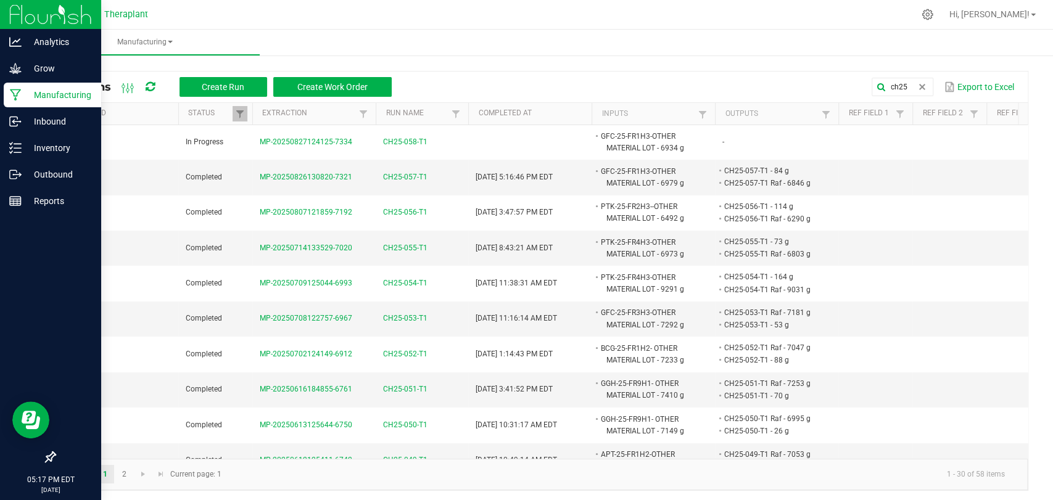
click at [27, 90] on p "Manufacturing" at bounding box center [59, 95] width 74 height 15
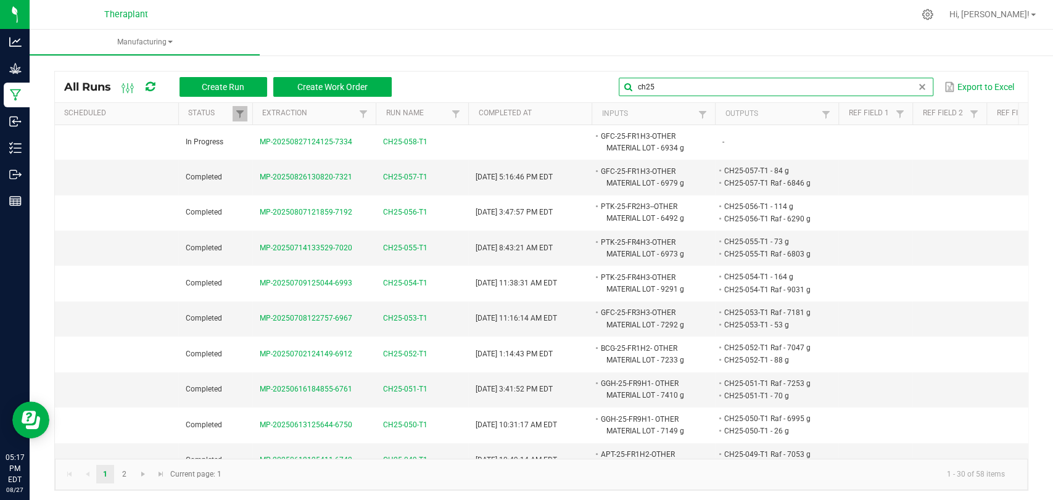
click at [910, 87] on global-search-input-ngx "ch25" at bounding box center [776, 87] width 315 height 9
type input "c"
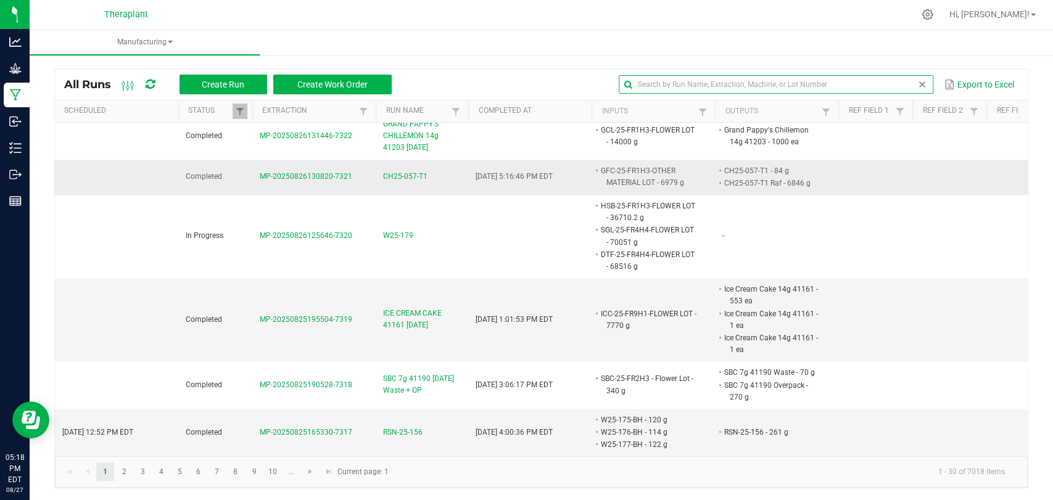
scroll to position [3, 0]
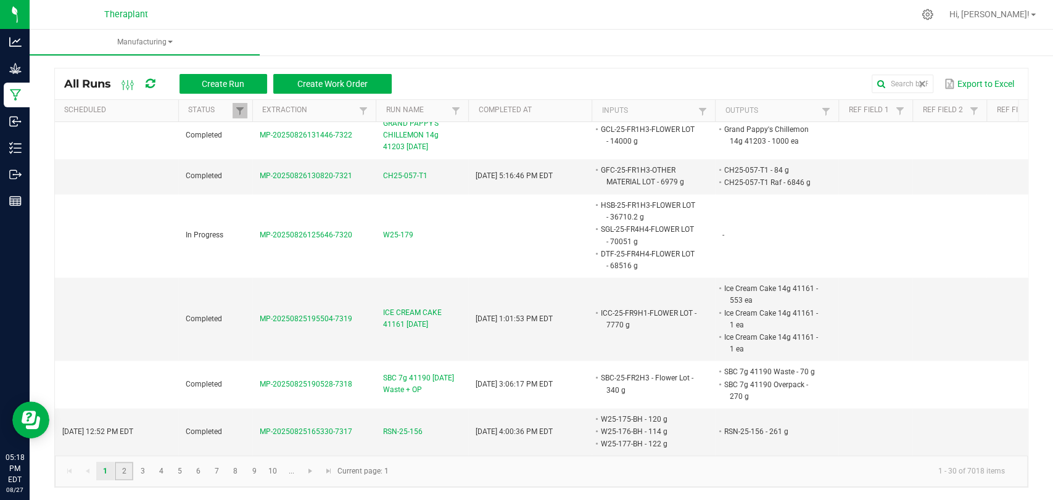
click at [120, 474] on link "2" at bounding box center [124, 471] width 18 height 19
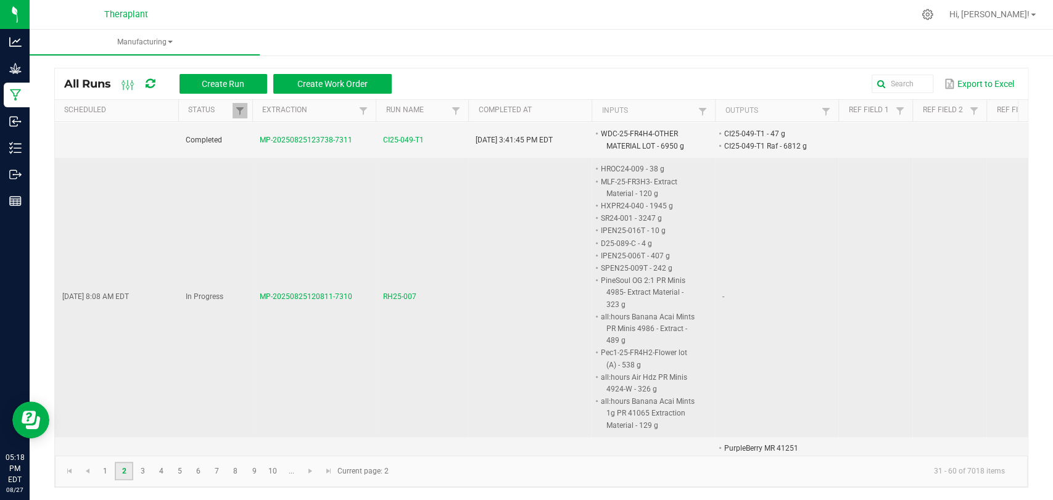
scroll to position [274, 0]
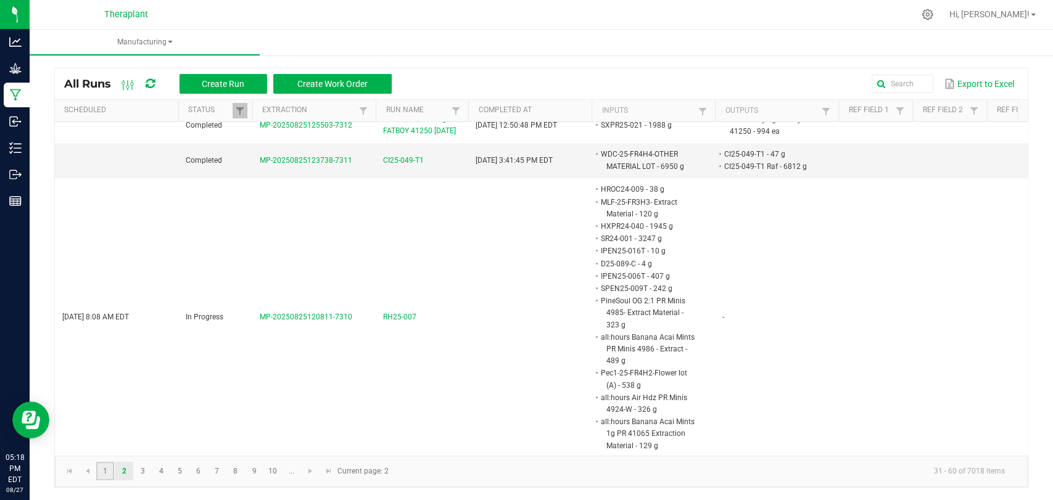
click at [99, 469] on link "1" at bounding box center [105, 471] width 18 height 19
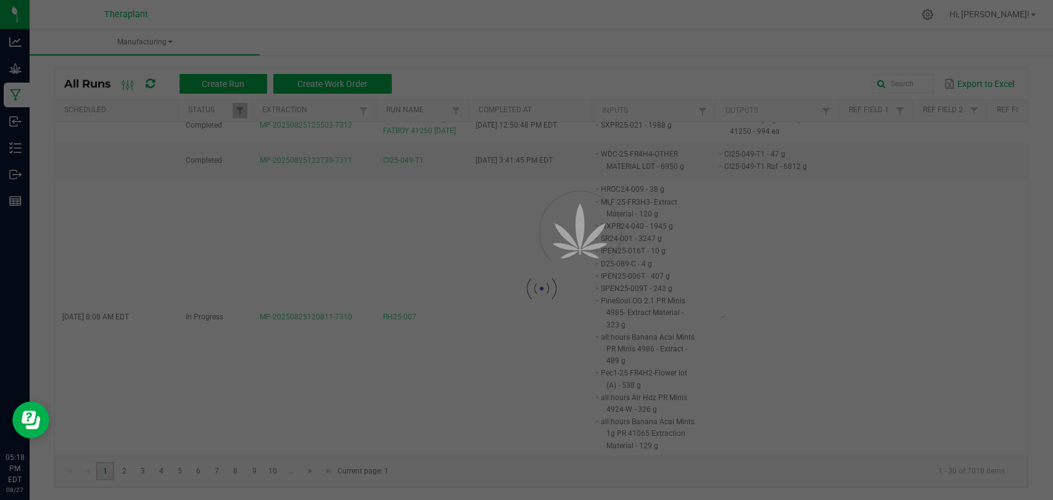
scroll to position [0, 0]
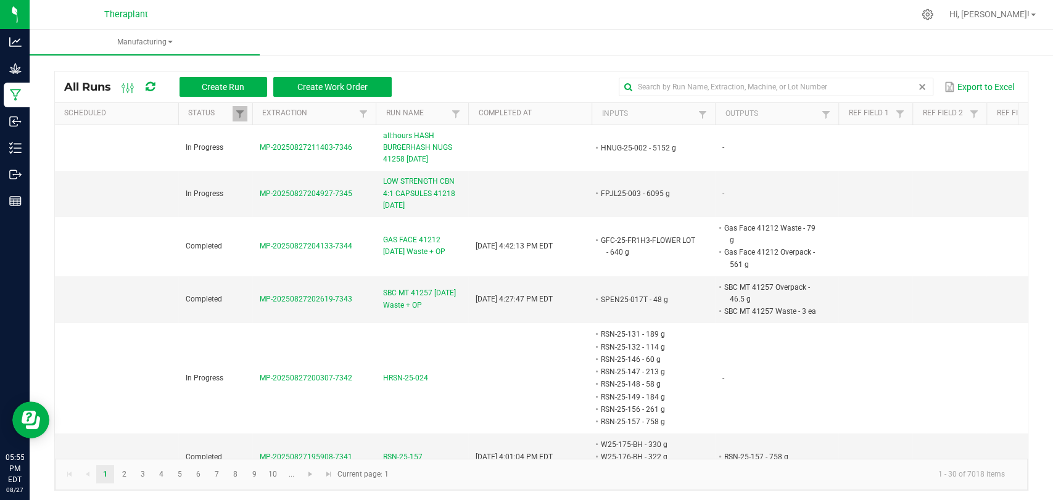
scroll to position [3, 0]
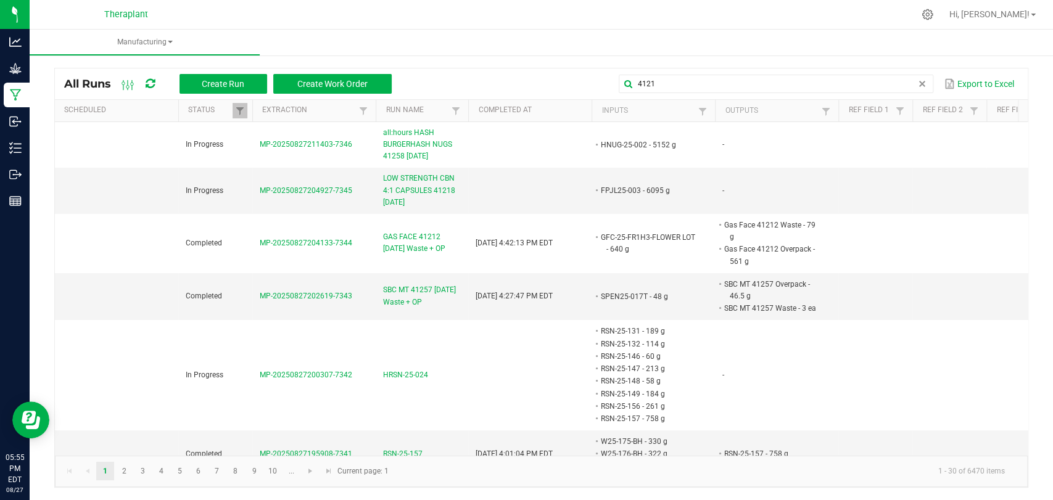
type input "41215"
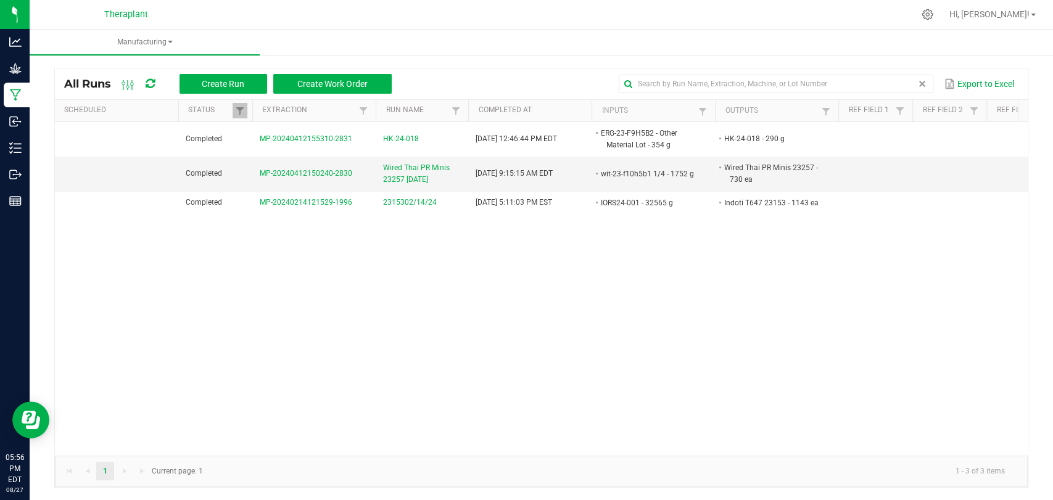
click at [917, 83] on span at bounding box center [922, 84] width 10 height 10
